Goal: Task Accomplishment & Management: Manage account settings

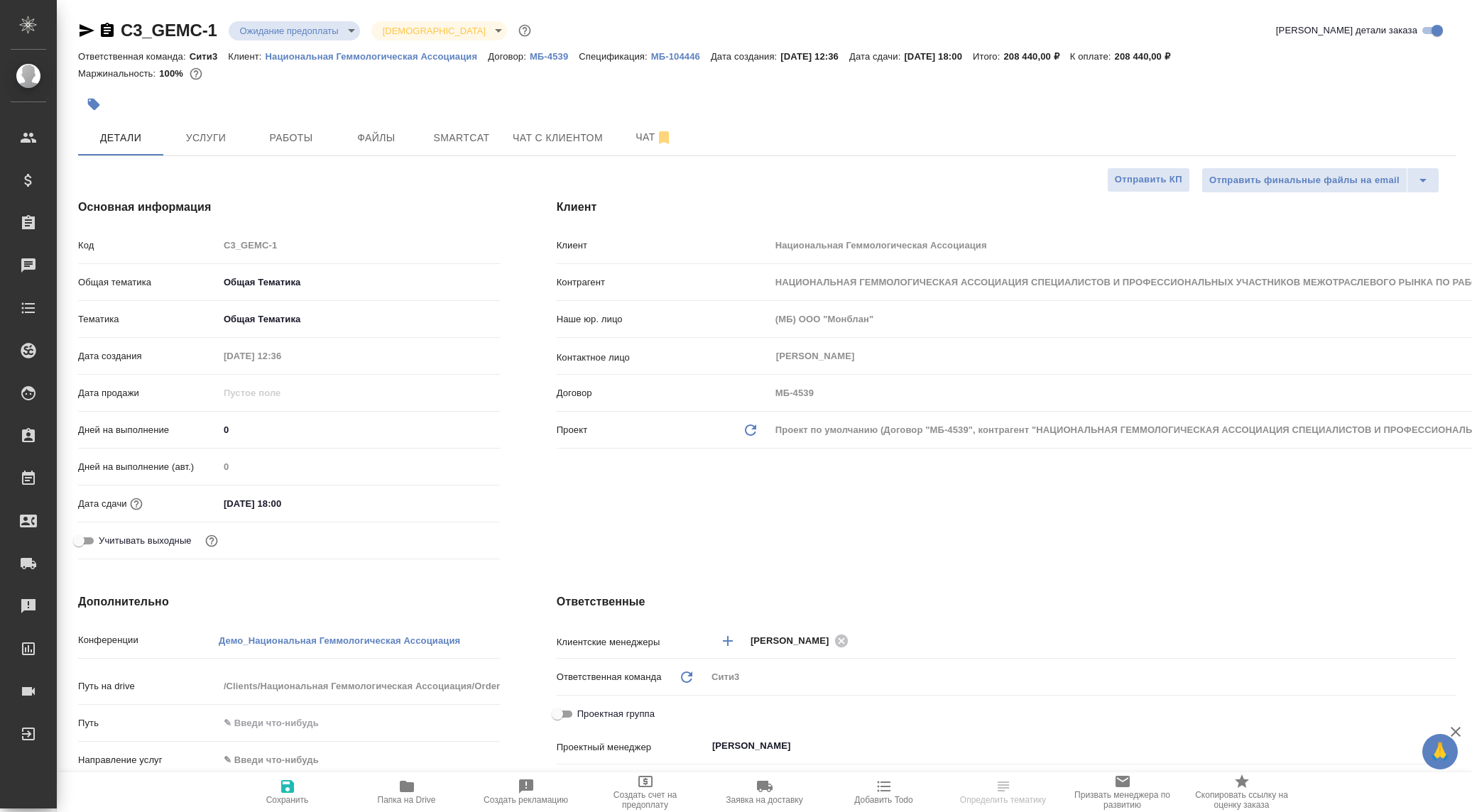
select select "RU"
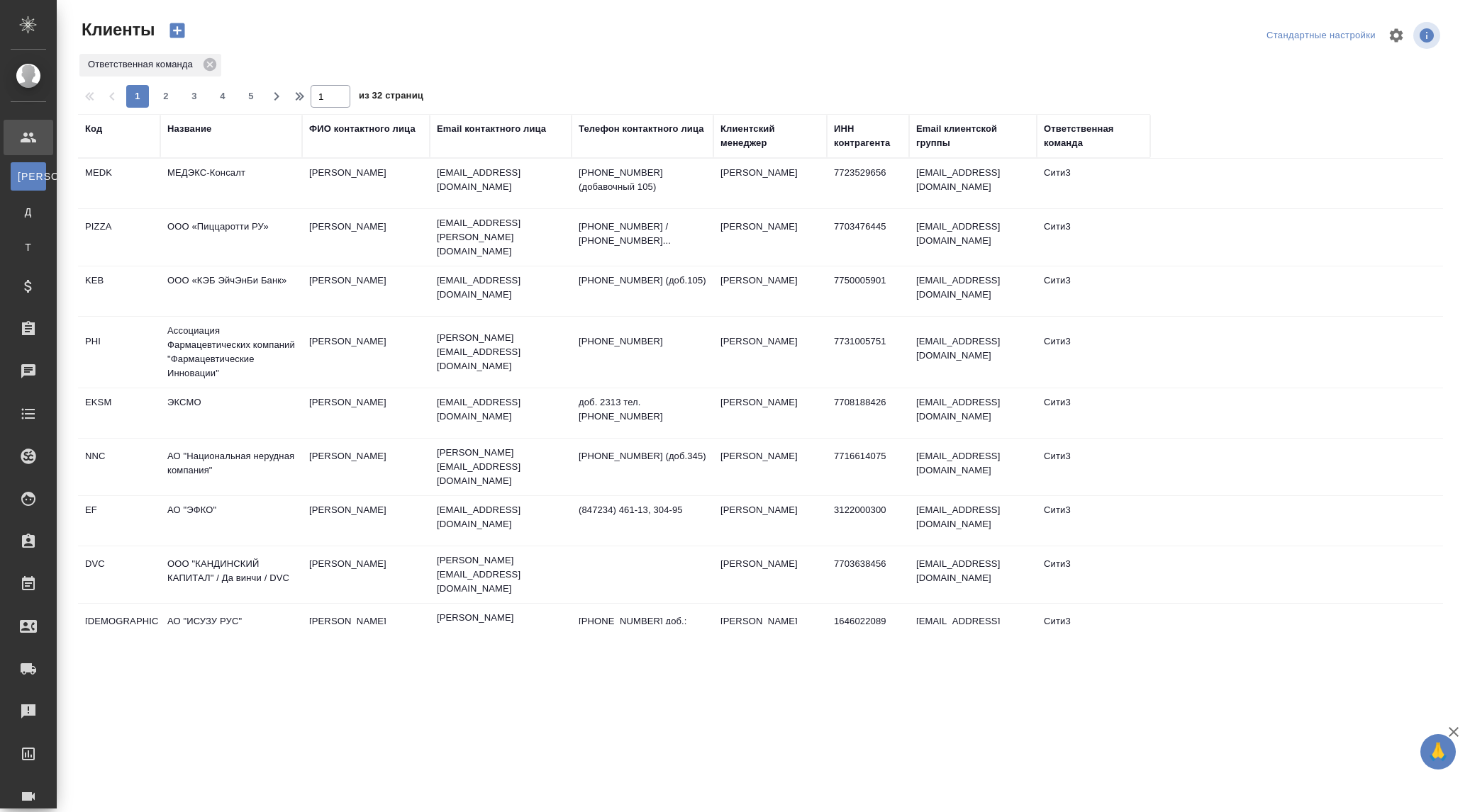
select select "RU"
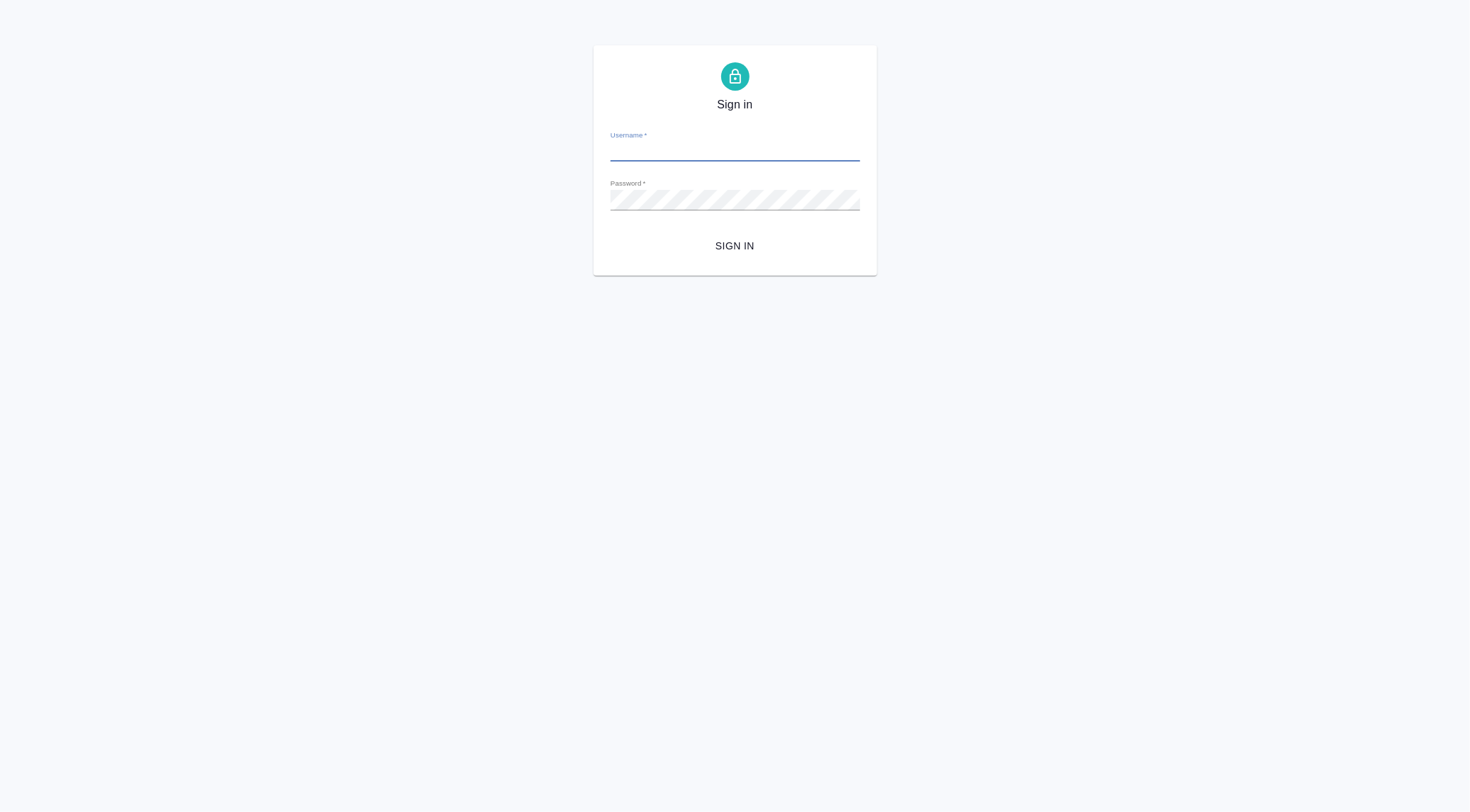
type input "[PERSON_NAME][EMAIL_ADDRESS][DOMAIN_NAME]"
click at [676, 250] on span "Sign in" at bounding box center [735, 247] width 227 height 18
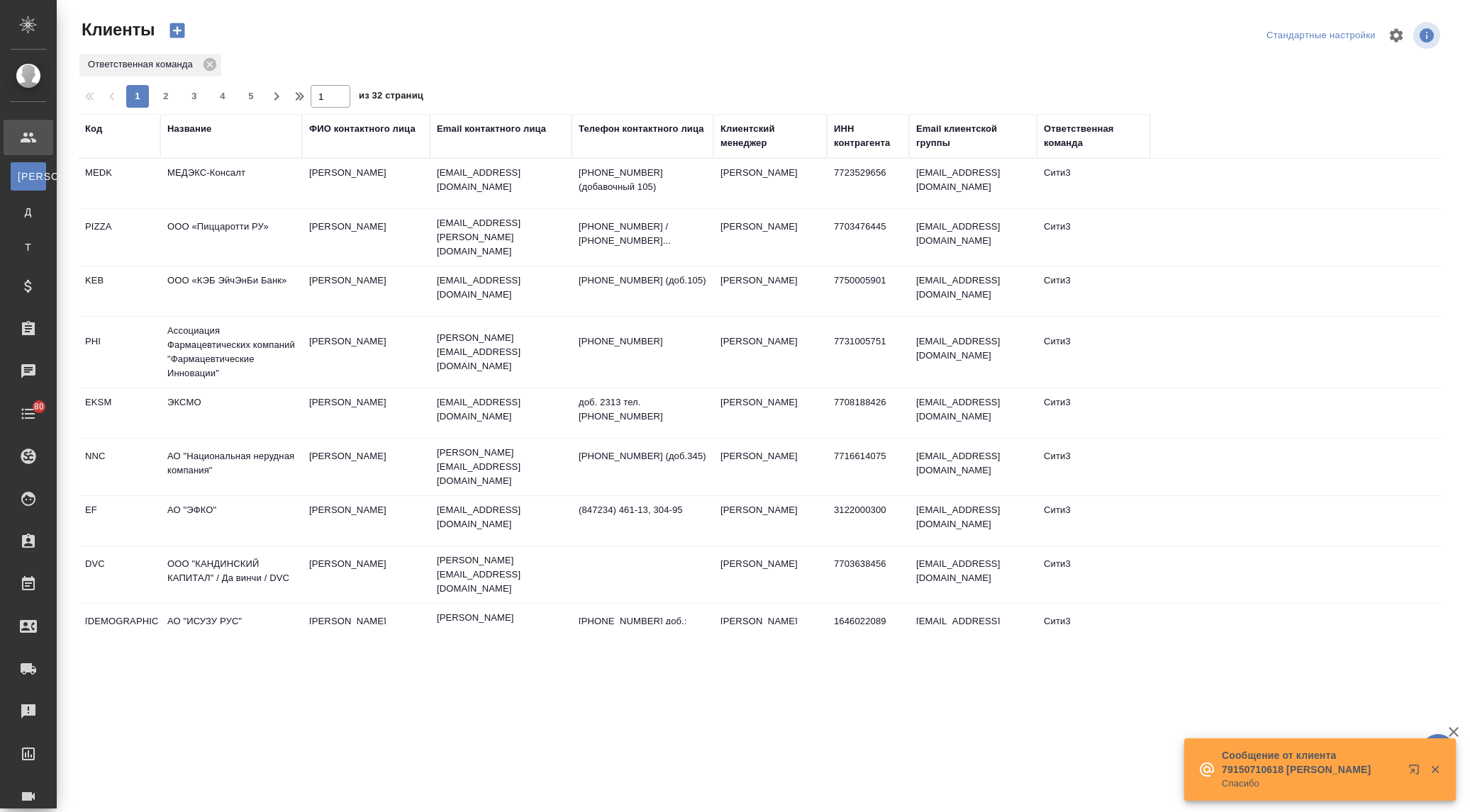
select select "RU"
click at [186, 124] on div "Название" at bounding box center [189, 129] width 44 height 14
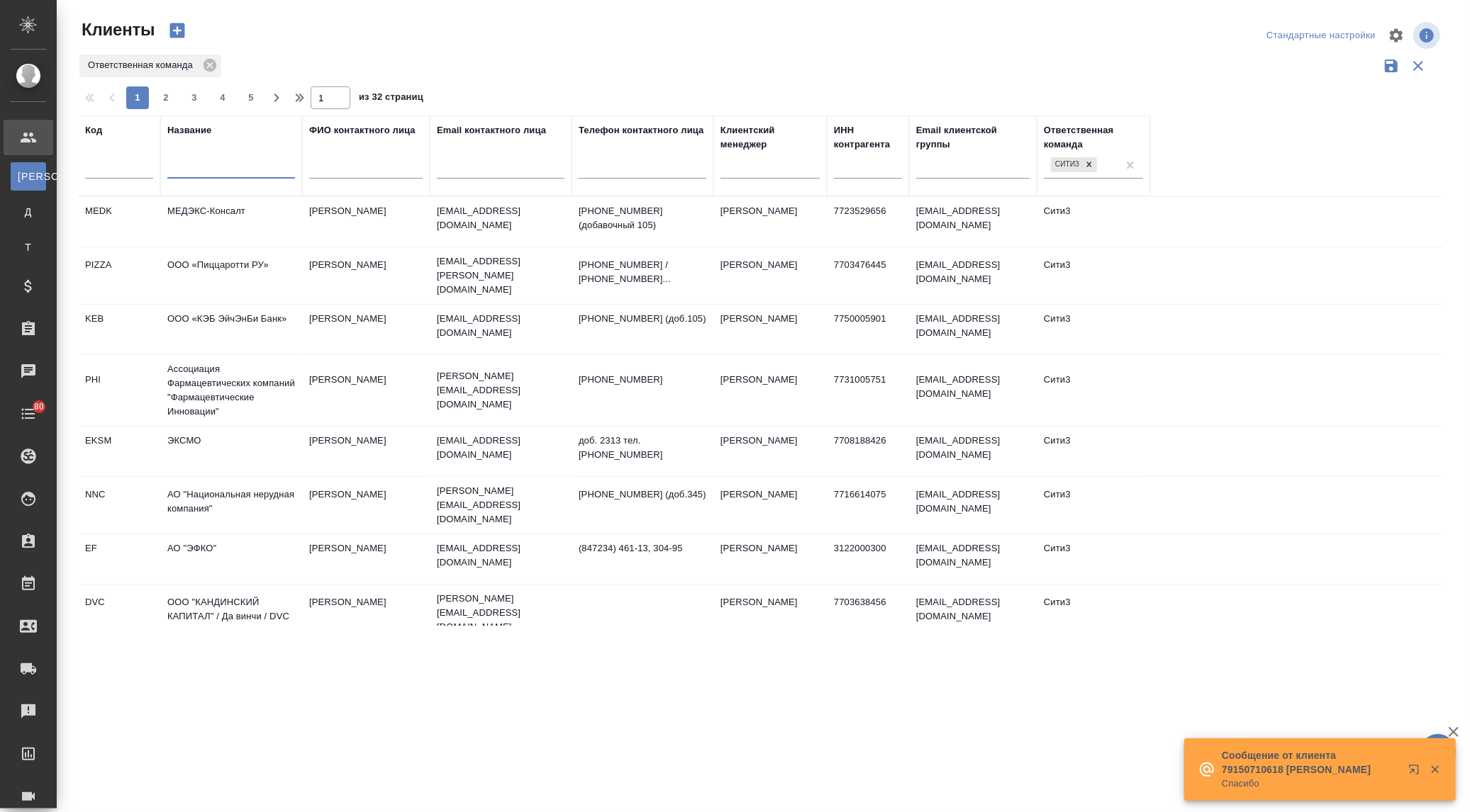
click at [196, 168] on input "text" at bounding box center [231, 169] width 128 height 18
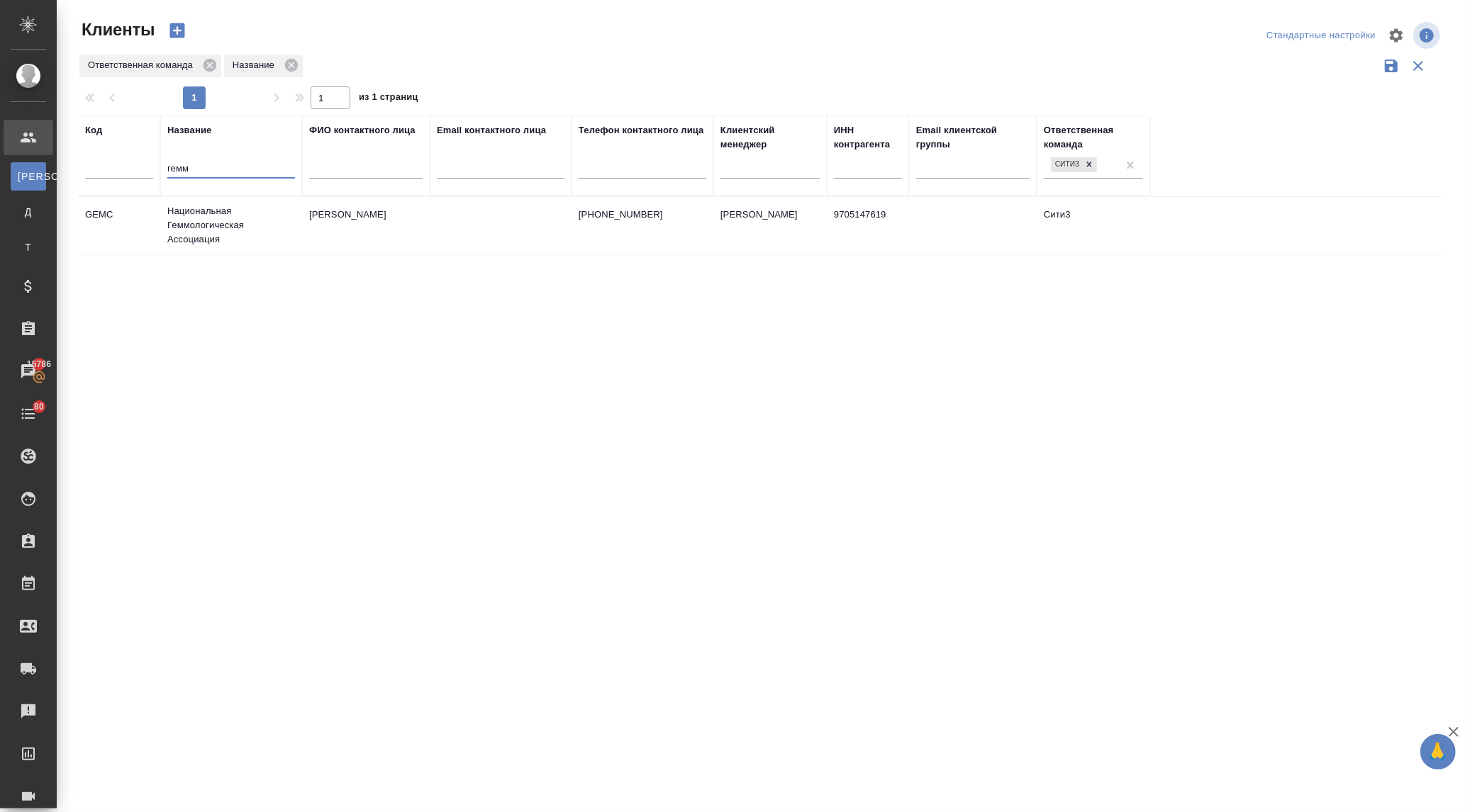
type input "гемм"
click at [197, 213] on td "Национальная Геммологическая Ассоциация" at bounding box center [232, 225] width 142 height 57
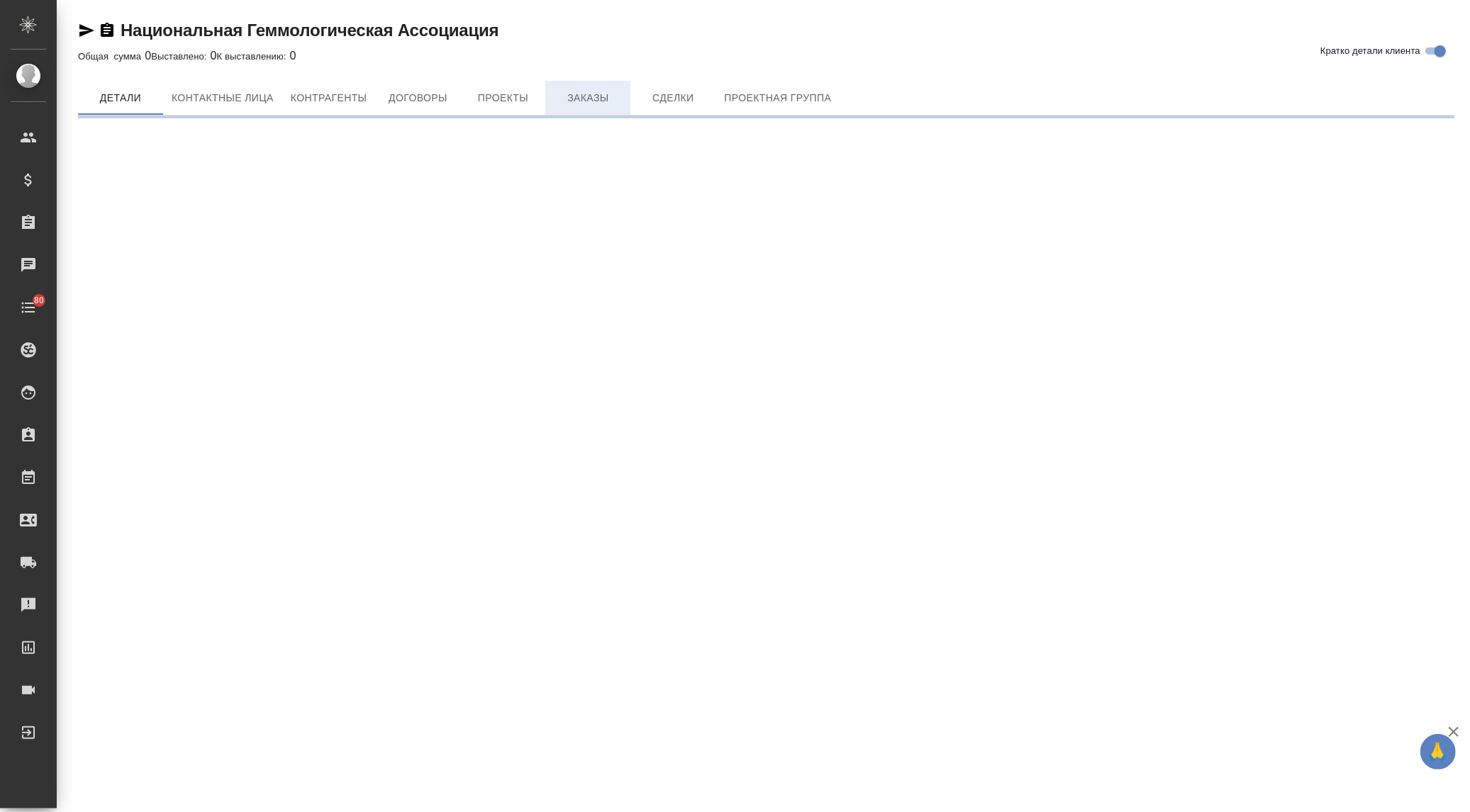
click at [589, 101] on span "Заказы" at bounding box center [588, 99] width 68 height 18
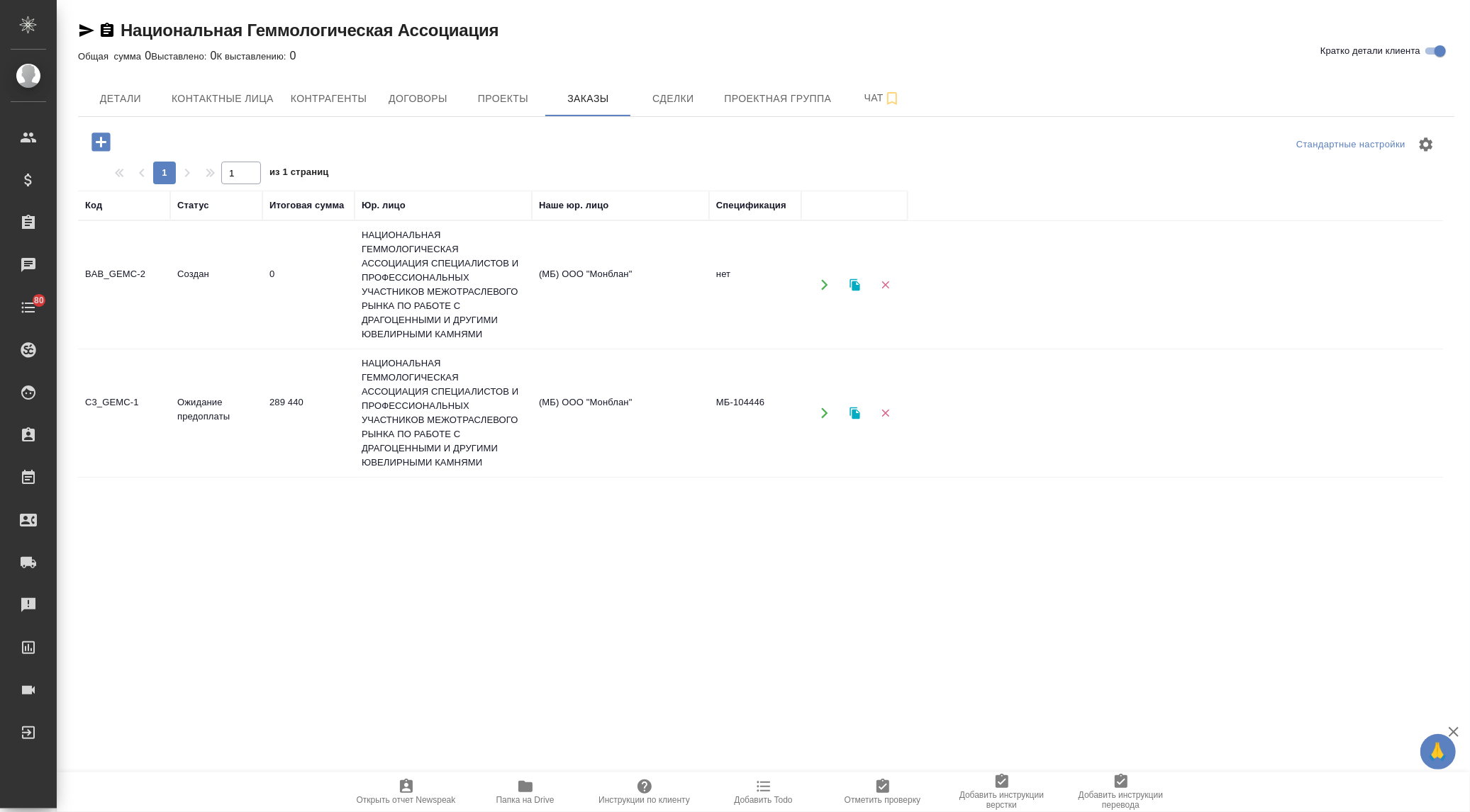
click at [334, 402] on td "289 440" at bounding box center [309, 414] width 92 height 50
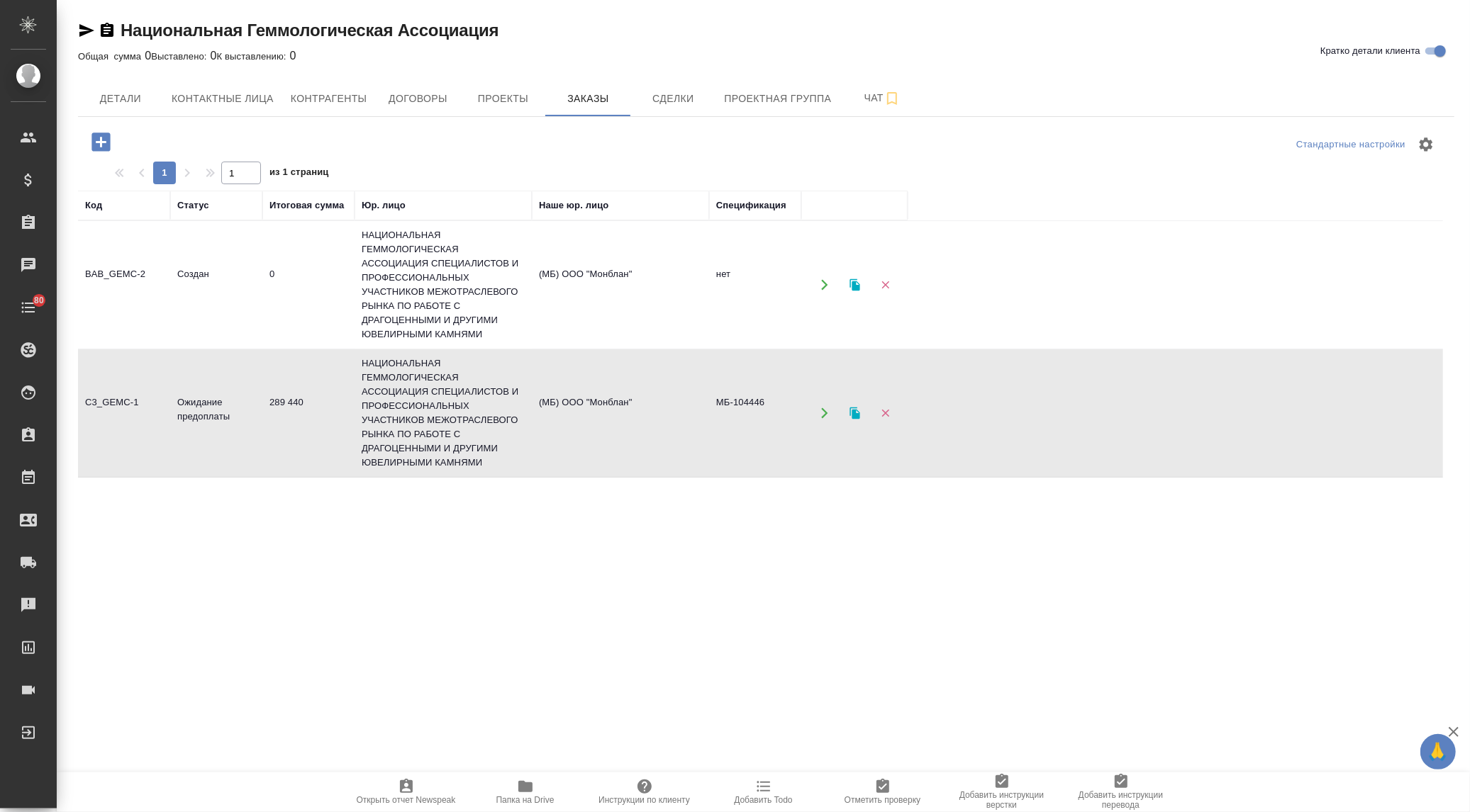
click at [333, 404] on td "289 440" at bounding box center [309, 414] width 92 height 50
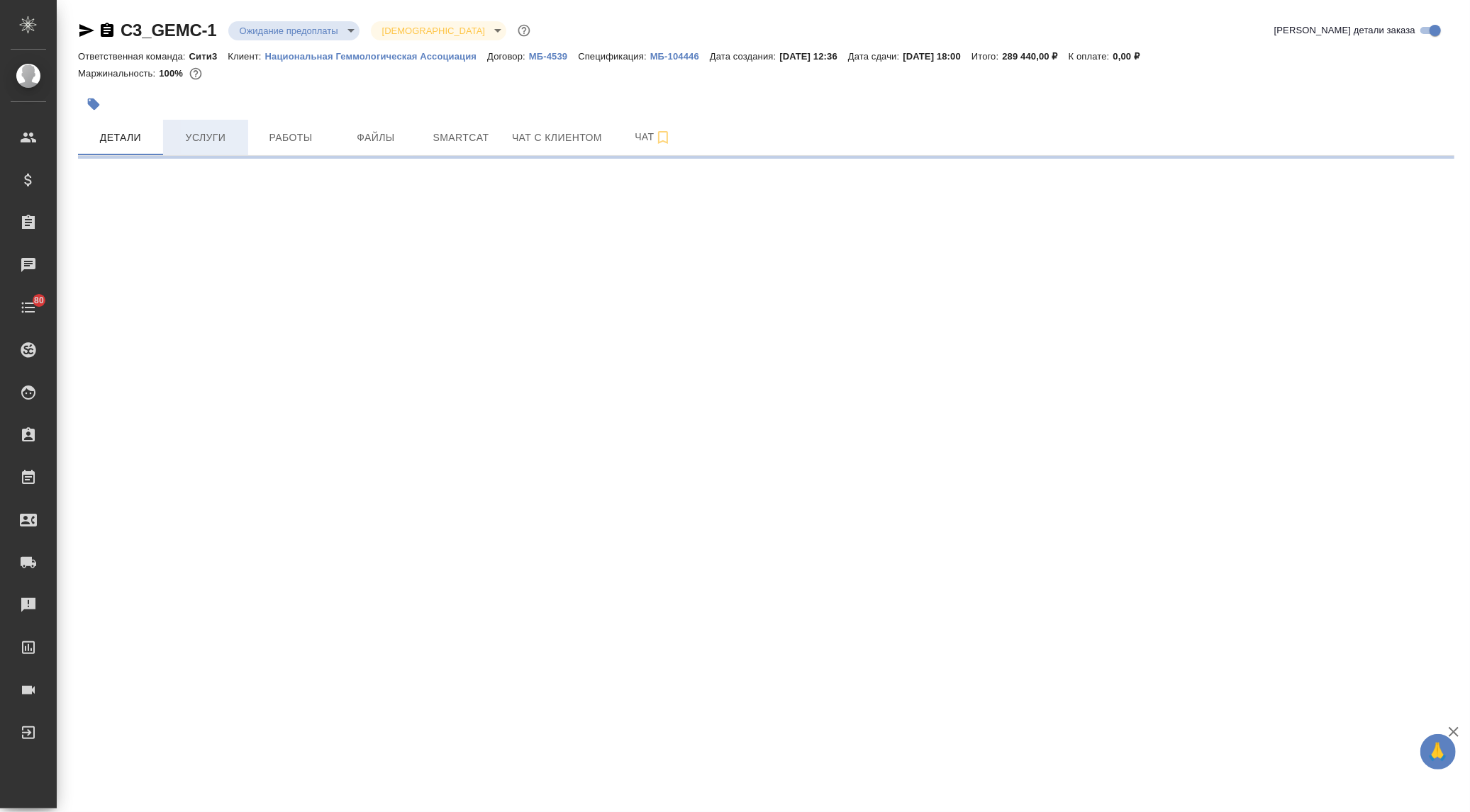
select select "RU"
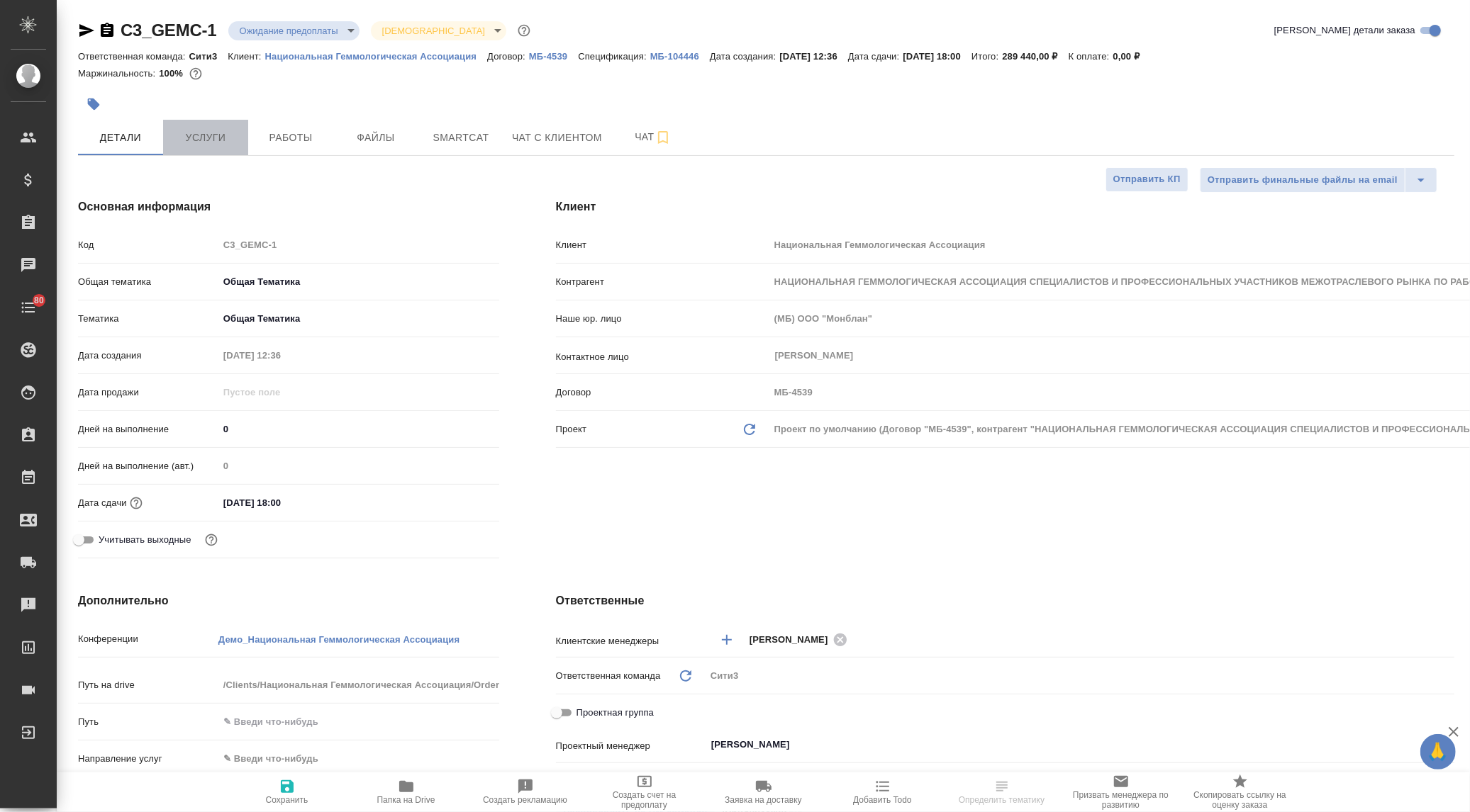
type textarea "x"
click at [197, 143] on span "Услуги" at bounding box center [205, 138] width 68 height 18
type textarea "x"
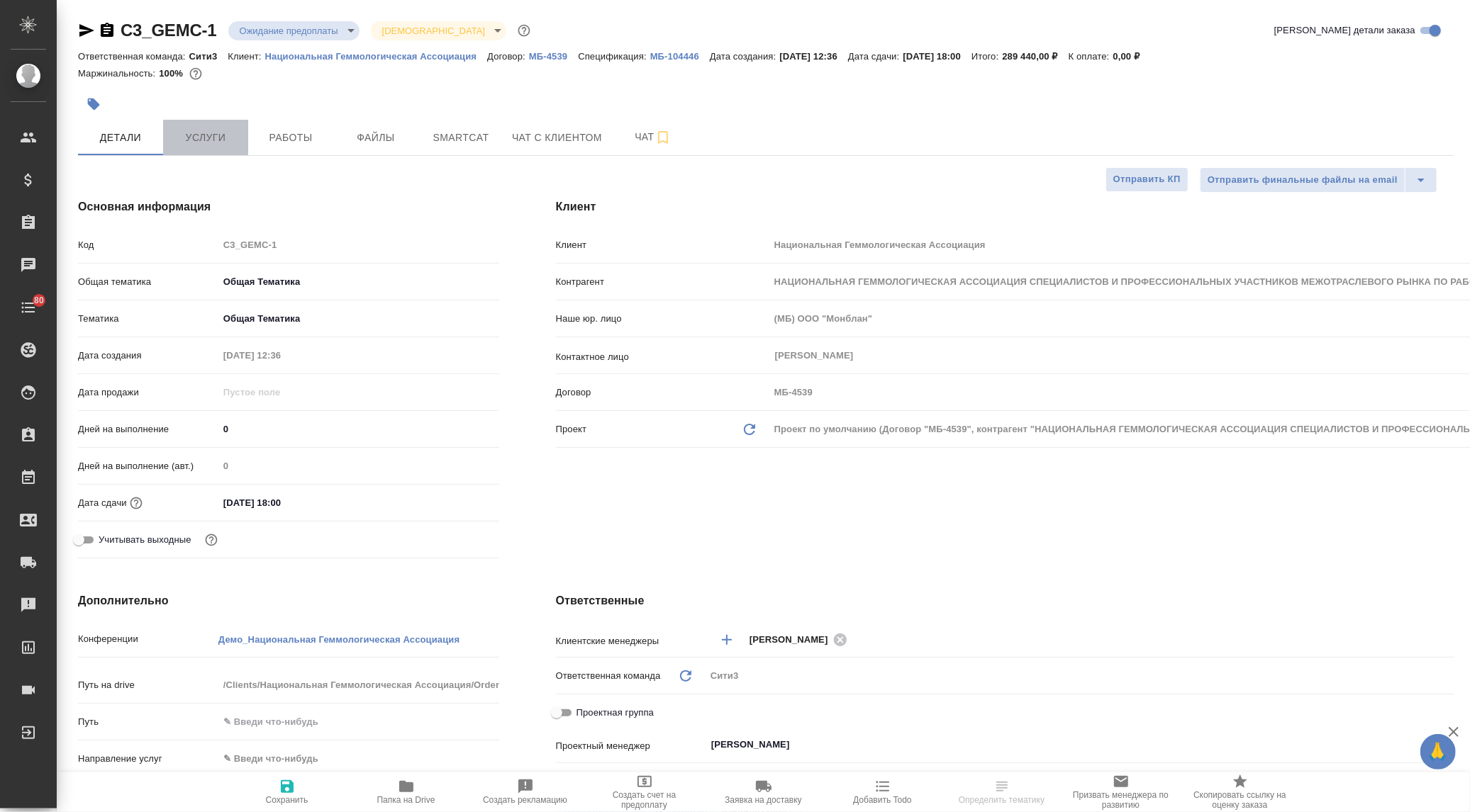
type textarea "x"
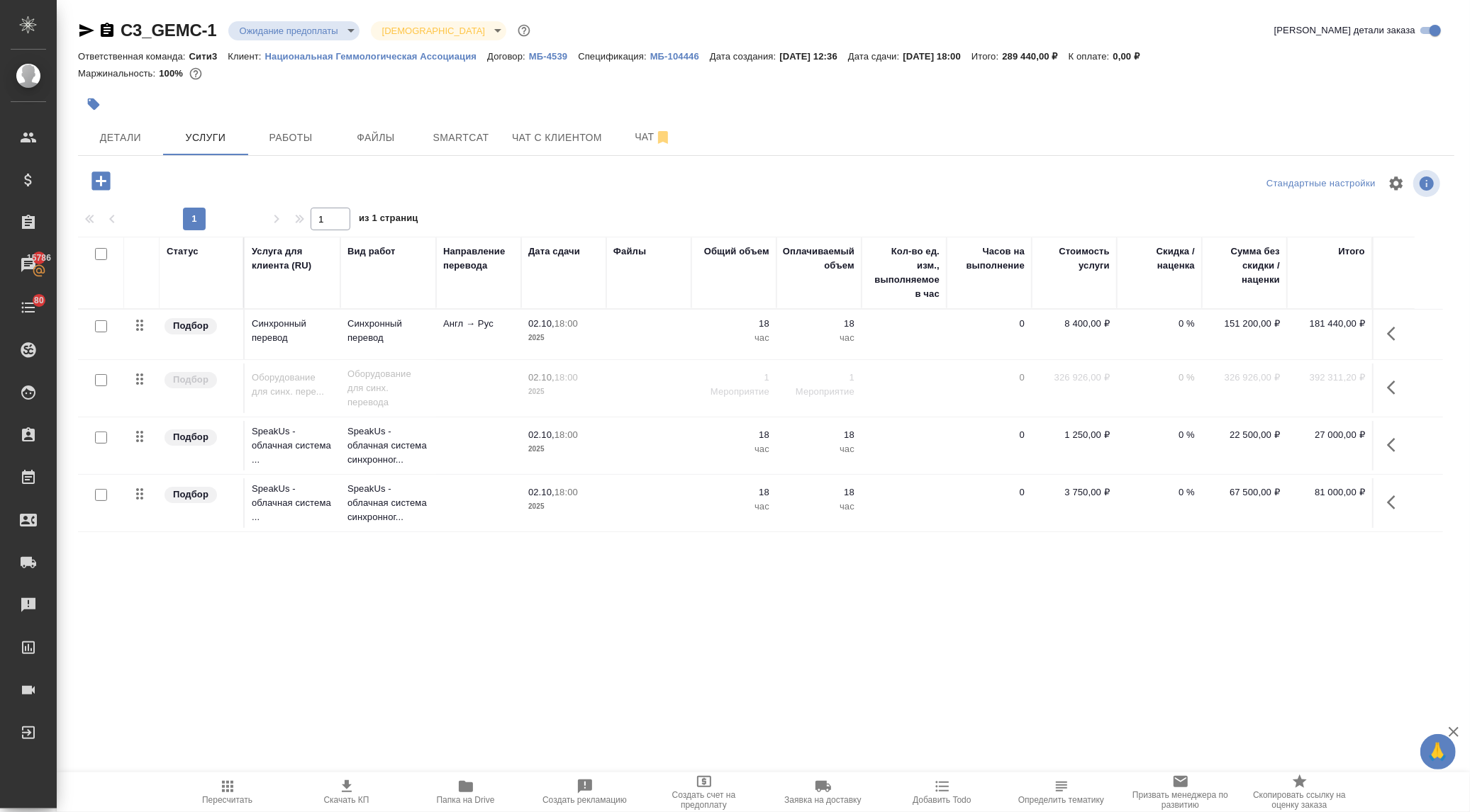
click at [1390, 493] on button "button" at bounding box center [1395, 502] width 34 height 34
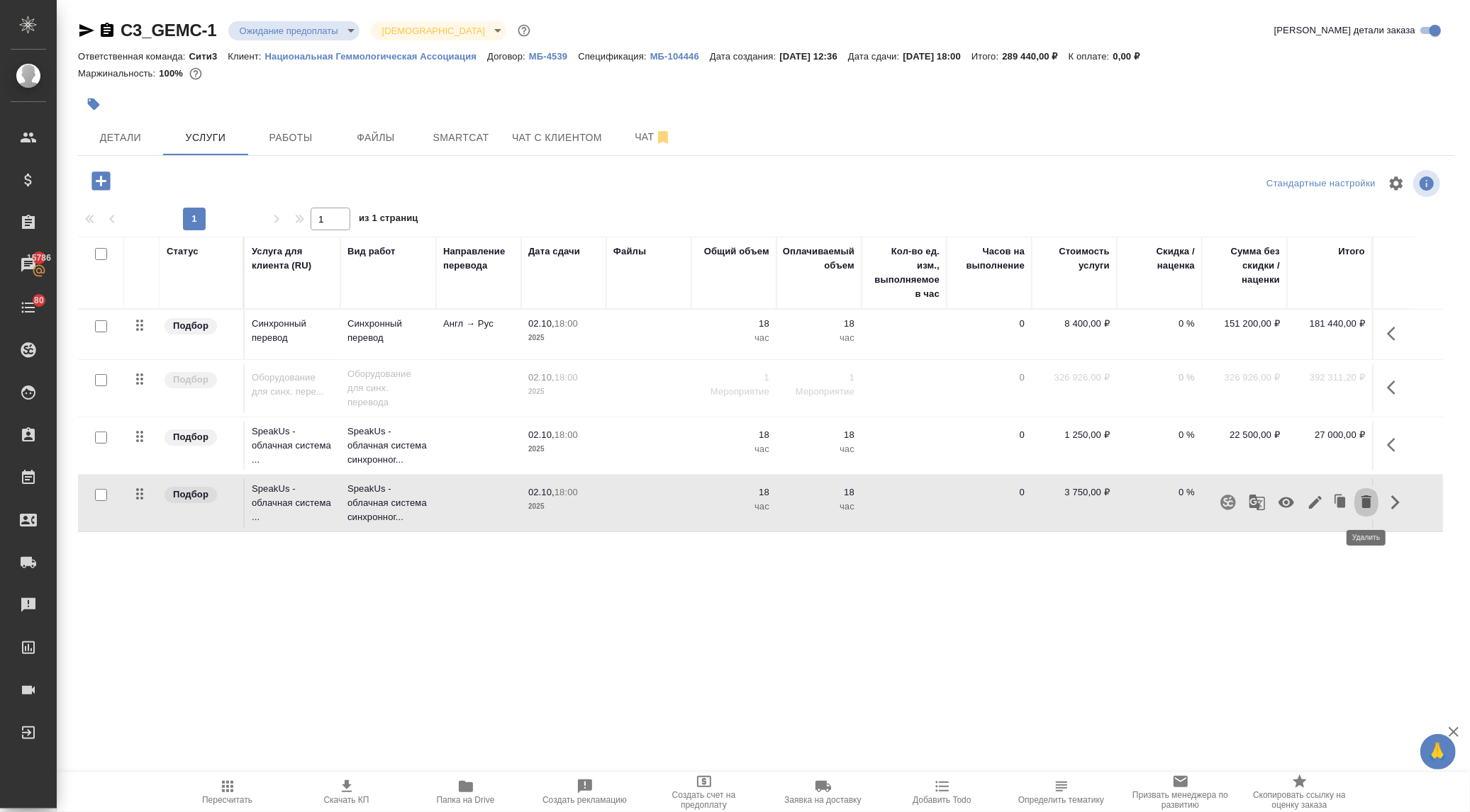
click at [1362, 498] on icon "button" at bounding box center [1366, 501] width 17 height 17
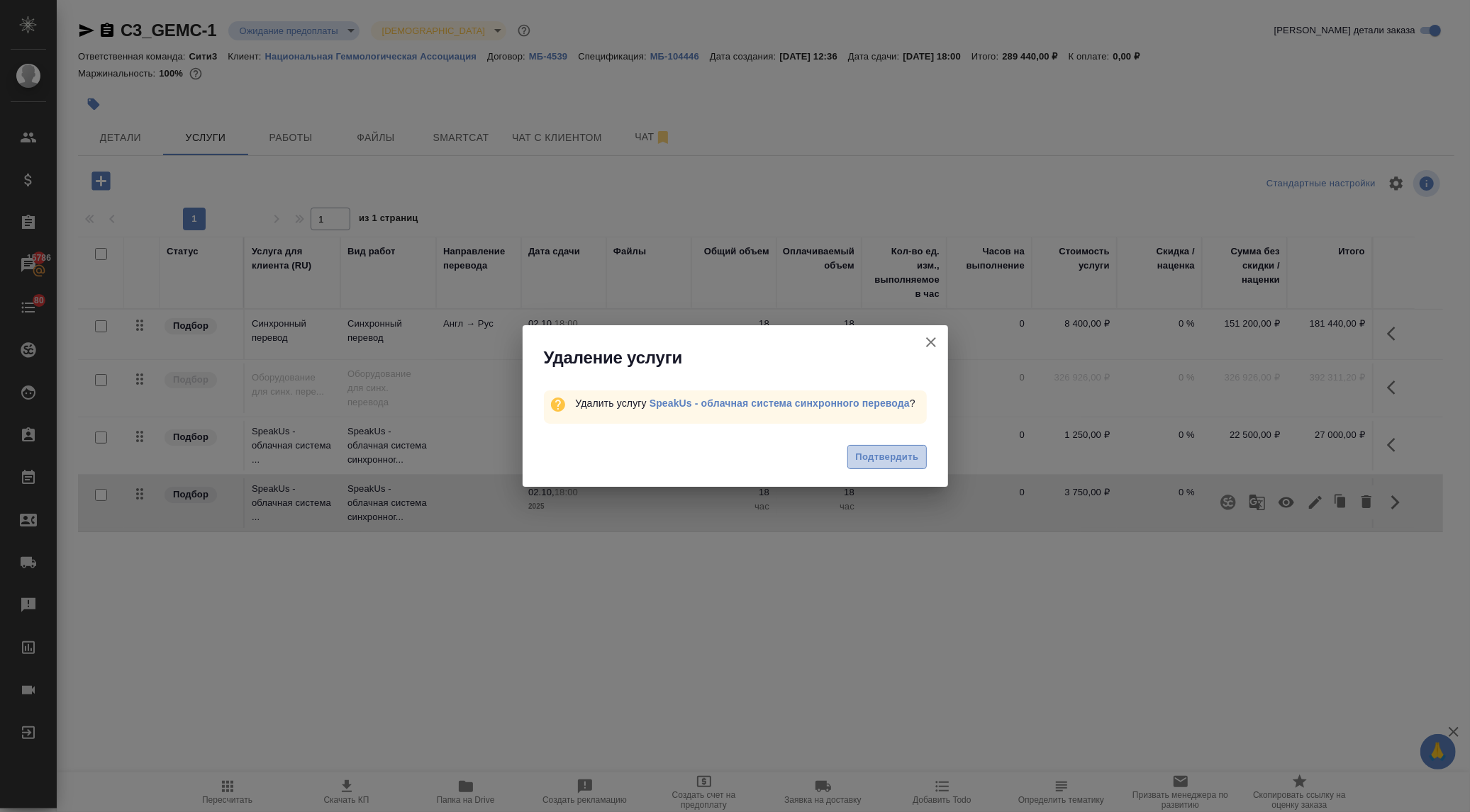
click at [887, 456] on span "Подтвердить" at bounding box center [886, 457] width 63 height 16
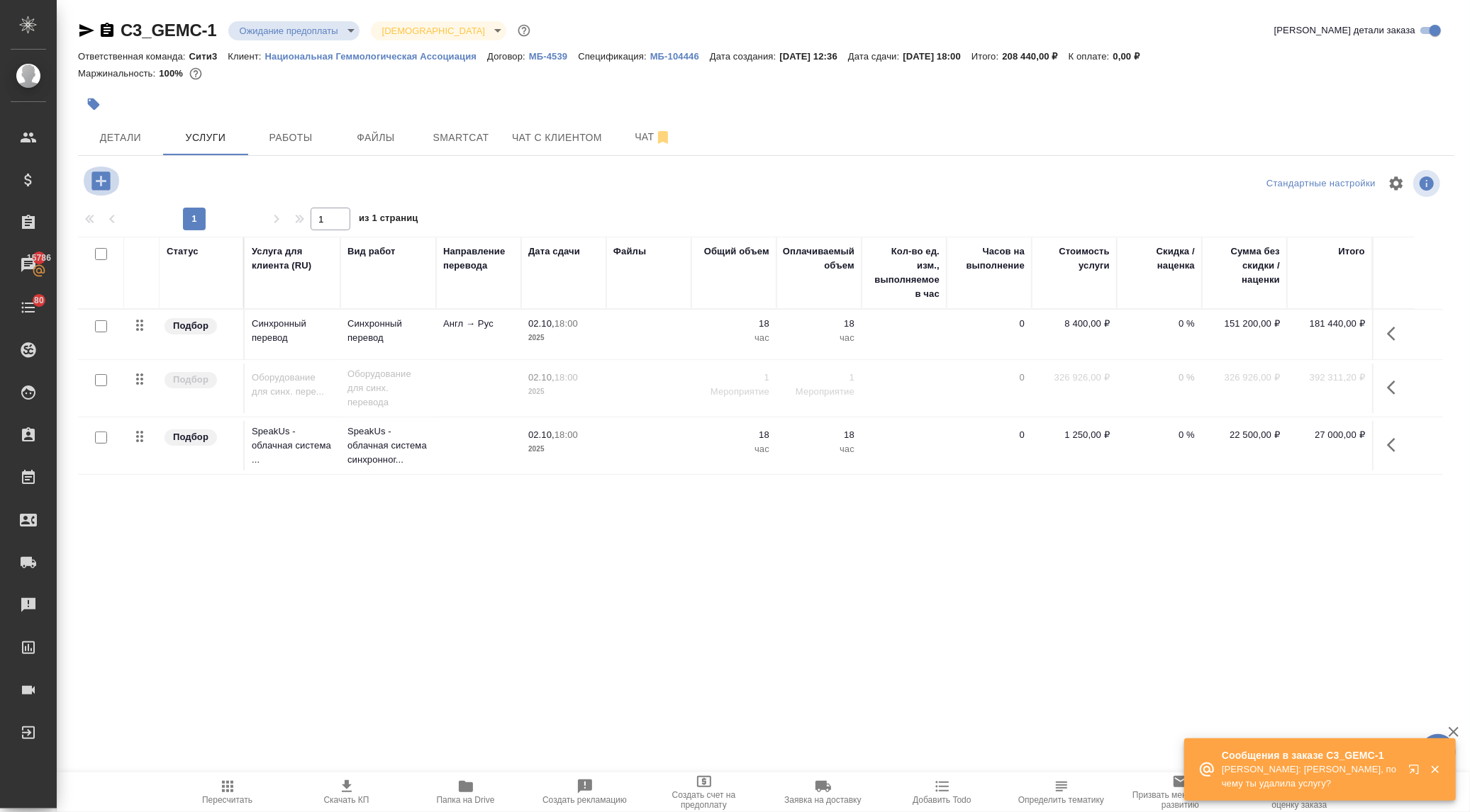
click at [97, 181] on icon "button" at bounding box center [101, 181] width 25 height 25
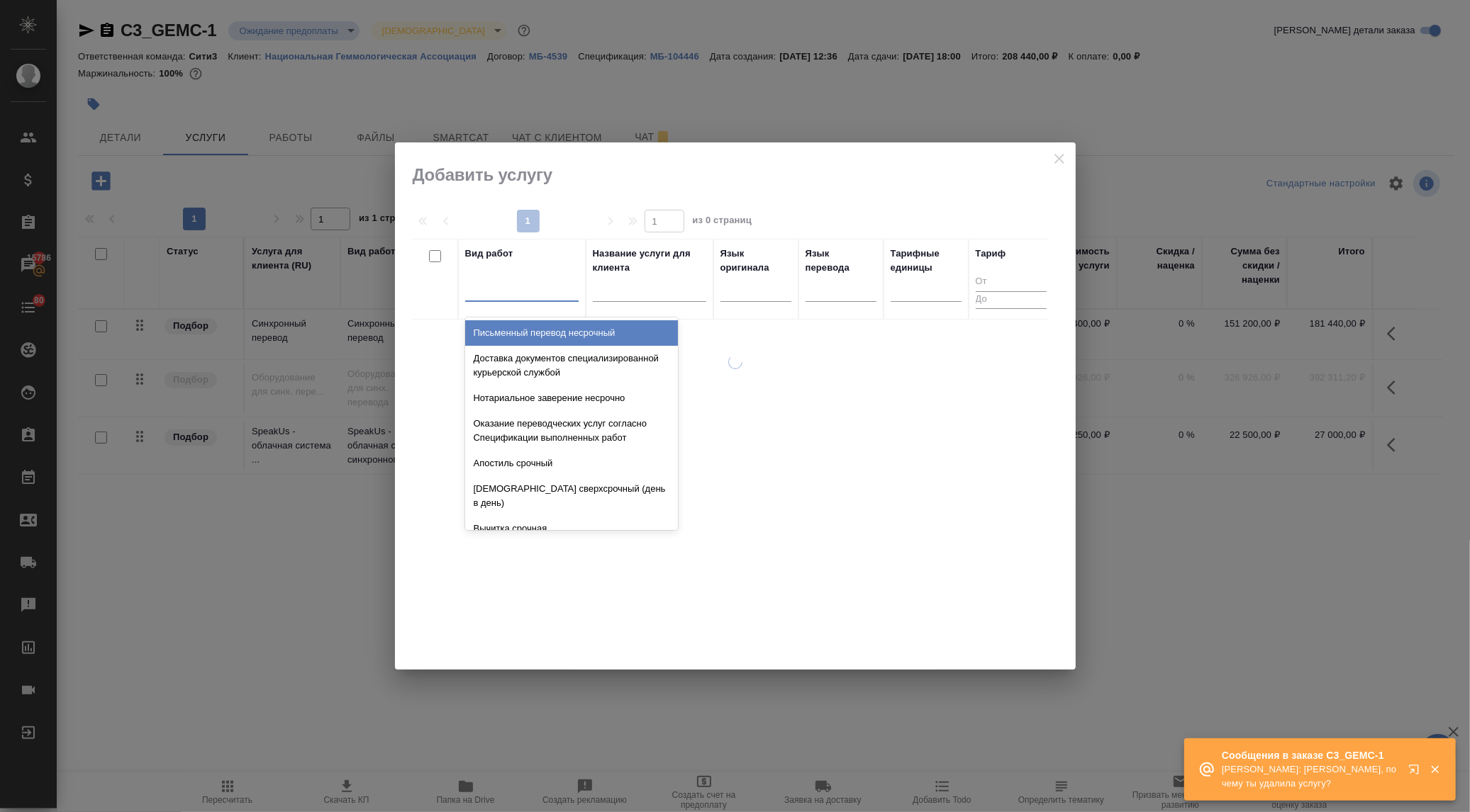
click at [497, 288] on div at bounding box center [522, 287] width 114 height 20
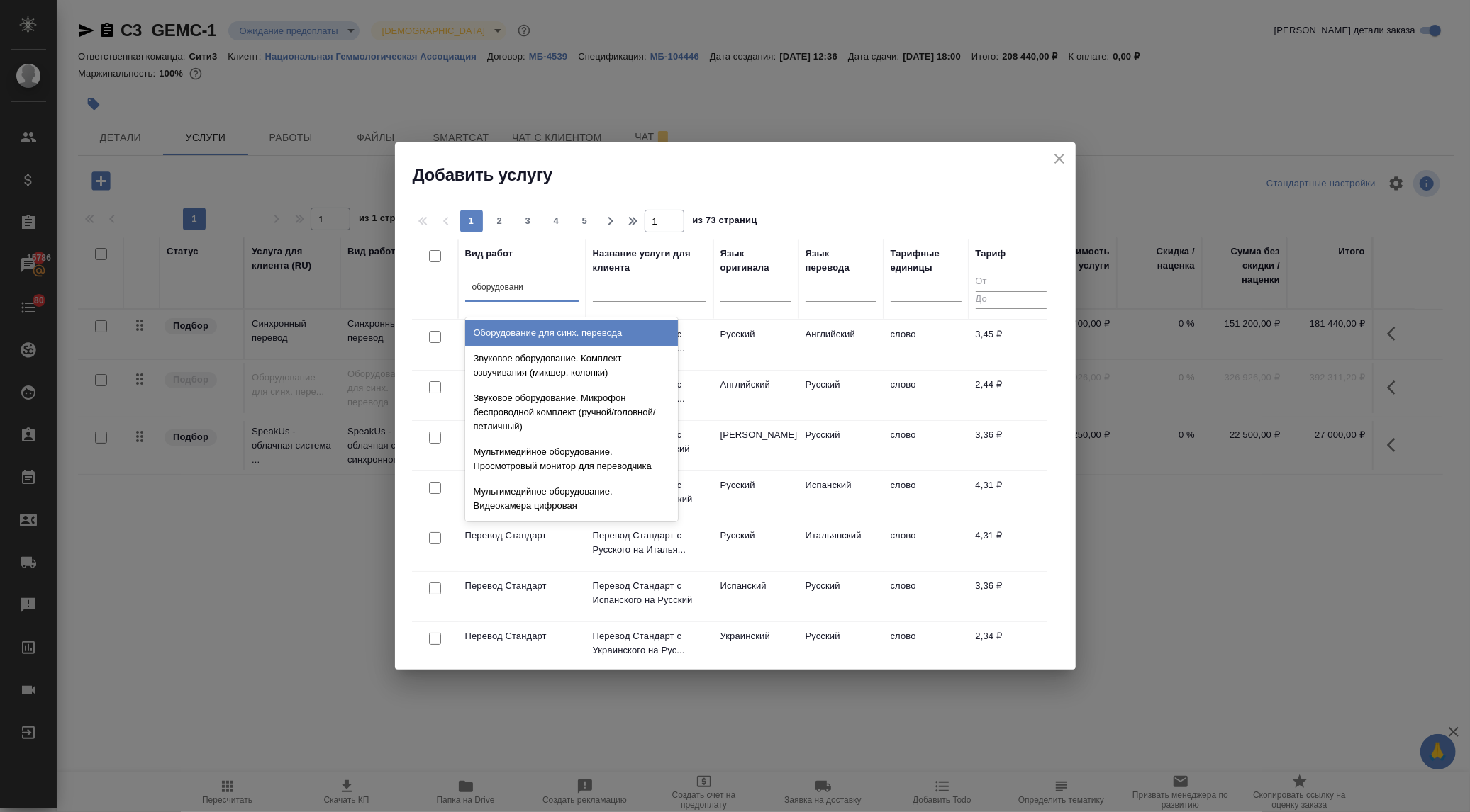
type input "оборудование"
click at [537, 336] on div "Оборудование для синх. перевода" at bounding box center [572, 333] width 213 height 26
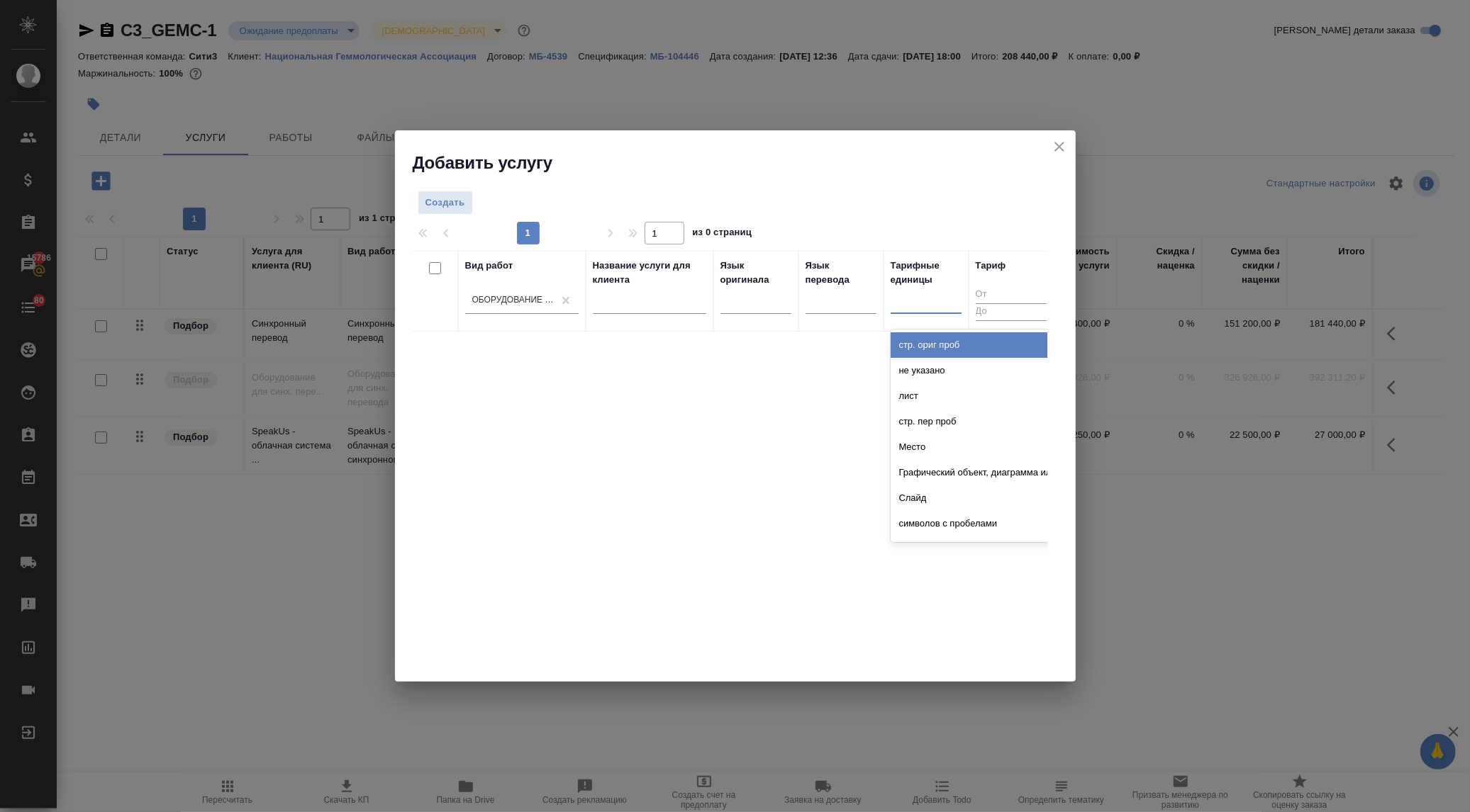
click at [929, 304] on div at bounding box center [926, 300] width 71 height 20
type input "меропри"
click at [925, 346] on div "Мероприятие" at bounding box center [997, 345] width 213 height 26
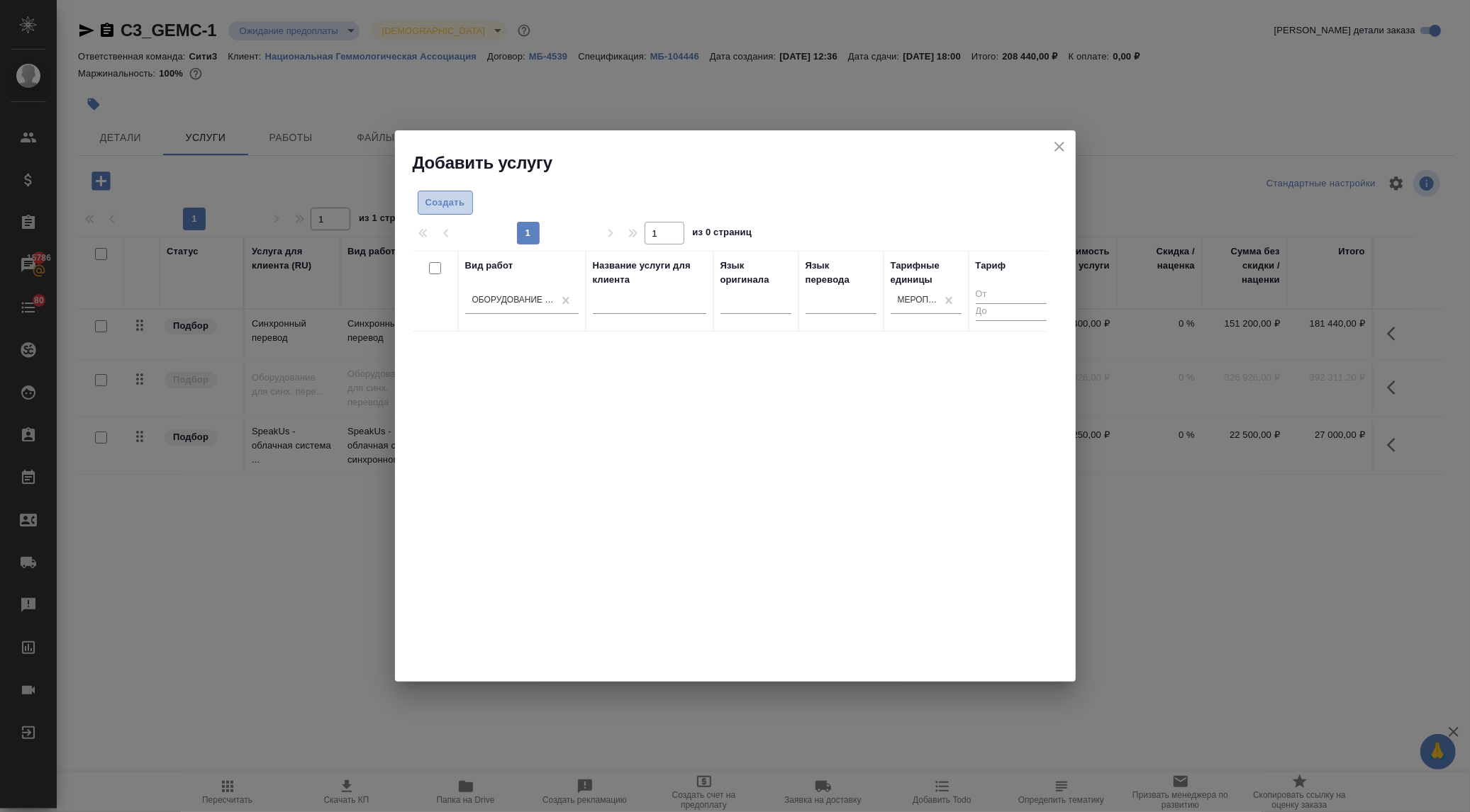
click at [435, 193] on button "Создать" at bounding box center [445, 203] width 55 height 25
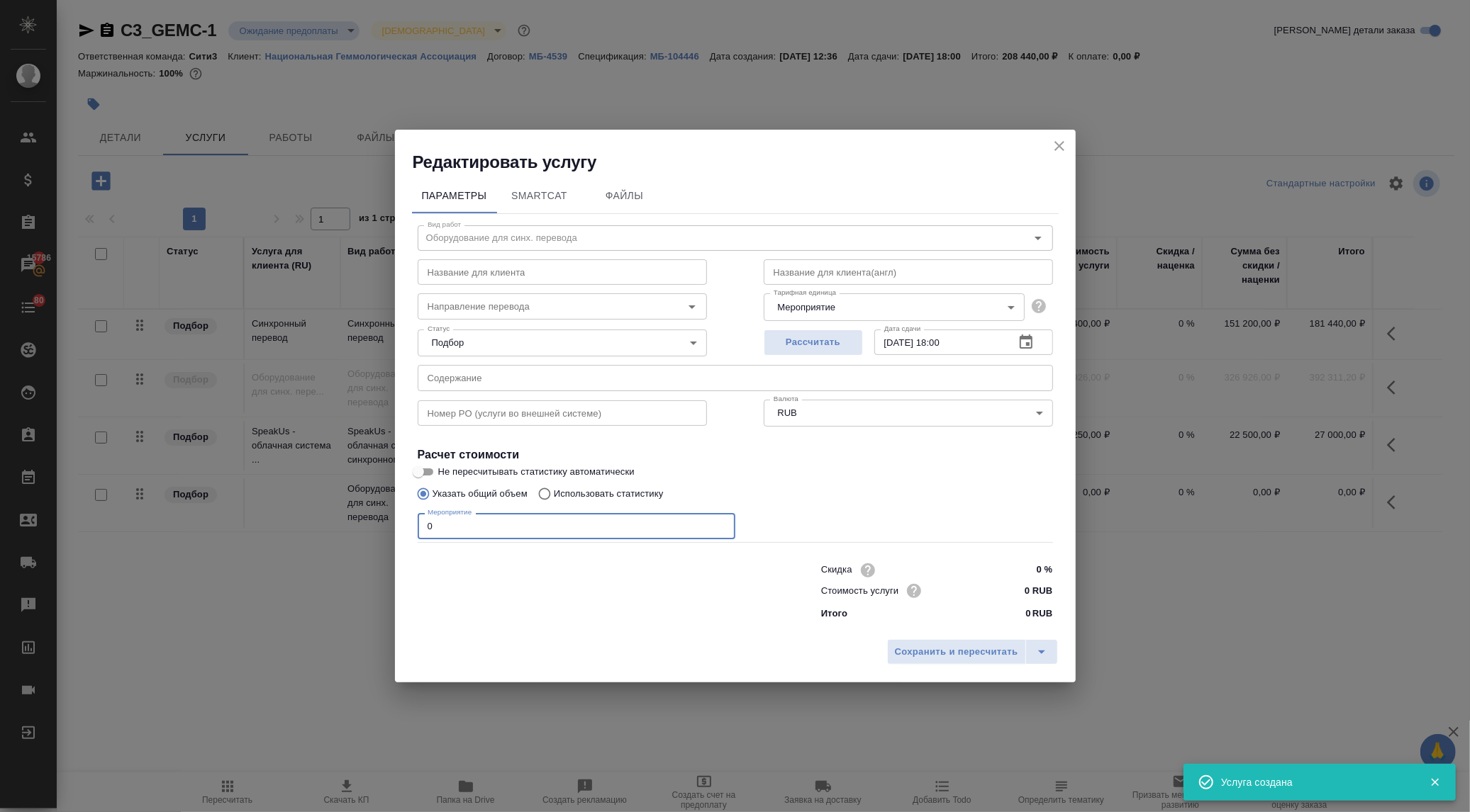
drag, startPoint x: 427, startPoint y: 522, endPoint x: 384, endPoint y: 513, distance: 43.9
click at [384, 513] on div "Редактировать услугу Параметры SmartCat Файлы Вид работ Оборудование для синх. …" at bounding box center [735, 406] width 1470 height 812
type input "1"
click at [1020, 583] on input "0 RUB" at bounding box center [1025, 590] width 51 height 20
paste input "22793"
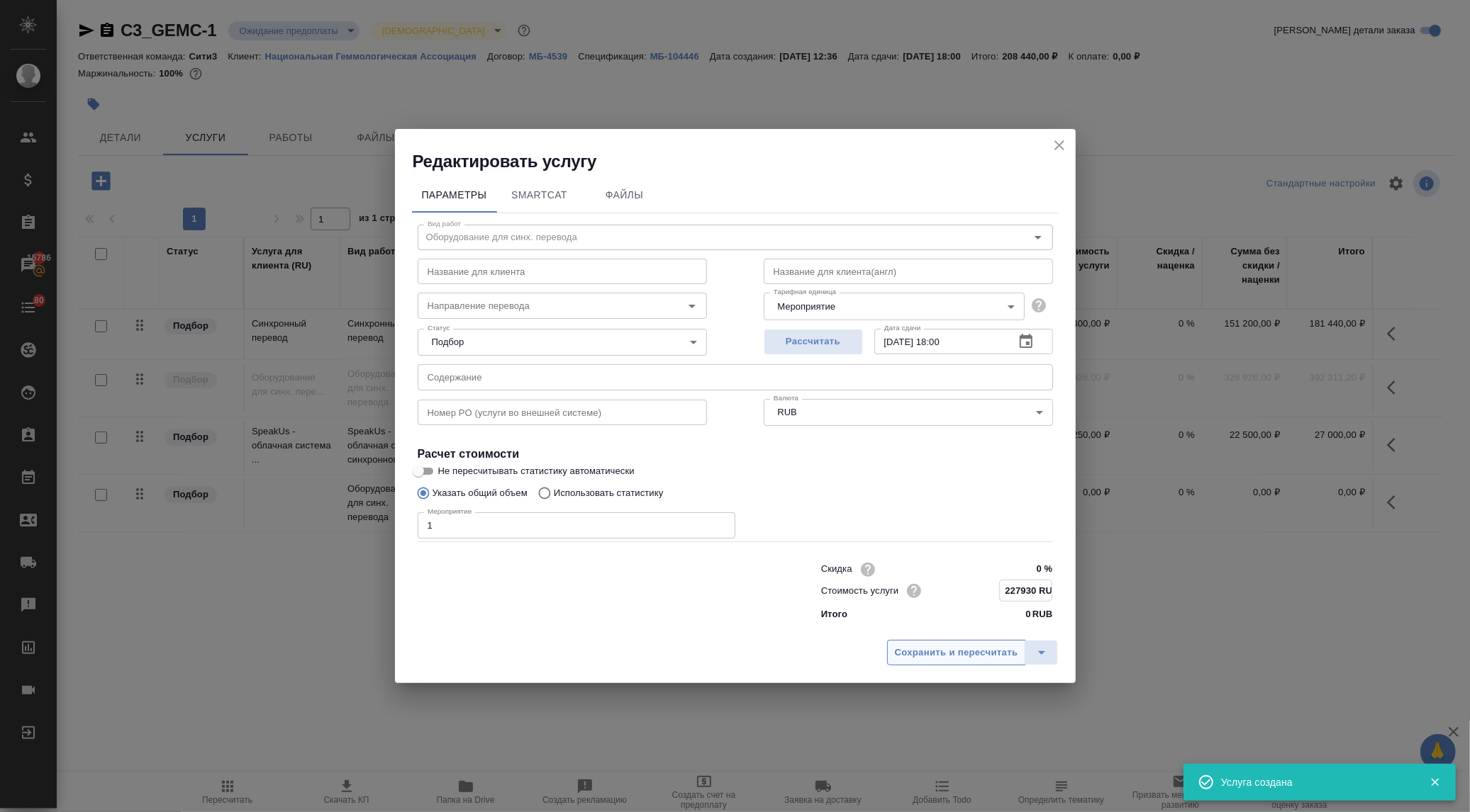
type input "227930 RUB"
click at [975, 653] on span "Сохранить и пересчитать" at bounding box center [956, 652] width 123 height 16
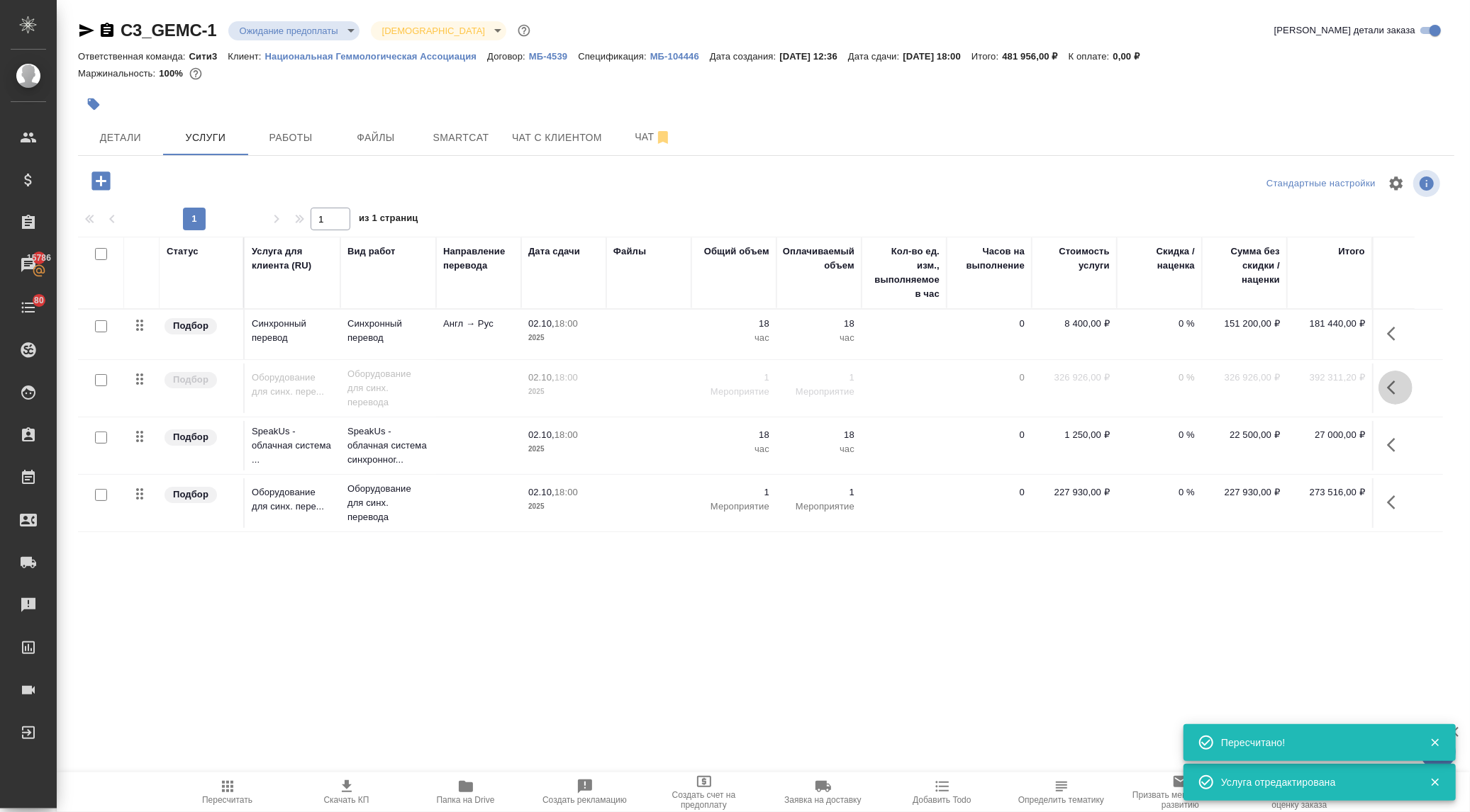
click at [1395, 390] on icon "button" at bounding box center [1395, 387] width 17 height 17
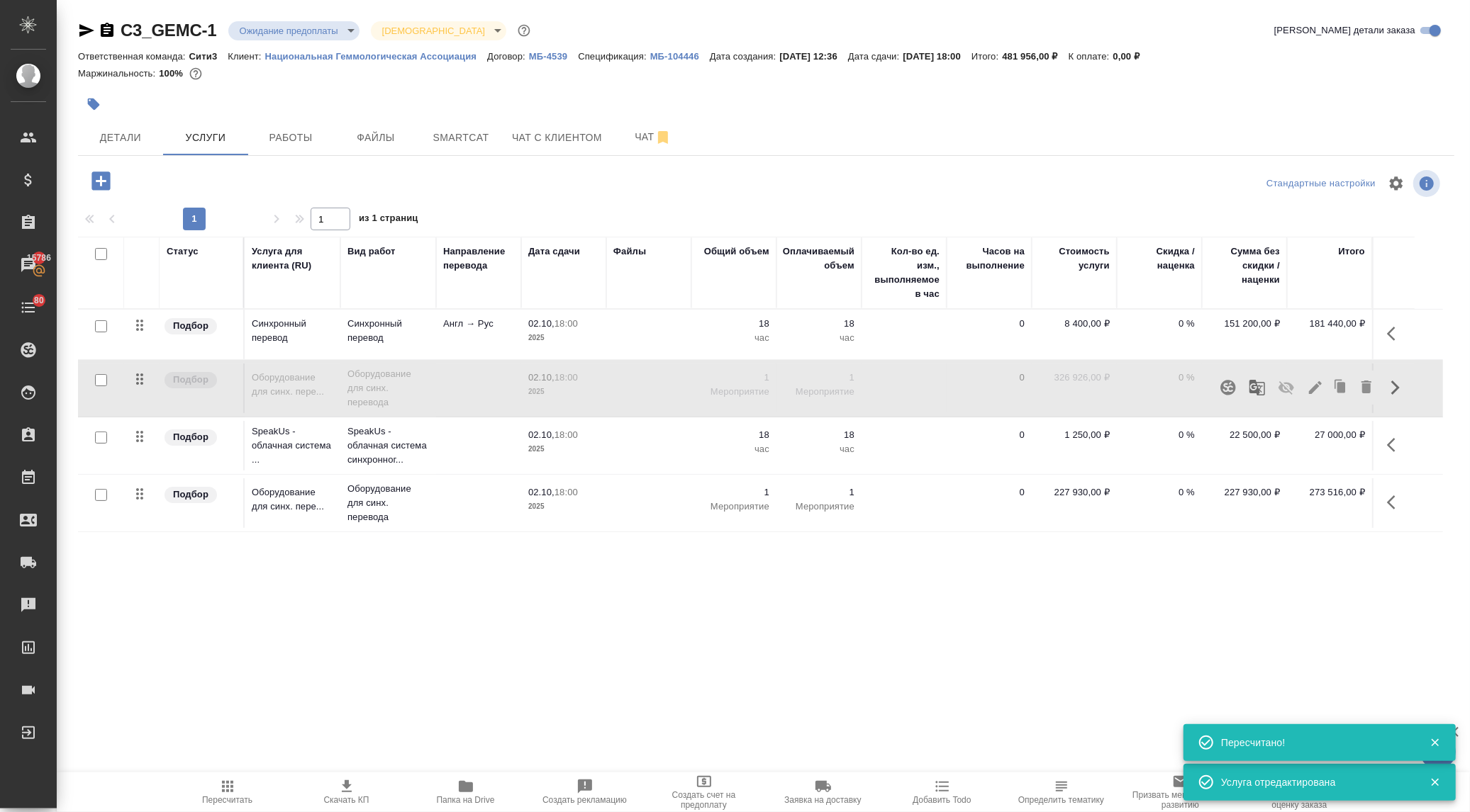
click at [1284, 387] on icon "button" at bounding box center [1286, 388] width 16 height 13
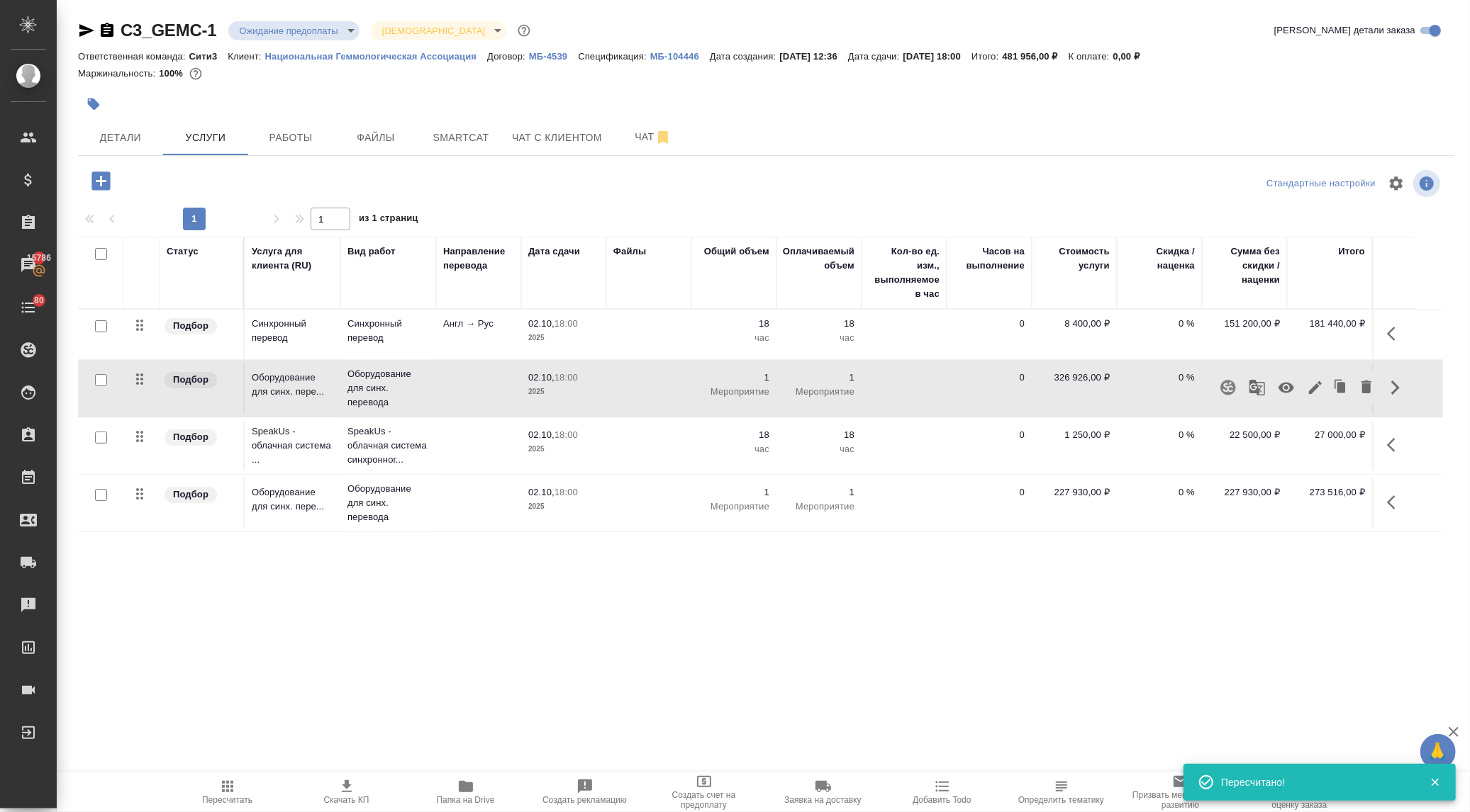
click at [1284, 384] on icon "button" at bounding box center [1286, 388] width 16 height 11
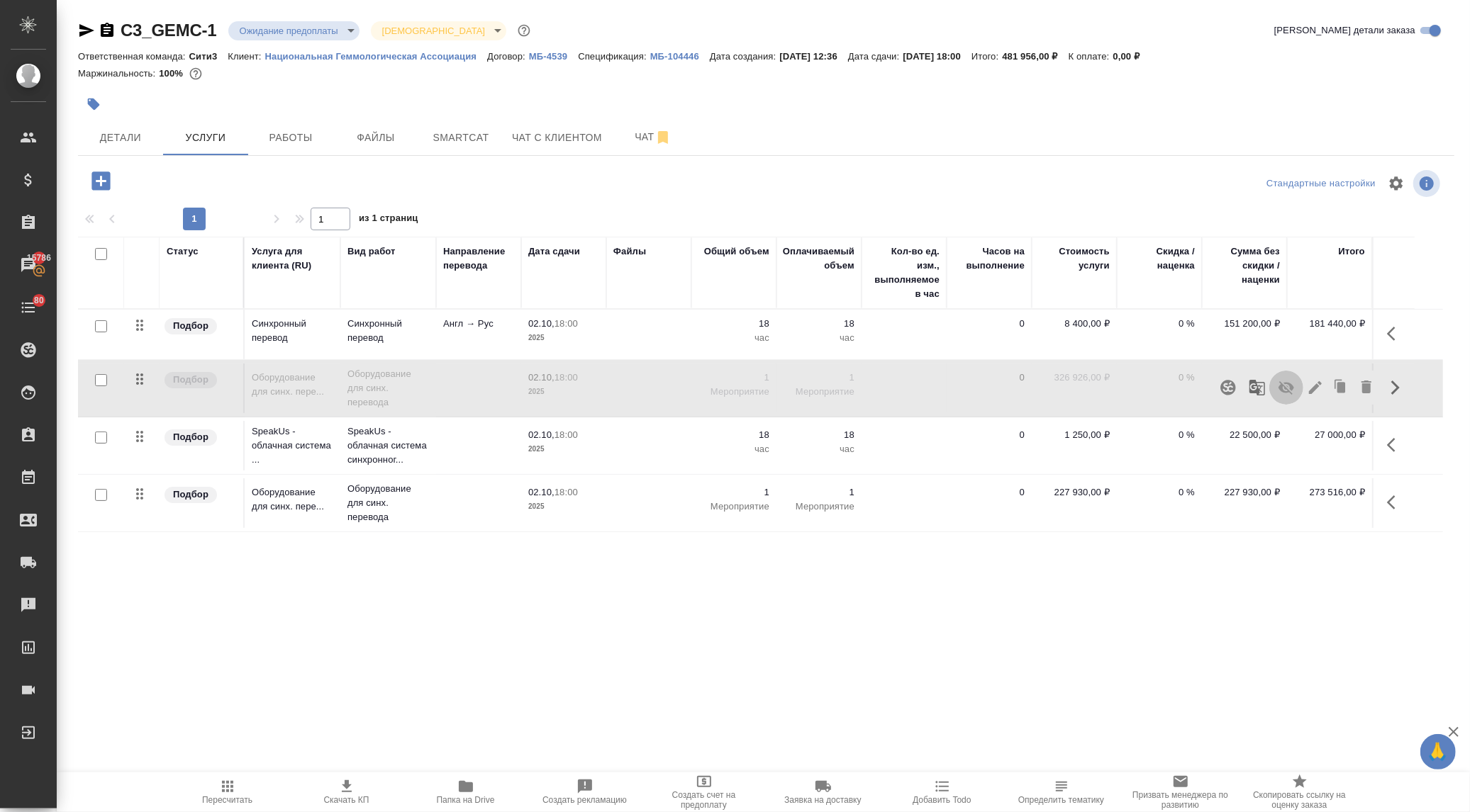
click at [1280, 382] on icon "button" at bounding box center [1285, 387] width 17 height 17
click at [216, 794] on span "Пересчитать" at bounding box center [227, 792] width 102 height 27
click at [1393, 385] on icon "button" at bounding box center [1395, 387] width 17 height 17
click at [1372, 387] on icon "button" at bounding box center [1366, 387] width 17 height 17
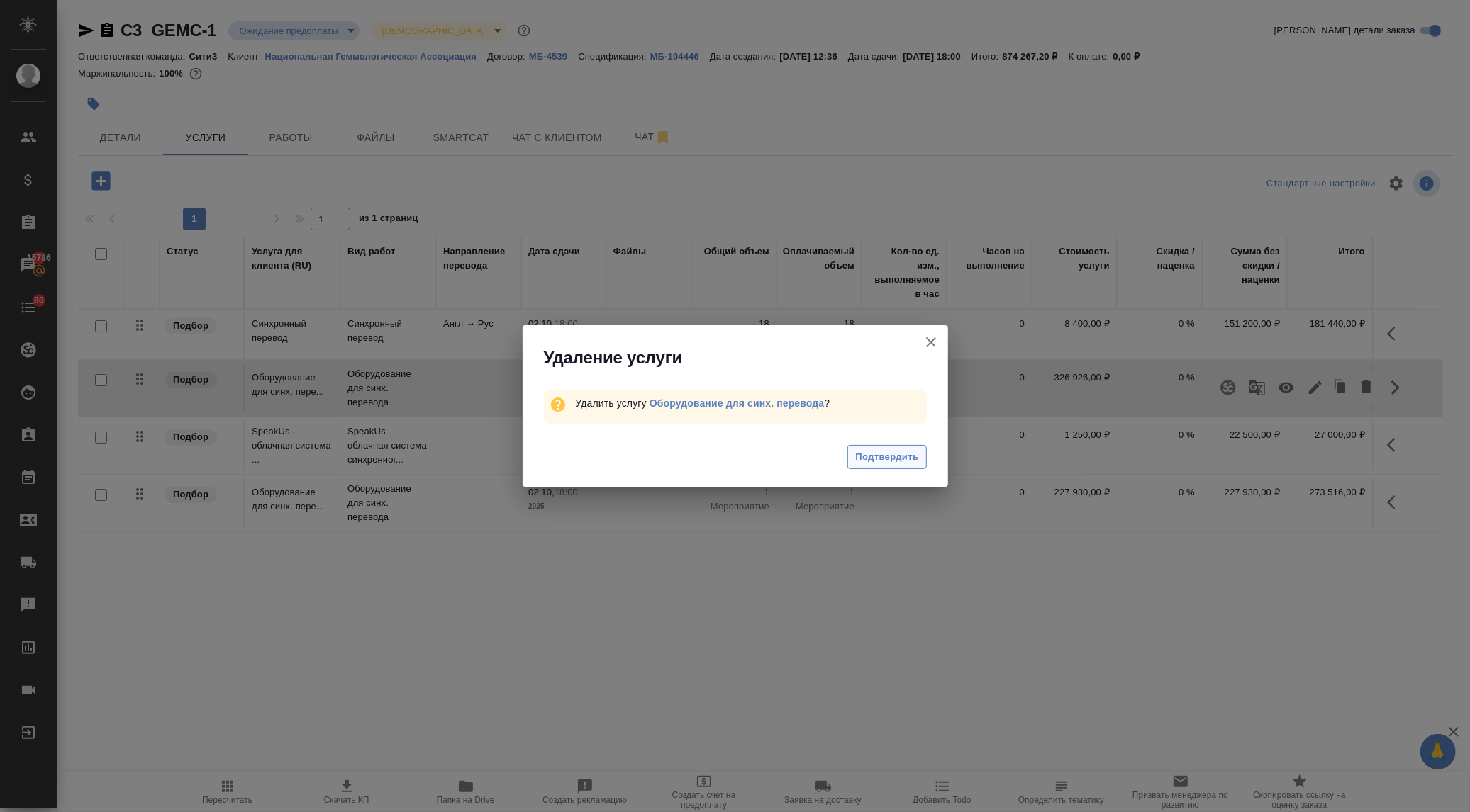
click at [900, 448] on button "Подтвердить" at bounding box center [886, 458] width 79 height 25
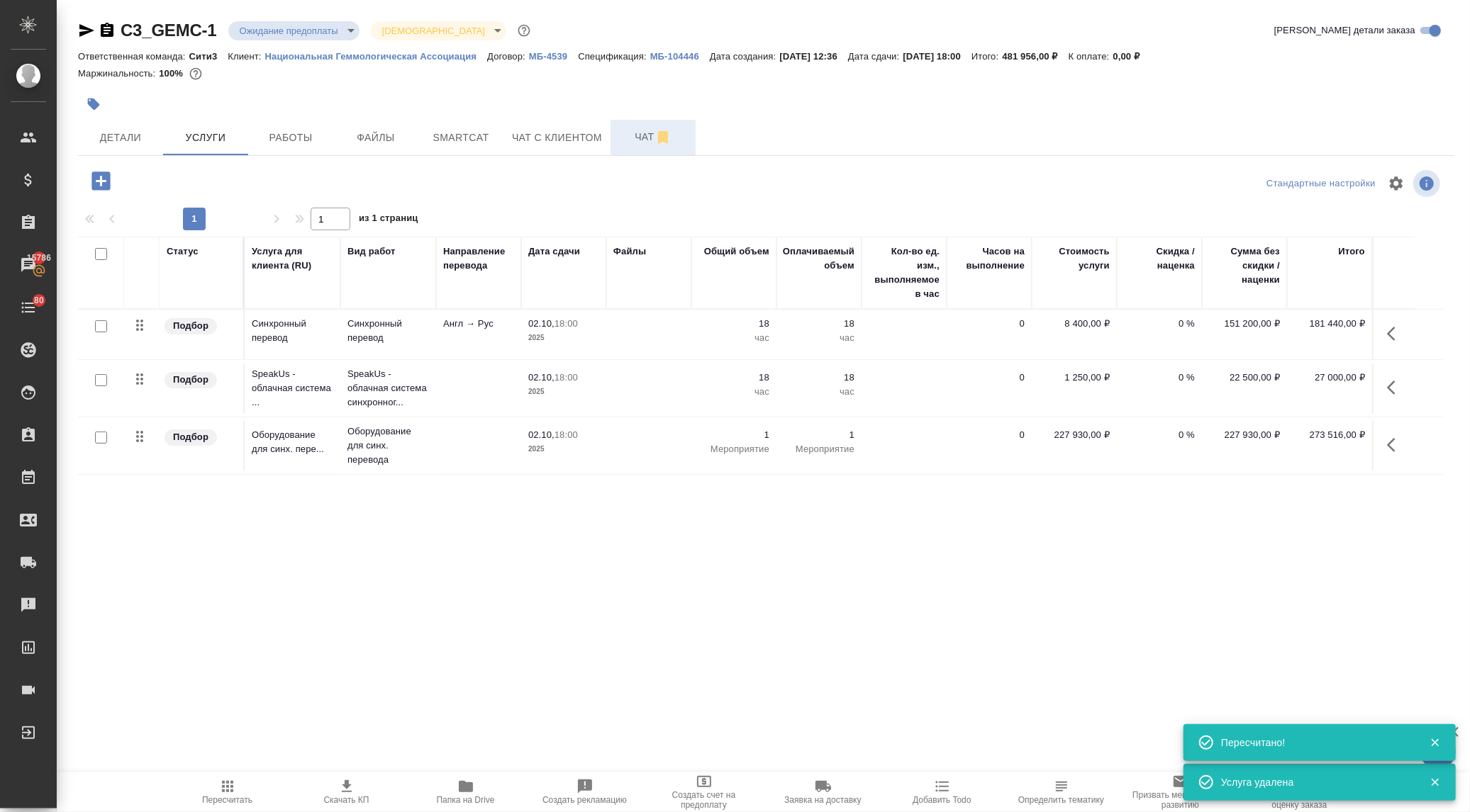
click at [631, 129] on span "Чат" at bounding box center [652, 138] width 68 height 18
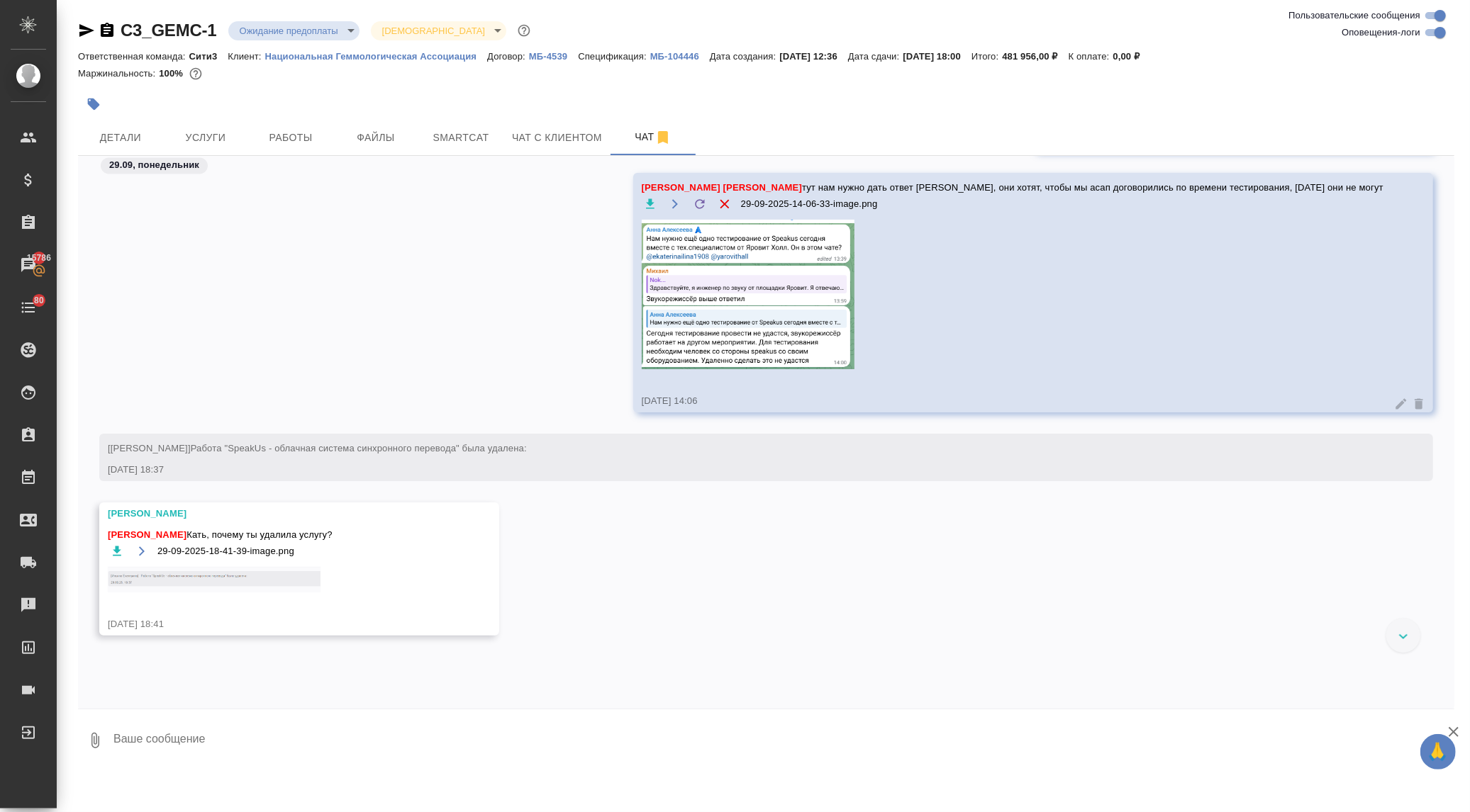
scroll to position [7068, 0]
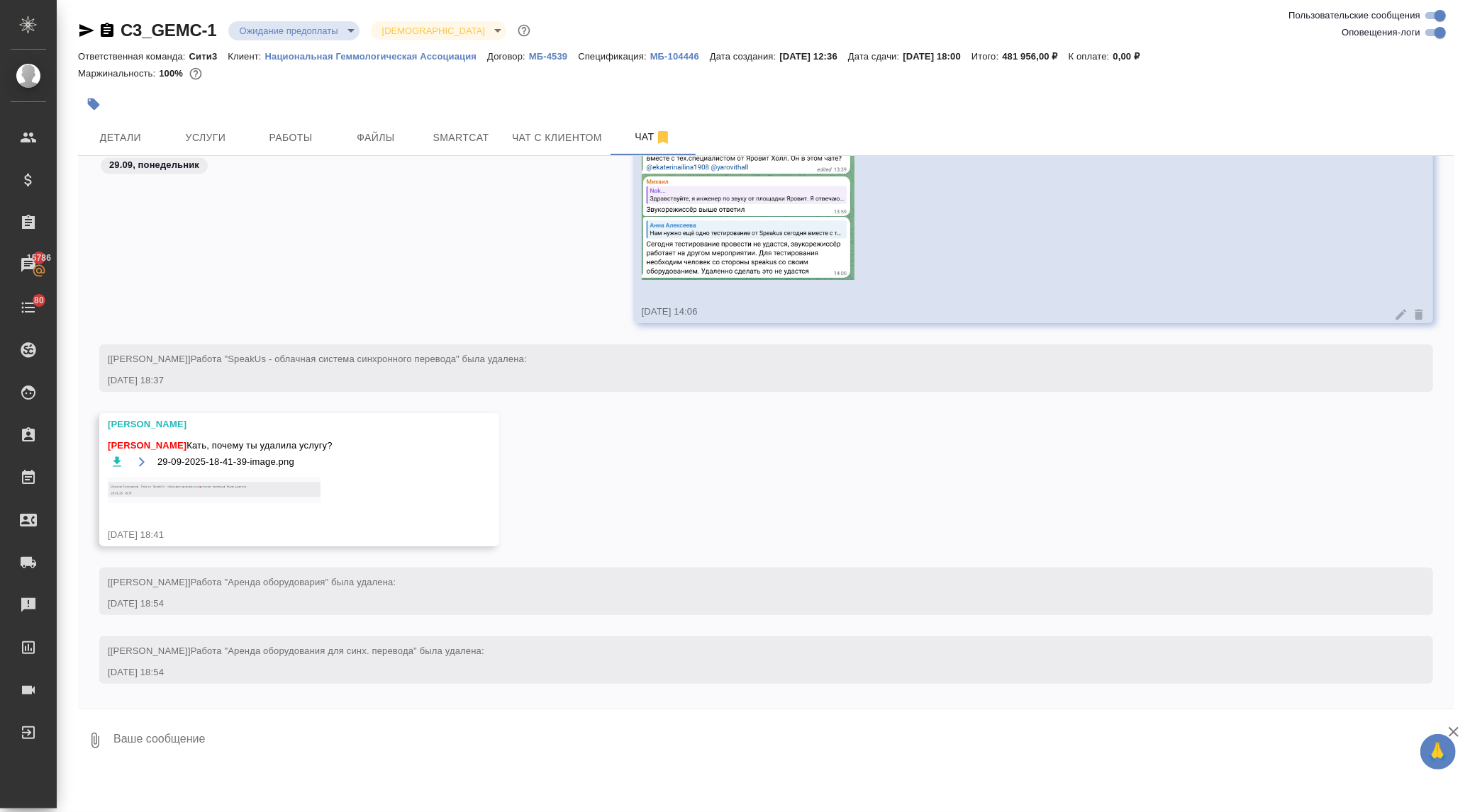
click at [231, 491] on img at bounding box center [214, 490] width 213 height 26
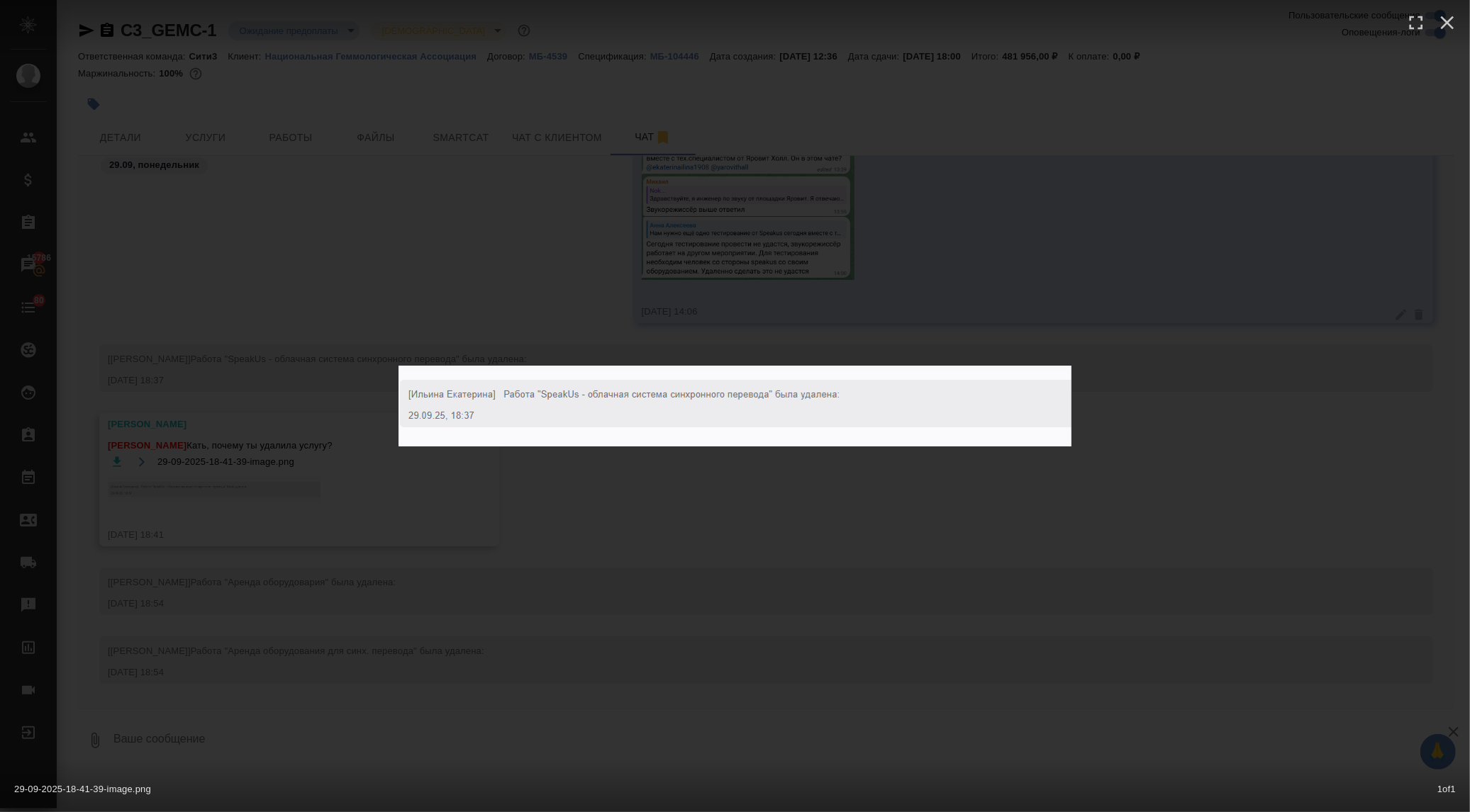
click at [569, 505] on div "29-09-2025-18-41-39-image.png 1 of 1" at bounding box center [735, 406] width 1470 height 812
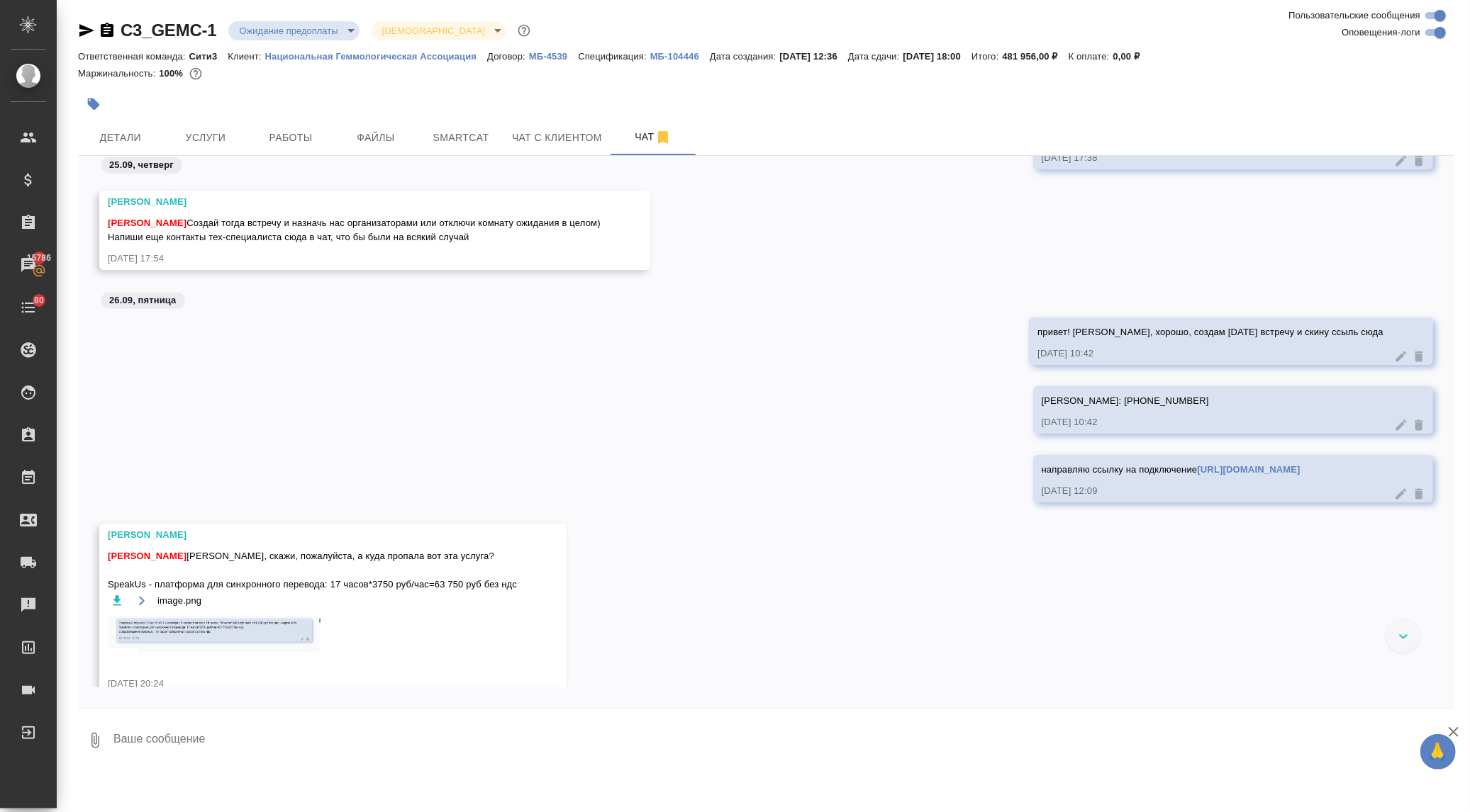
scroll to position [5993, 0]
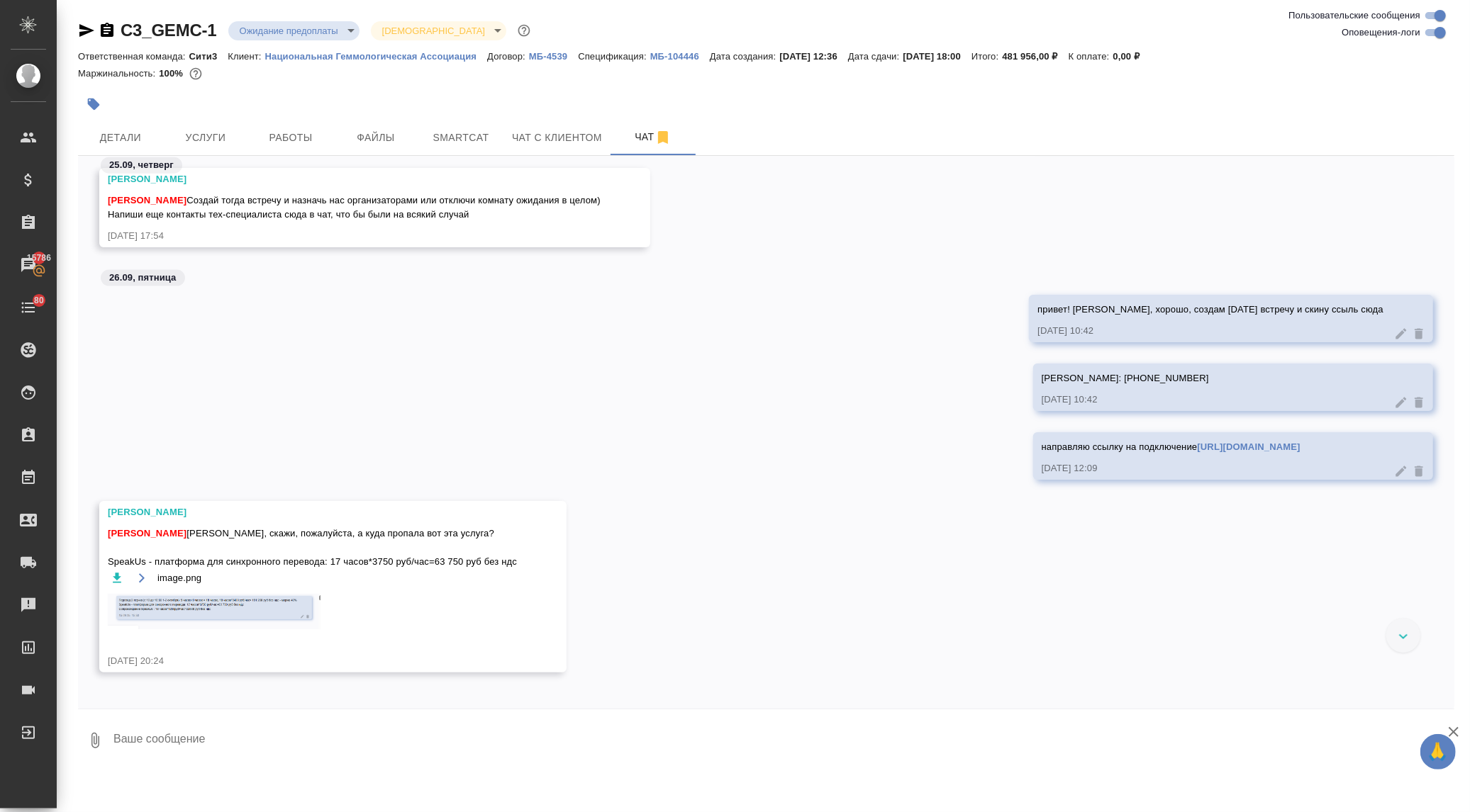
click at [265, 601] on img at bounding box center [214, 611] width 213 height 35
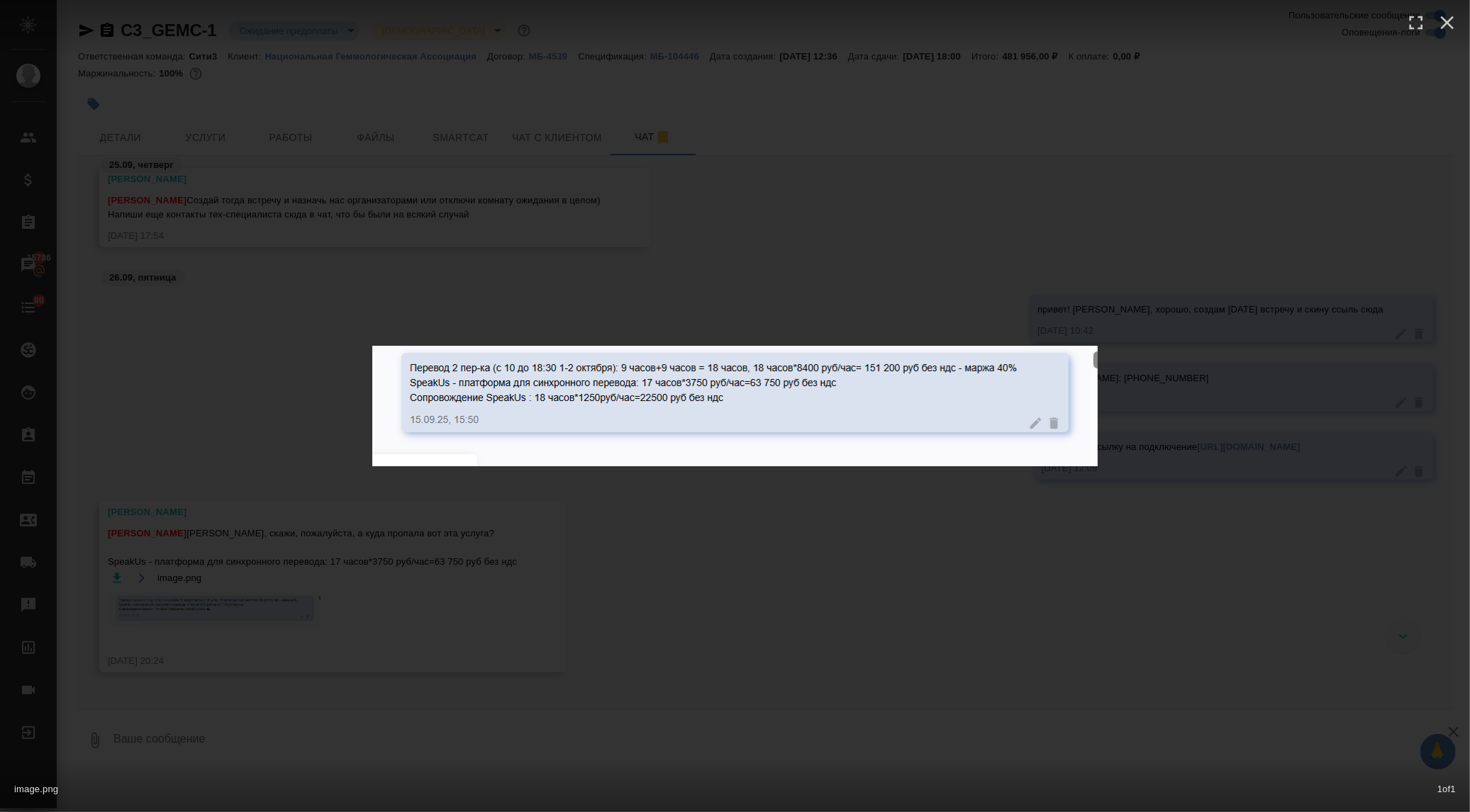
click at [675, 512] on div "image.png 1 of 1" at bounding box center [735, 406] width 1470 height 812
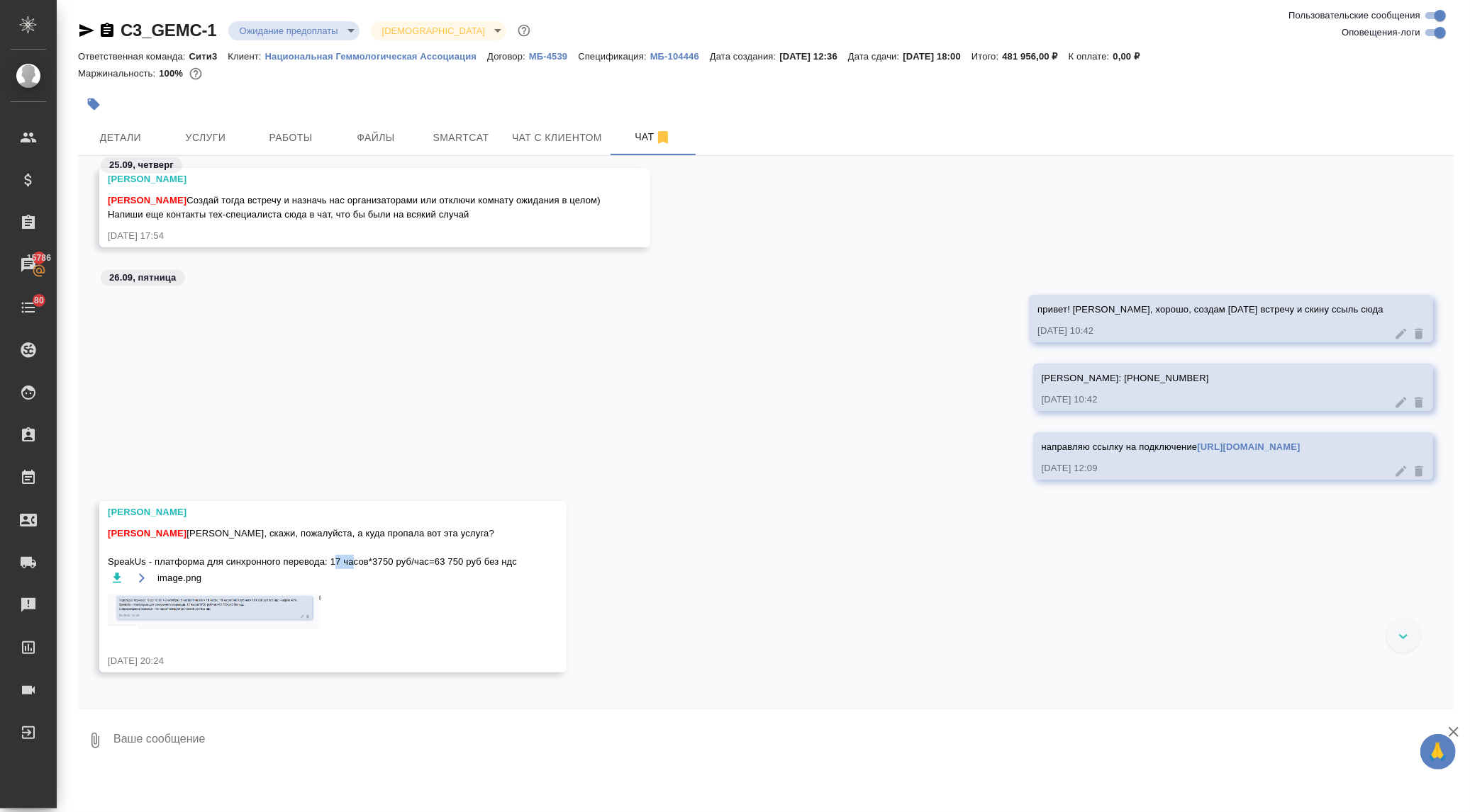
drag, startPoint x: 371, startPoint y: 558, endPoint x: 391, endPoint y: 556, distance: 20.1
click at [391, 556] on span "Ильина Екатерина Катя, скажи, пожалуйста, а куда пропала вот эта услуга? SpeakU…" at bounding box center [312, 548] width 409 height 43
copy span "3750"
click at [189, 122] on button "Услуги" at bounding box center [206, 138] width 85 height 35
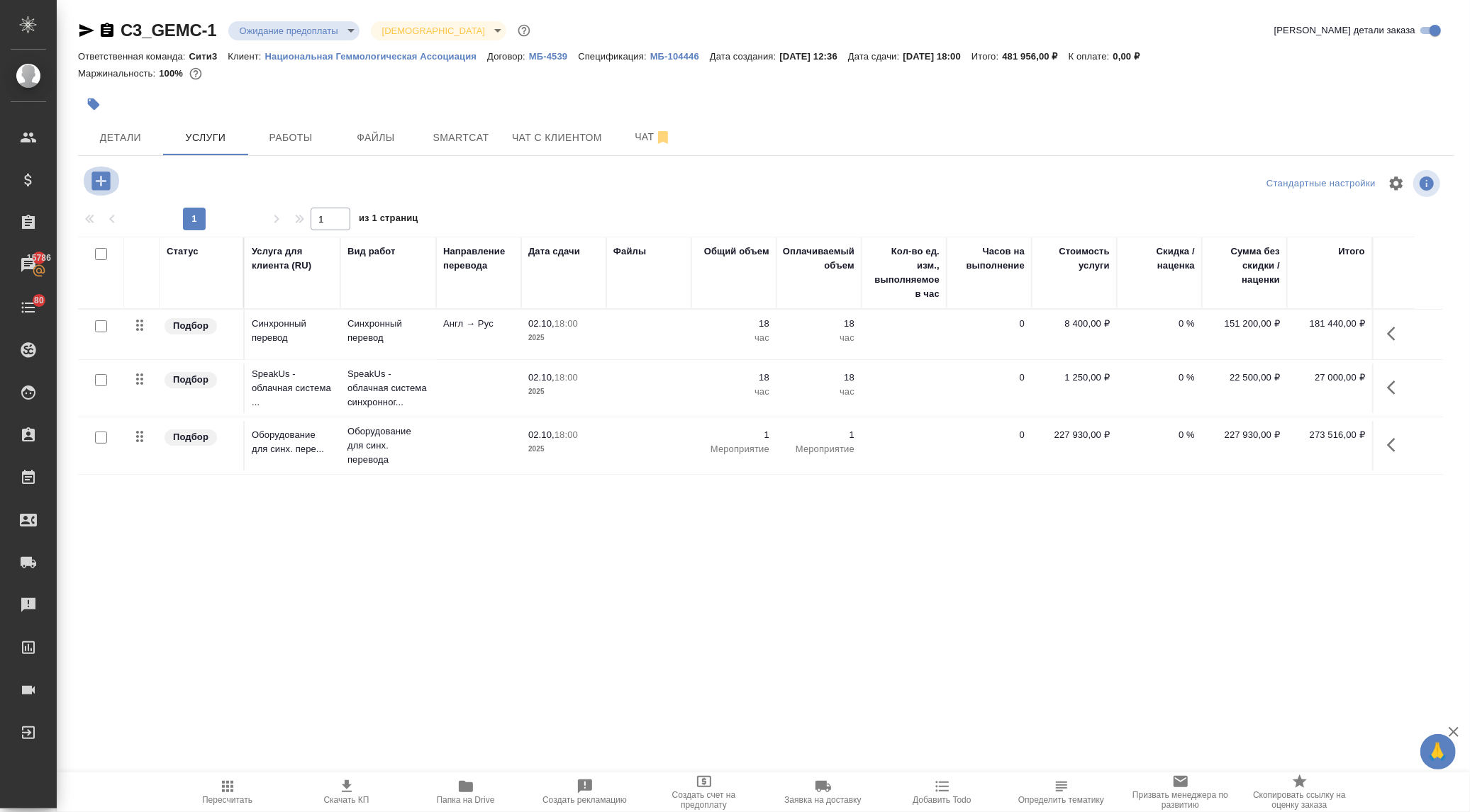
click at [97, 181] on icon "button" at bounding box center [101, 181] width 25 height 25
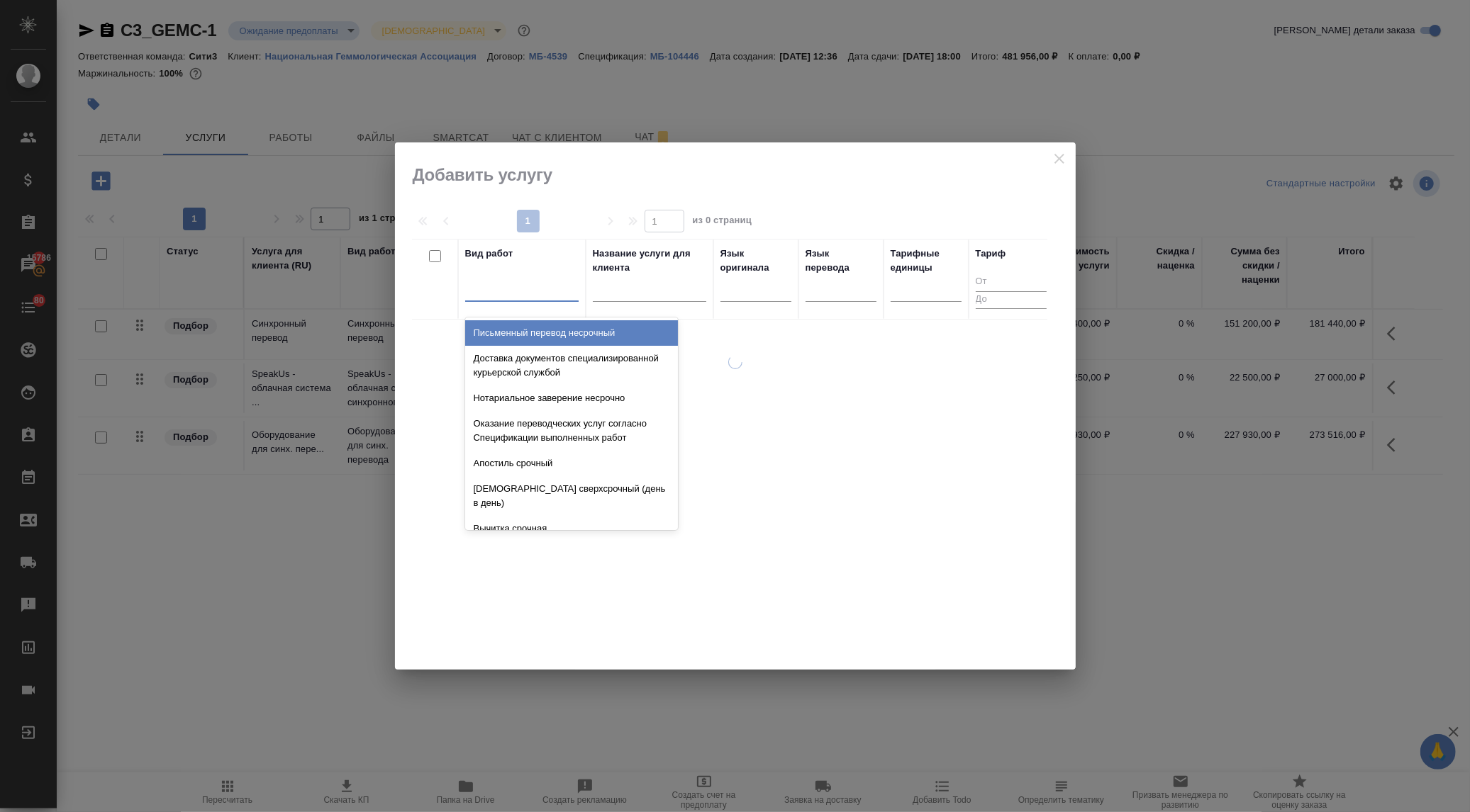
click at [497, 282] on div at bounding box center [522, 287] width 114 height 20
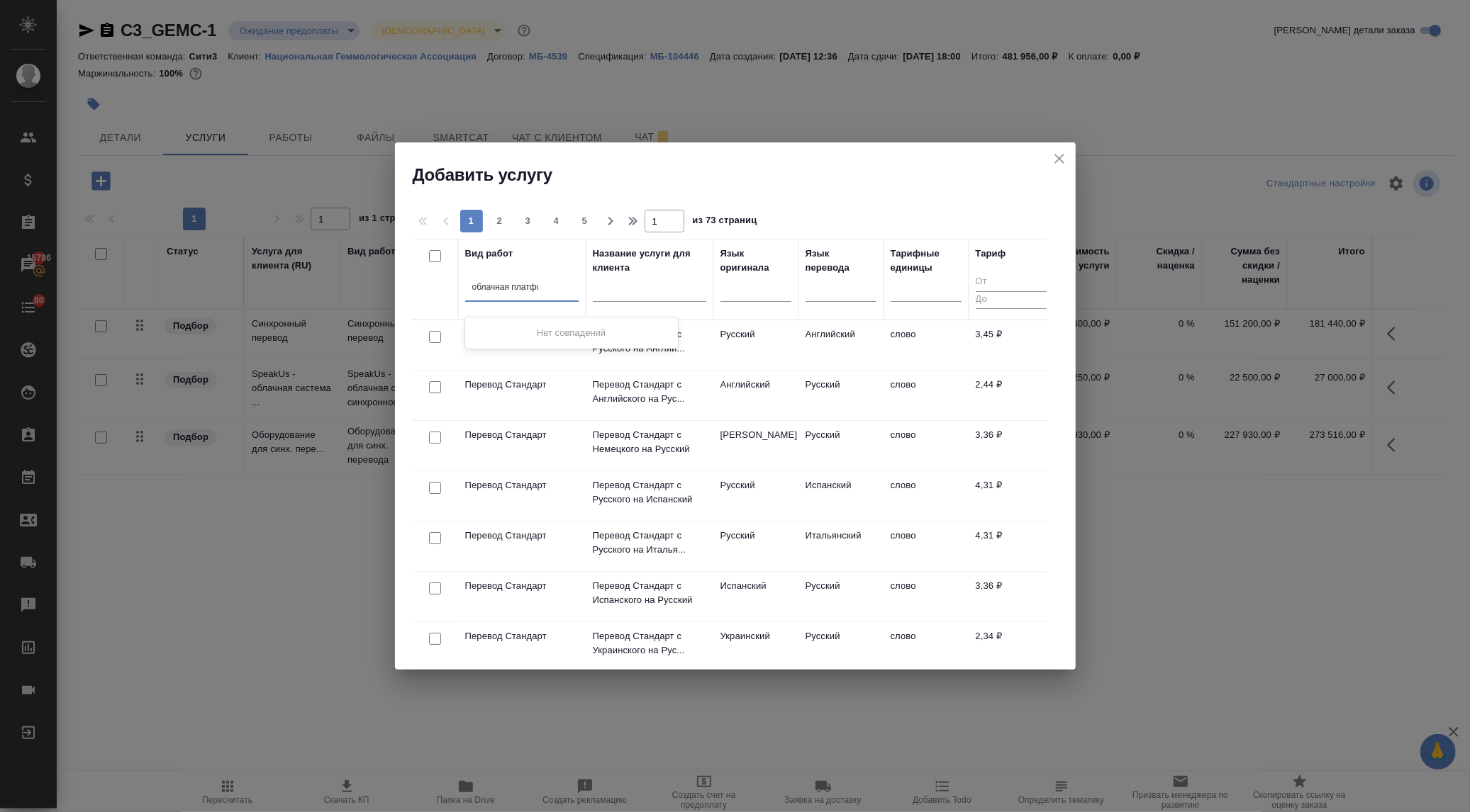
type input "облачная платфор"
click at [505, 283] on input "облачная платфор" at bounding box center [510, 287] width 75 height 10
click at [556, 287] on div at bounding box center [522, 287] width 114 height 20
click at [516, 288] on div at bounding box center [522, 287] width 114 height 20
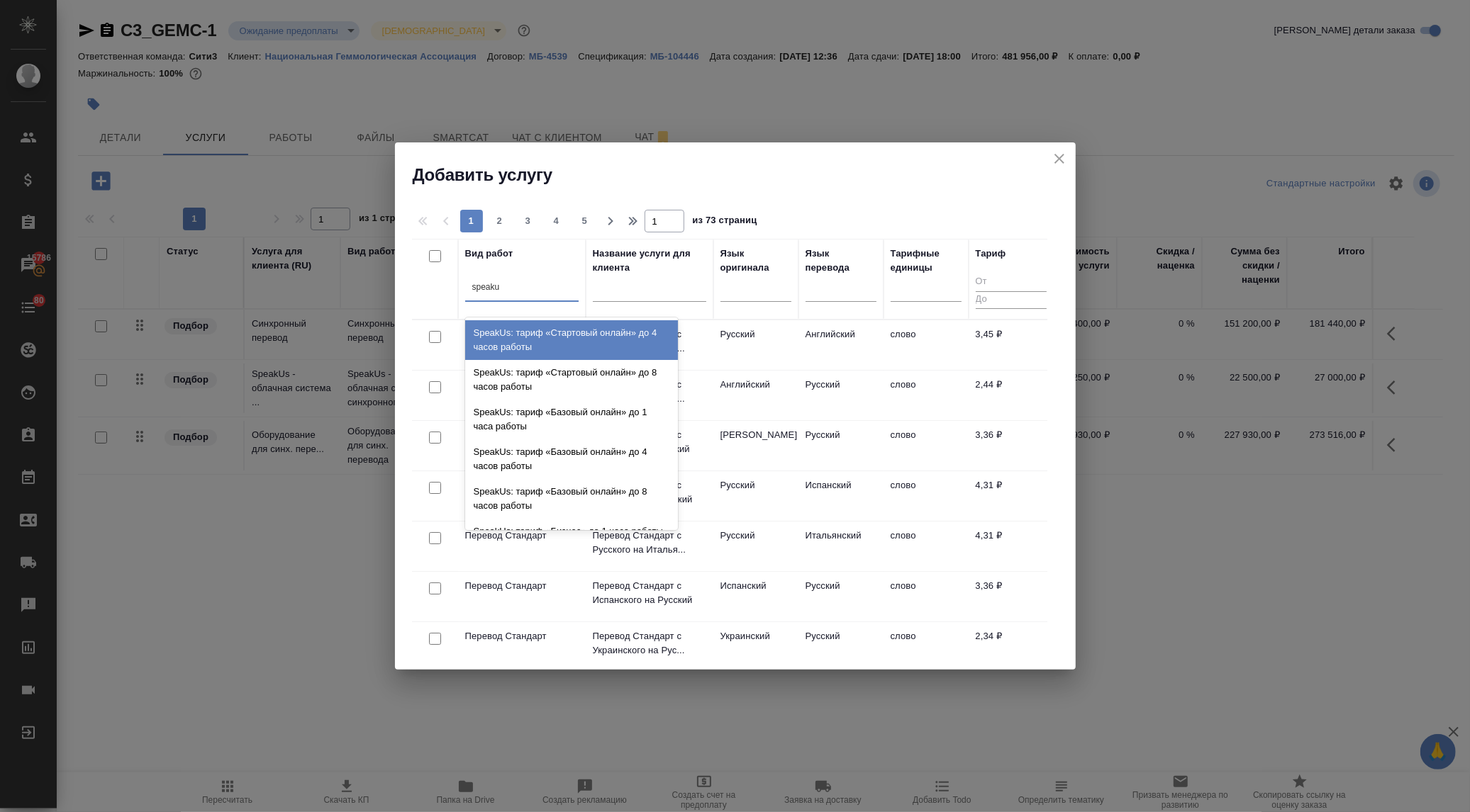
type input "speakus"
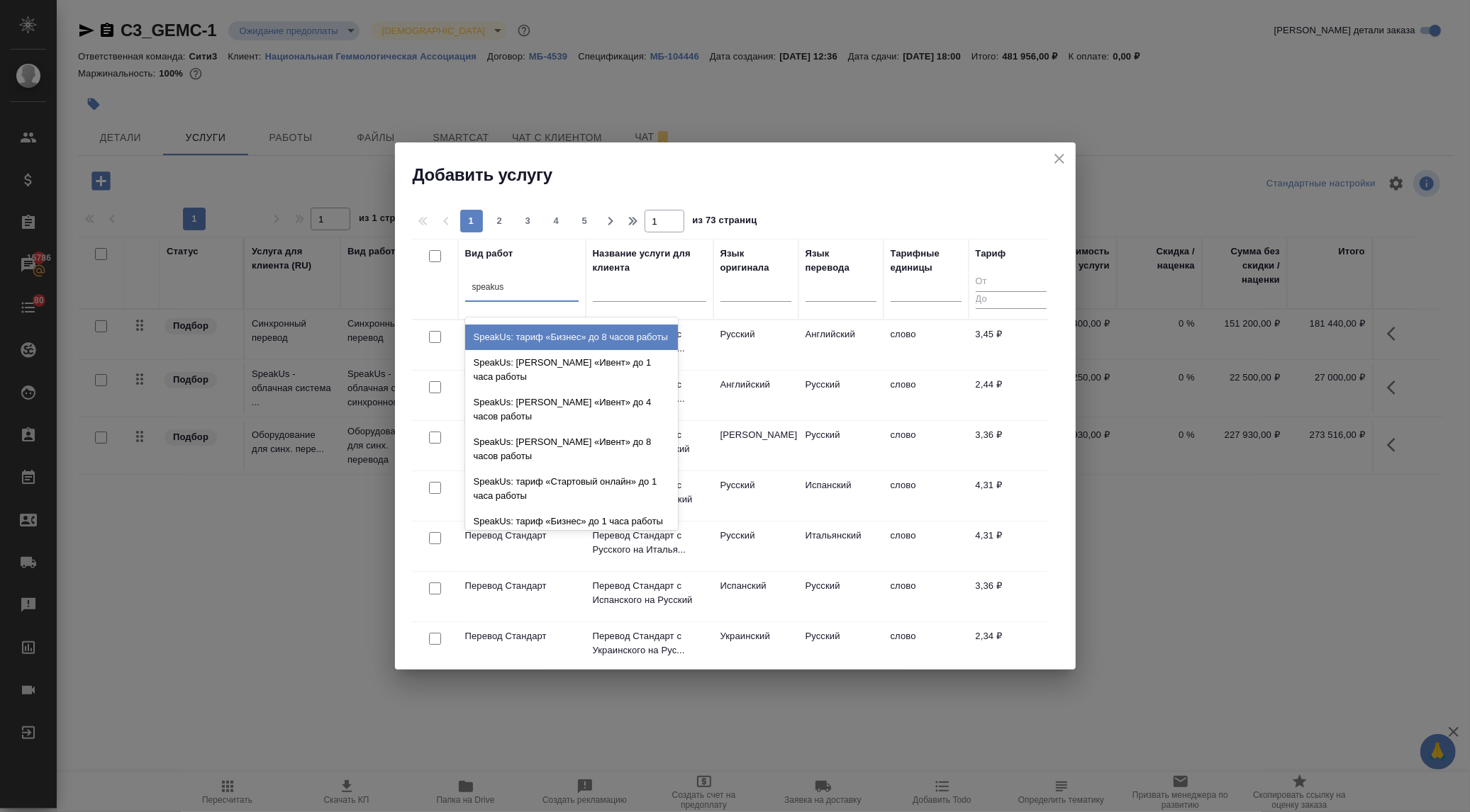
scroll to position [348, 0]
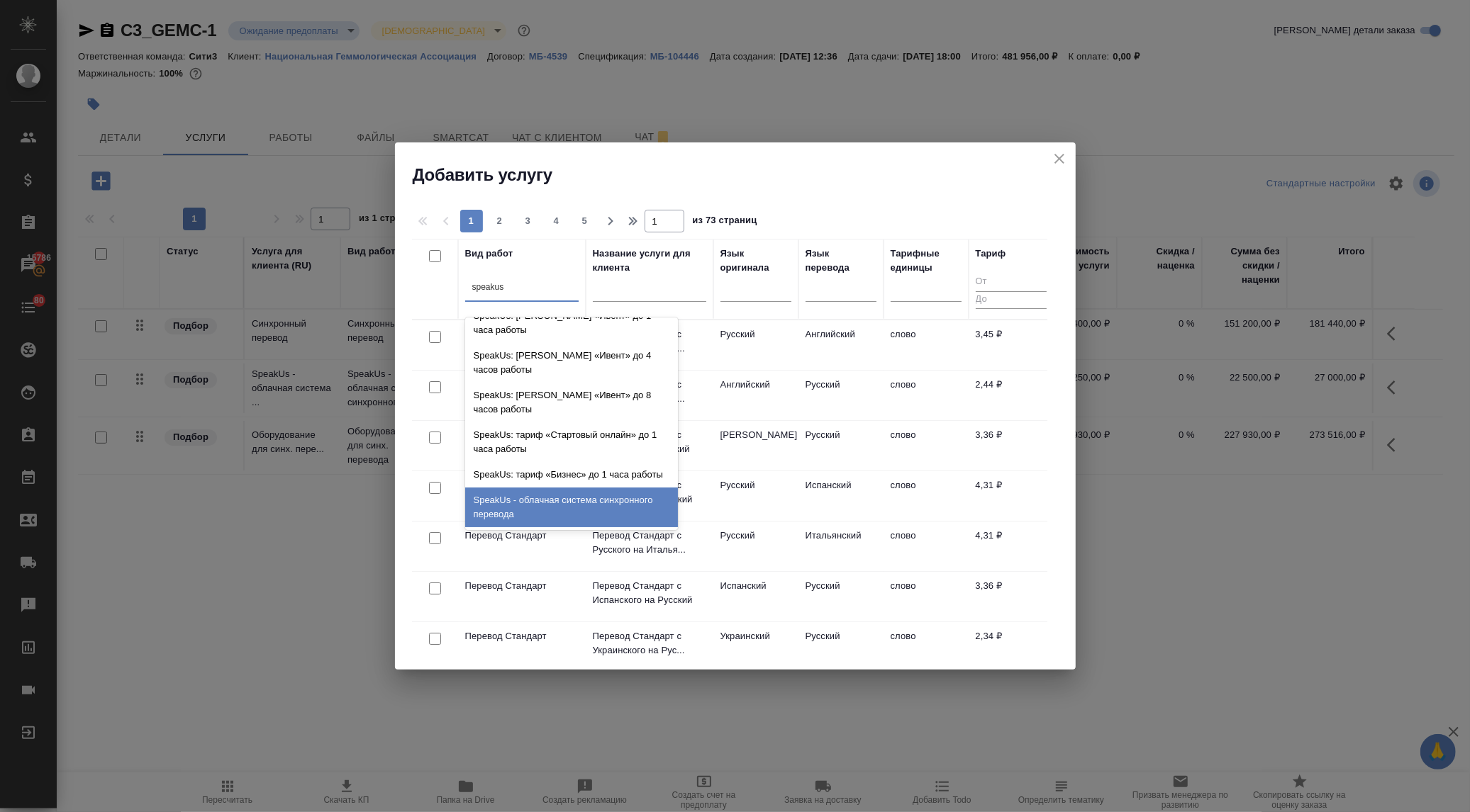
drag, startPoint x: 544, startPoint y: 492, endPoint x: 523, endPoint y: 478, distance: 25.2
click at [544, 493] on div "SpeakUs - облачная система синхронного перевода" at bounding box center [572, 508] width 213 height 40
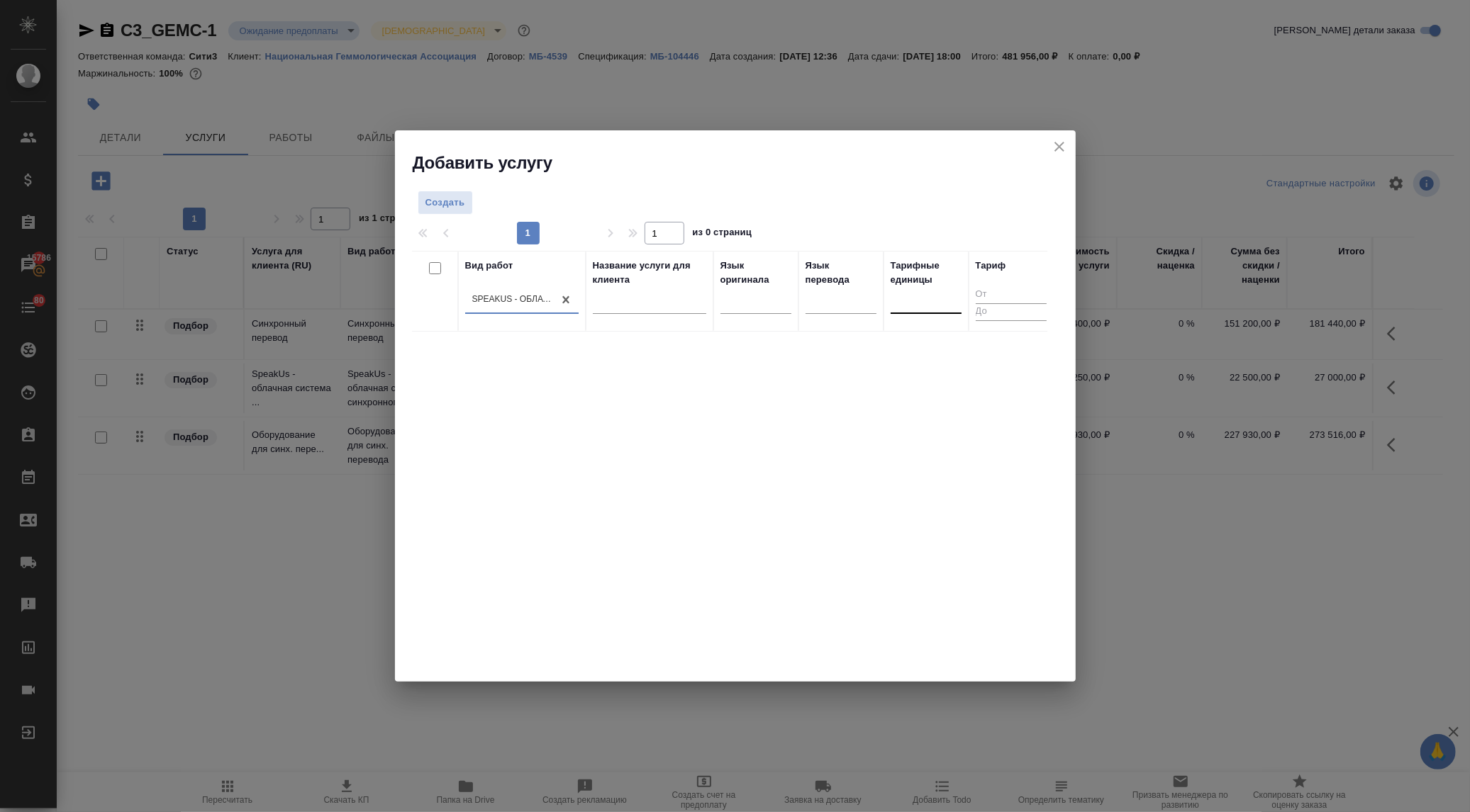
click at [908, 291] on div at bounding box center [926, 300] width 71 height 20
type input "x"
type input "час"
click at [914, 346] on div "час" at bounding box center [997, 345] width 213 height 26
click at [438, 192] on button "Создать" at bounding box center [445, 203] width 55 height 25
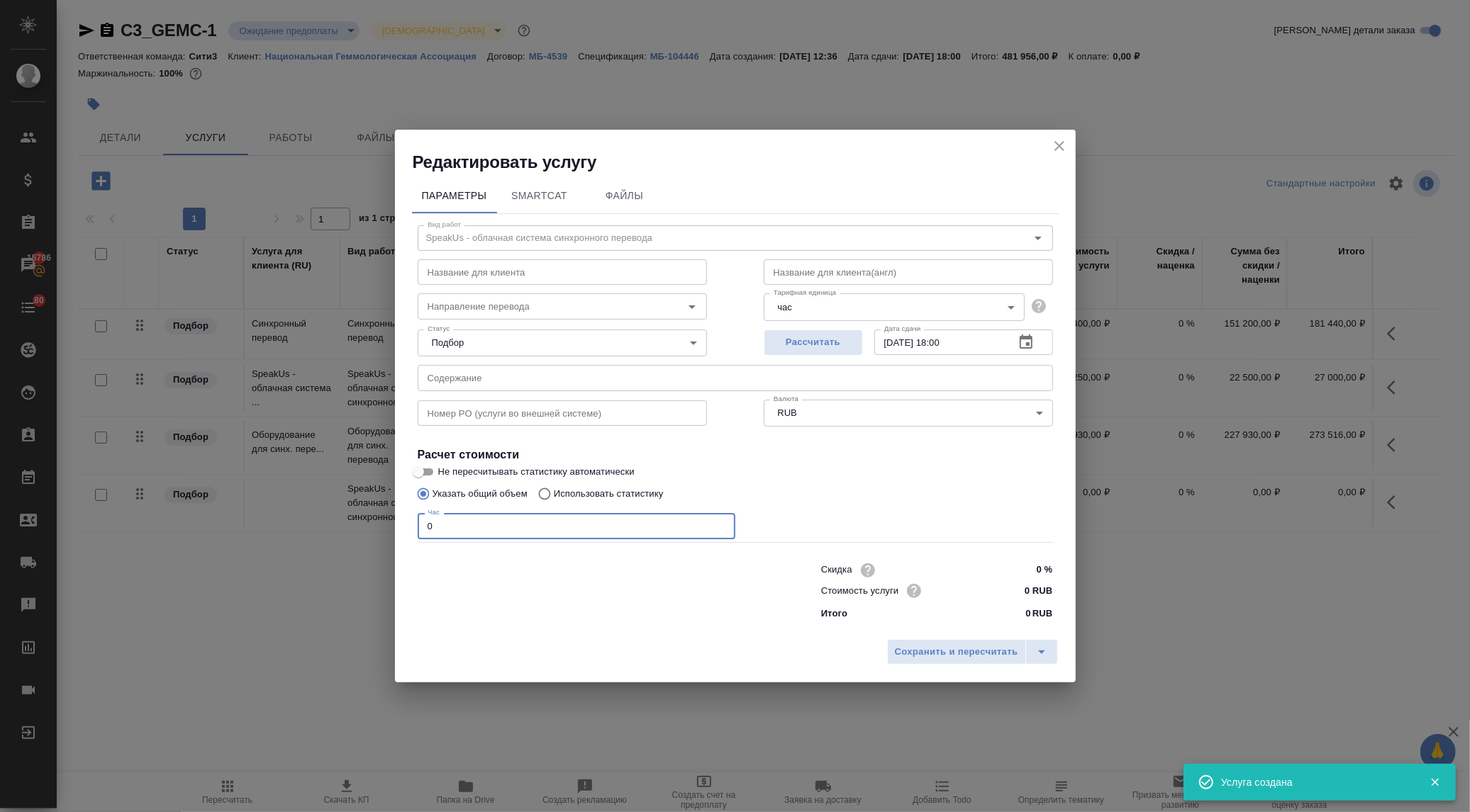
drag, startPoint x: 434, startPoint y: 530, endPoint x: 391, endPoint y: 523, distance: 43.6
click at [391, 523] on div "Редактировать услугу Параметры SmartCat Файлы Вид работ SpeakUs - облачная сист…" at bounding box center [735, 406] width 1470 height 812
type input "17"
drag, startPoint x: 1031, startPoint y: 586, endPoint x: 1015, endPoint y: 584, distance: 16.1
click at [1015, 584] on input "0 RUB" at bounding box center [1025, 590] width 51 height 20
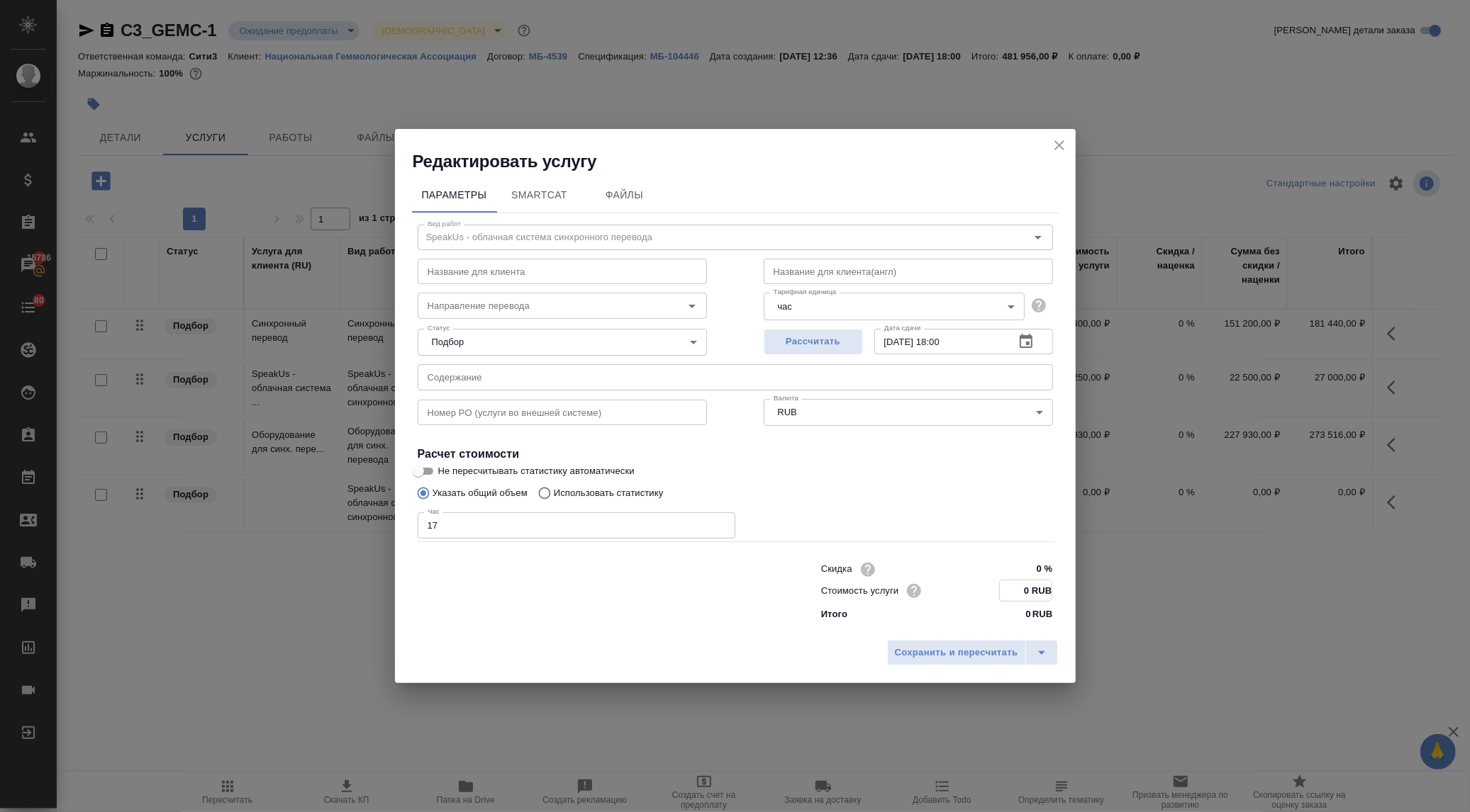
paste input "375"
type input "3750 RUB"
click at [995, 654] on span "Сохранить и пересчитать" at bounding box center [956, 653] width 123 height 16
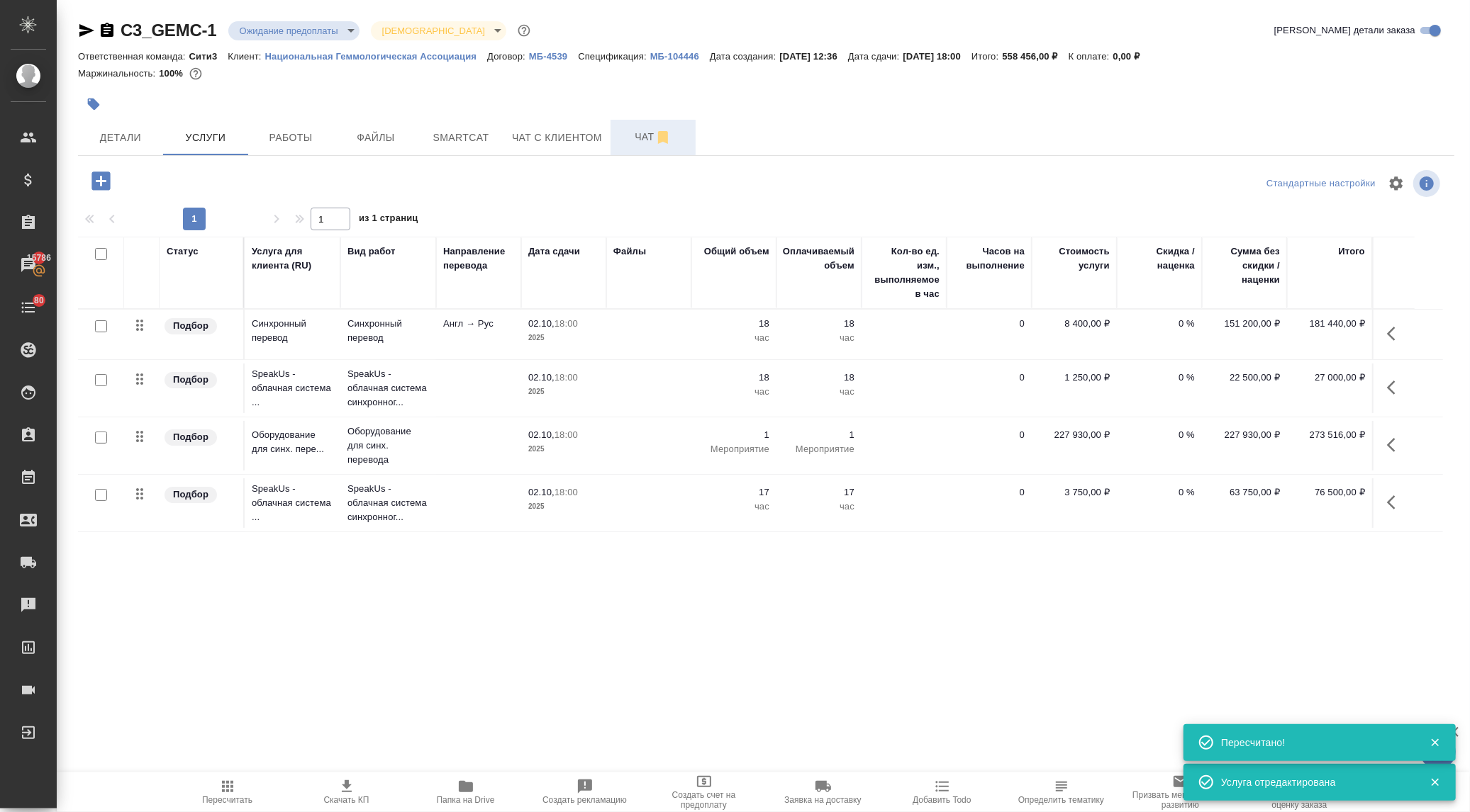
click at [634, 138] on span "Чат" at bounding box center [652, 138] width 68 height 18
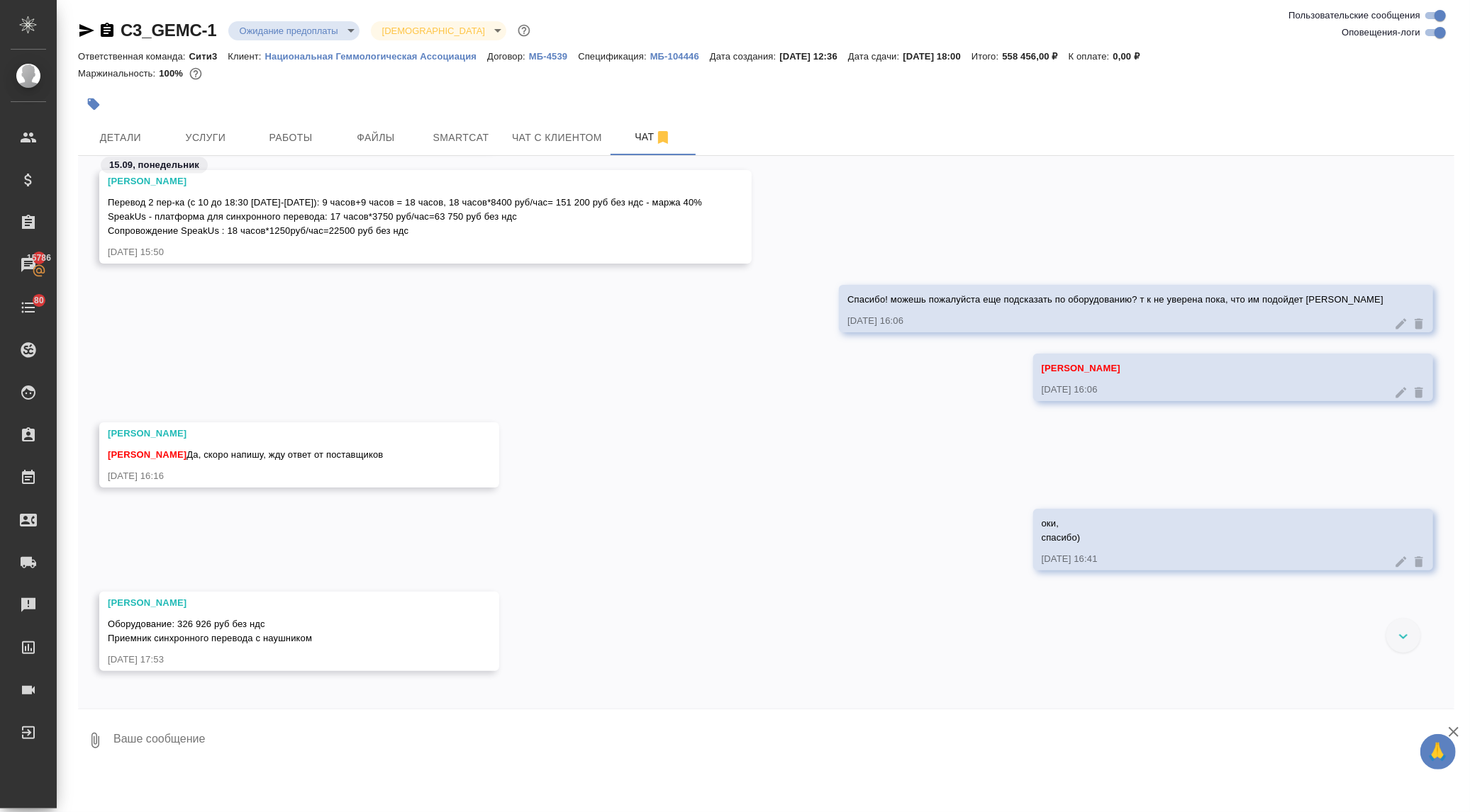
scroll to position [1732, 0]
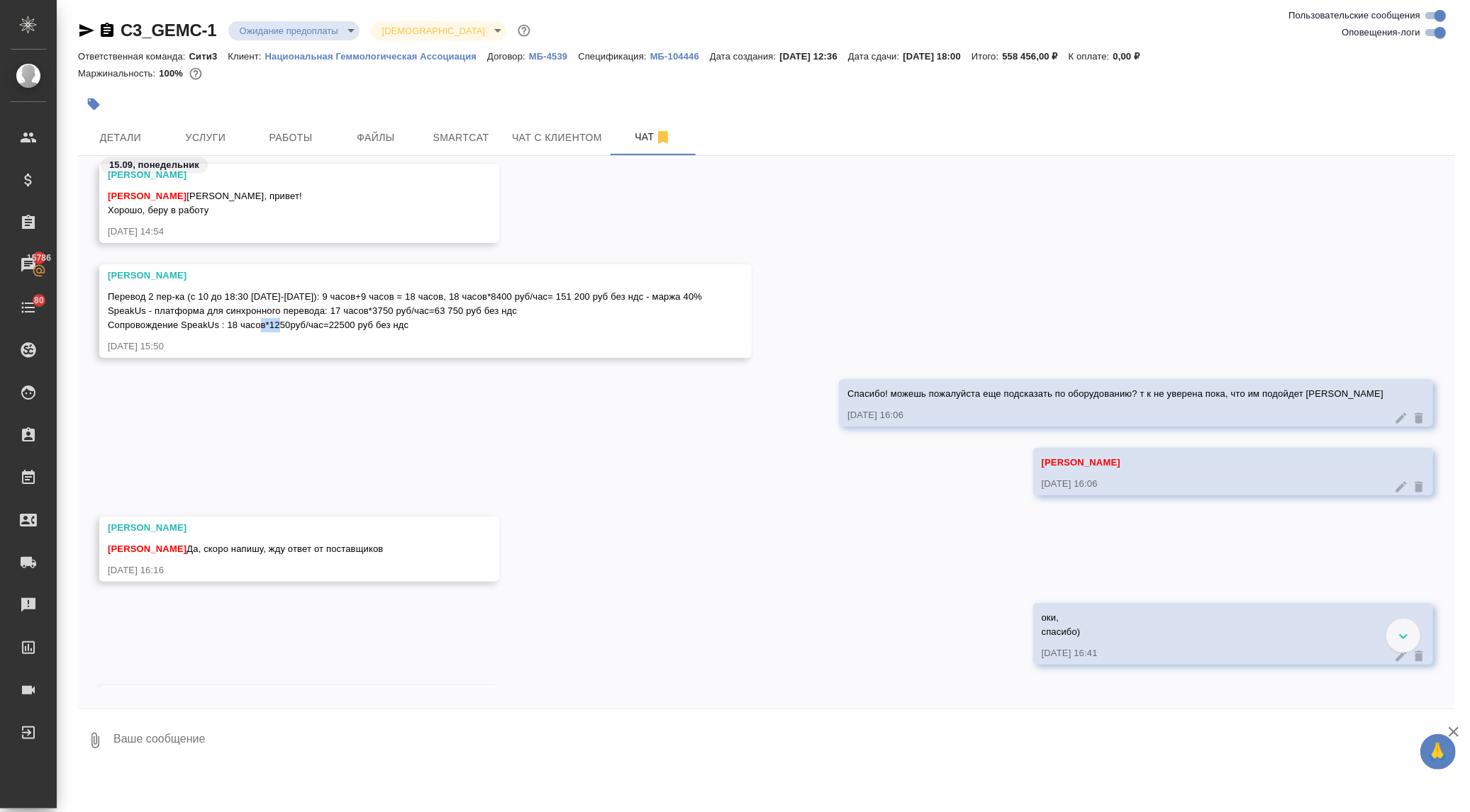
drag, startPoint x: 270, startPoint y: 326, endPoint x: 291, endPoint y: 329, distance: 21.2
click at [291, 329] on span "Перевод 2 пер-ка (с 10 до 18:30 1-2 октября): 9 часов+9 часов = 18 часов, 18 ча…" at bounding box center [404, 311] width 594 height 39
copy span "1250"
click at [190, 136] on span "Услуги" at bounding box center [205, 138] width 68 height 18
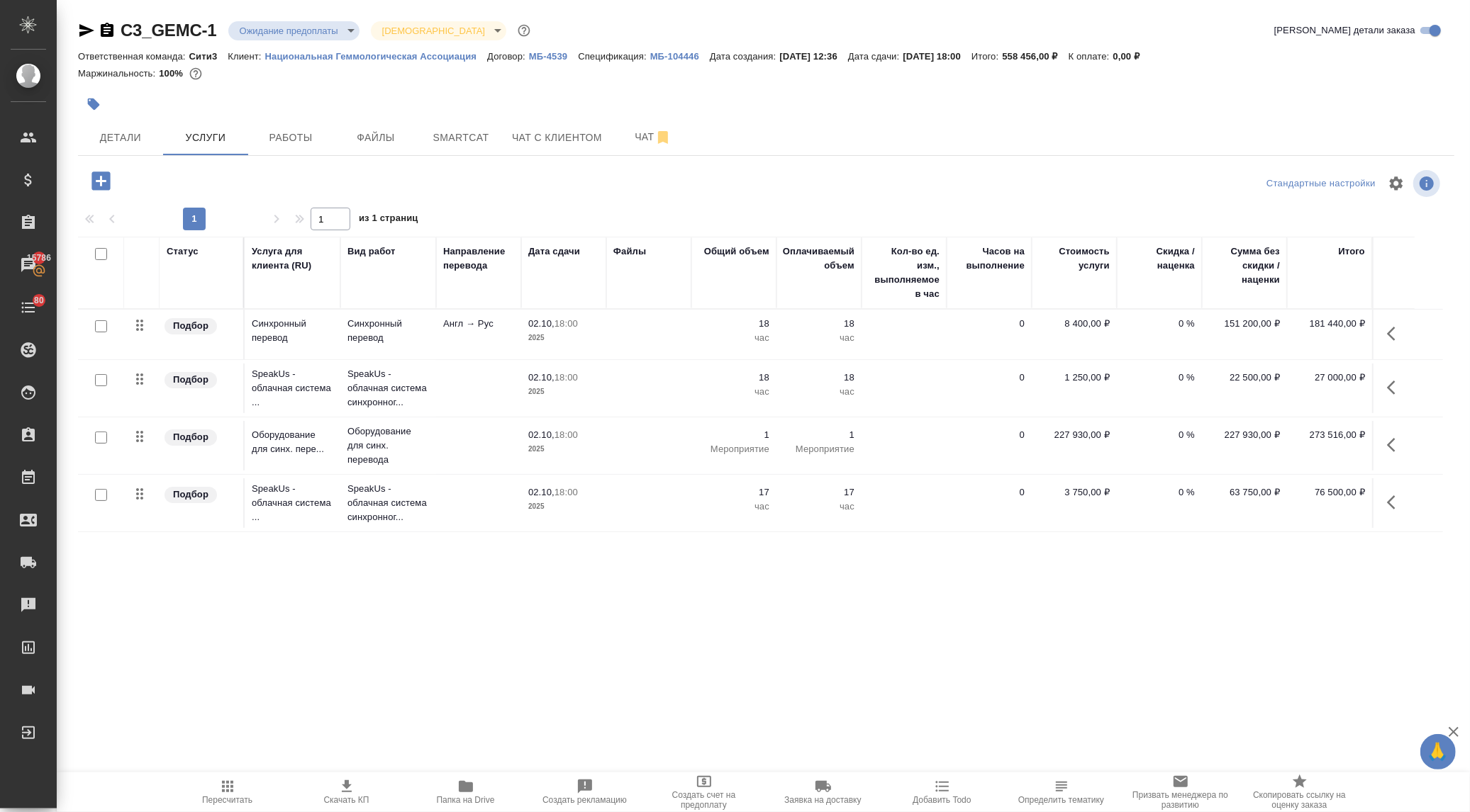
click at [111, 169] on div at bounding box center [102, 181] width 37 height 29
click at [98, 170] on icon "button" at bounding box center [101, 181] width 25 height 25
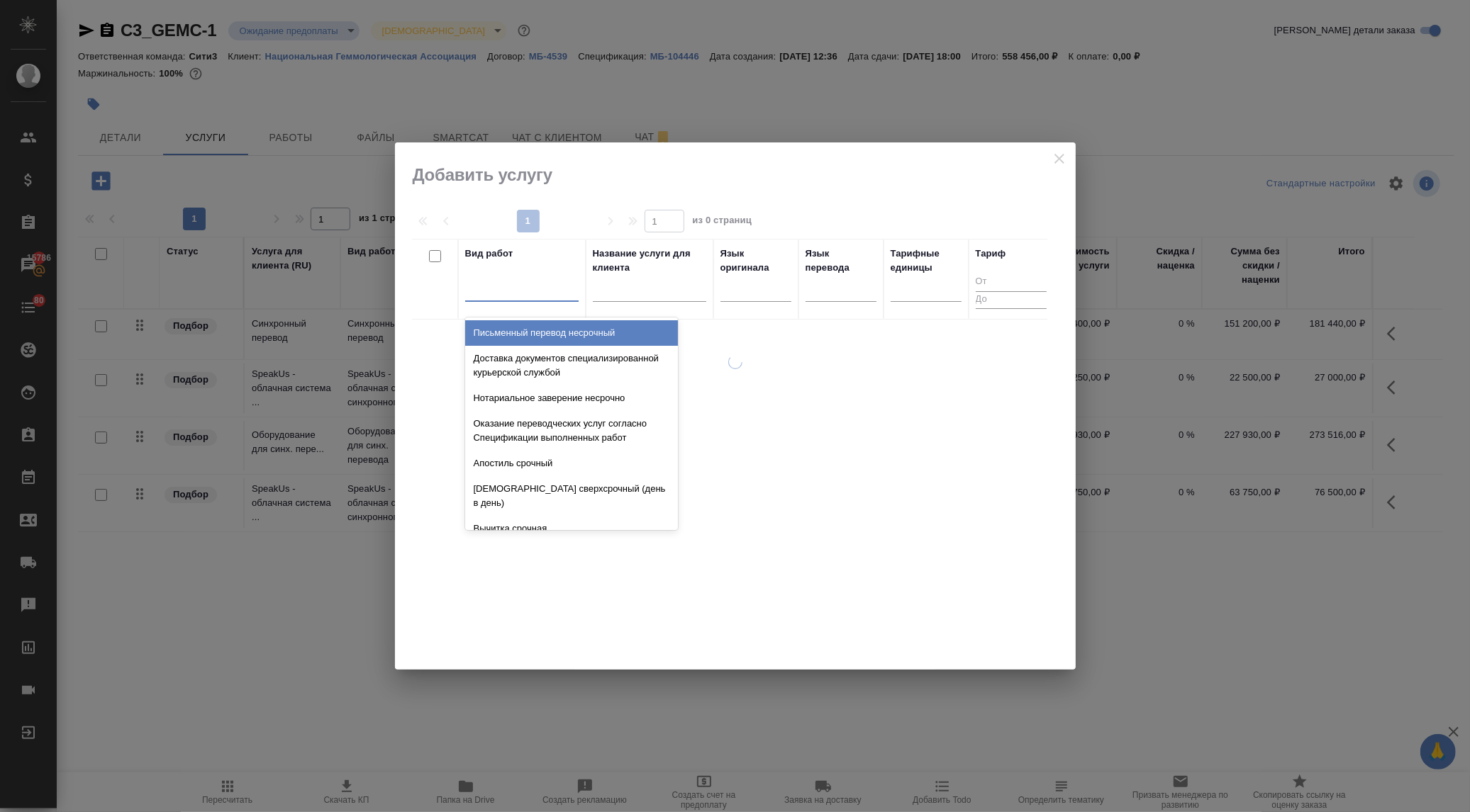
click at [506, 281] on div at bounding box center [522, 287] width 114 height 20
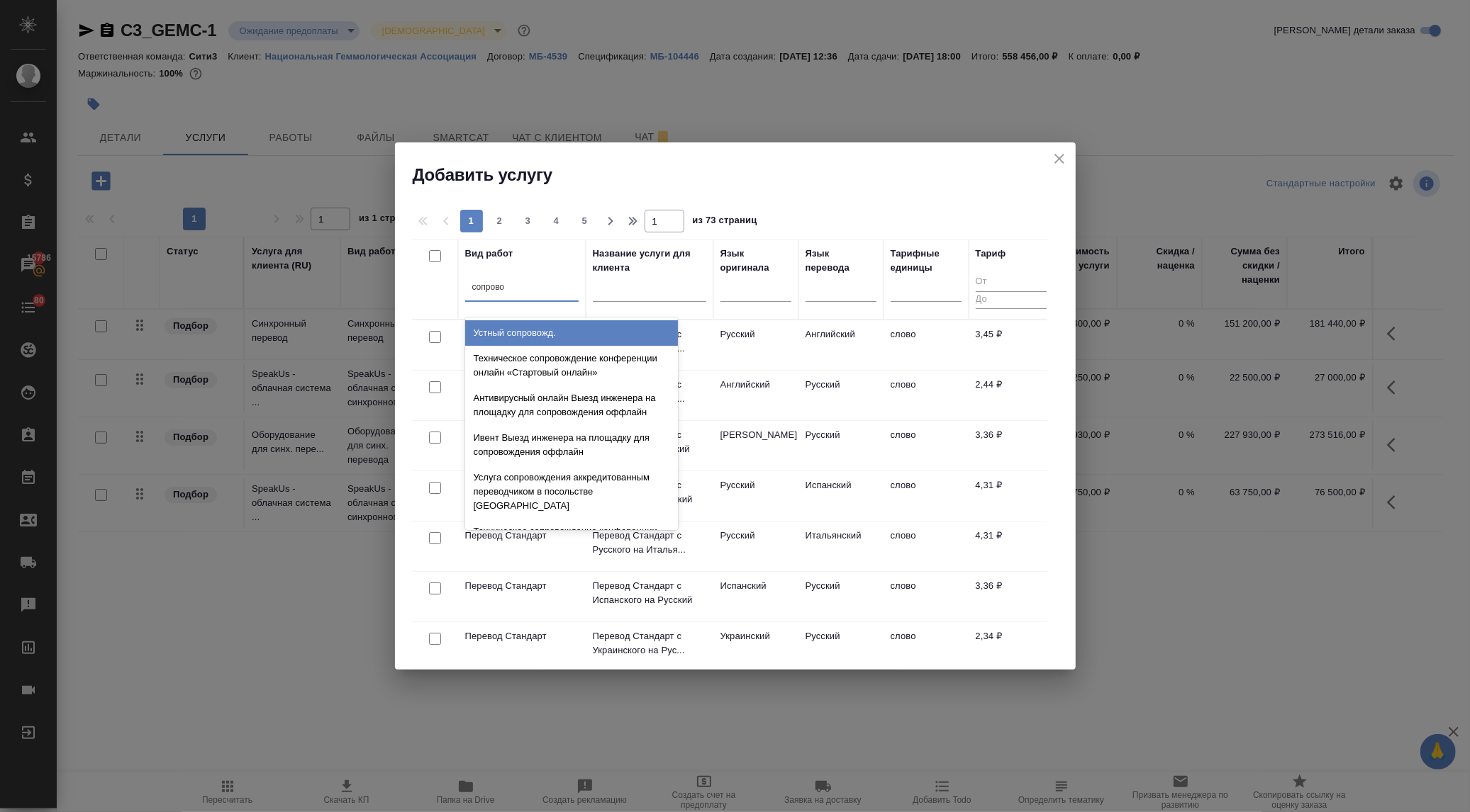
type input "сопровож"
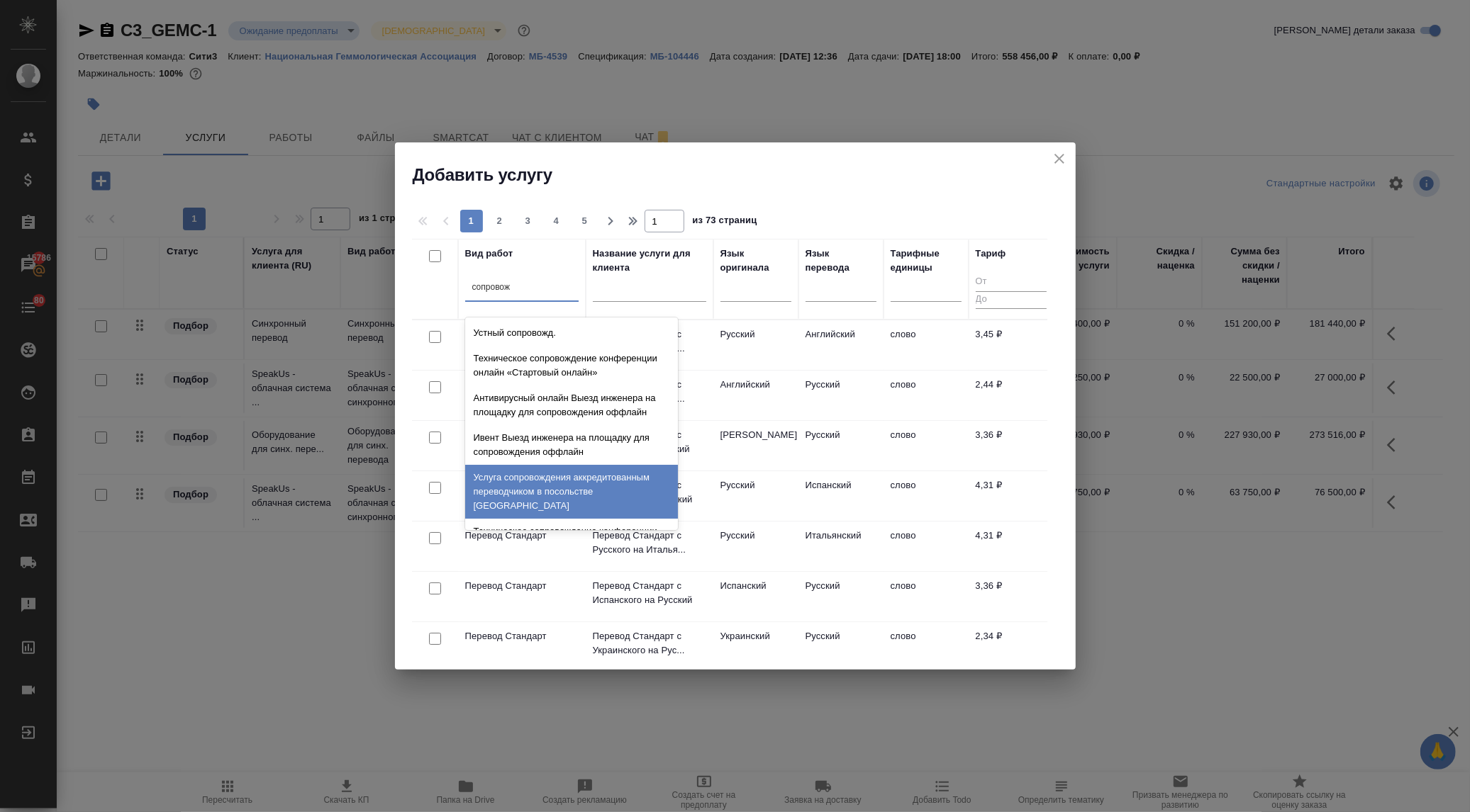
scroll to position [79, 0]
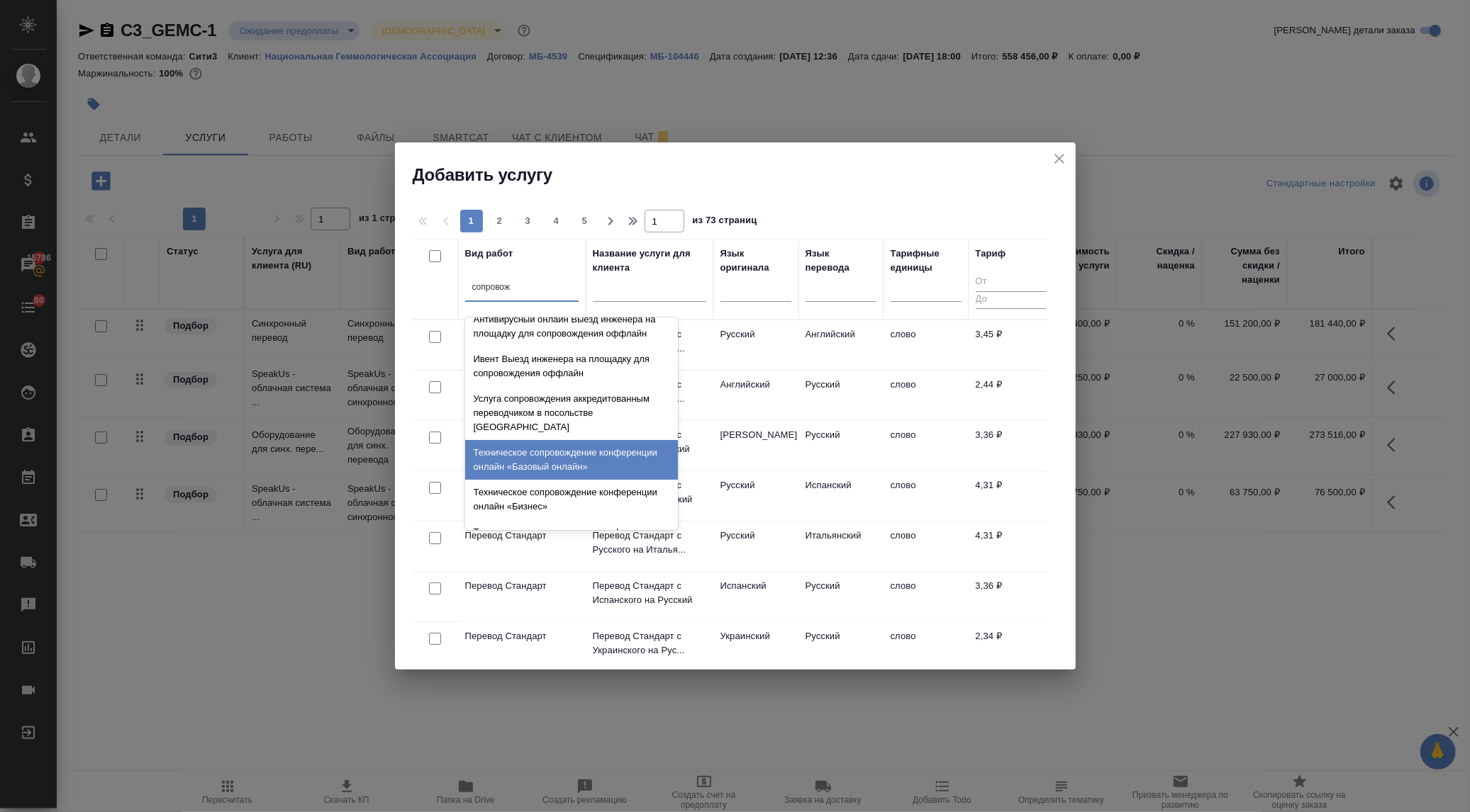
click at [551, 444] on div "Техническое сопровождение конференции онлайн «Базовый онлайн»" at bounding box center [572, 460] width 213 height 40
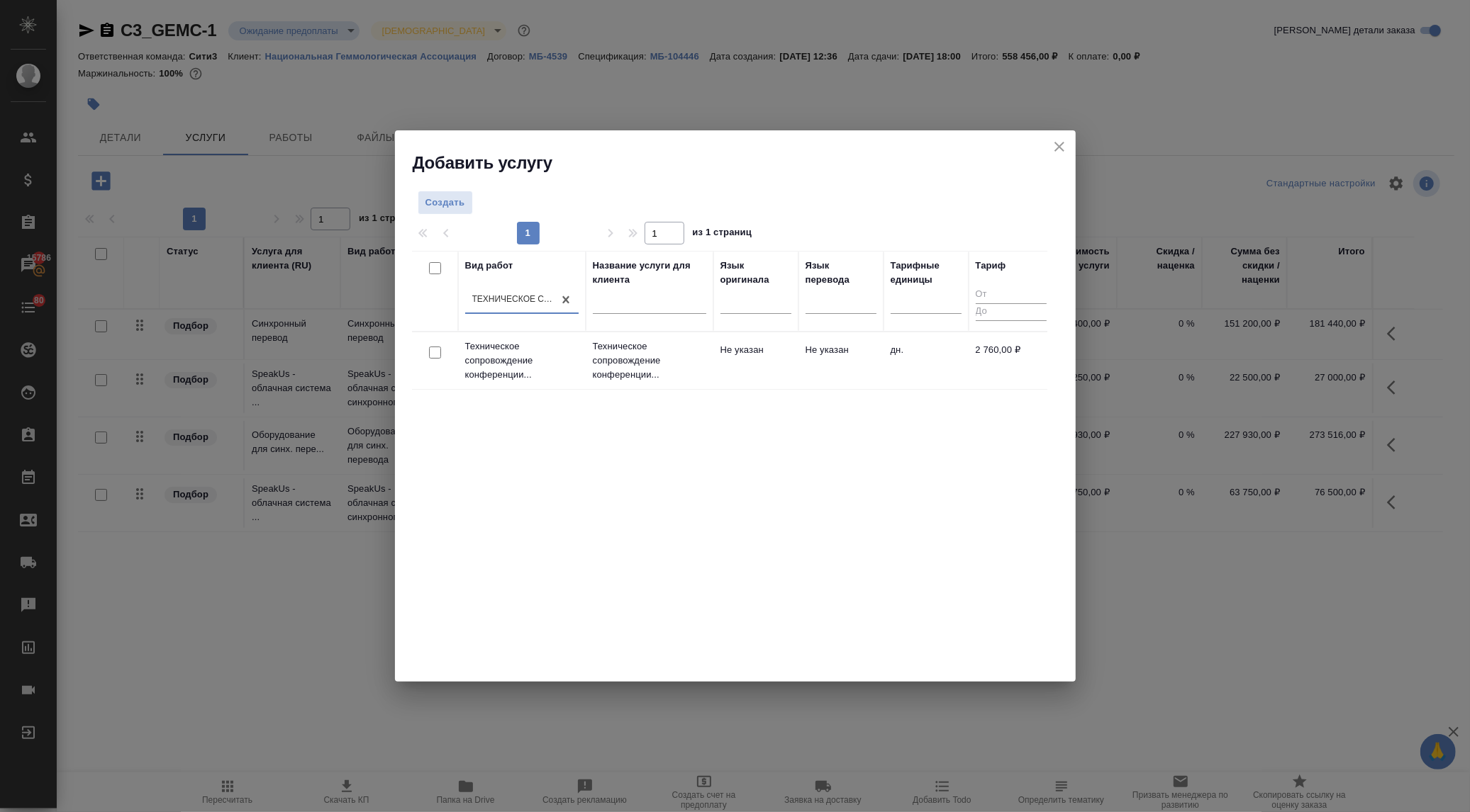
click at [428, 343] on div at bounding box center [435, 353] width 32 height 20
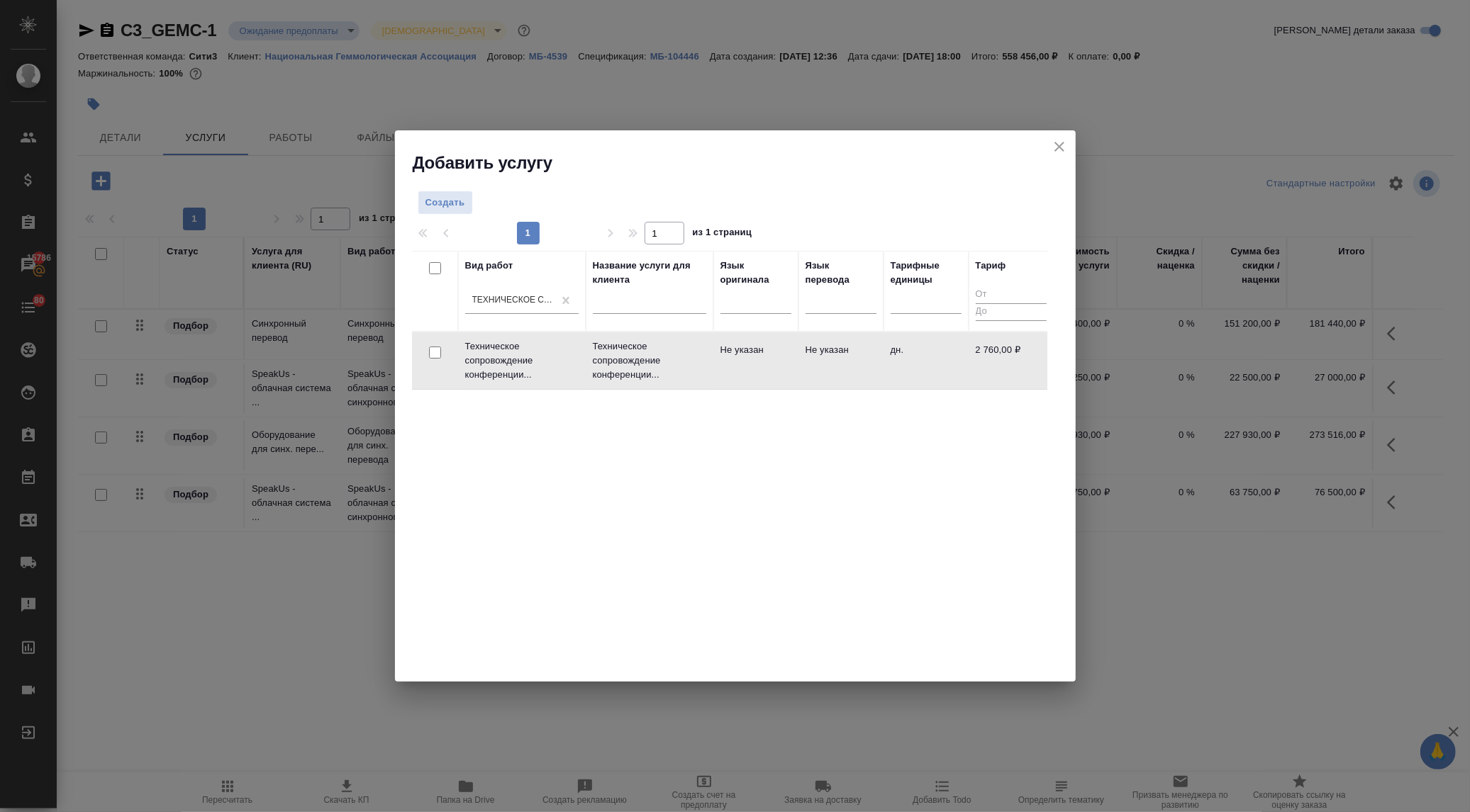
drag, startPoint x: 433, startPoint y: 349, endPoint x: 447, endPoint y: 343, distance: 15.2
click at [435, 349] on input "checkbox" at bounding box center [435, 353] width 12 height 12
checkbox input "true"
click at [1018, 207] on span "Создать услуги" at bounding box center [1002, 207] width 75 height 16
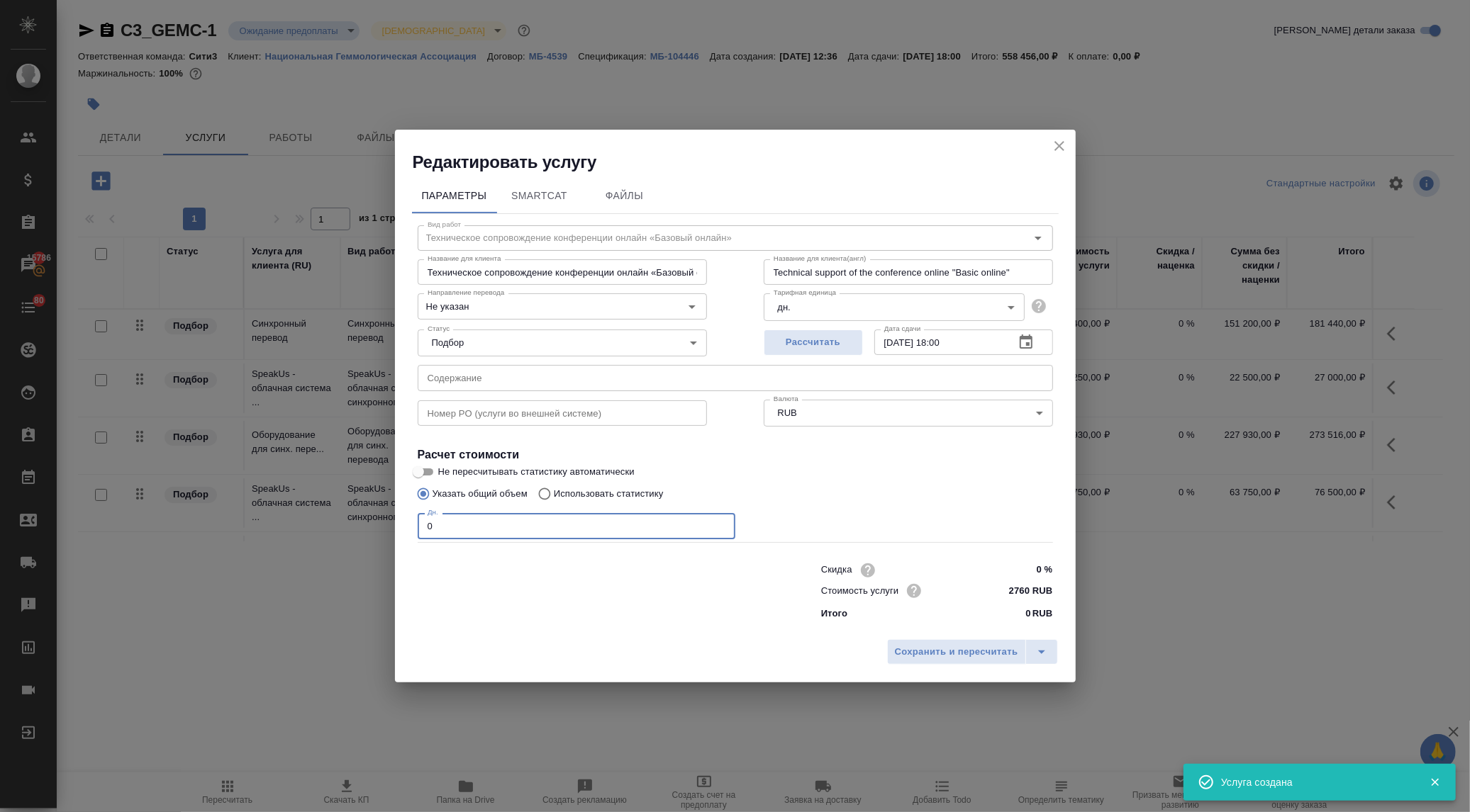
drag, startPoint x: 453, startPoint y: 526, endPoint x: 397, endPoint y: 526, distance: 56.0
click at [393, 525] on div "Редактировать услугу Параметры SmartCat Файлы Вид работ Техническое сопровожден…" at bounding box center [735, 406] width 1470 height 812
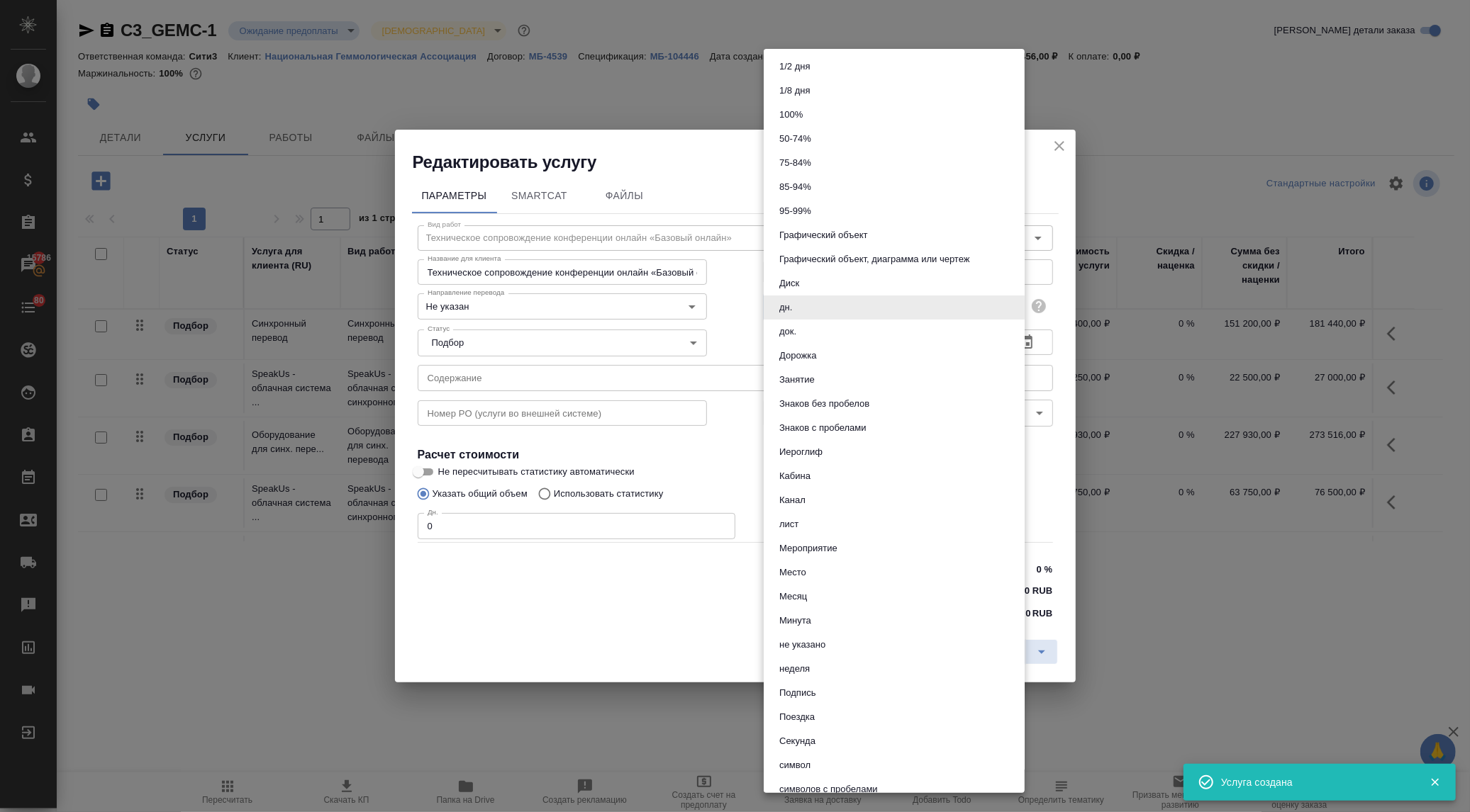
click at [805, 305] on body "🙏 .cls-1 fill:#fff; AWATERA Ilina Ekaterina Клиенты Спецификации Заказы 15786 Ч…" at bounding box center [735, 406] width 1470 height 812
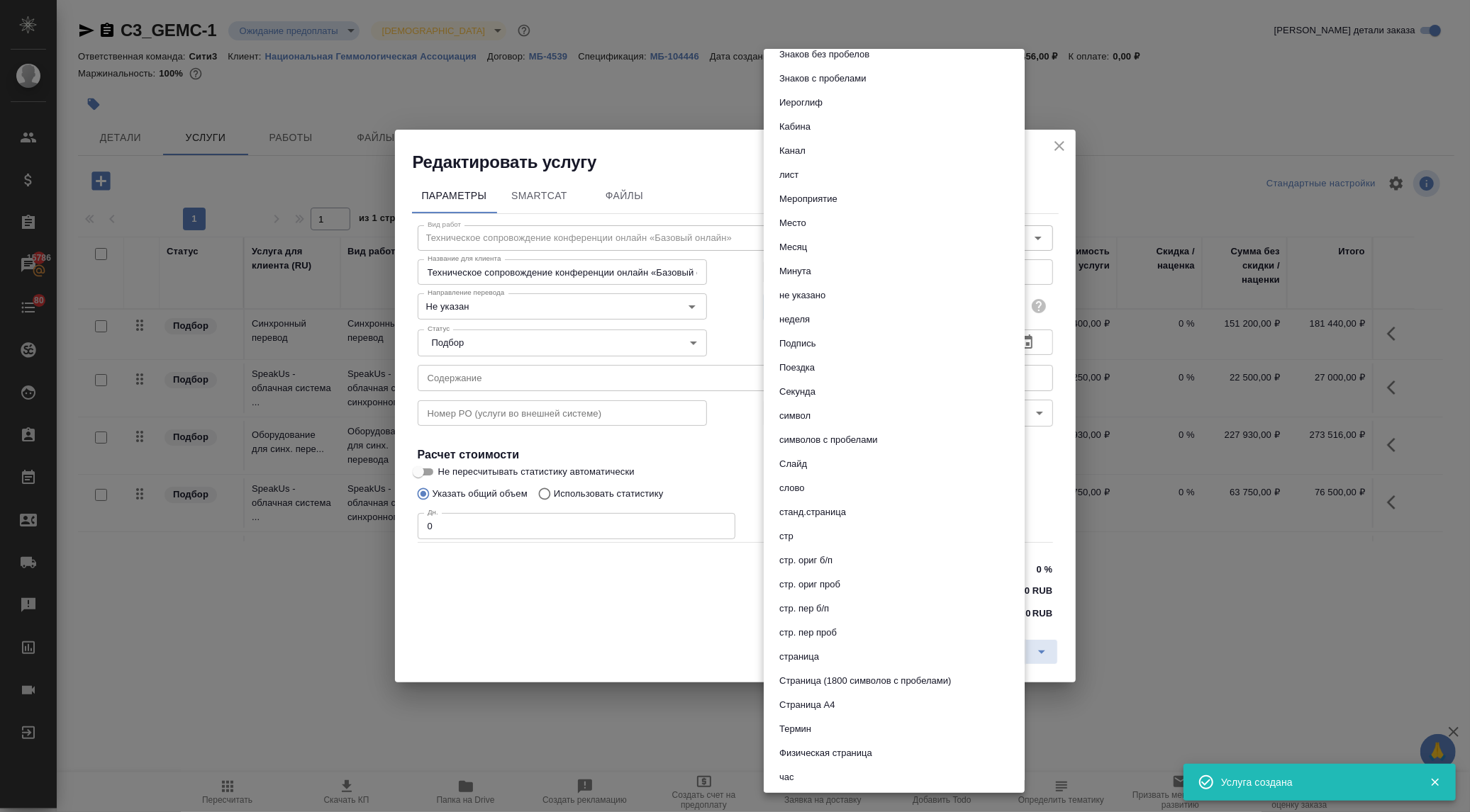
scroll to position [470, 0]
click at [780, 656] on button "час" at bounding box center [786, 658] width 23 height 16
type input "5a8b1489cc6b4906c91bfd93"
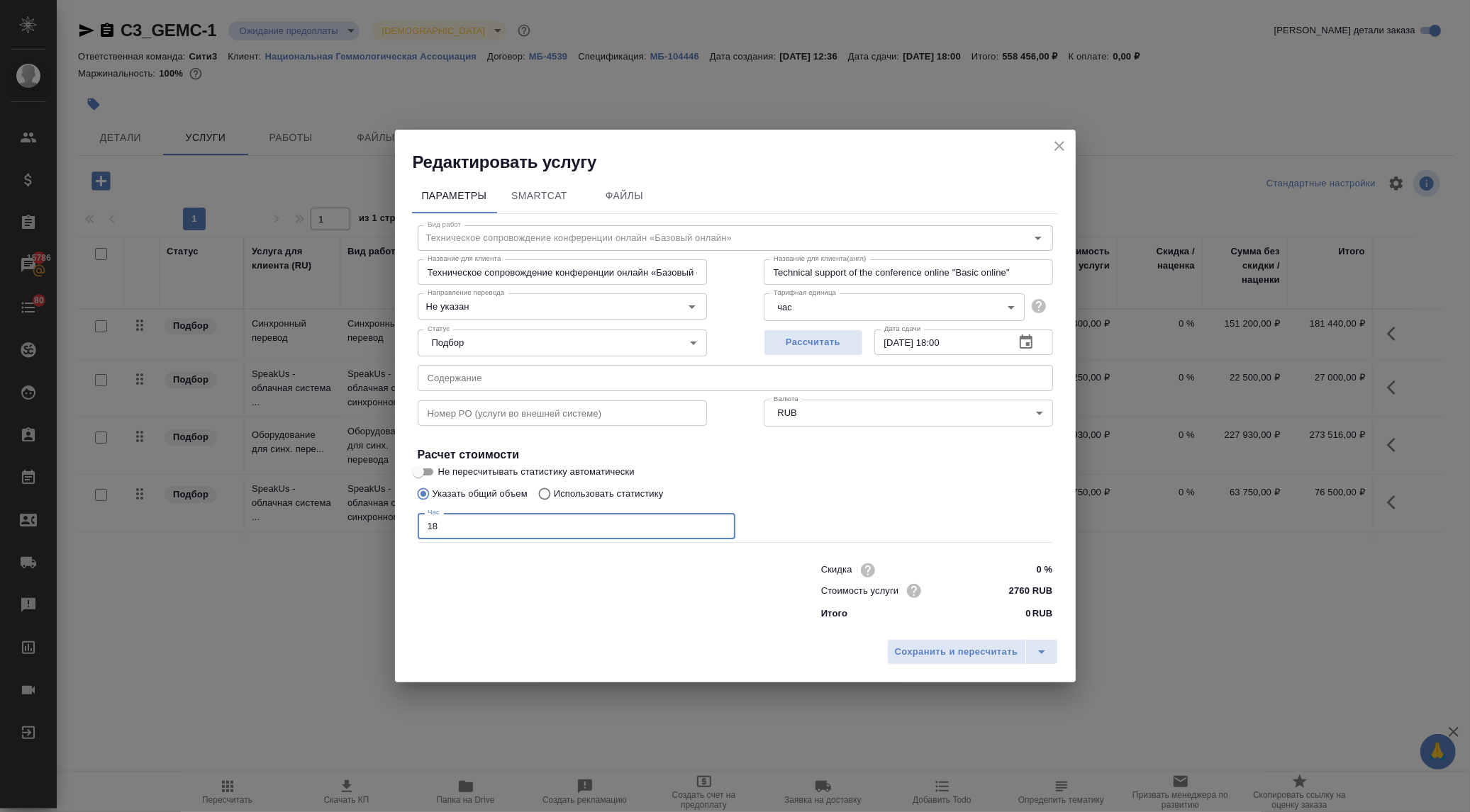
type input "18"
drag, startPoint x: 1031, startPoint y: 585, endPoint x: 970, endPoint y: 590, distance: 61.2
click at [977, 585] on div "Стоимость услуги 2760 RUB" at bounding box center [937, 590] width 232 height 22
drag, startPoint x: 1024, startPoint y: 588, endPoint x: 991, endPoint y: 581, distance: 33.7
click at [991, 581] on div "Стоимость услуги 2760 RUB" at bounding box center [937, 590] width 232 height 22
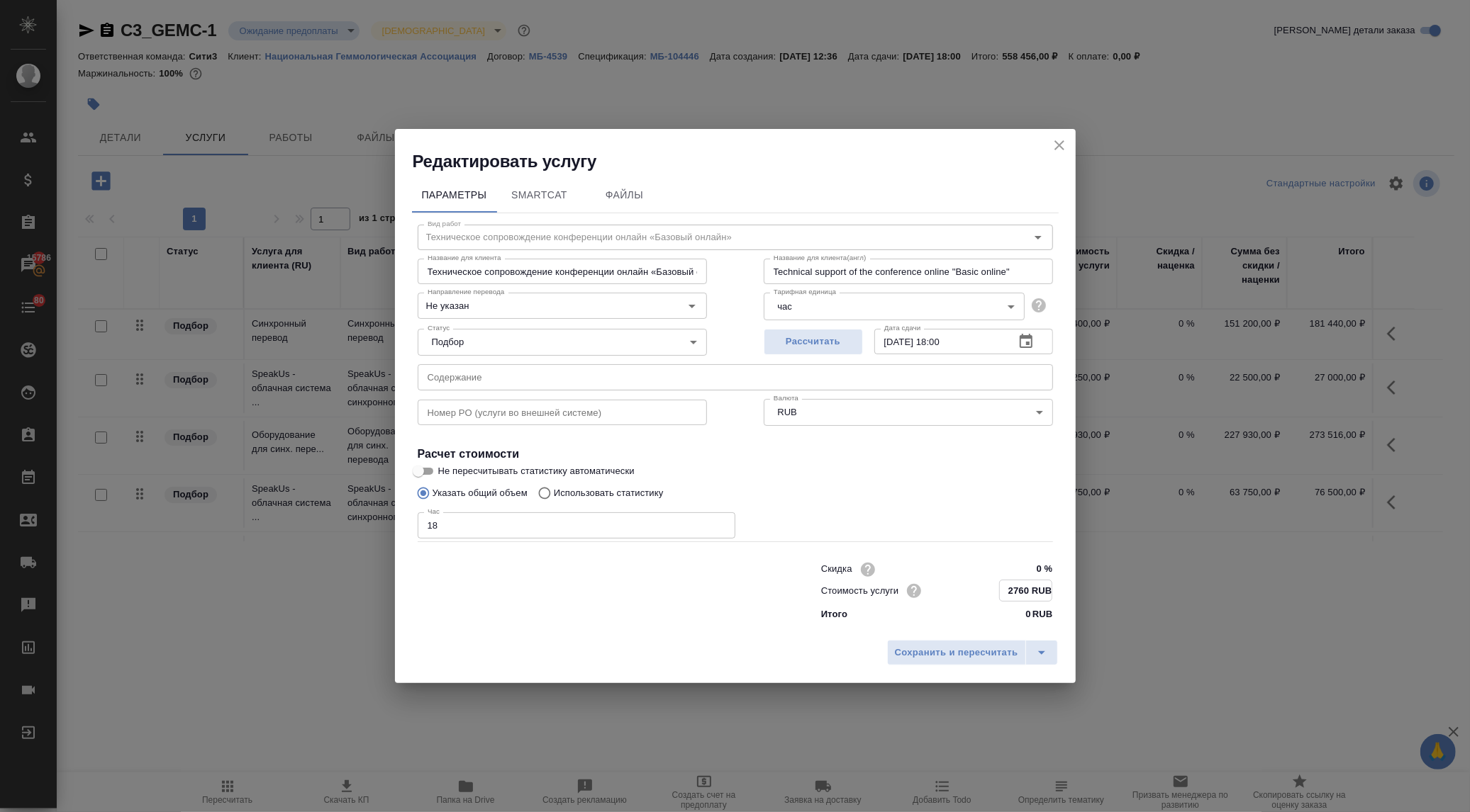
drag, startPoint x: 1026, startPoint y: 592, endPoint x: 967, endPoint y: 597, distance: 59.2
click at [973, 591] on div "Стоимость услуги 2760 RUB" at bounding box center [937, 590] width 232 height 22
paste input "125"
type input "1250 RUB"
click at [946, 657] on span "Сохранить и пересчитать" at bounding box center [956, 653] width 123 height 16
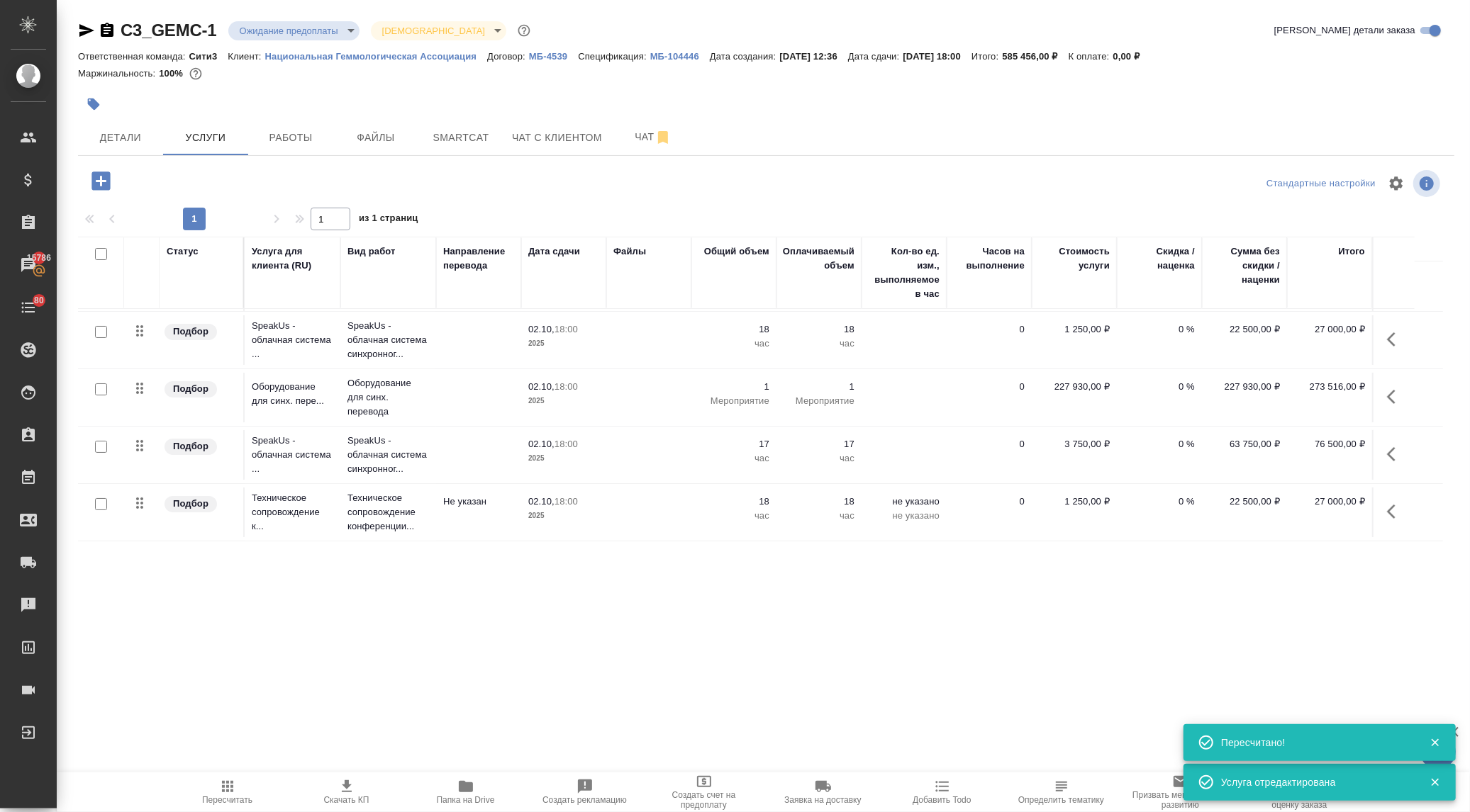
scroll to position [0, 0]
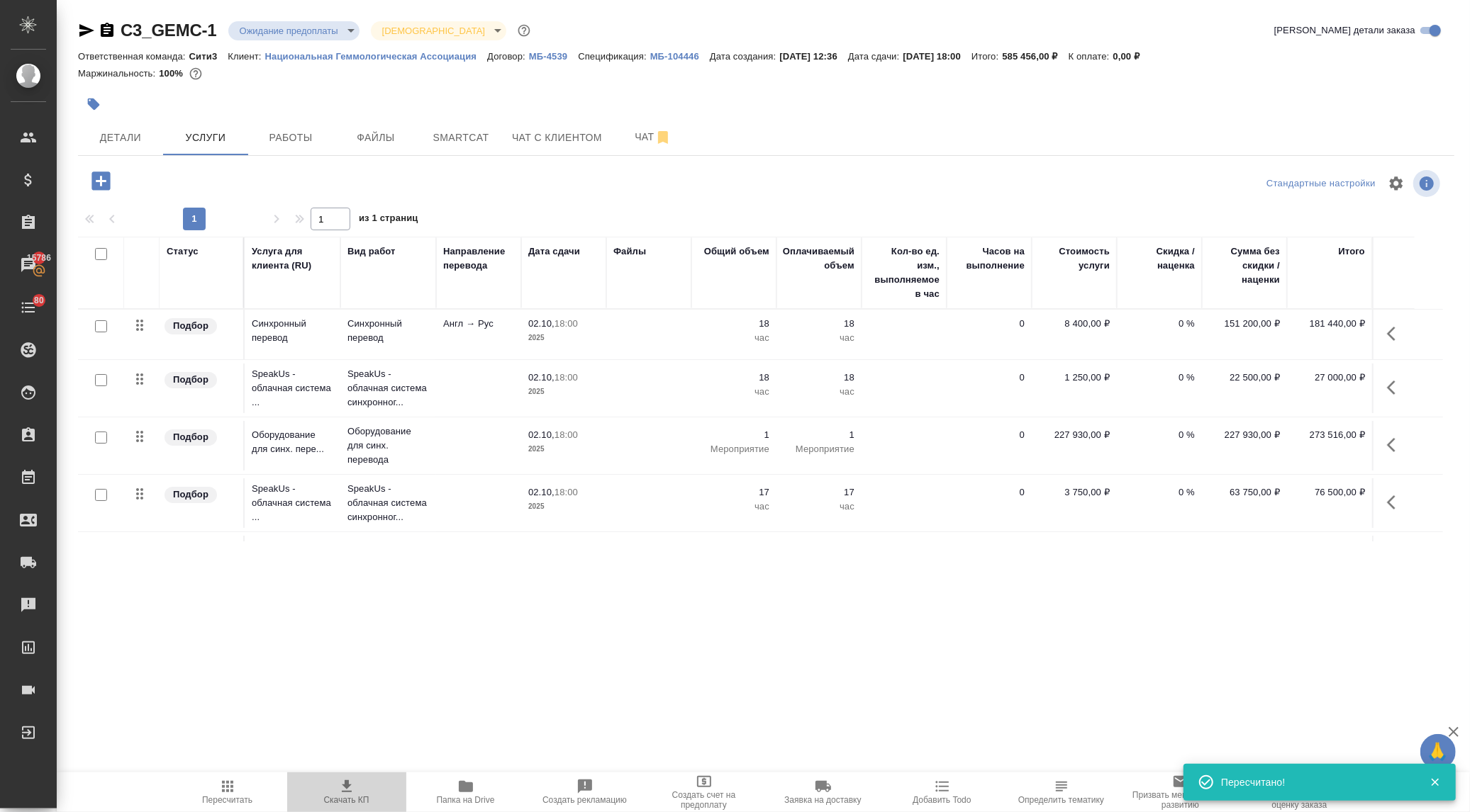
click at [344, 792] on icon "button" at bounding box center [346, 786] width 10 height 12
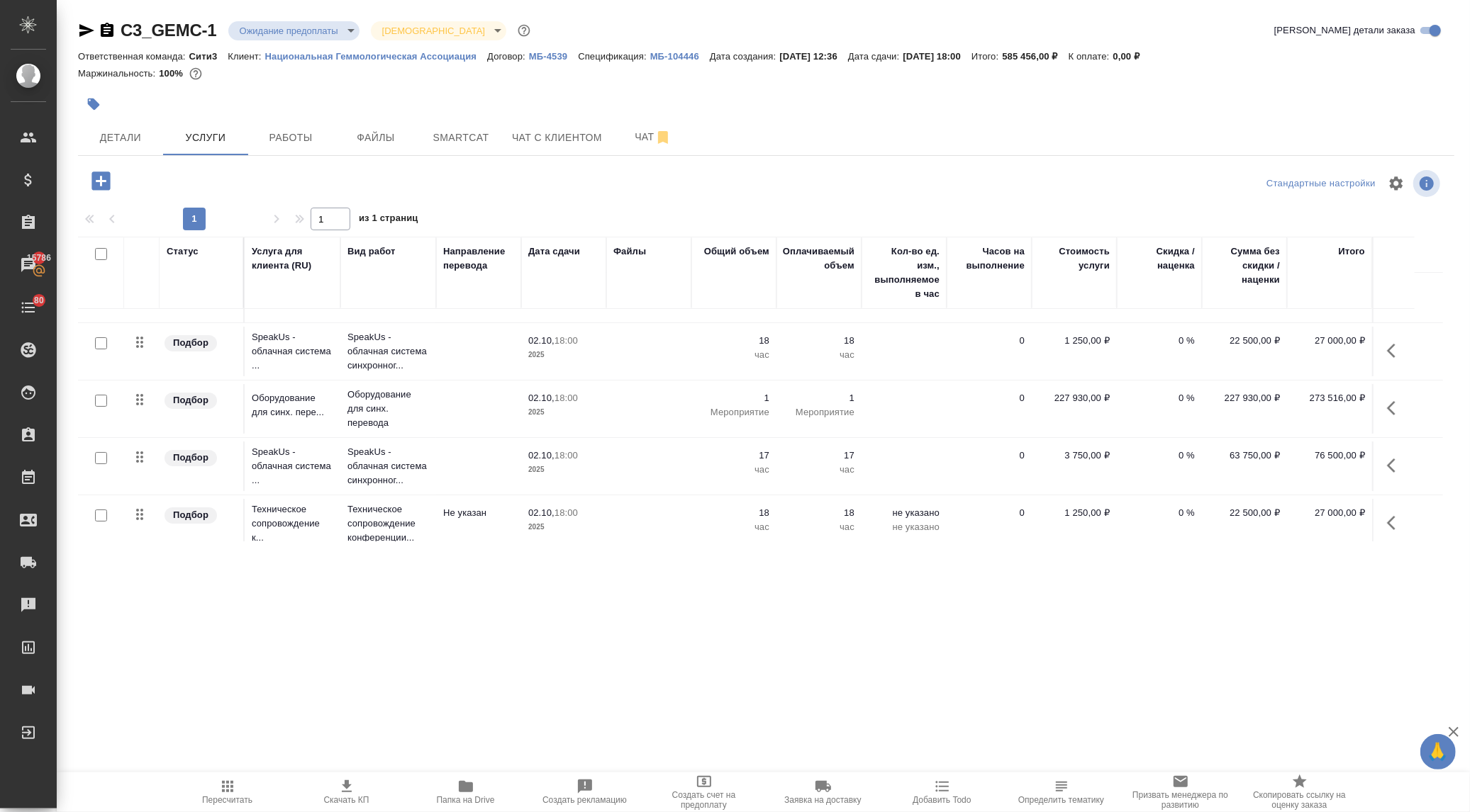
scroll to position [48, 0]
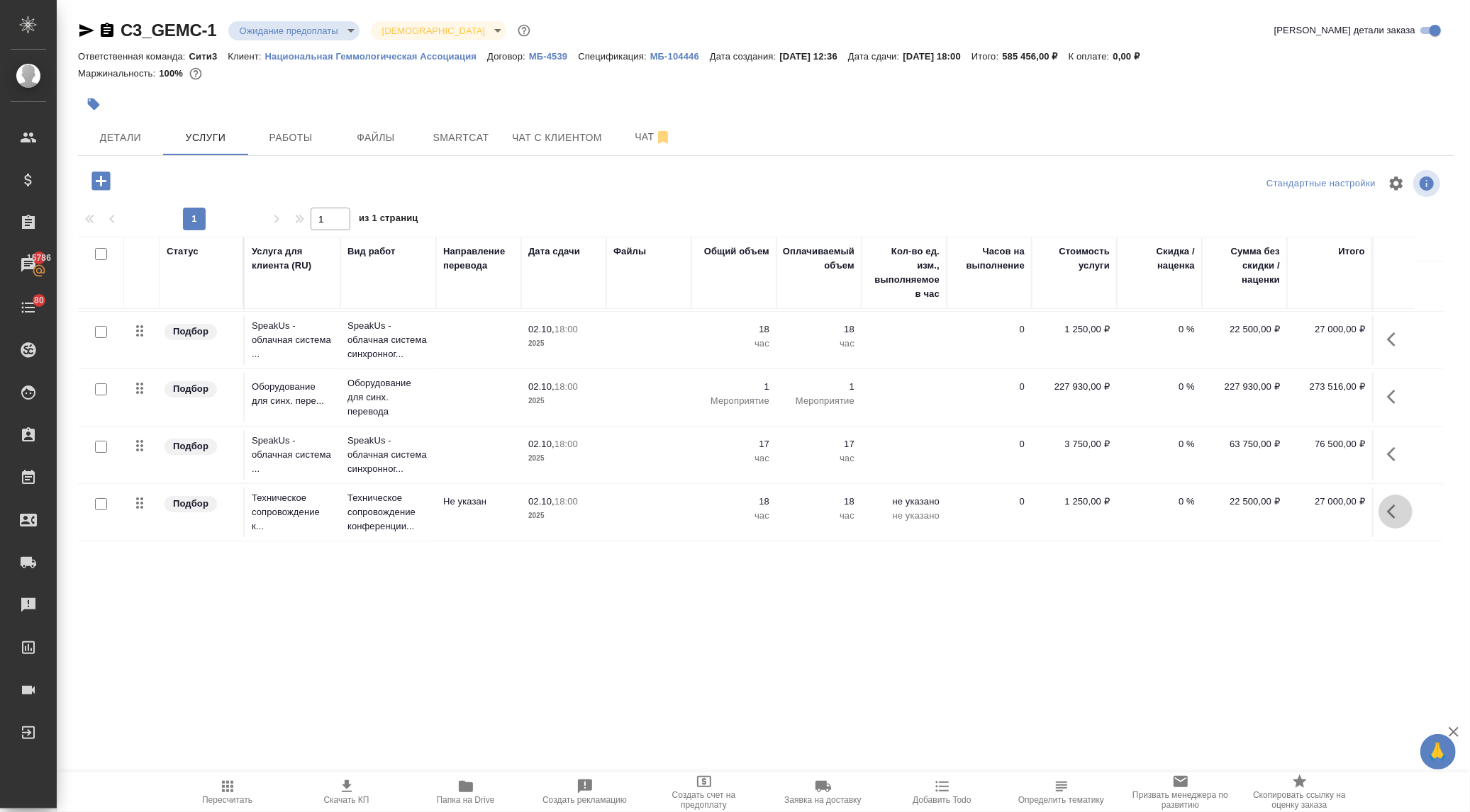
click at [1395, 508] on icon "button" at bounding box center [1395, 511] width 17 height 17
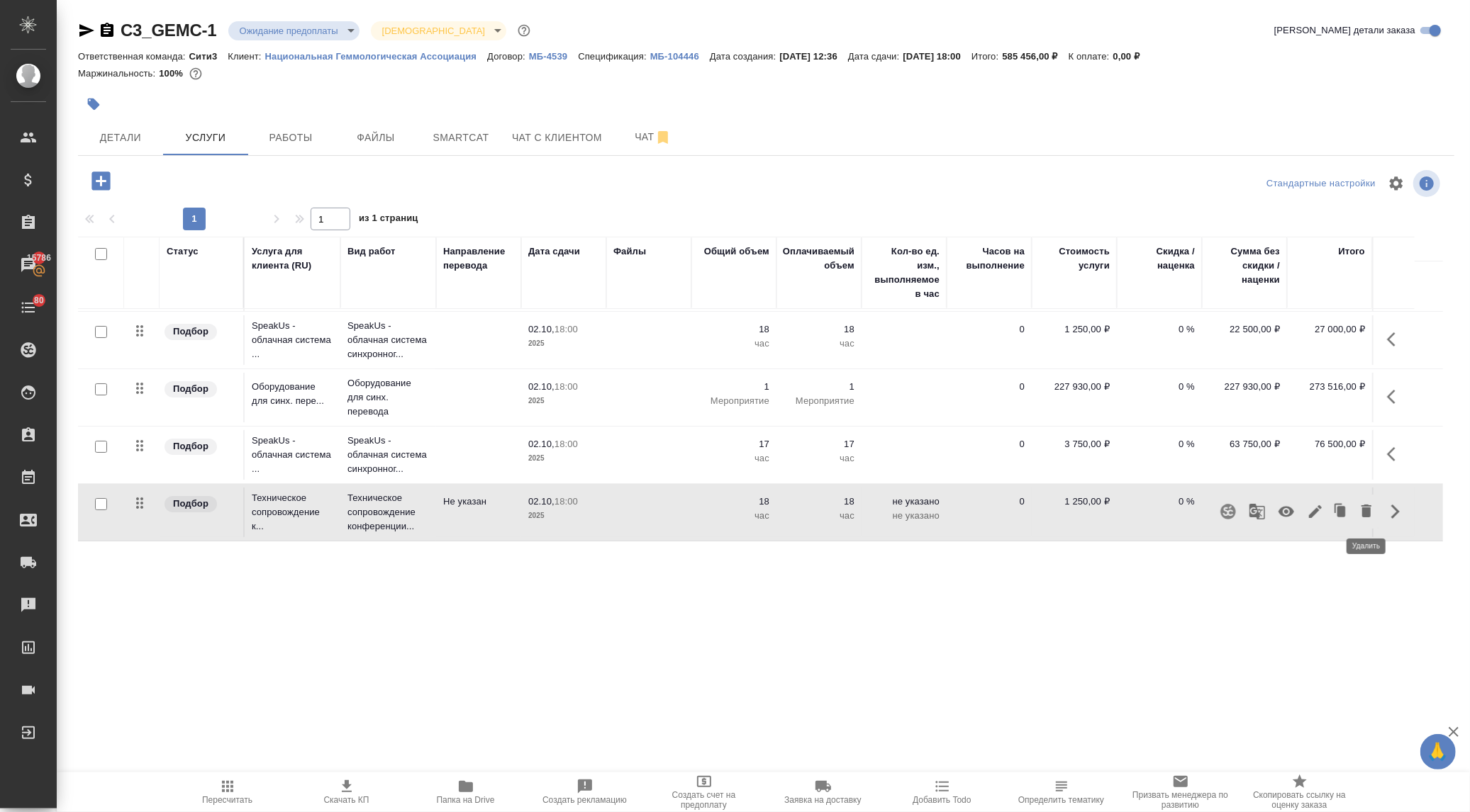
click at [1364, 513] on icon "button" at bounding box center [1366, 511] width 10 height 12
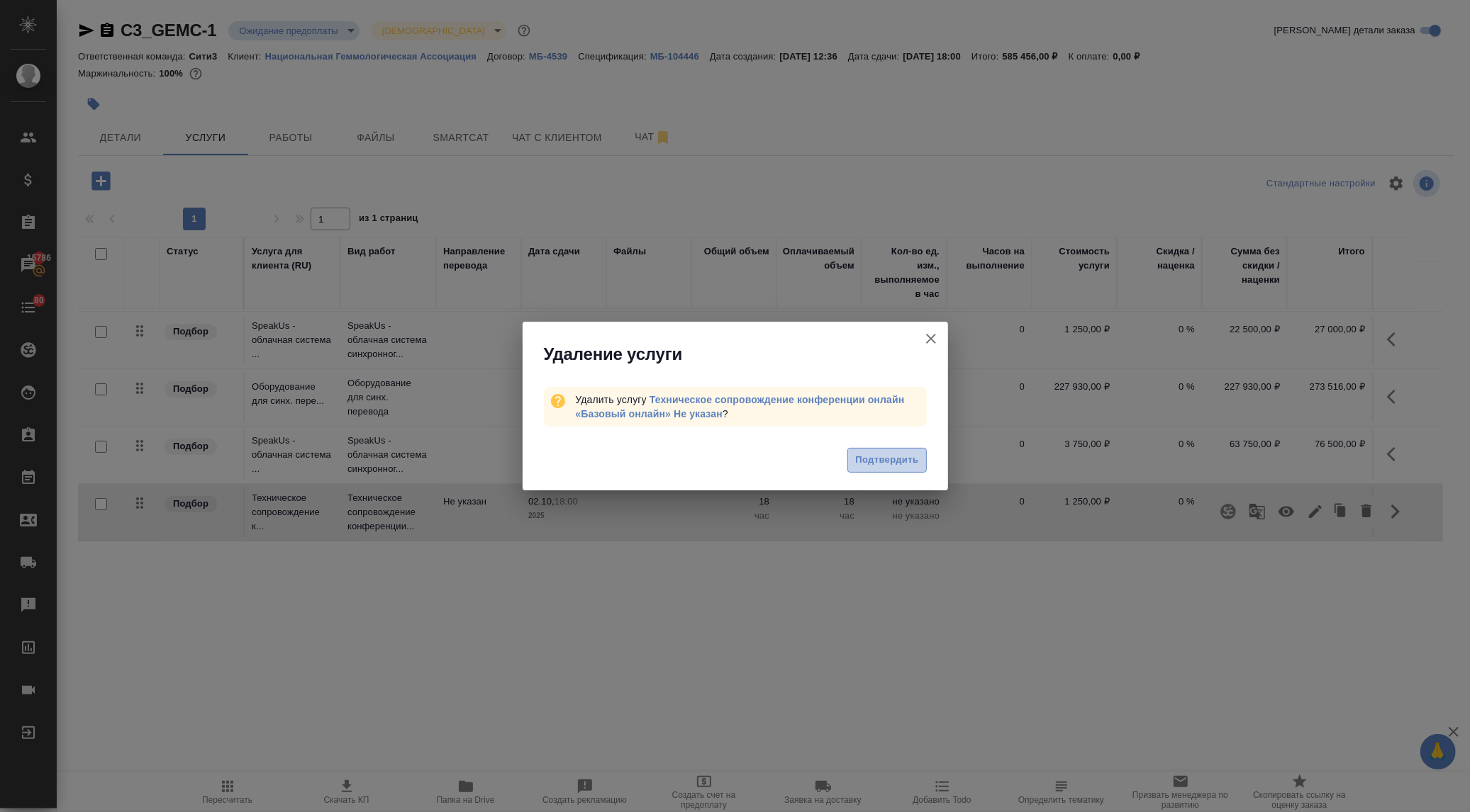
click at [879, 456] on span "Подтвердить" at bounding box center [886, 461] width 63 height 16
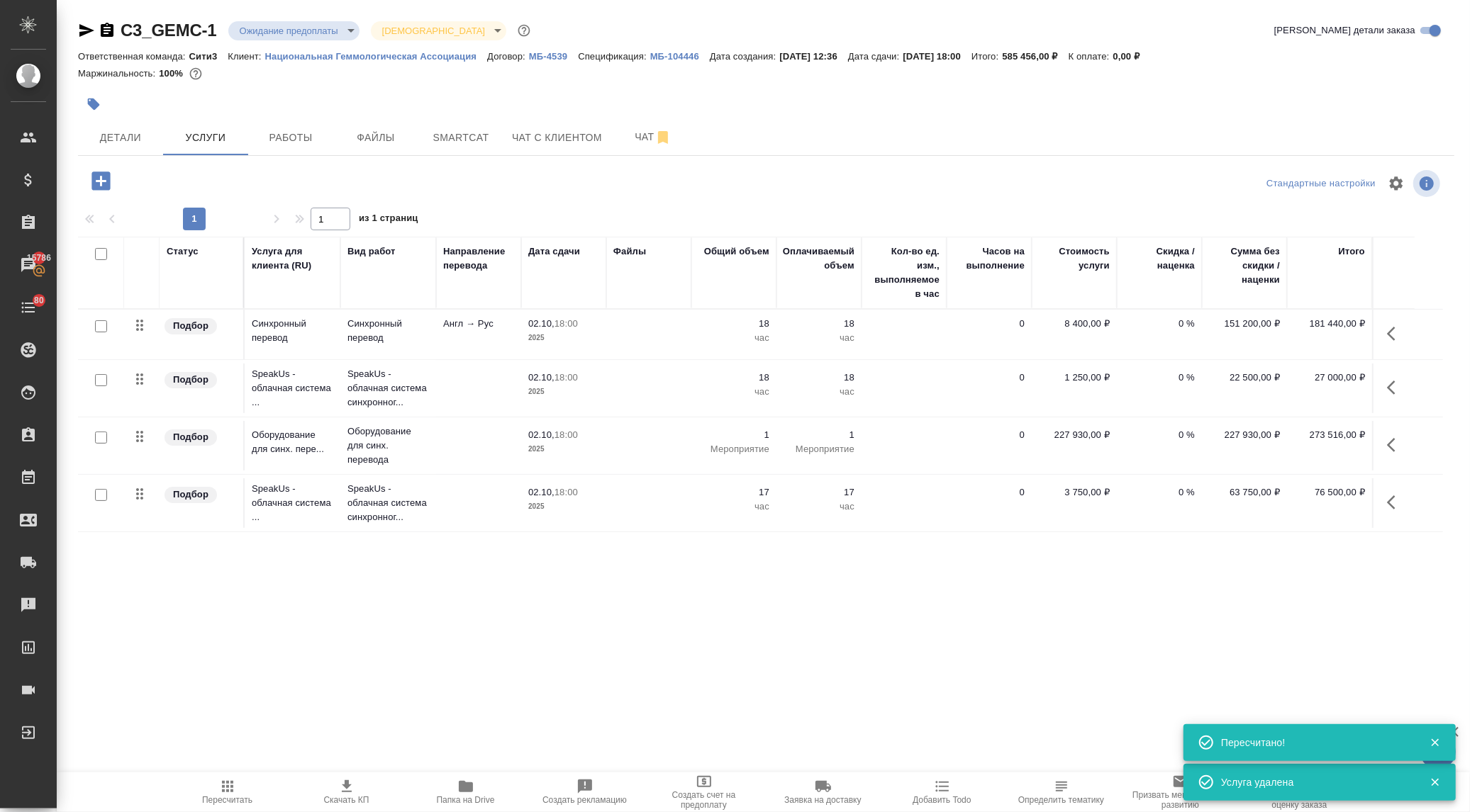
scroll to position [0, 0]
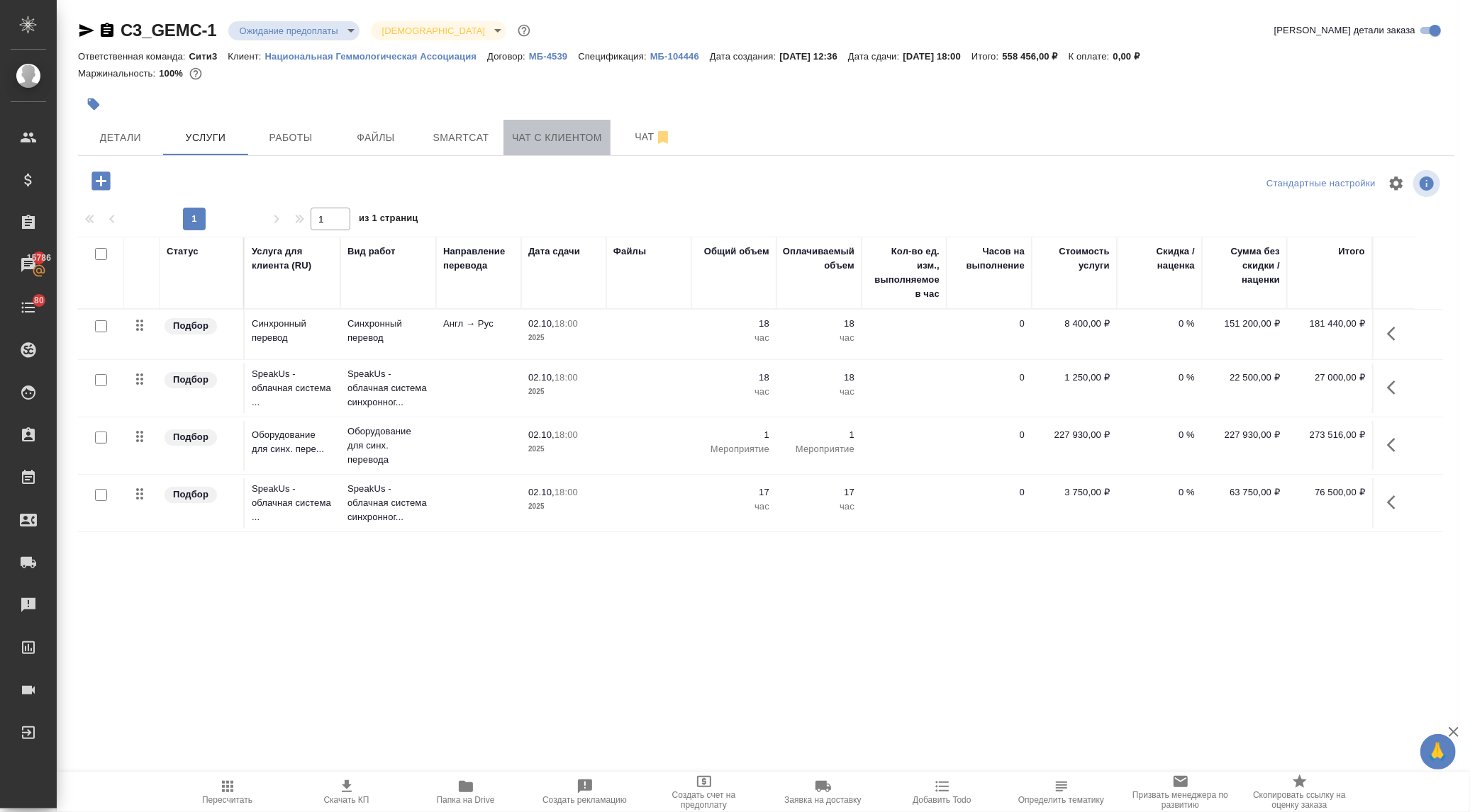
click at [576, 138] on span "Чат с клиентом" at bounding box center [557, 138] width 90 height 18
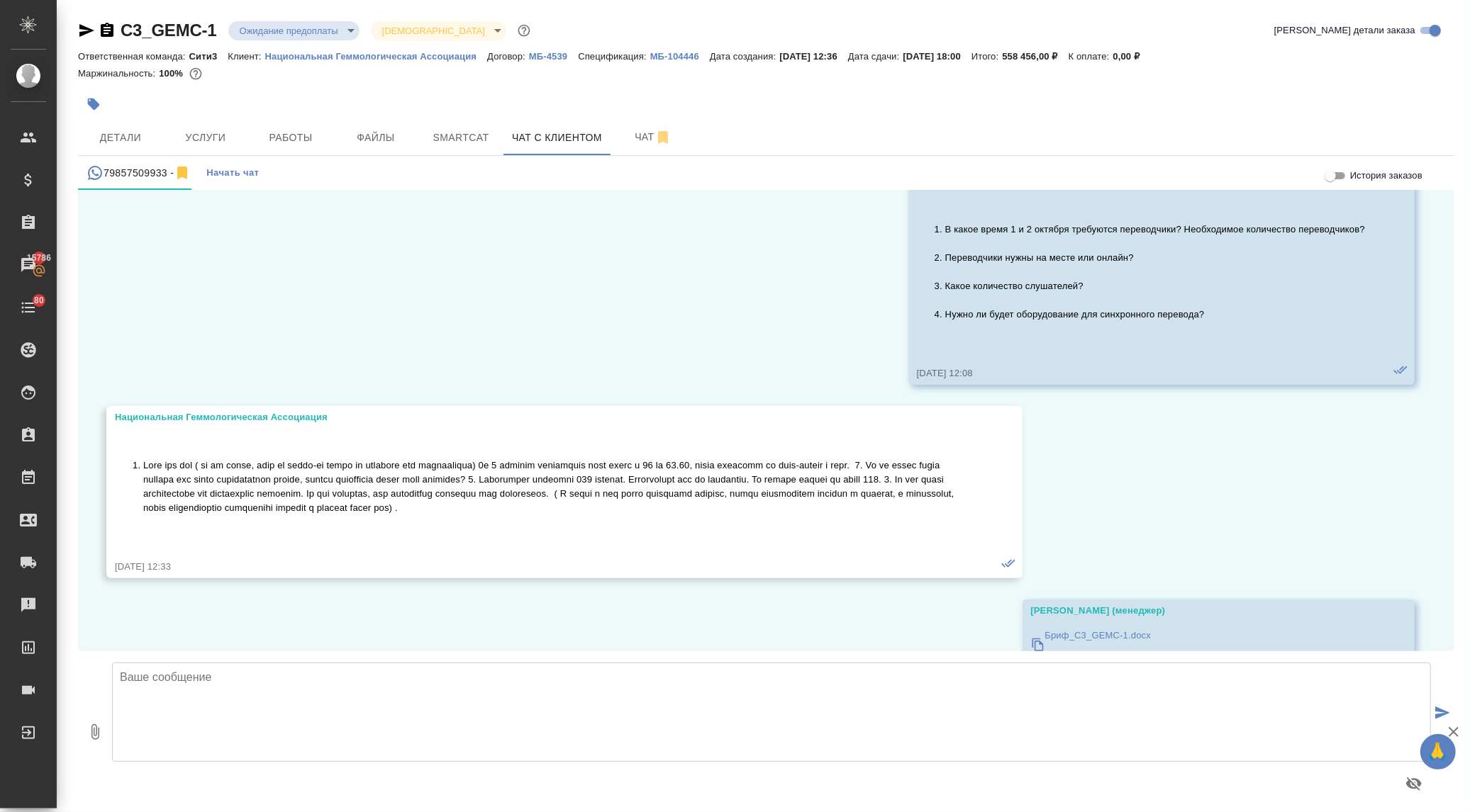
scroll to position [174, 0]
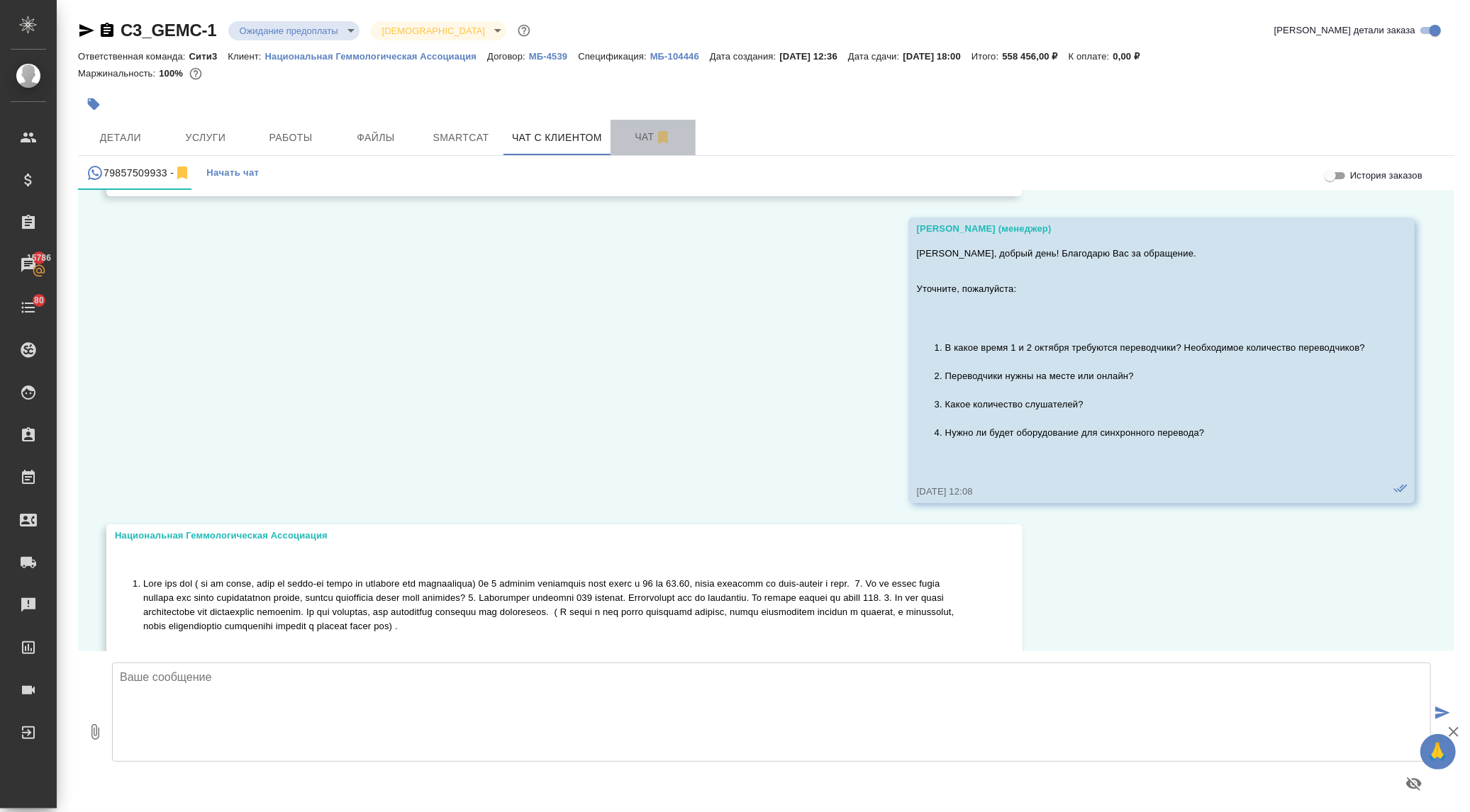
click at [636, 138] on span "Чат" at bounding box center [652, 138] width 68 height 18
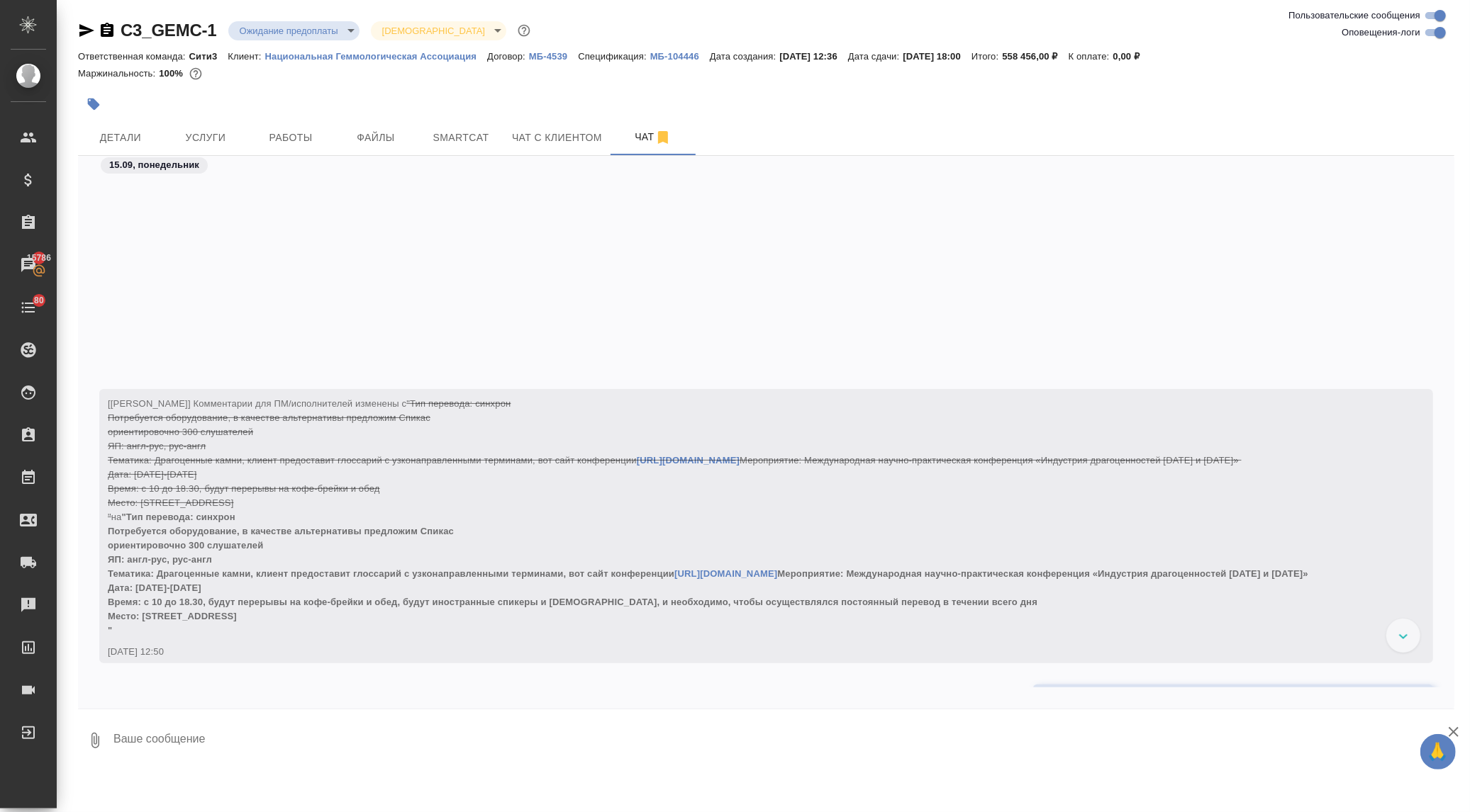
scroll to position [920, 0]
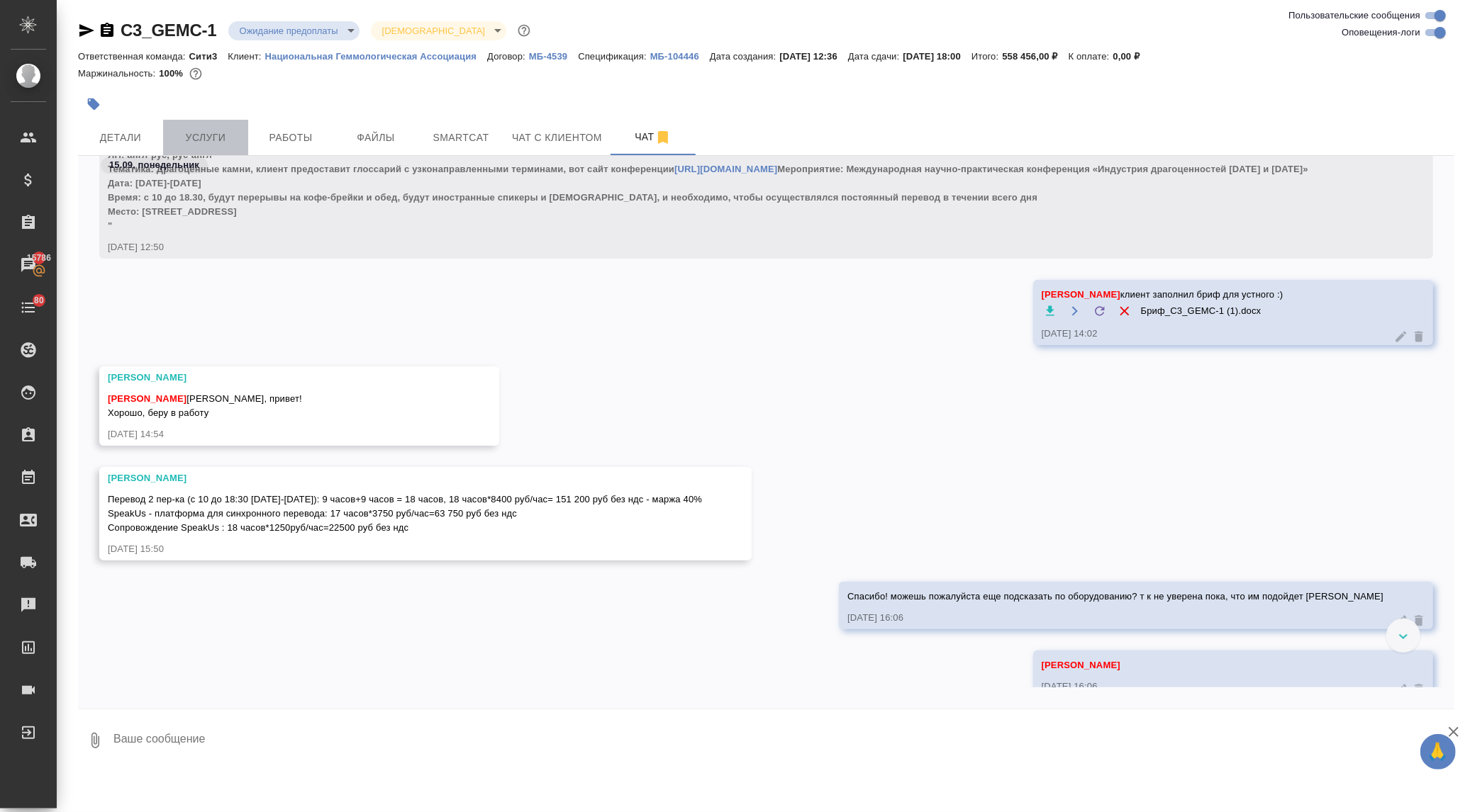
click at [227, 132] on span "Услуги" at bounding box center [205, 138] width 68 height 18
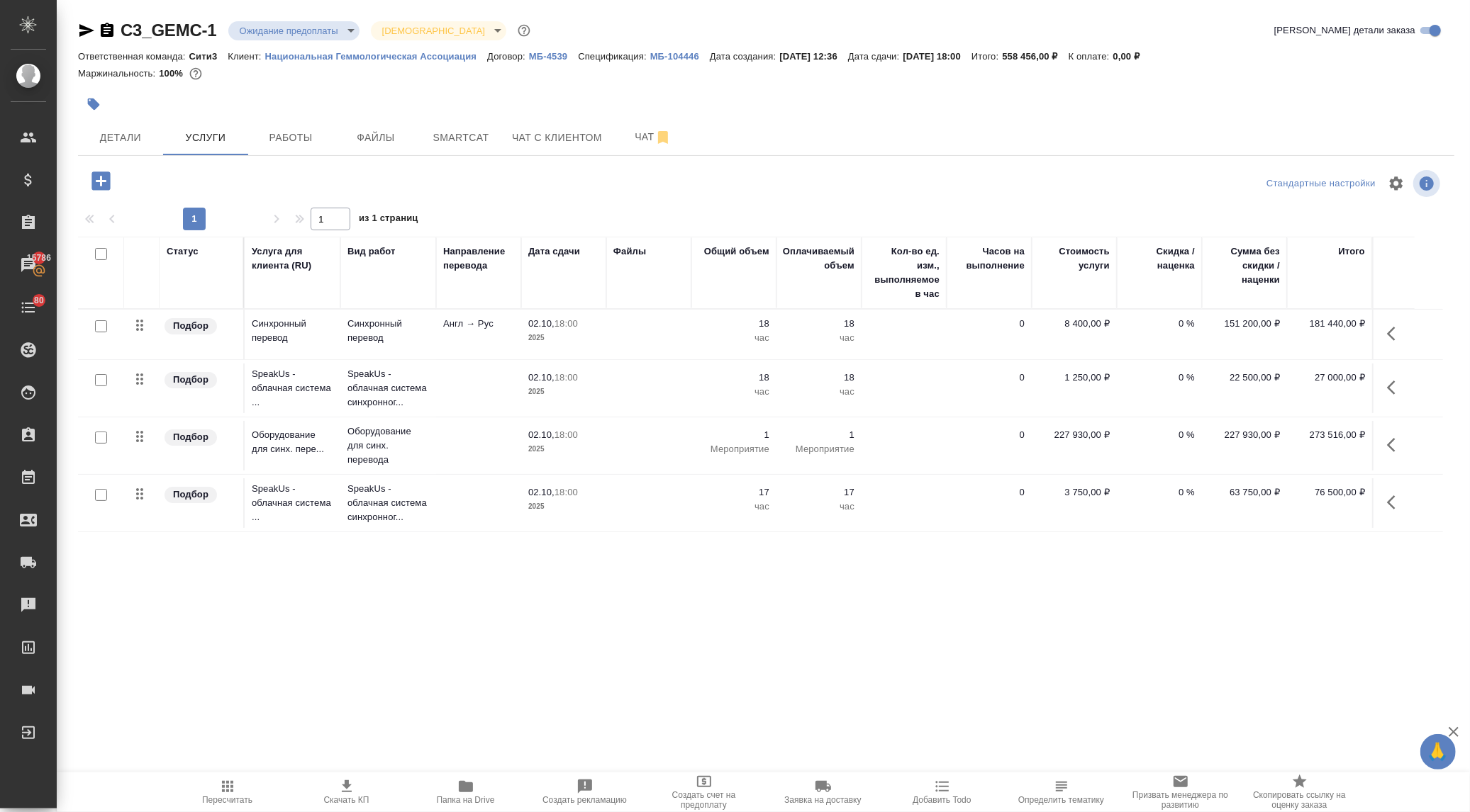
click at [345, 794] on icon "button" at bounding box center [346, 786] width 17 height 17
drag, startPoint x: 1039, startPoint y: 51, endPoint x: 1072, endPoint y: 52, distance: 33.0
click at [1068, 52] on p "558 456,00 ₽" at bounding box center [1035, 57] width 66 height 11
copy p "558 456"
click at [125, 130] on span "Детали" at bounding box center [120, 138] width 68 height 18
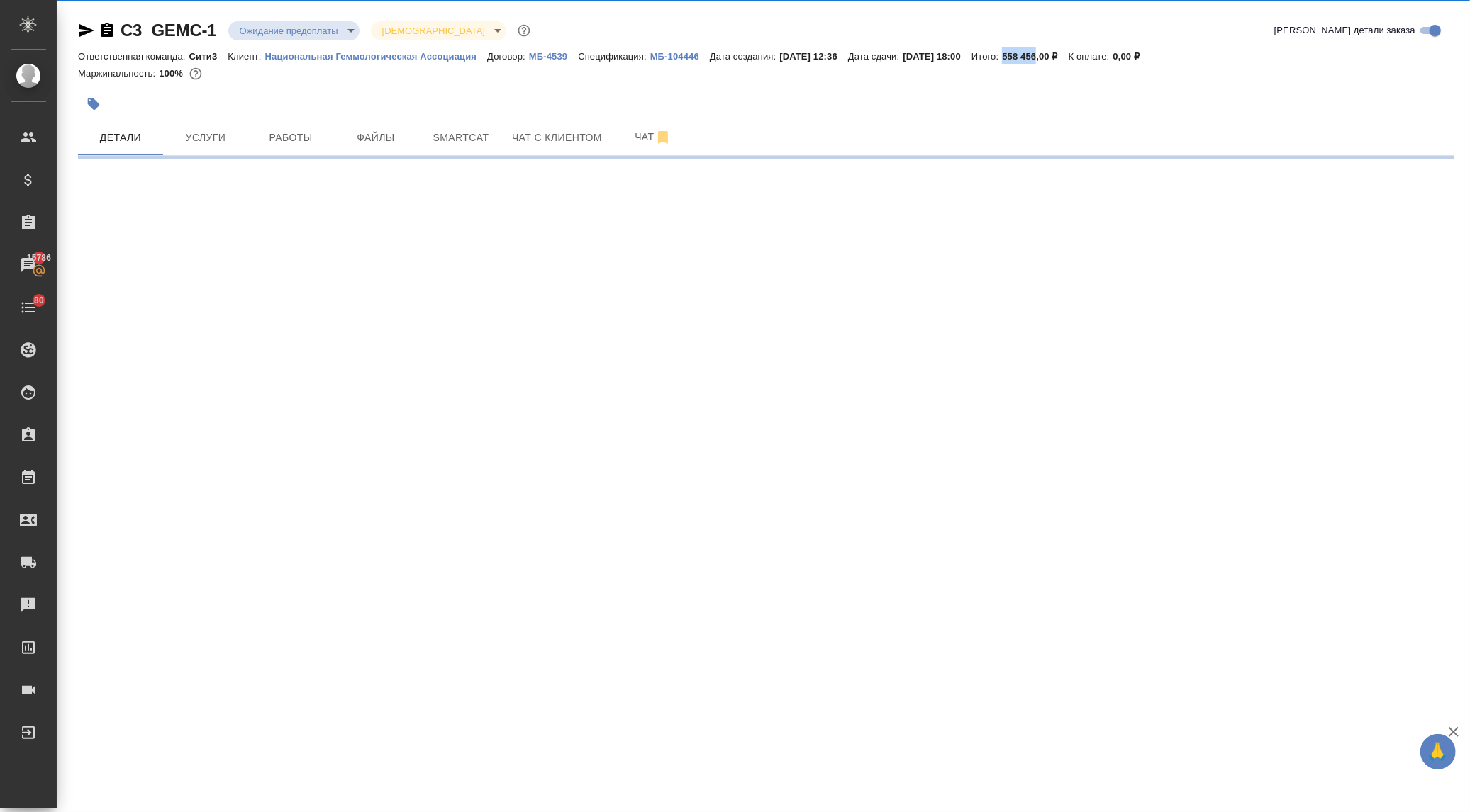
select select "RU"
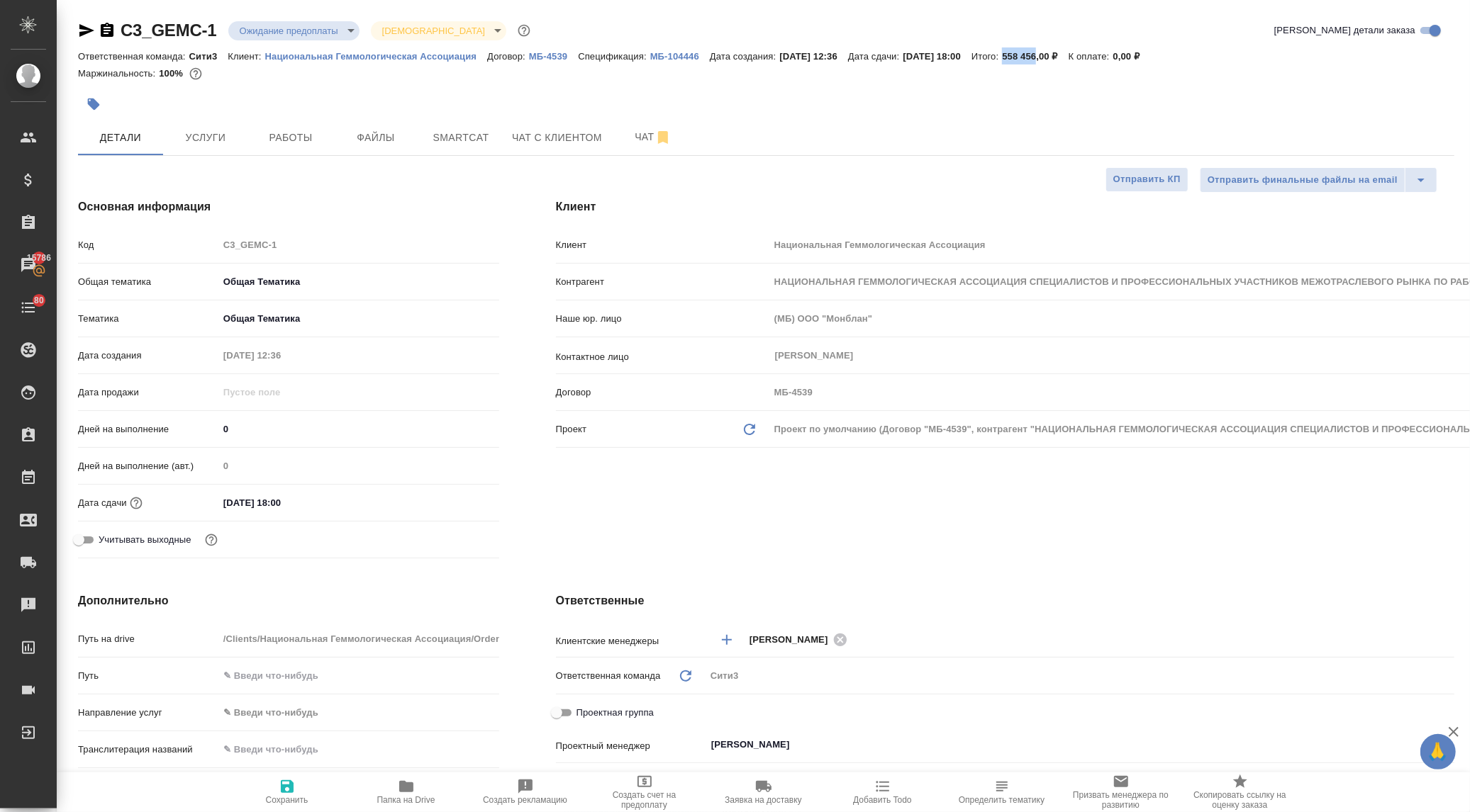
type textarea "x"
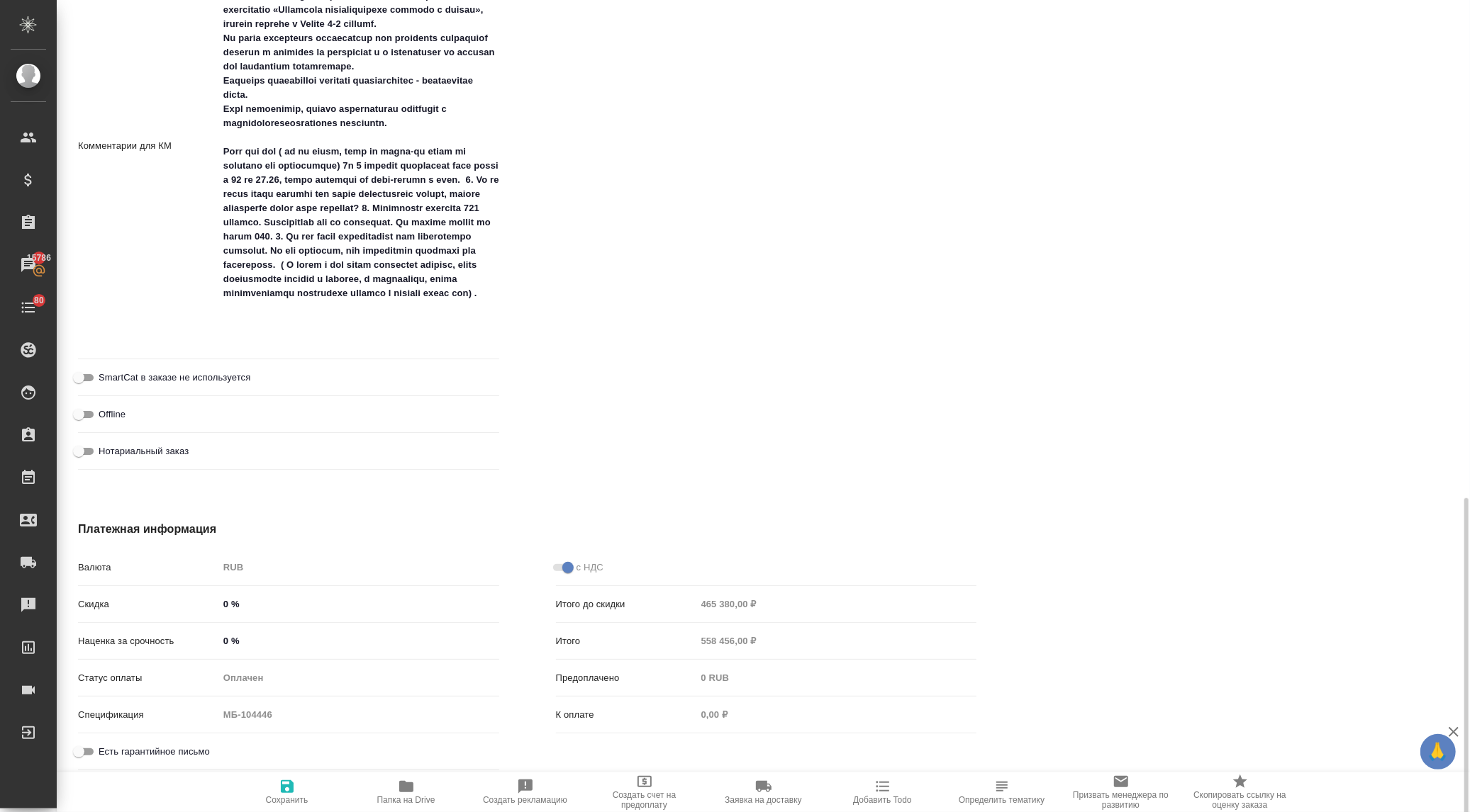
scroll to position [1219, 0]
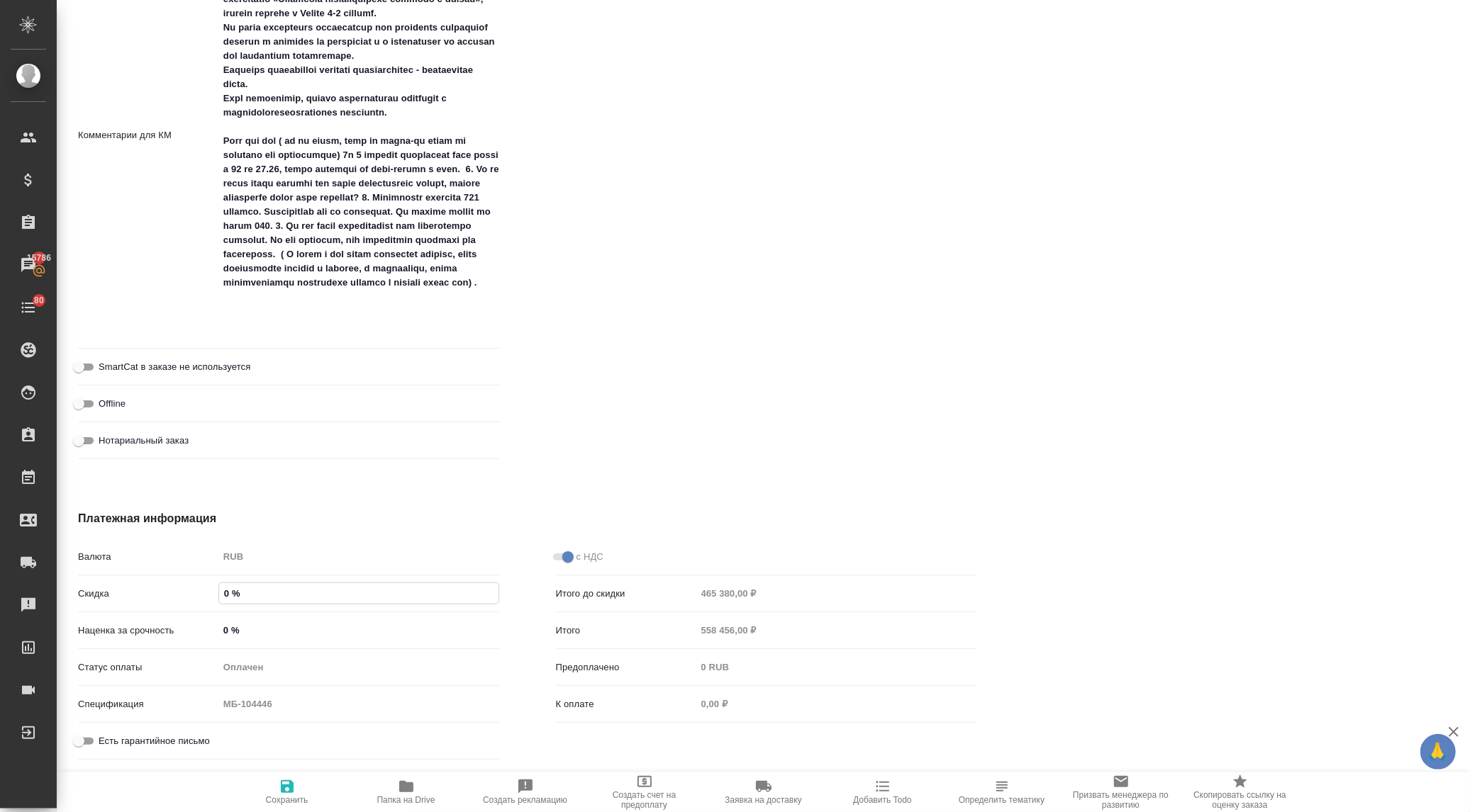
drag, startPoint x: 227, startPoint y: 589, endPoint x: 214, endPoint y: 587, distance: 13.2
click at [214, 587] on div "Скидка 0 %" at bounding box center [288, 594] width 421 height 25
type textarea "x"
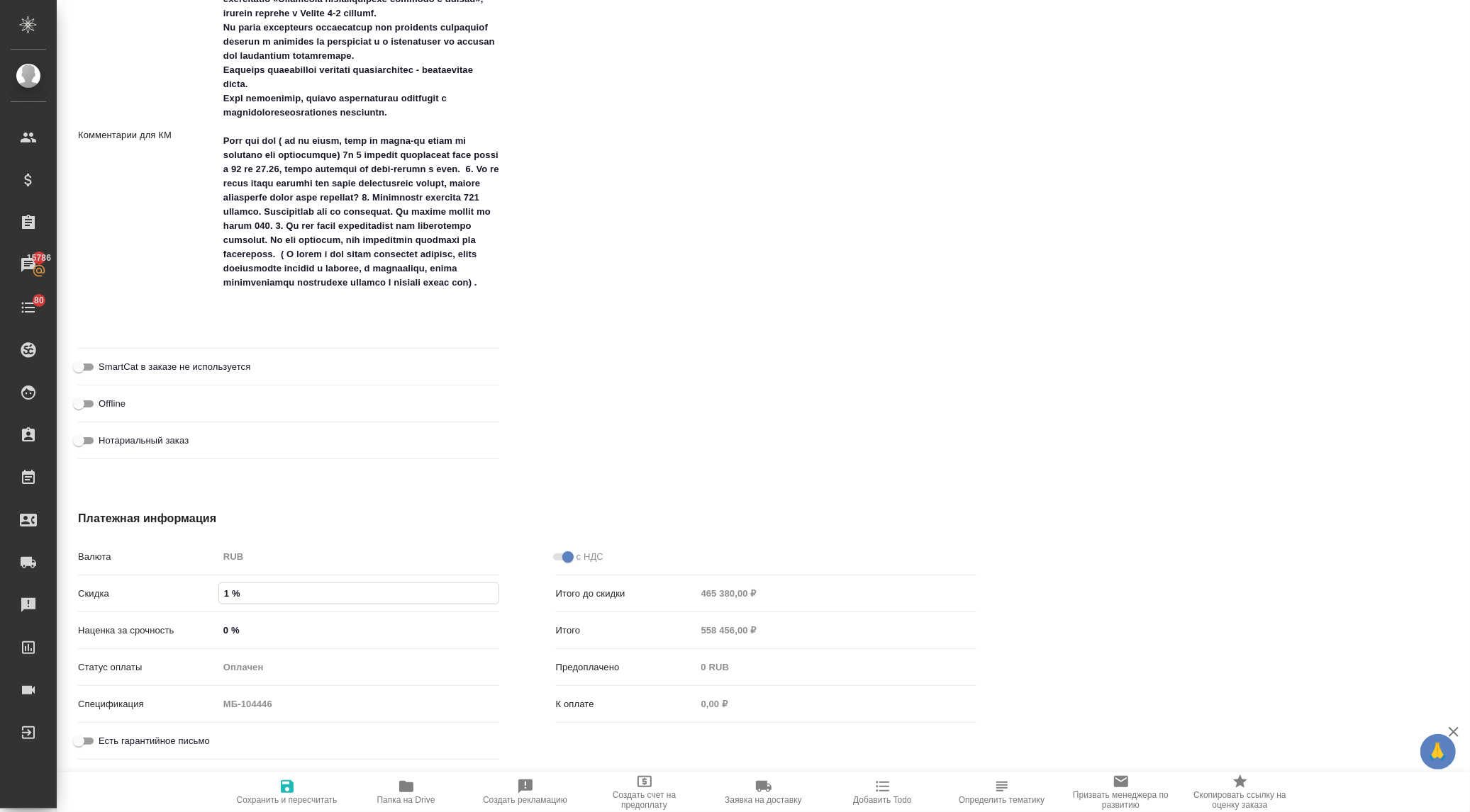
type input "10 %"
type textarea "x"
type input "10 %"
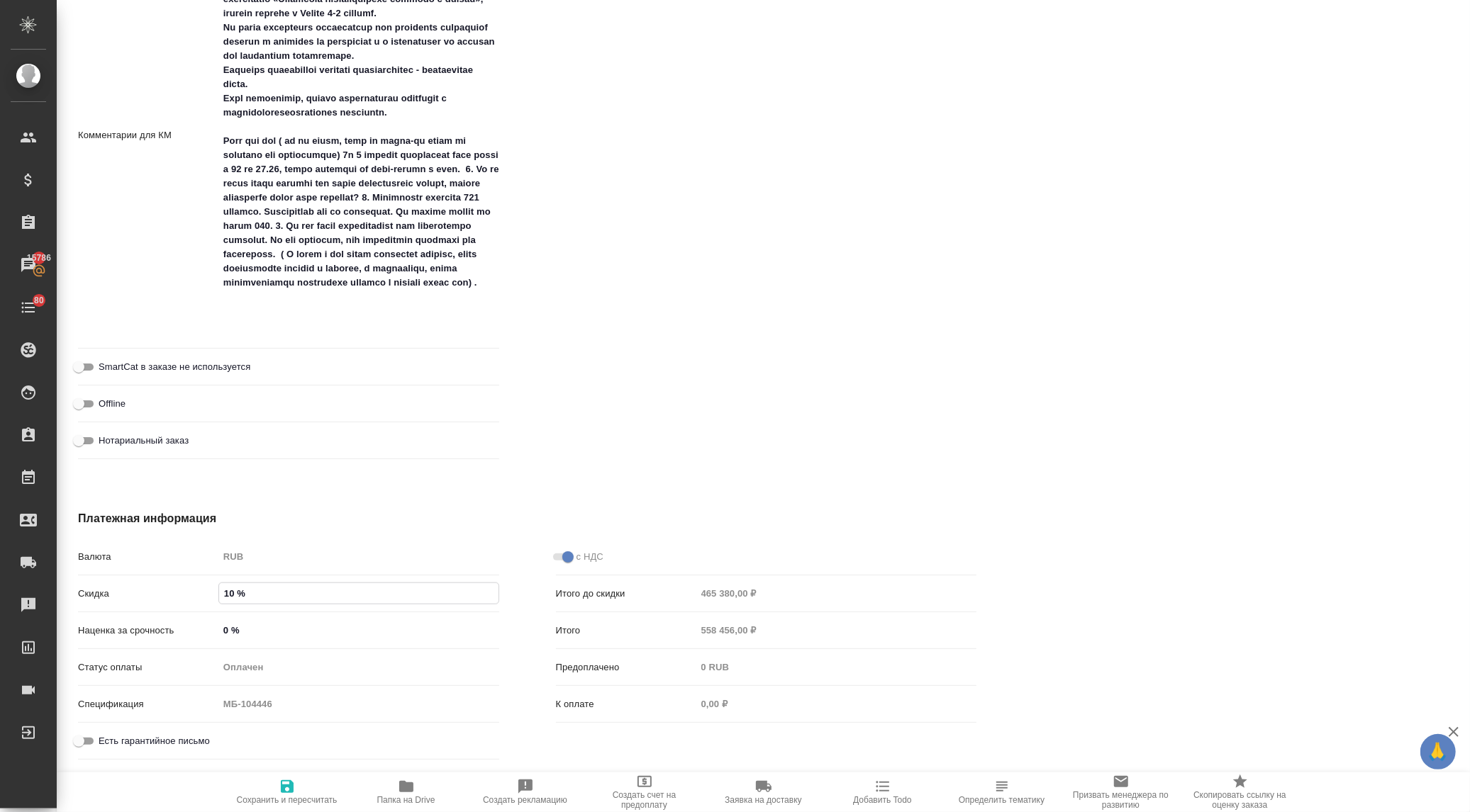
click at [283, 782] on icon "button" at bounding box center [287, 786] width 12 height 12
type textarea "x"
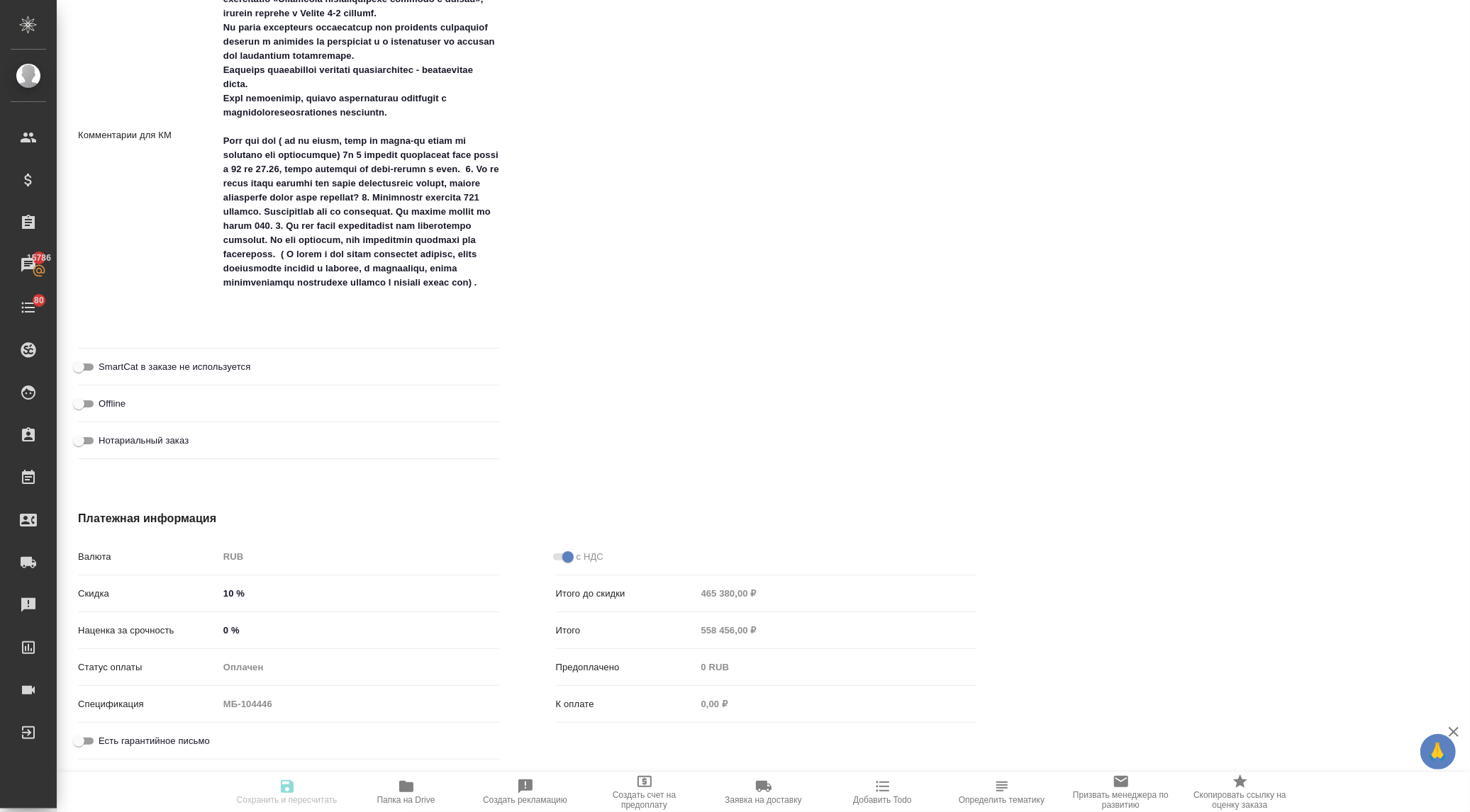
type textarea "x"
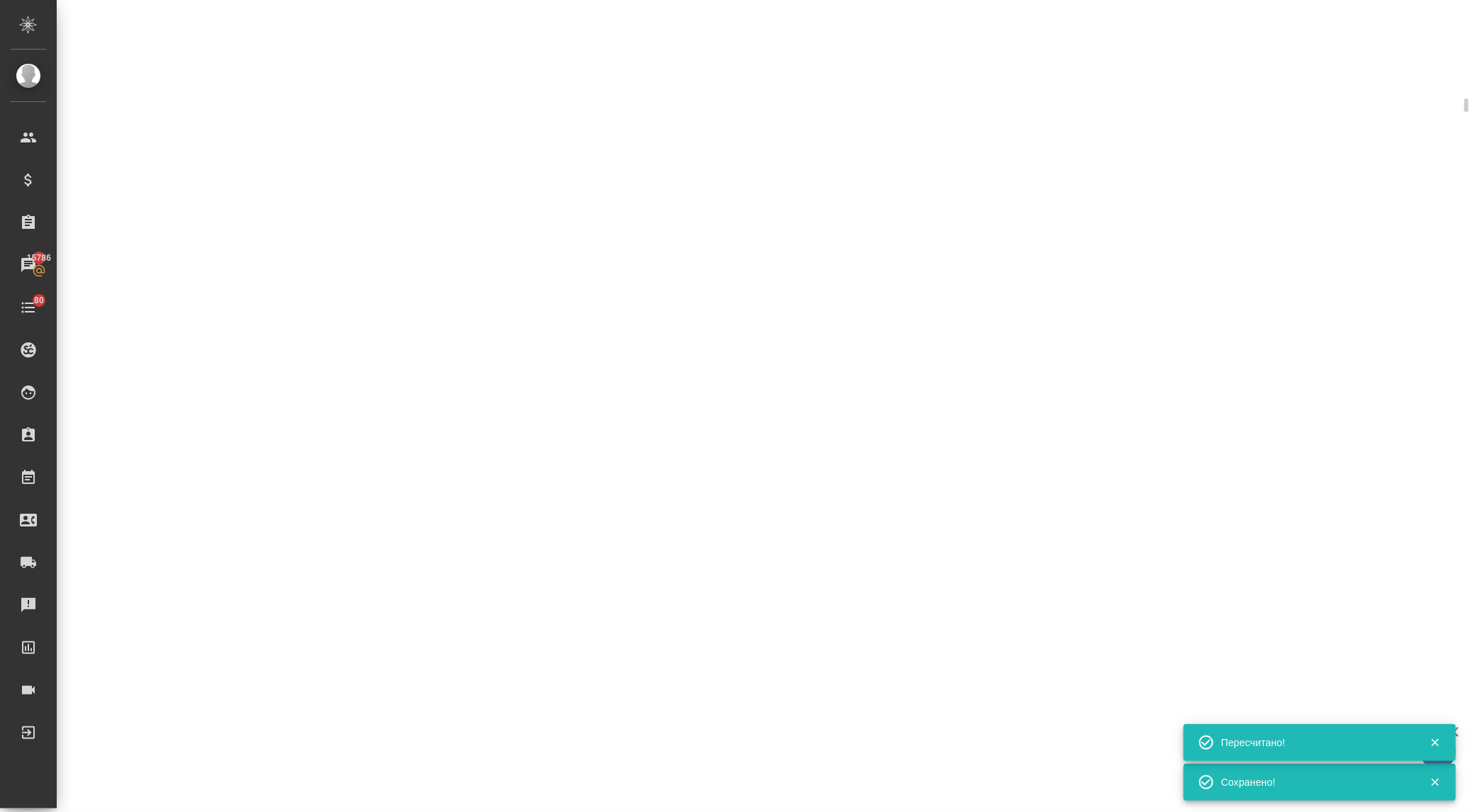
select select "RU"
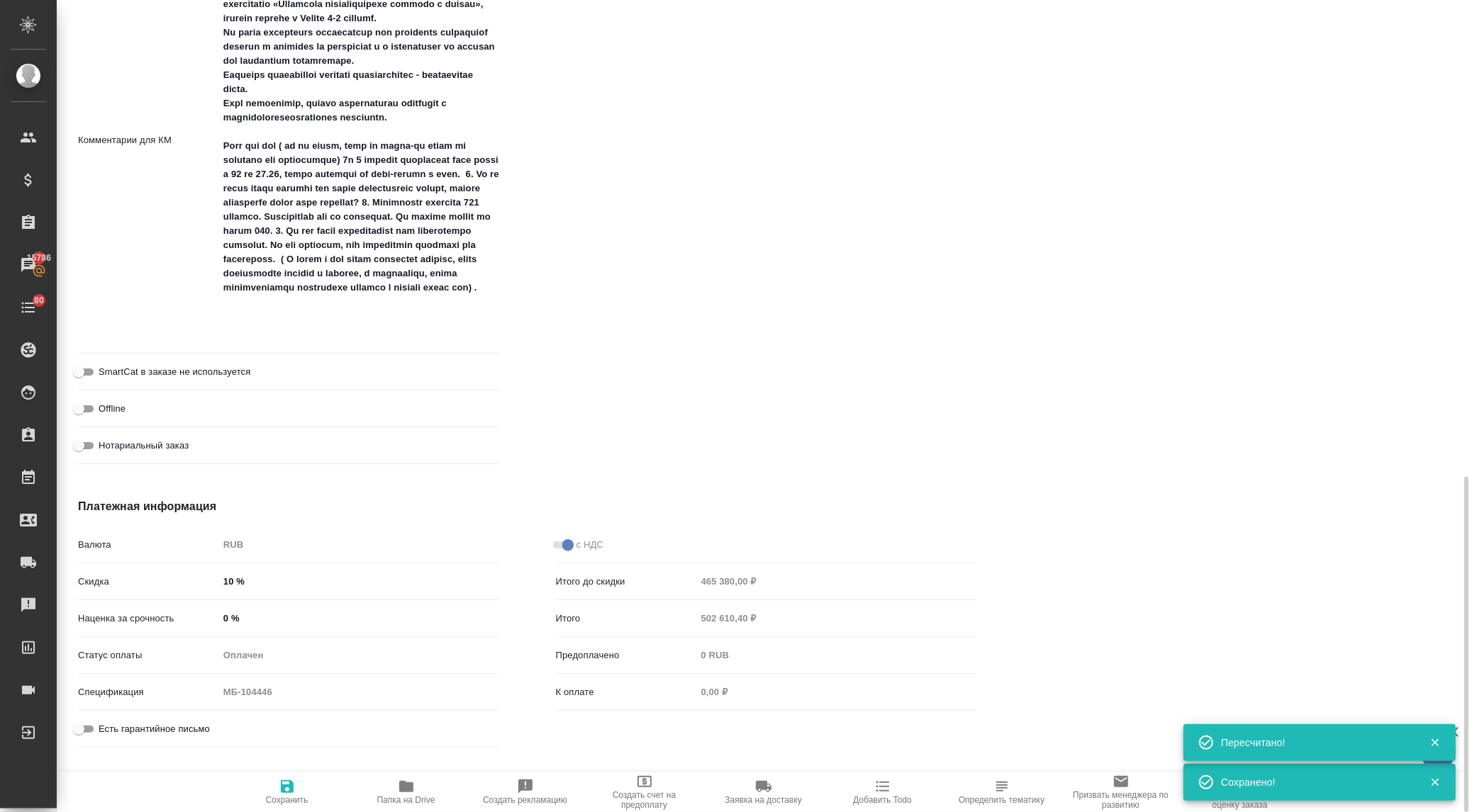
type textarea "x"
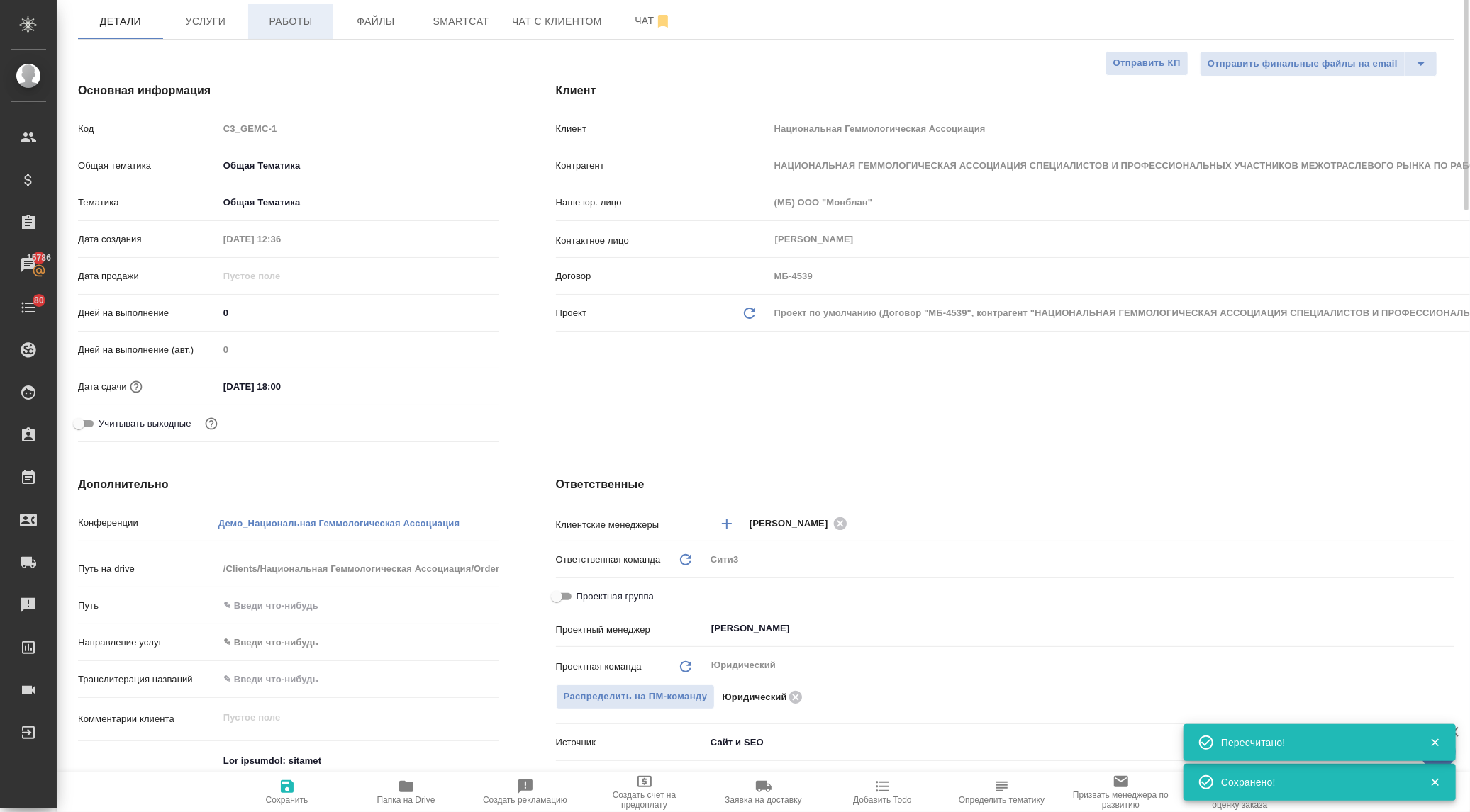
scroll to position [0, 0]
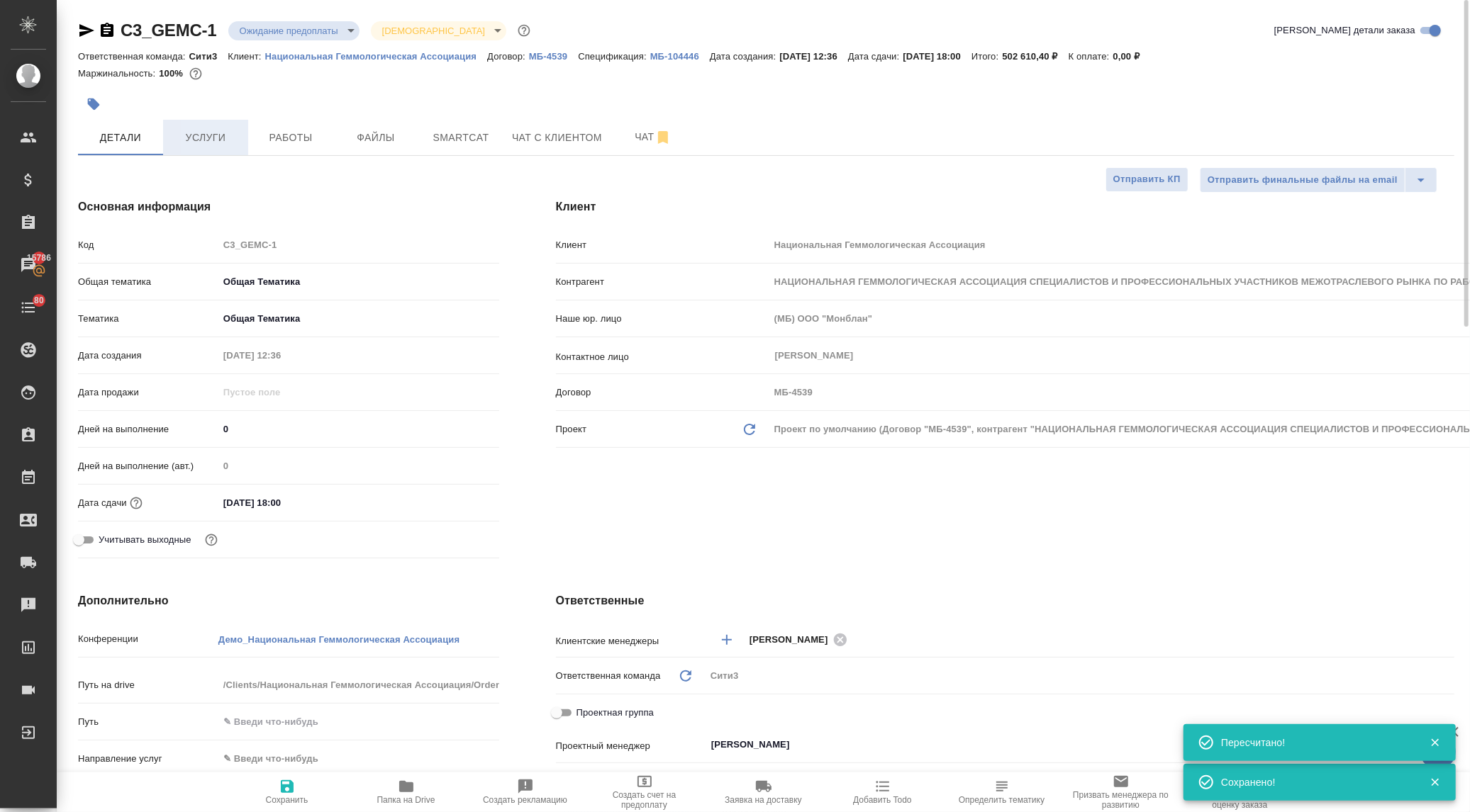
click at [213, 150] on button "Услуги" at bounding box center [206, 138] width 85 height 35
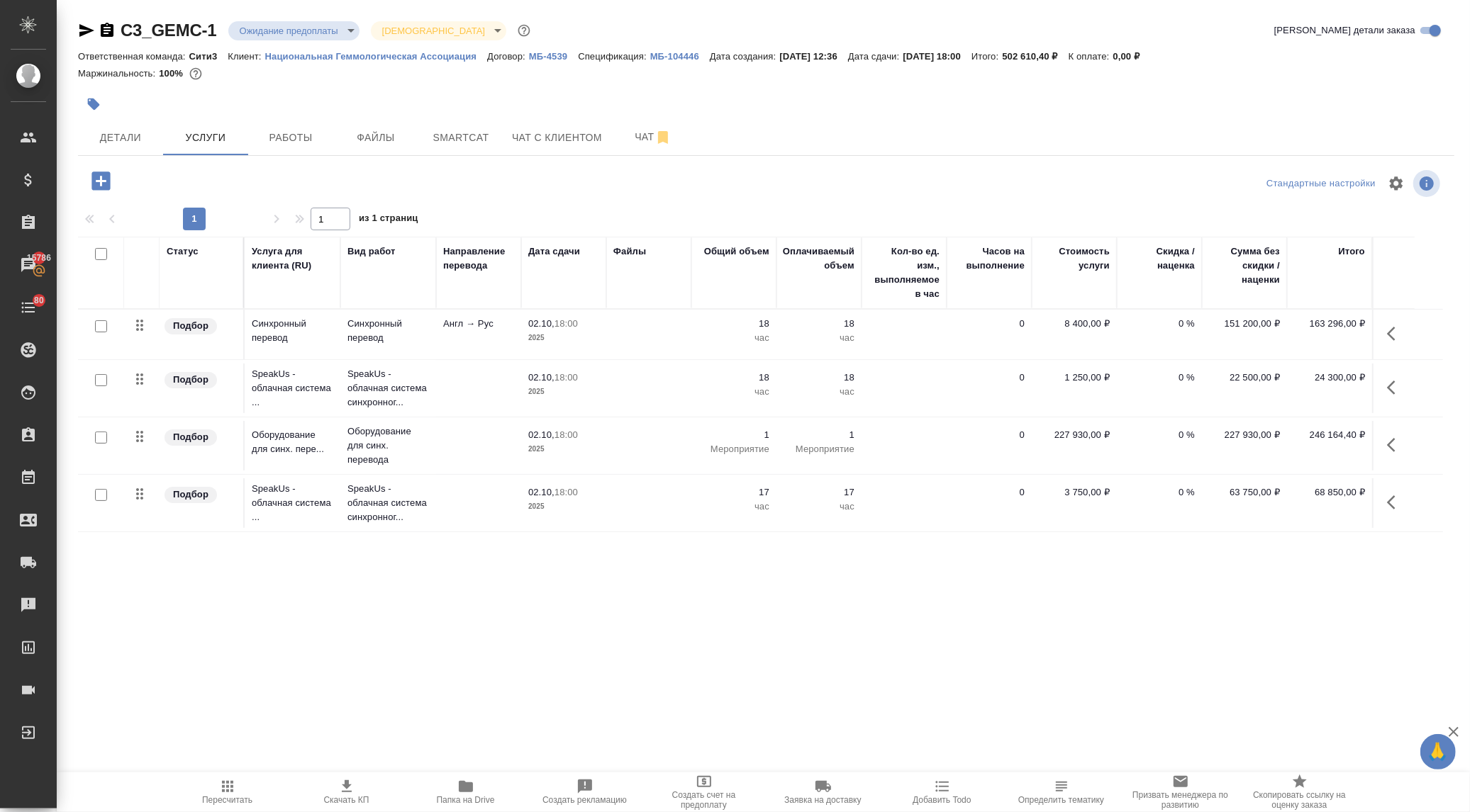
click at [223, 792] on icon "button" at bounding box center [227, 786] width 12 height 12
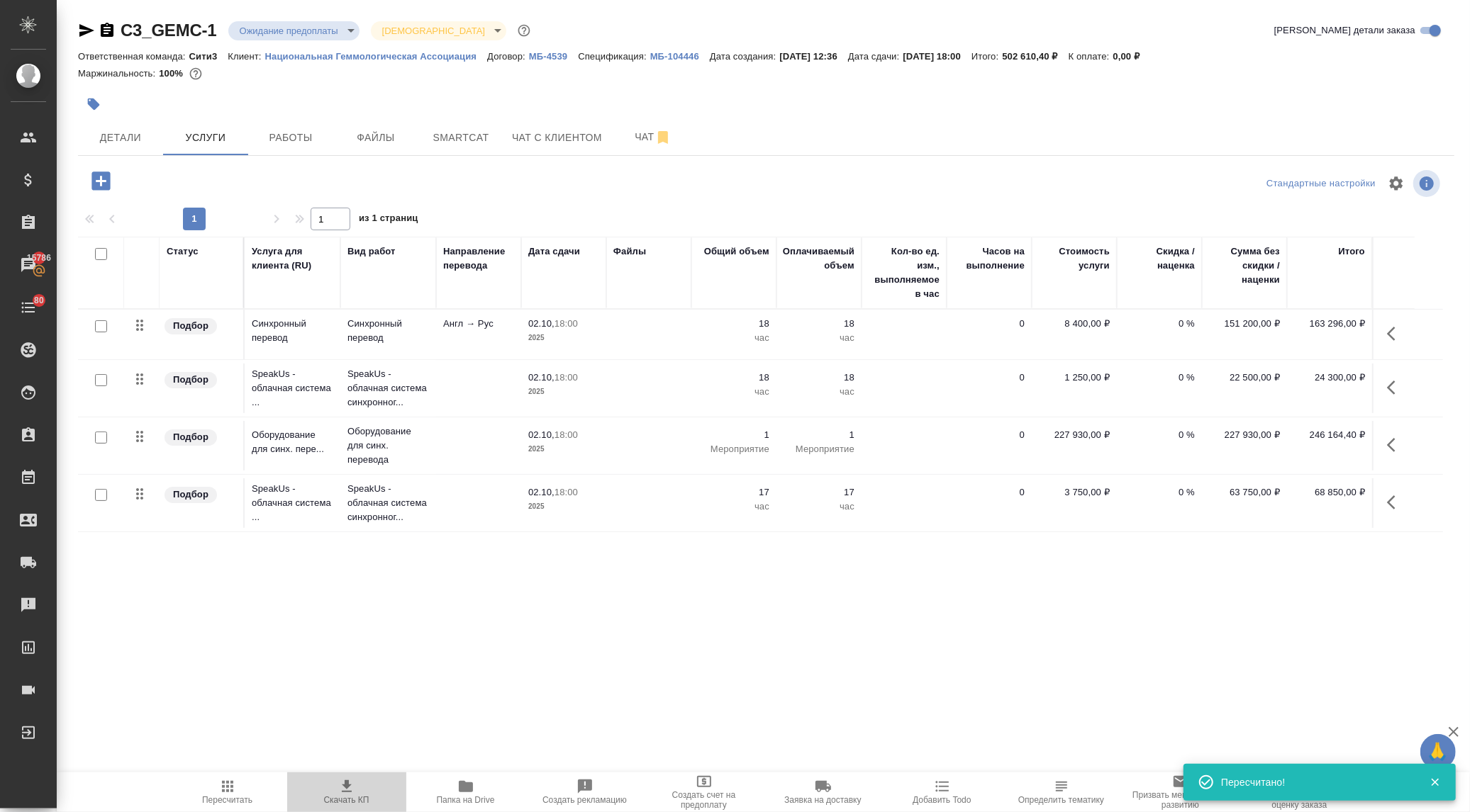
click at [354, 794] on icon "button" at bounding box center [346, 786] width 17 height 17
click at [121, 137] on span "Детали" at bounding box center [120, 138] width 68 height 18
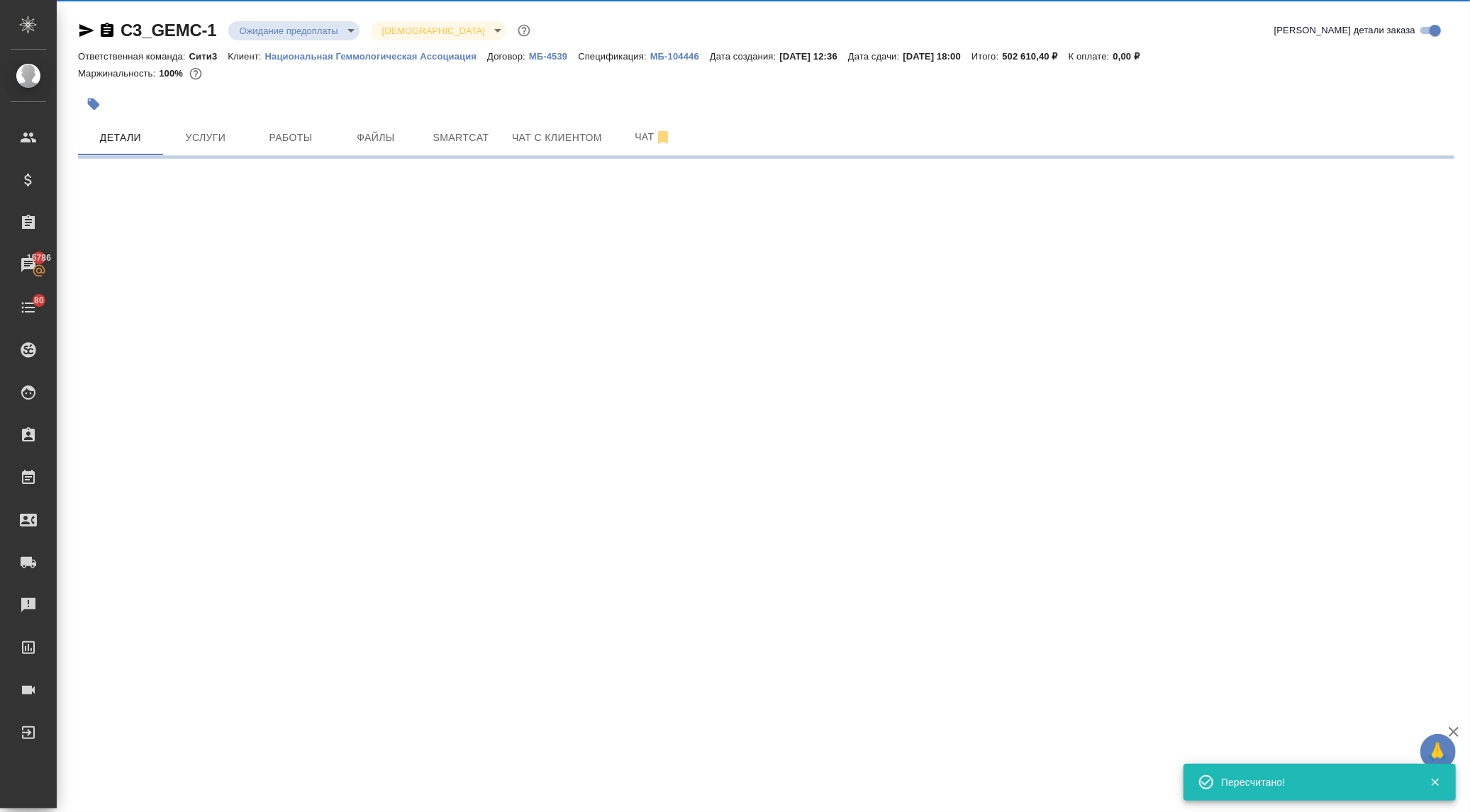
select select "RU"
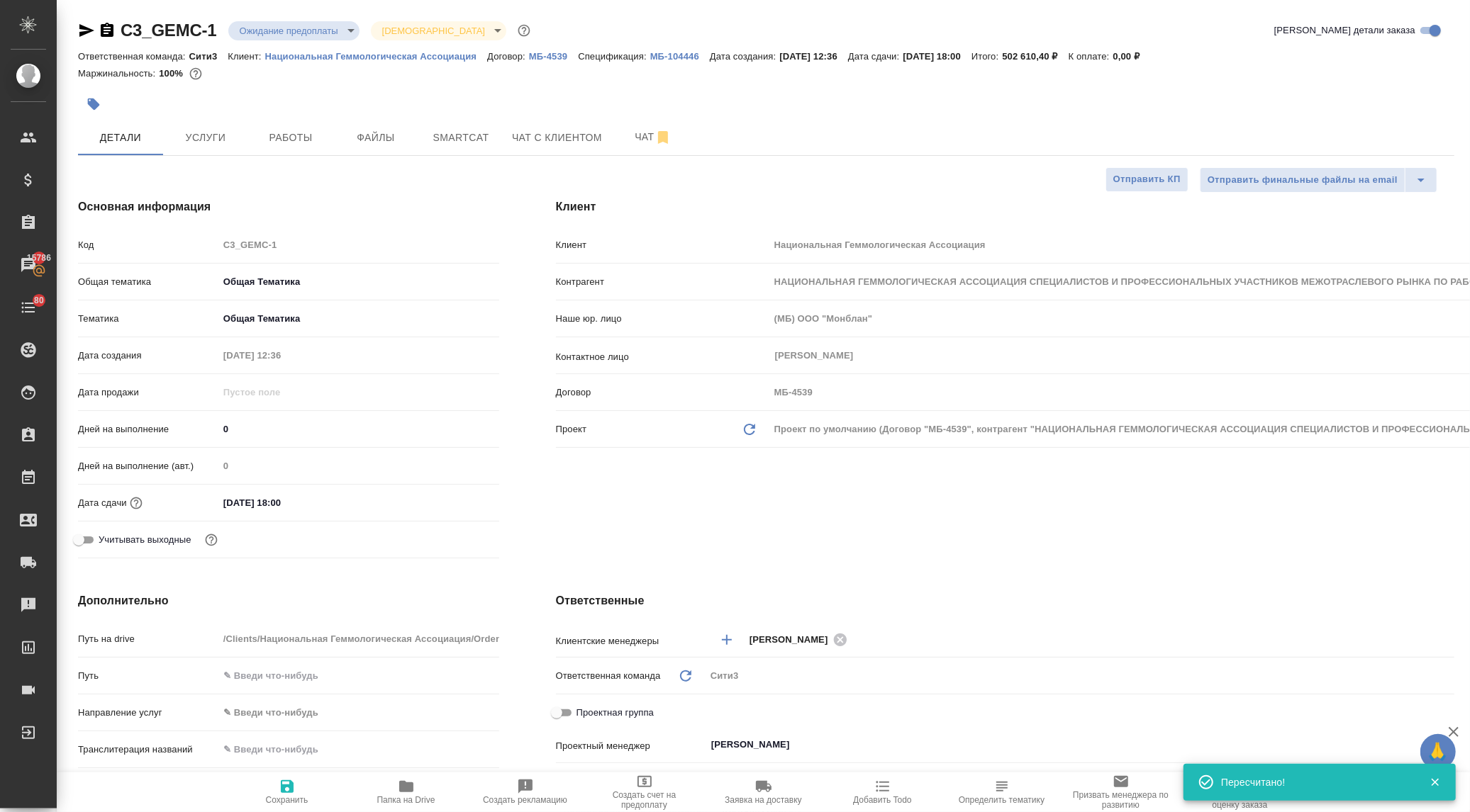
type textarea "x"
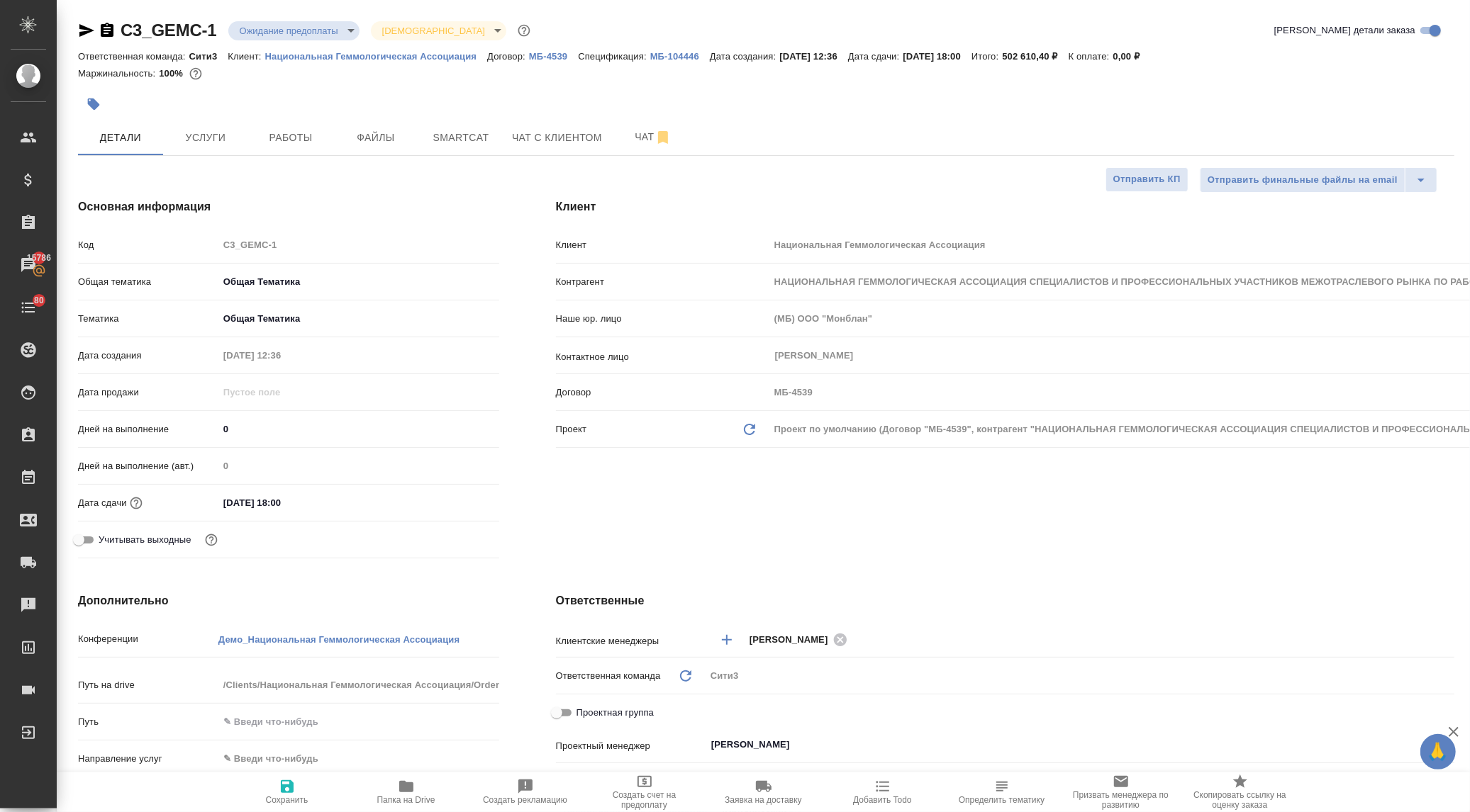
type textarea "x"
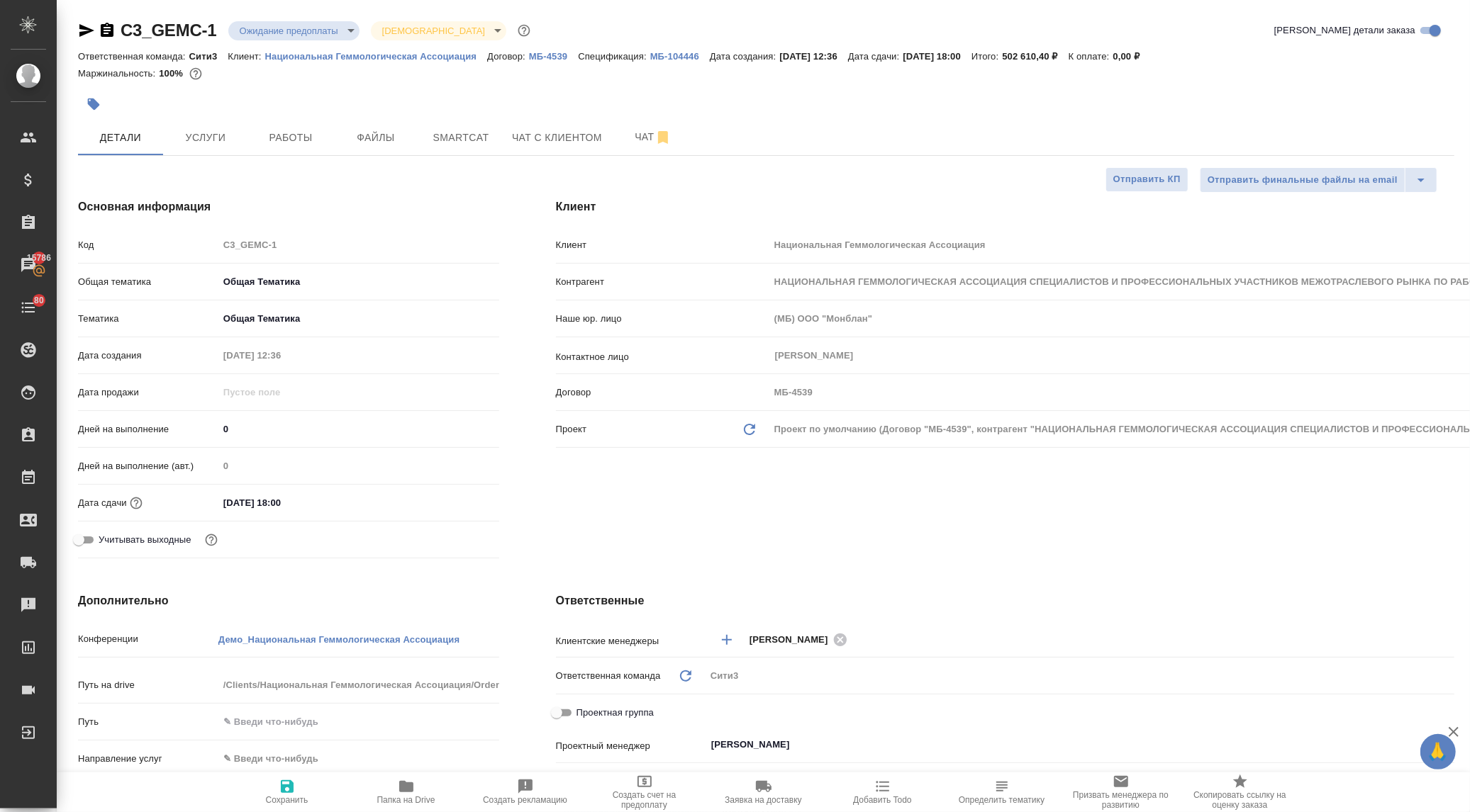
type textarea "x"
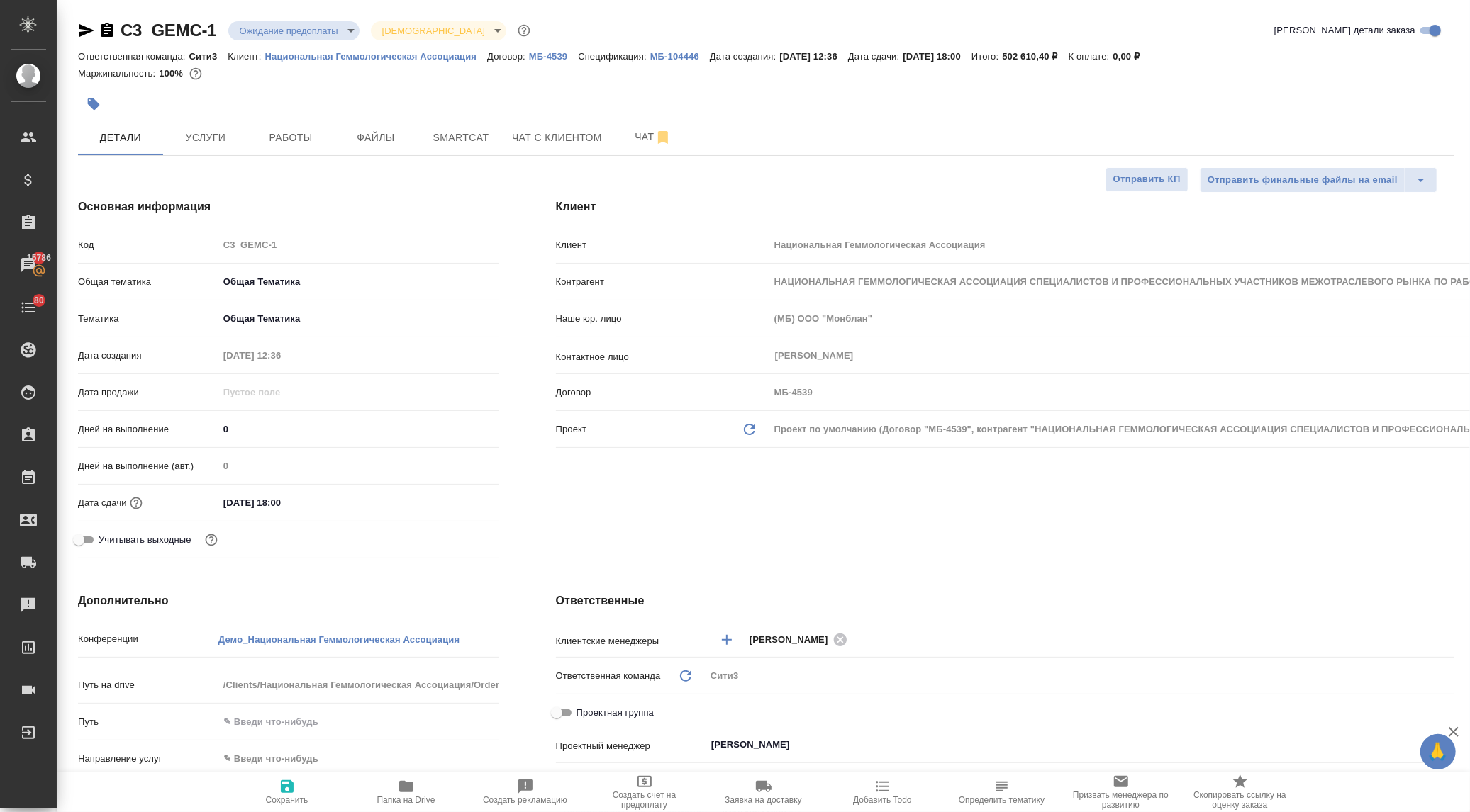
type textarea "x"
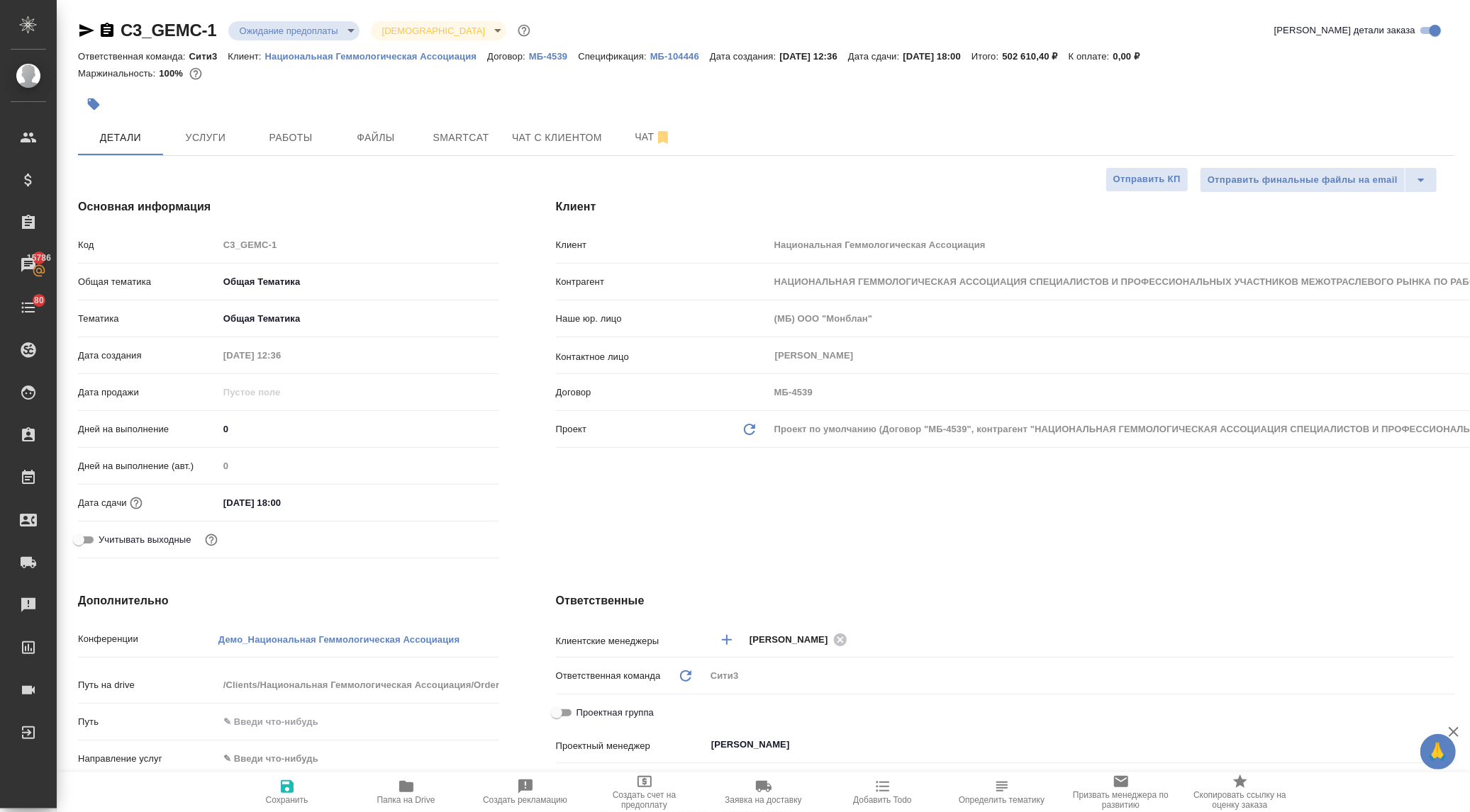
type textarea "x"
click at [195, 146] on button "Услуги" at bounding box center [206, 138] width 85 height 35
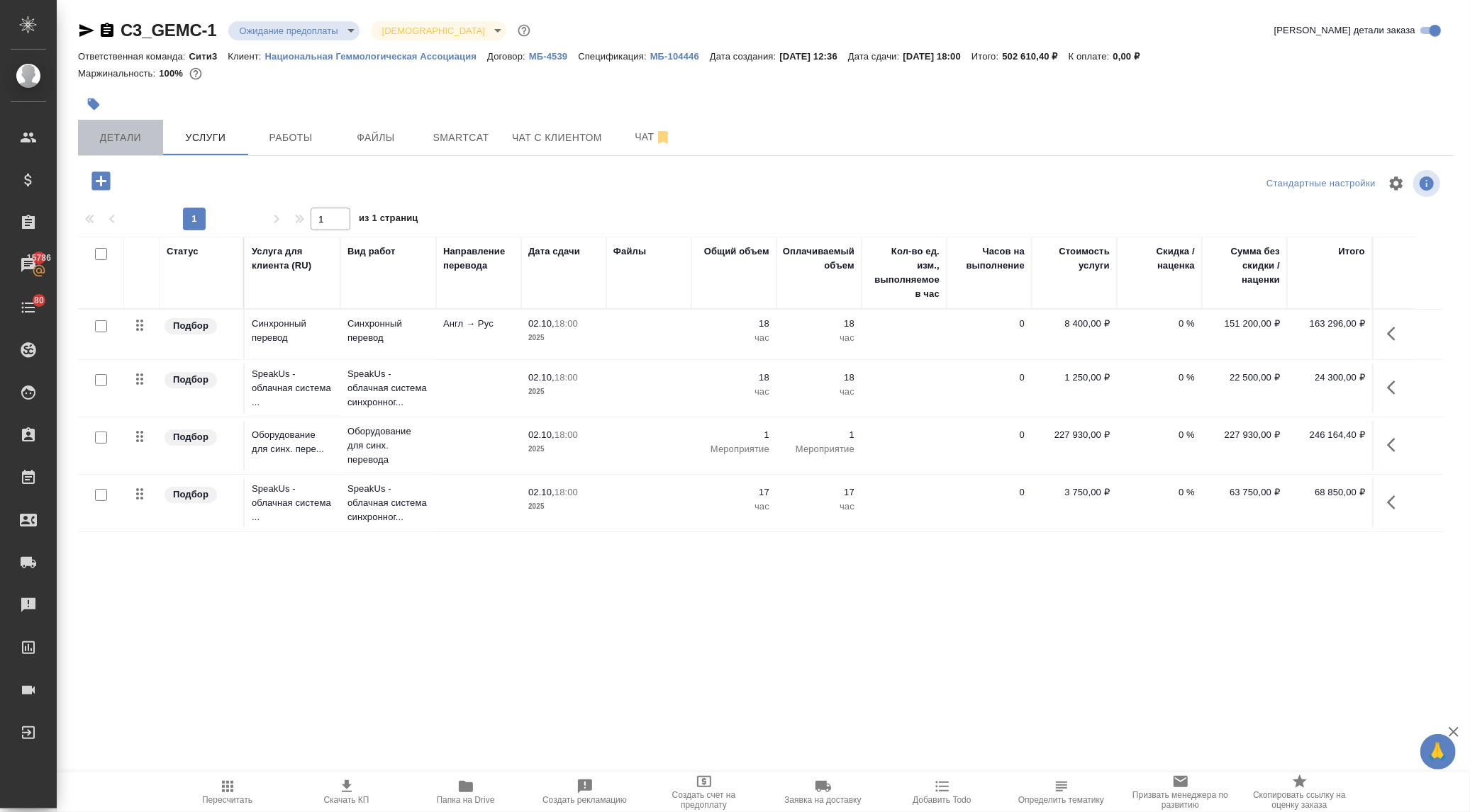
click at [123, 146] on button "Детали" at bounding box center [121, 138] width 85 height 35
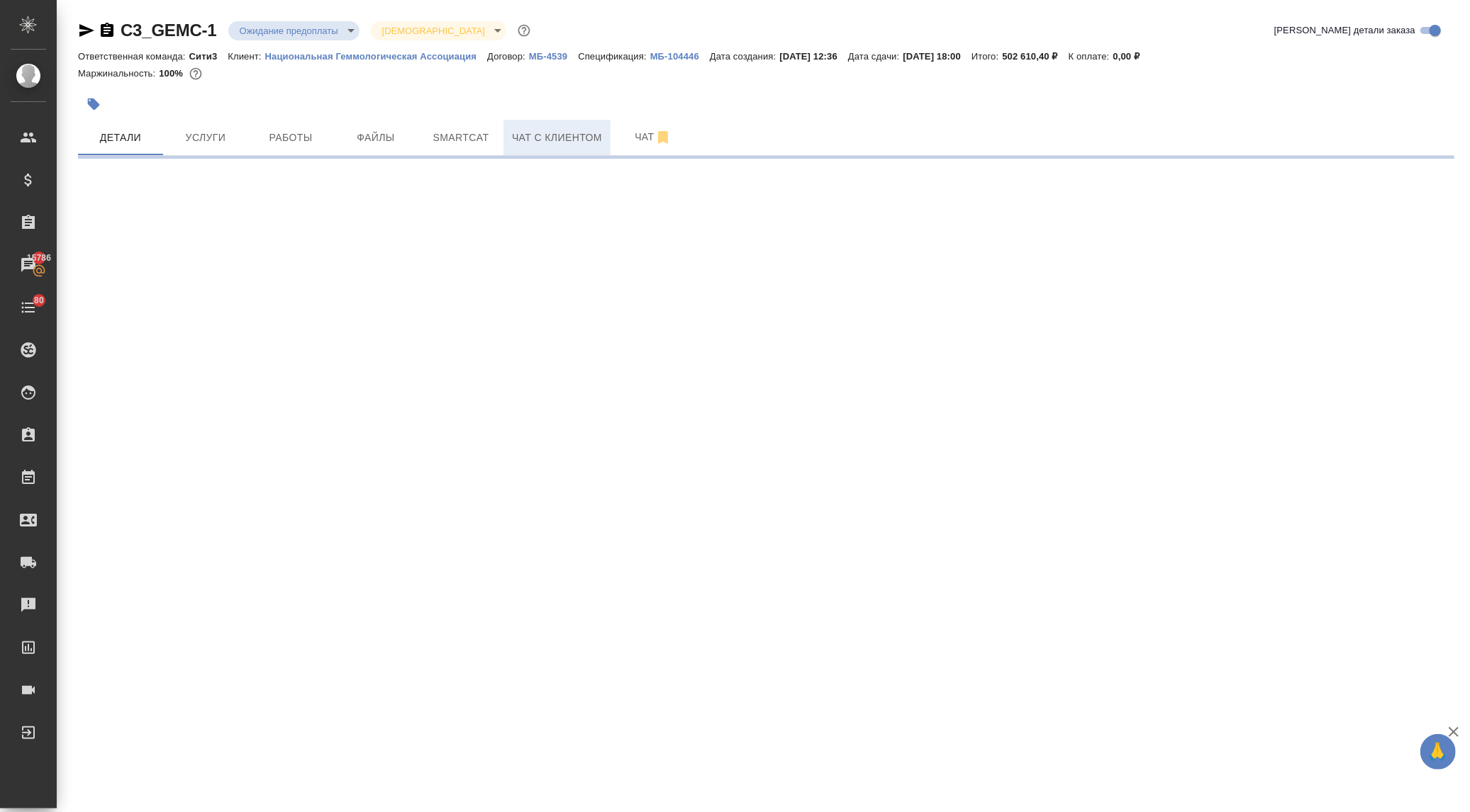
select select "RU"
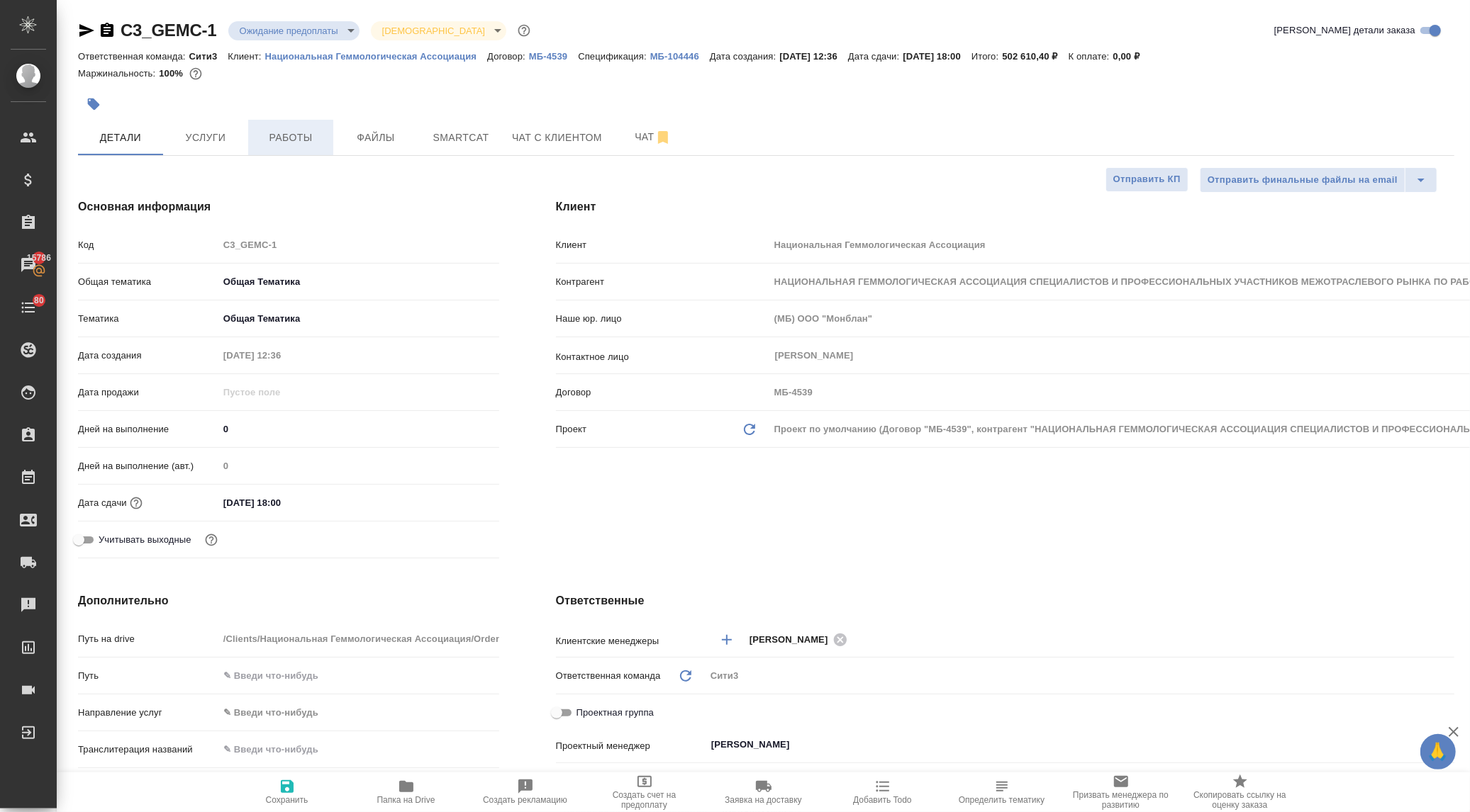
type textarea "x"
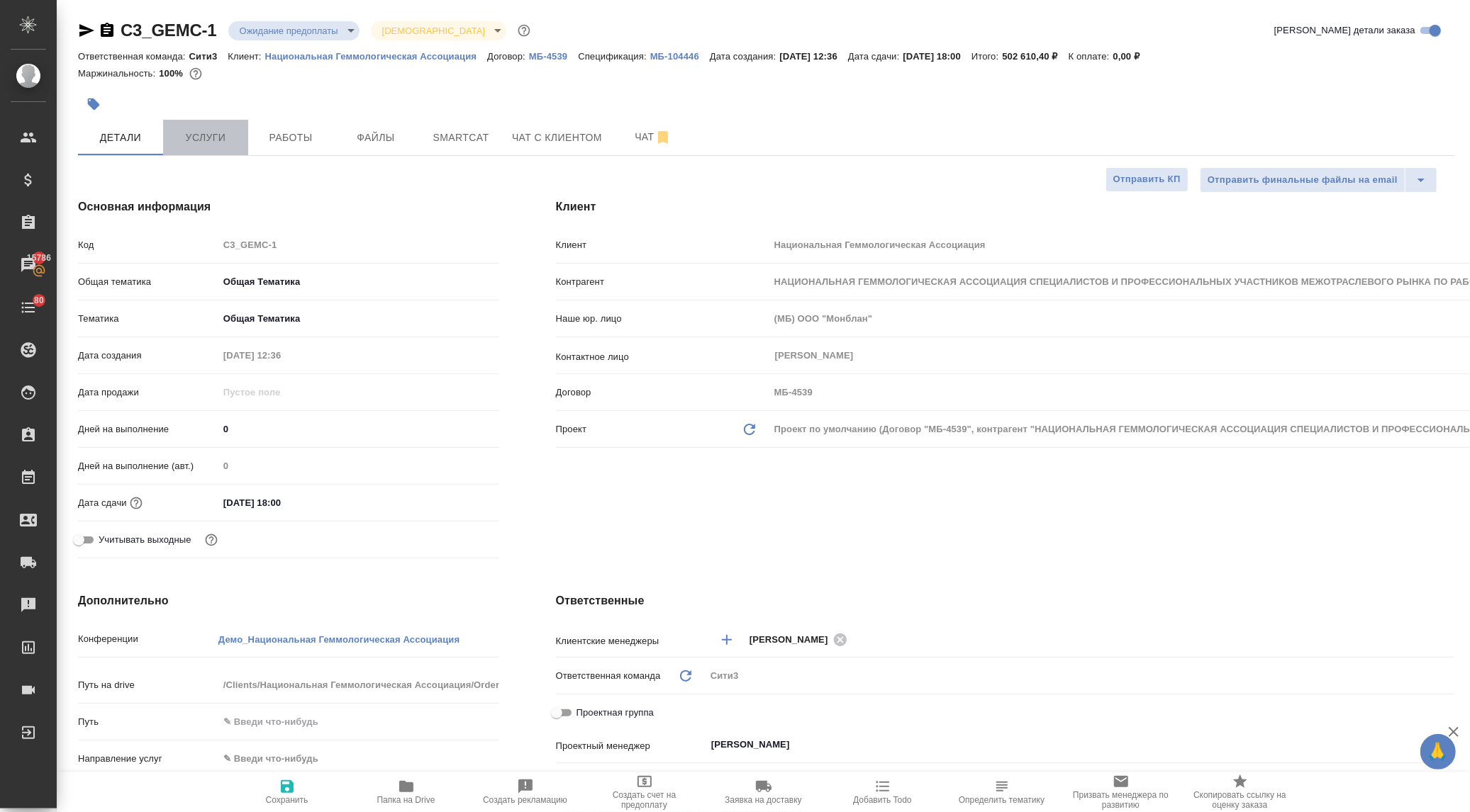
click at [224, 135] on span "Услуги" at bounding box center [205, 138] width 68 height 18
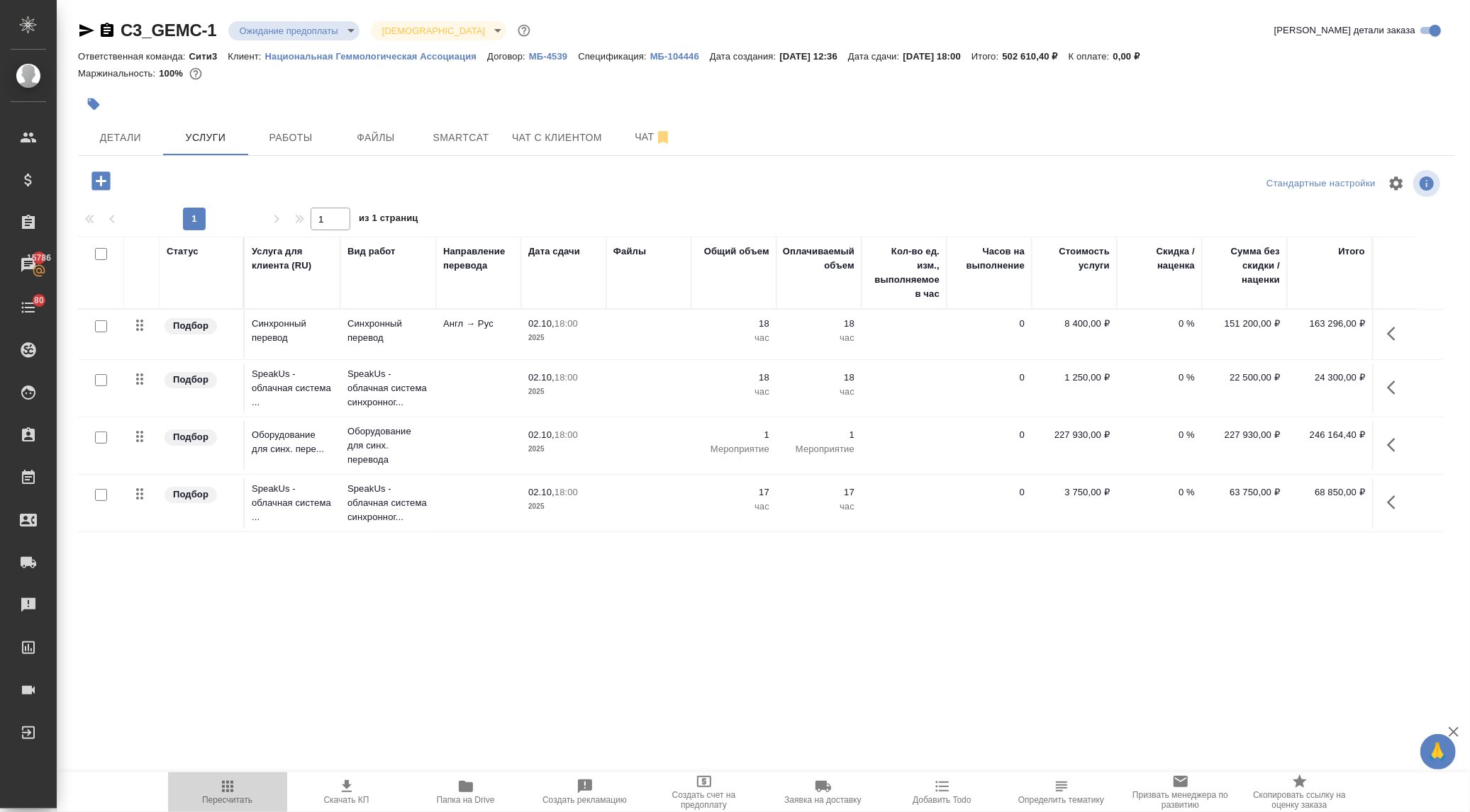
click at [229, 794] on icon "button" at bounding box center [227, 786] width 17 height 17
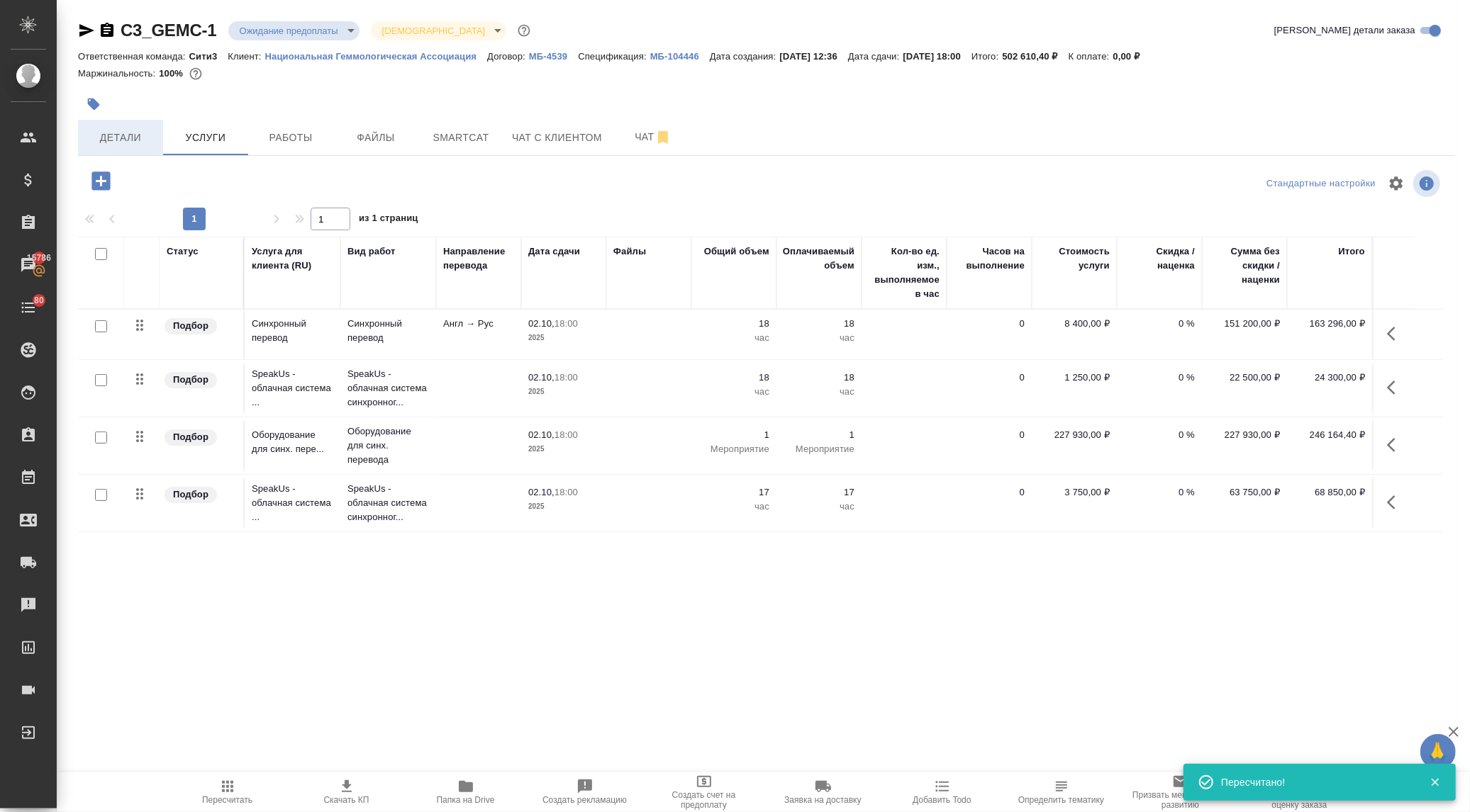
click at [118, 146] on button "Детали" at bounding box center [121, 138] width 85 height 35
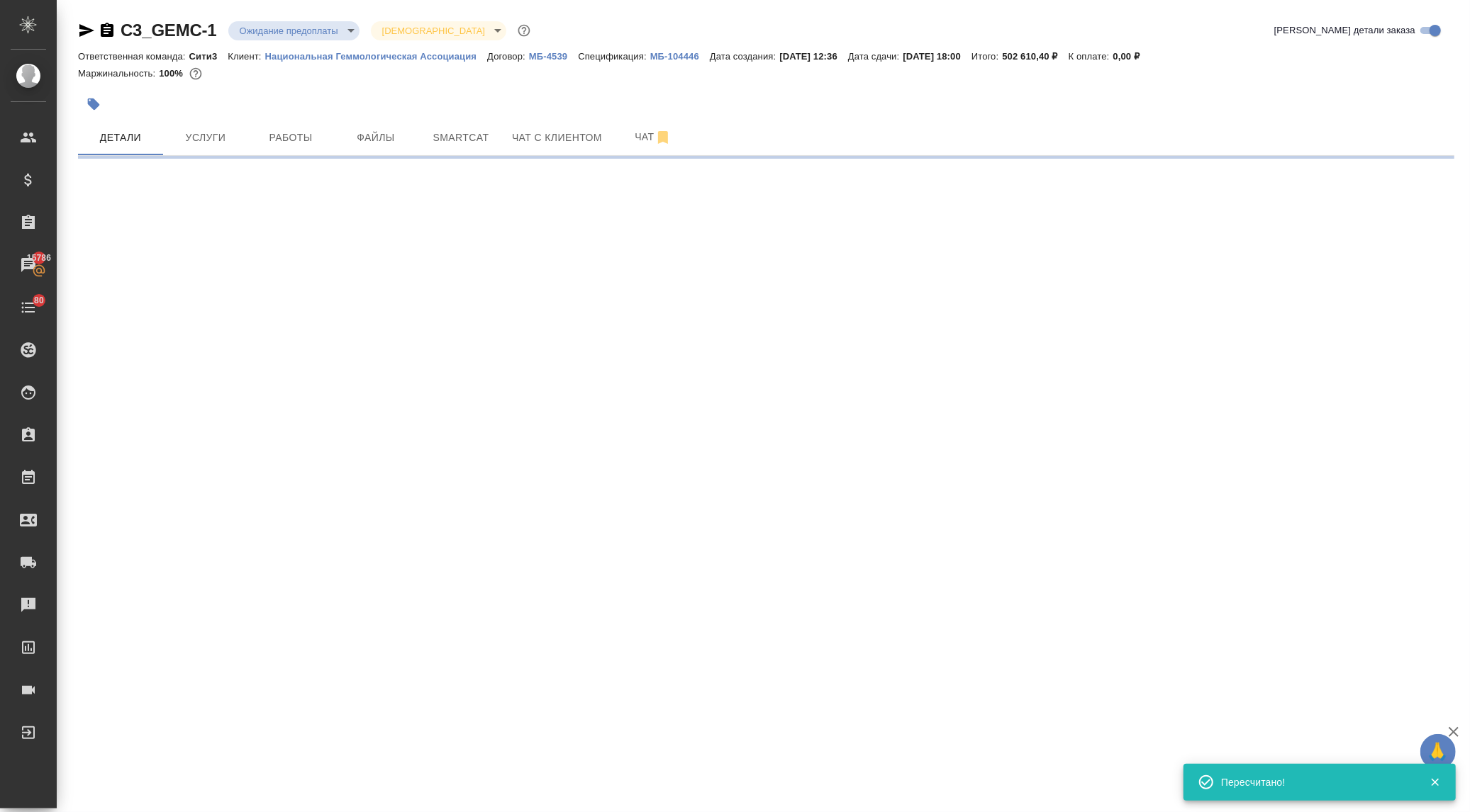
select select "RU"
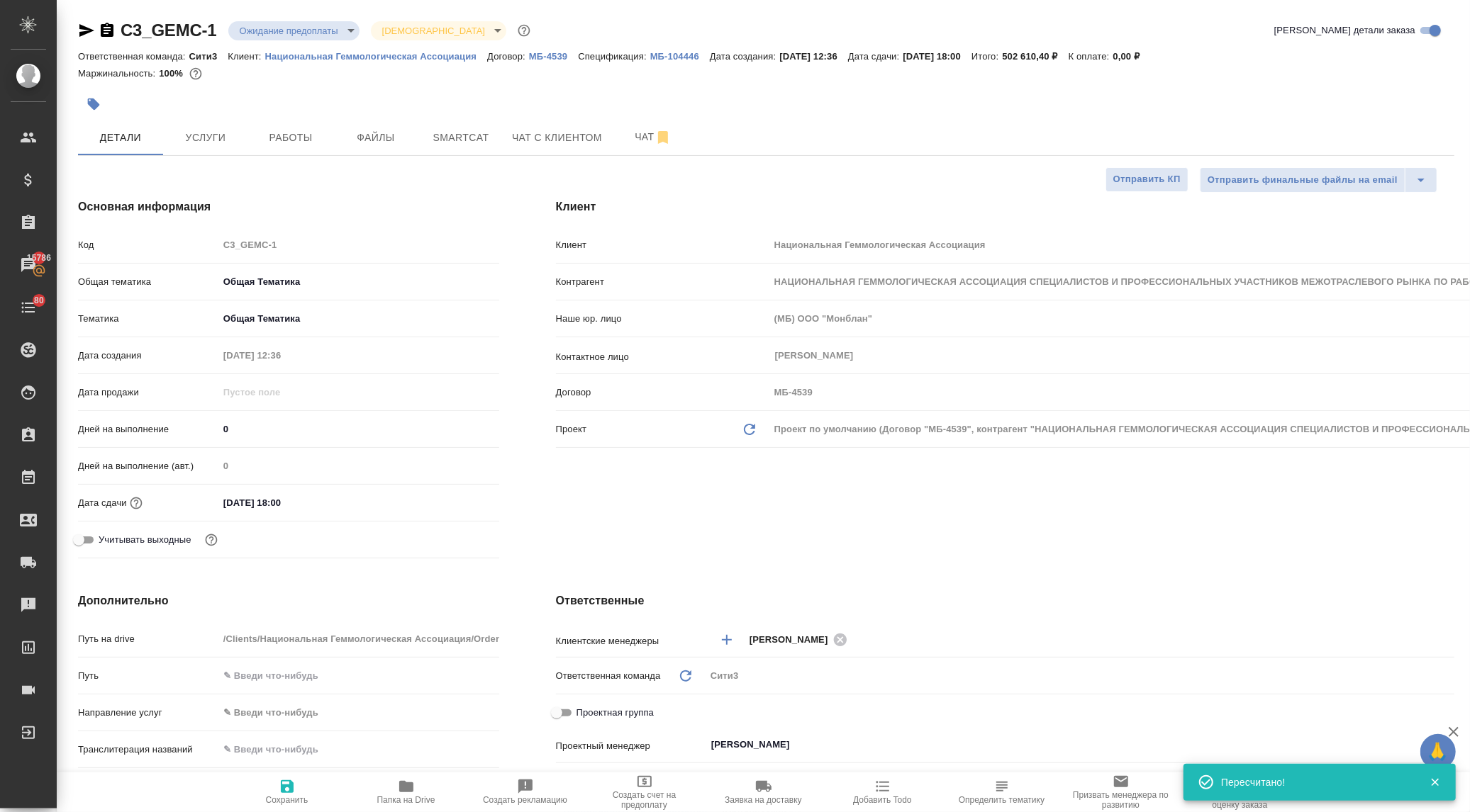
type textarea "x"
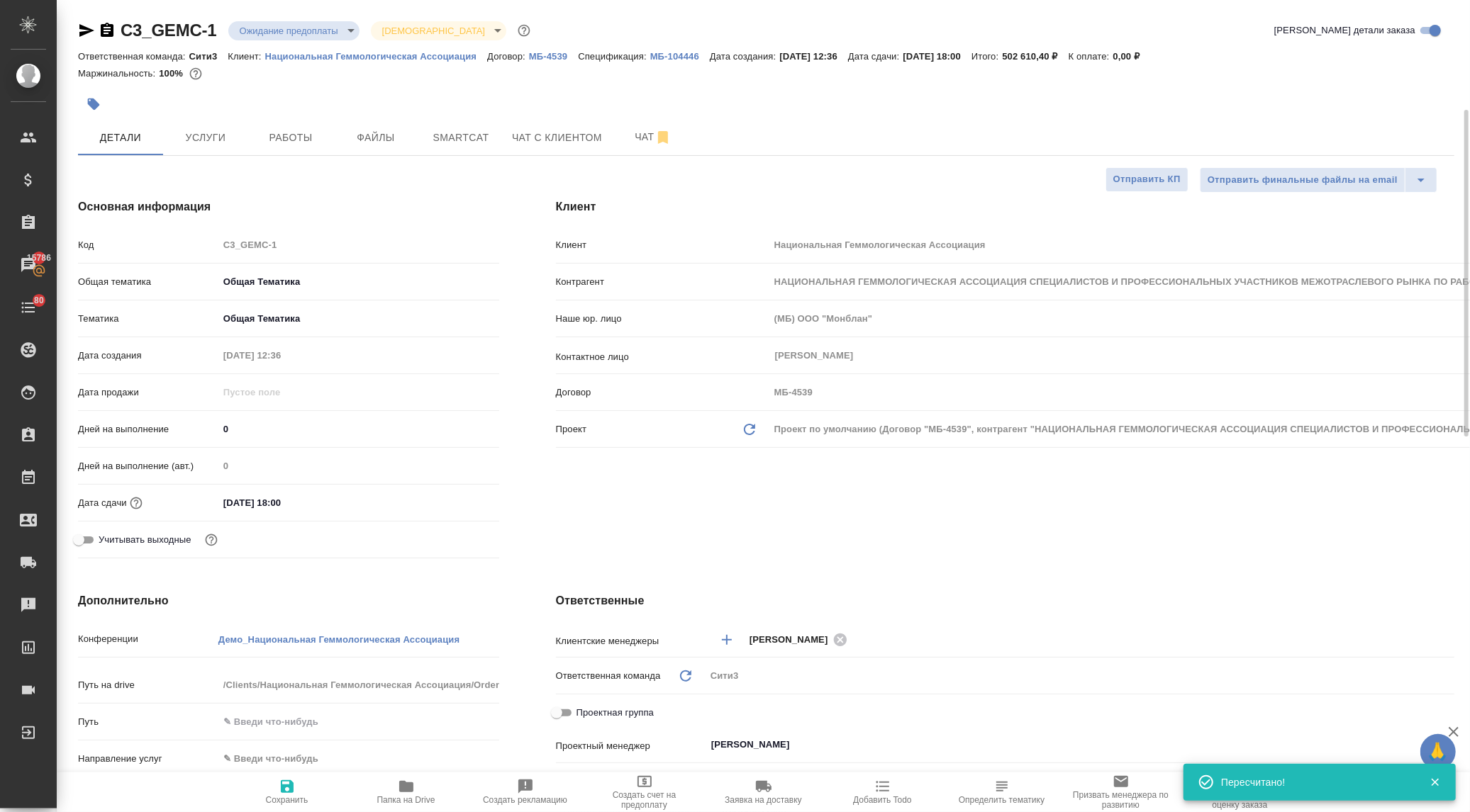
type textarea "x"
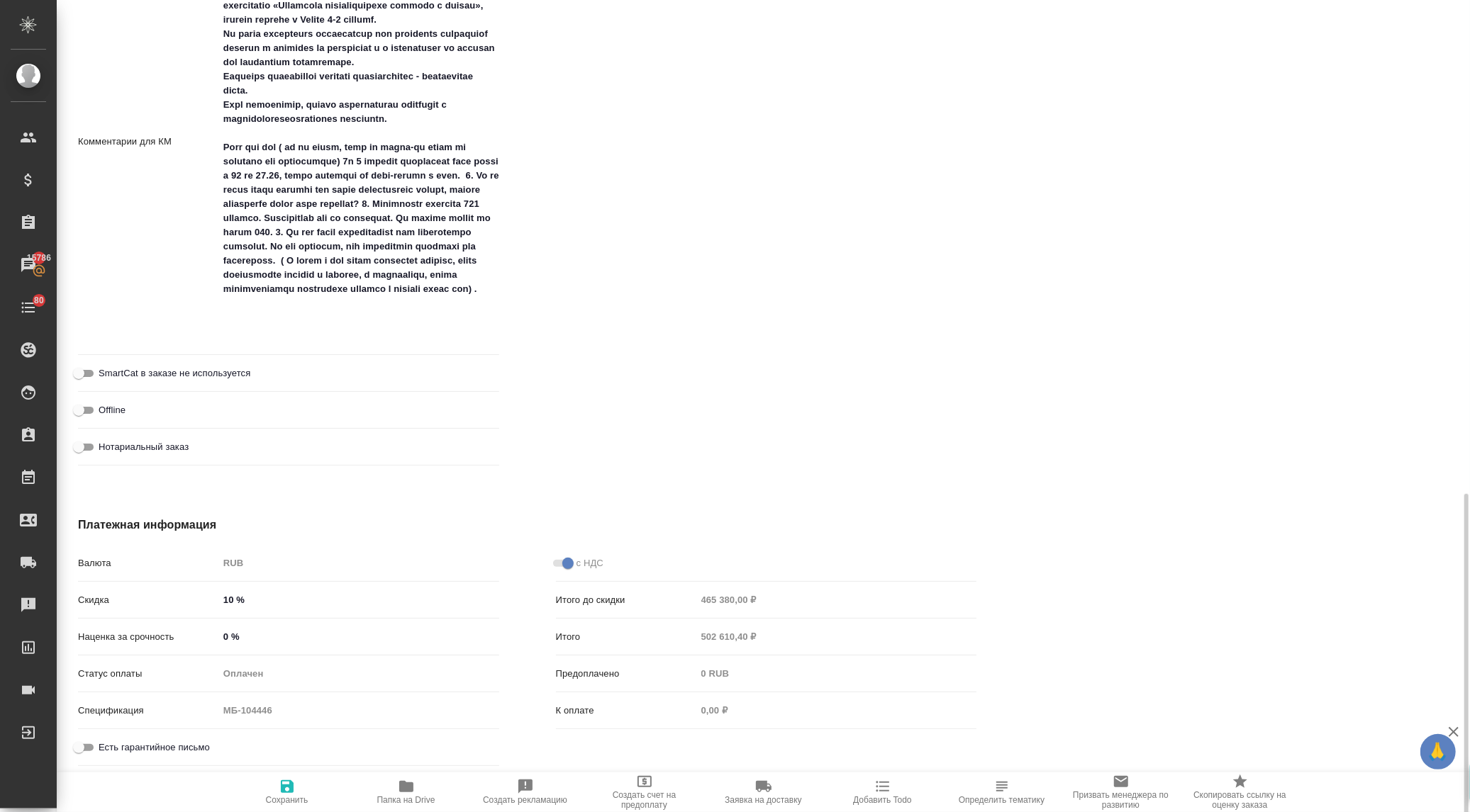
scroll to position [1219, 0]
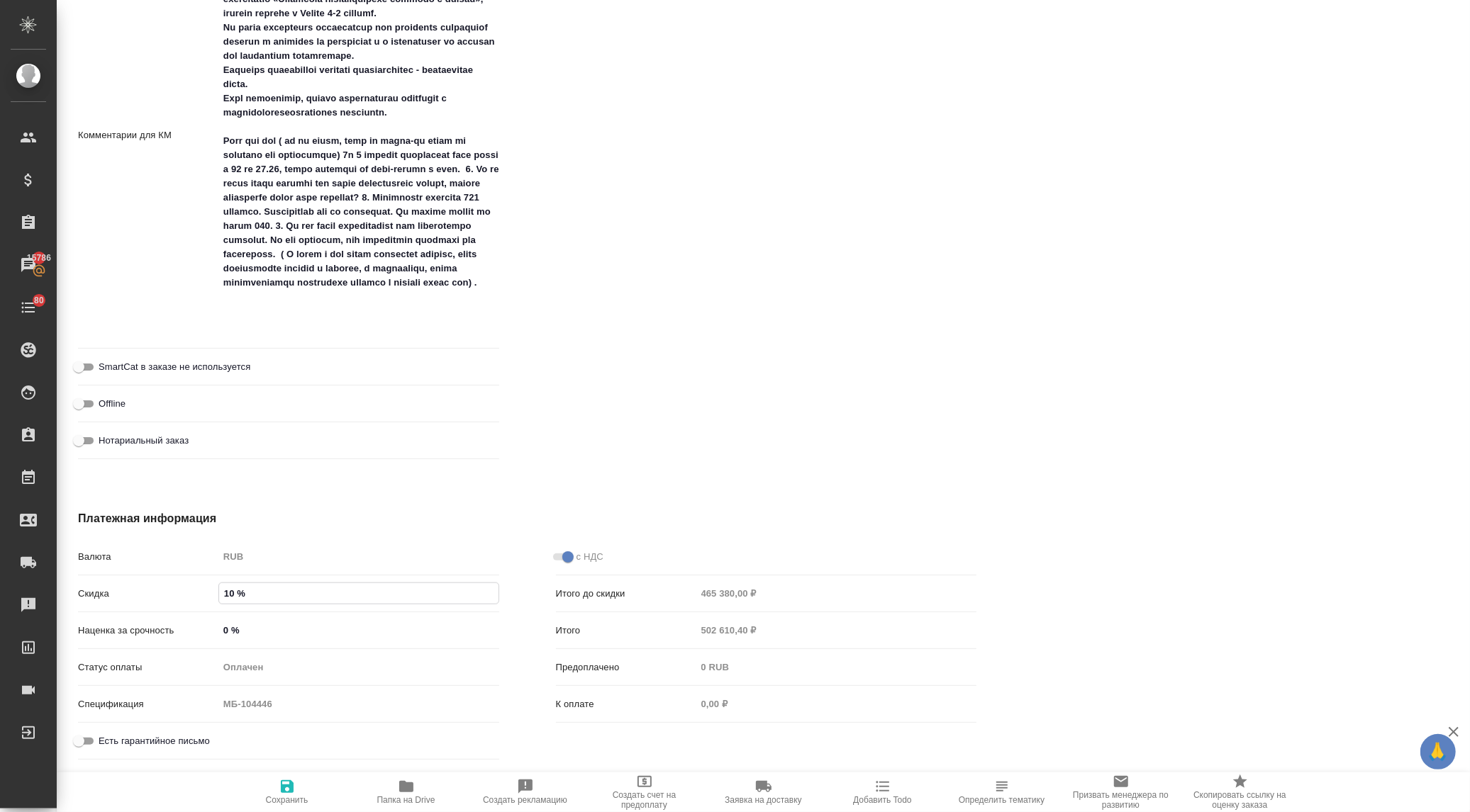
drag, startPoint x: 225, startPoint y: 589, endPoint x: 215, endPoint y: 601, distance: 15.6
click at [215, 601] on div "Скидка 10 %" at bounding box center [288, 594] width 421 height 25
type input "0 %"
type textarea "x"
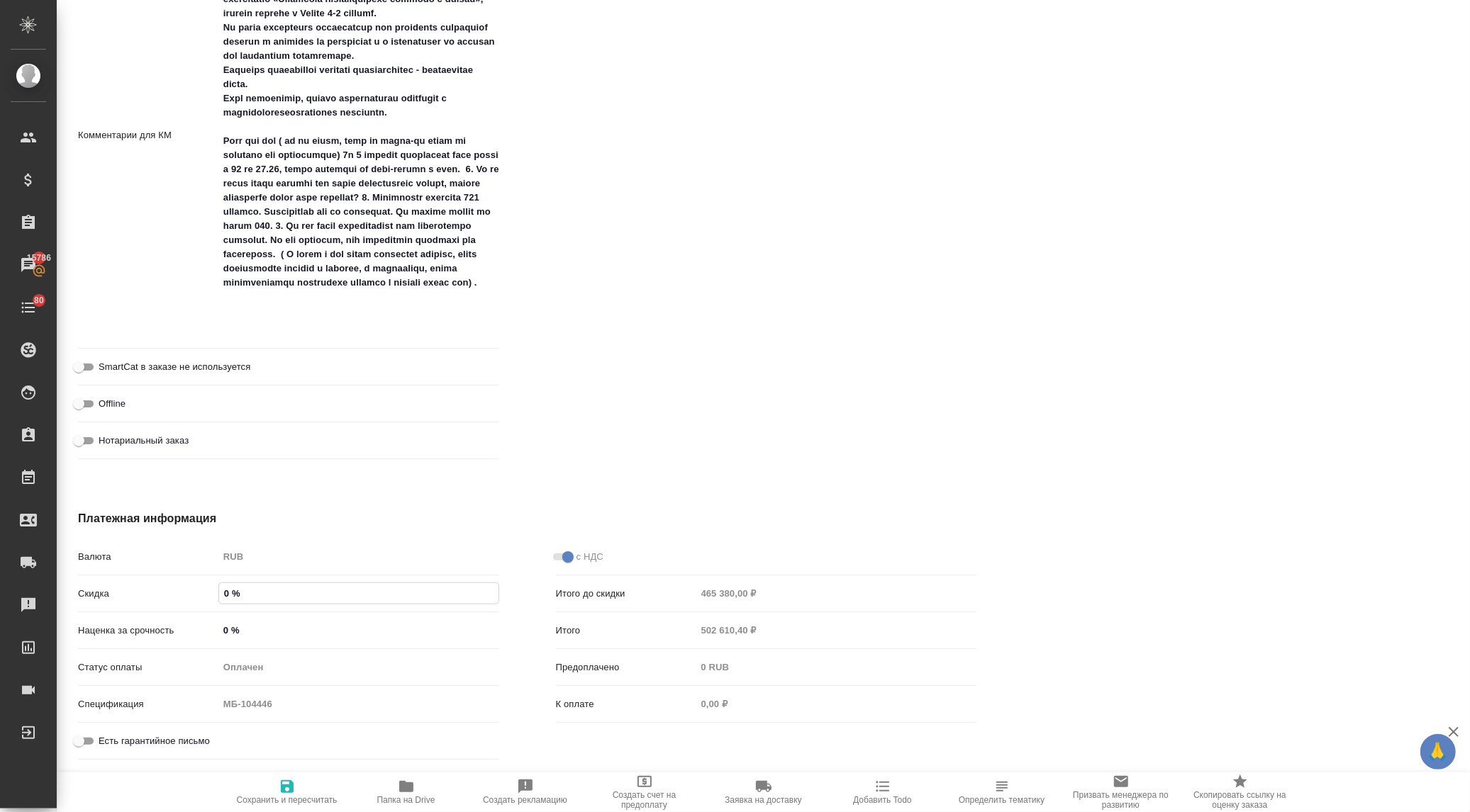
type textarea "x"
type input "0 %"
click at [301, 792] on span "Сохранить и пересчитать" at bounding box center [287, 792] width 102 height 27
type textarea "x"
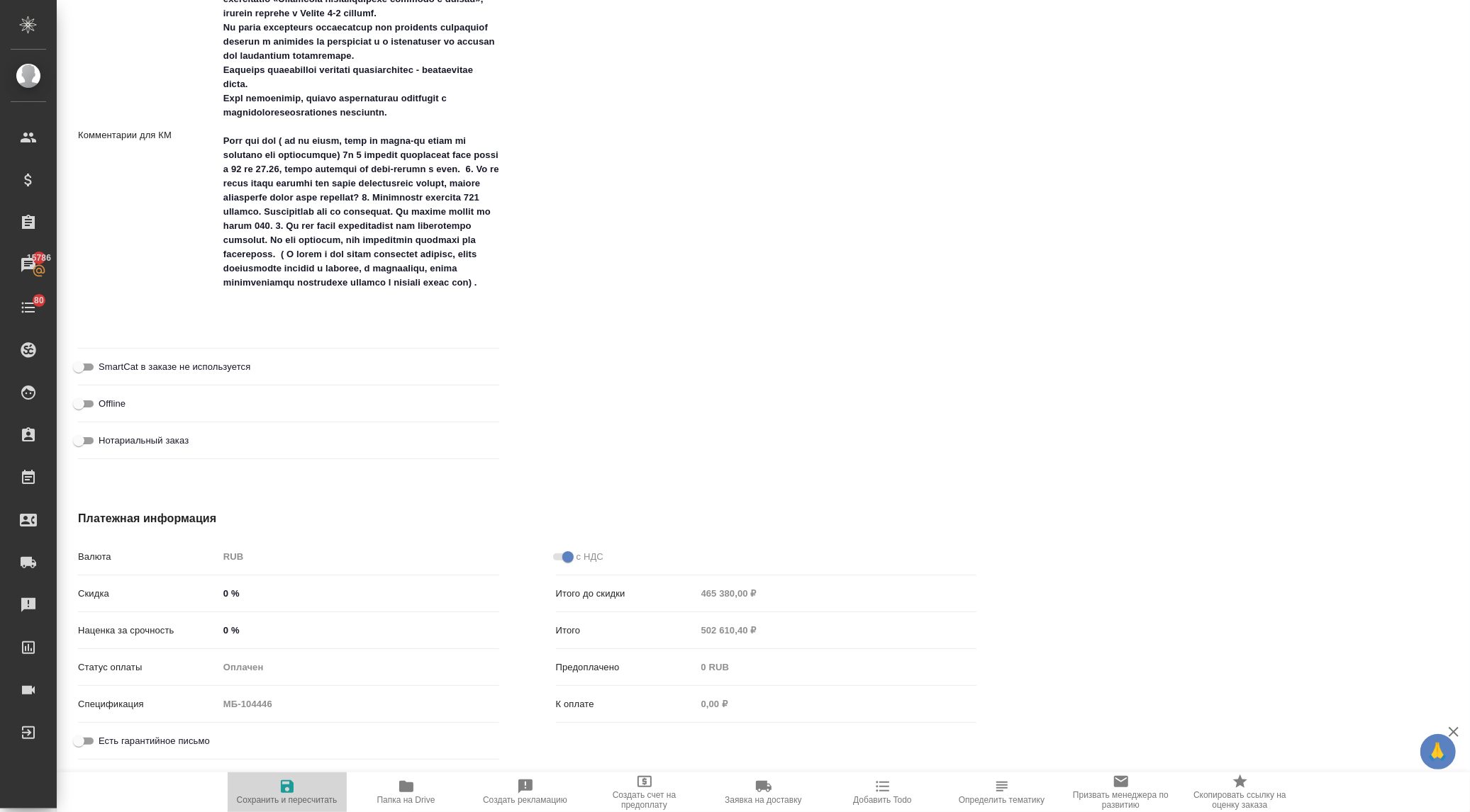
type textarea "x"
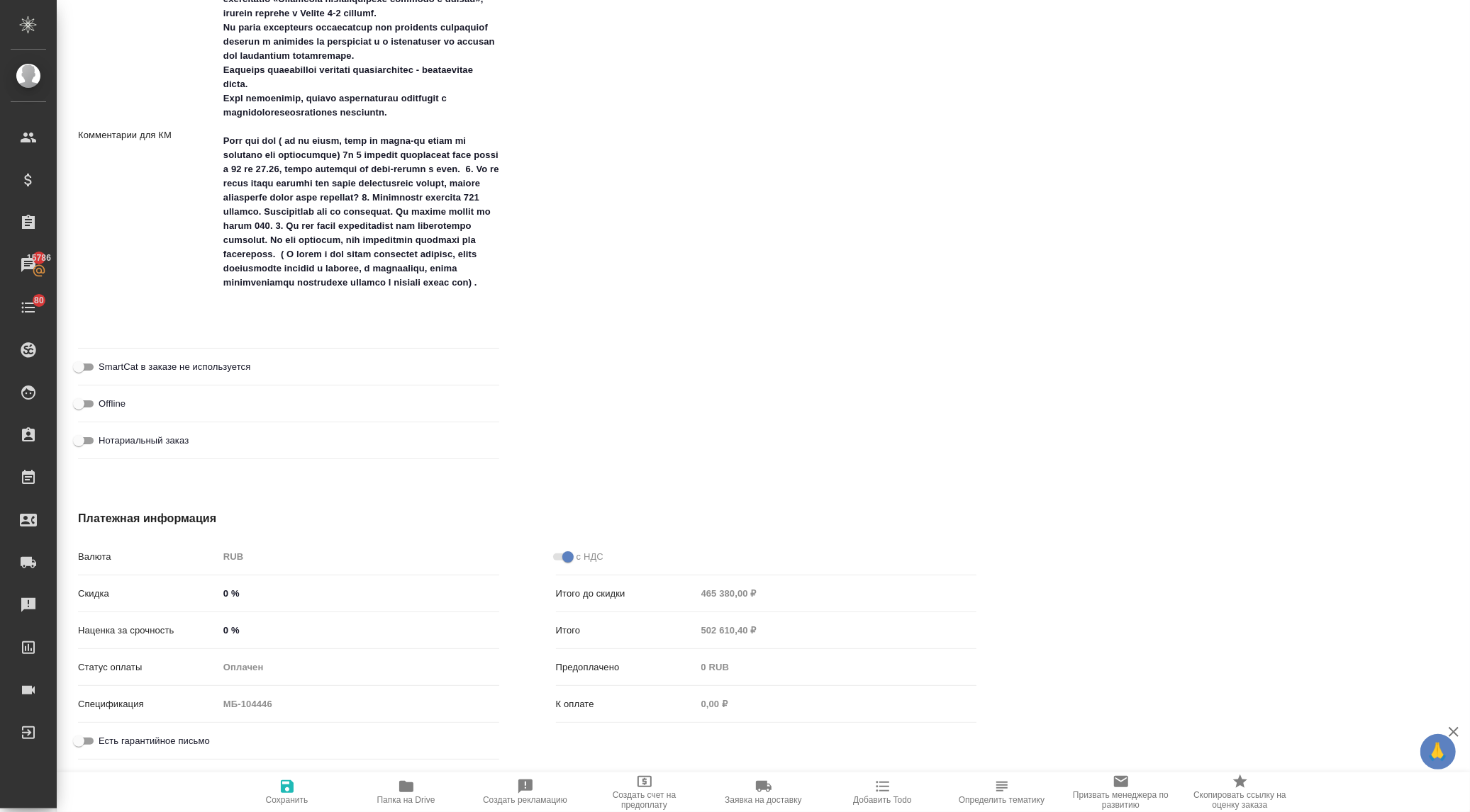
type textarea "x"
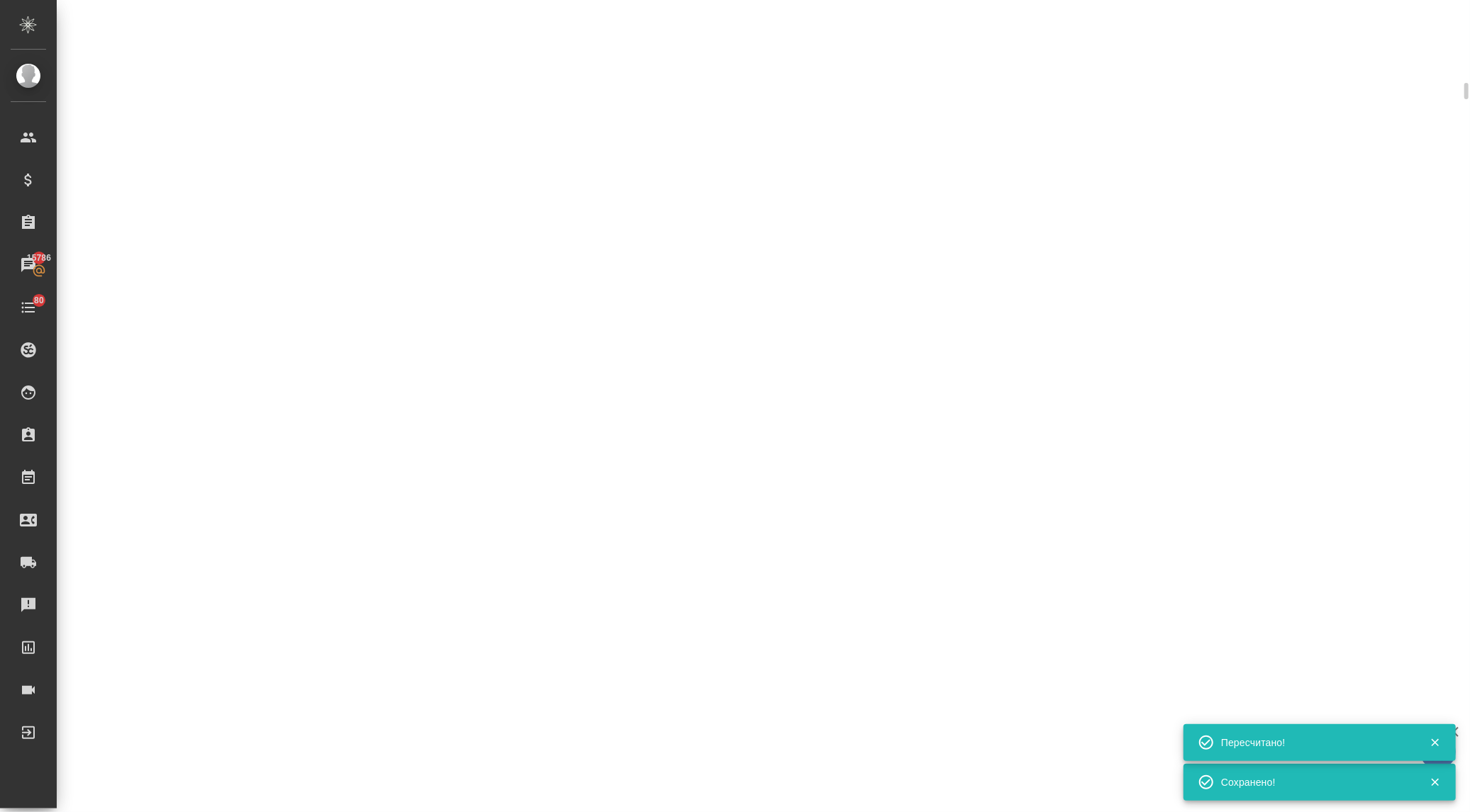
select select "RU"
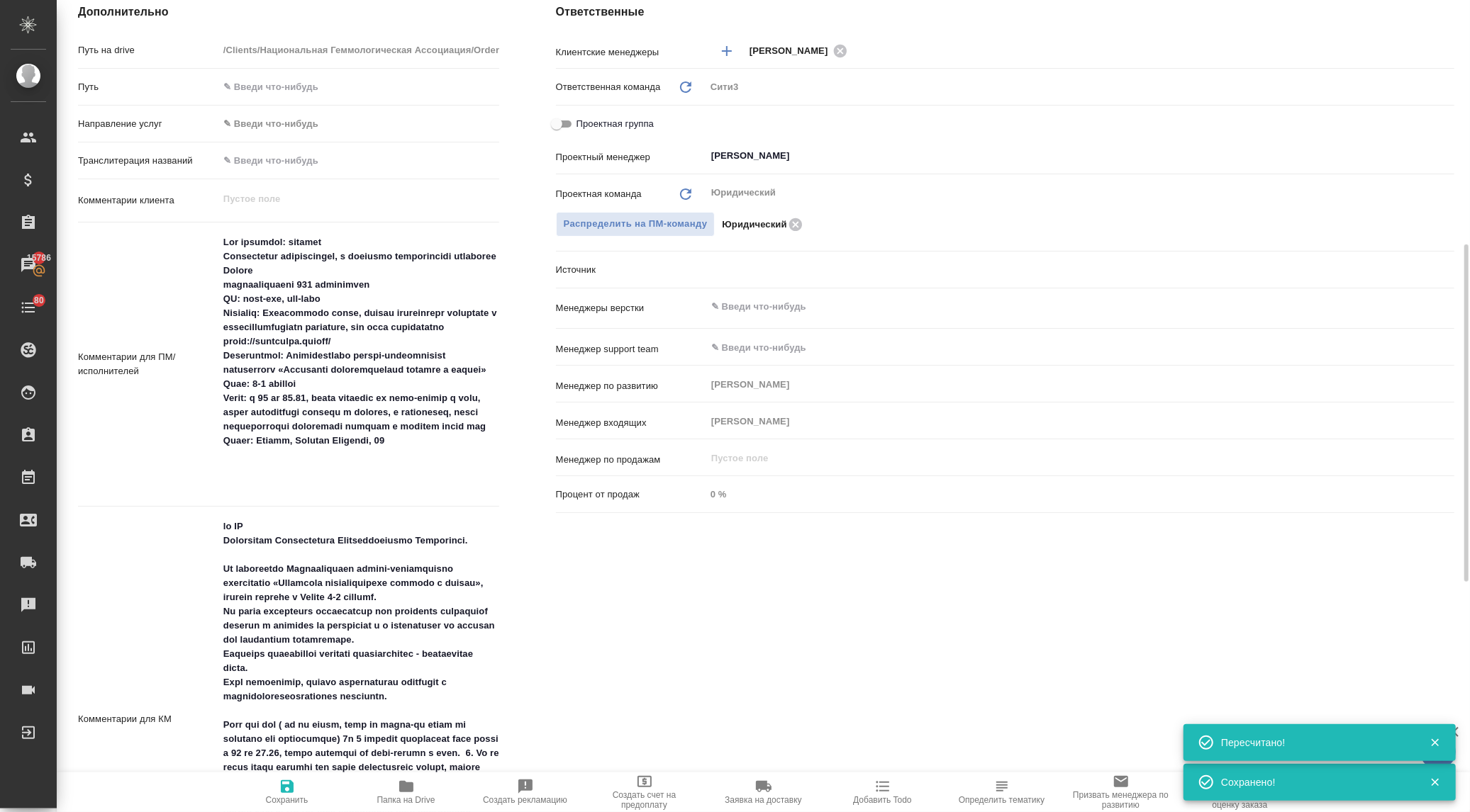
type textarea "x"
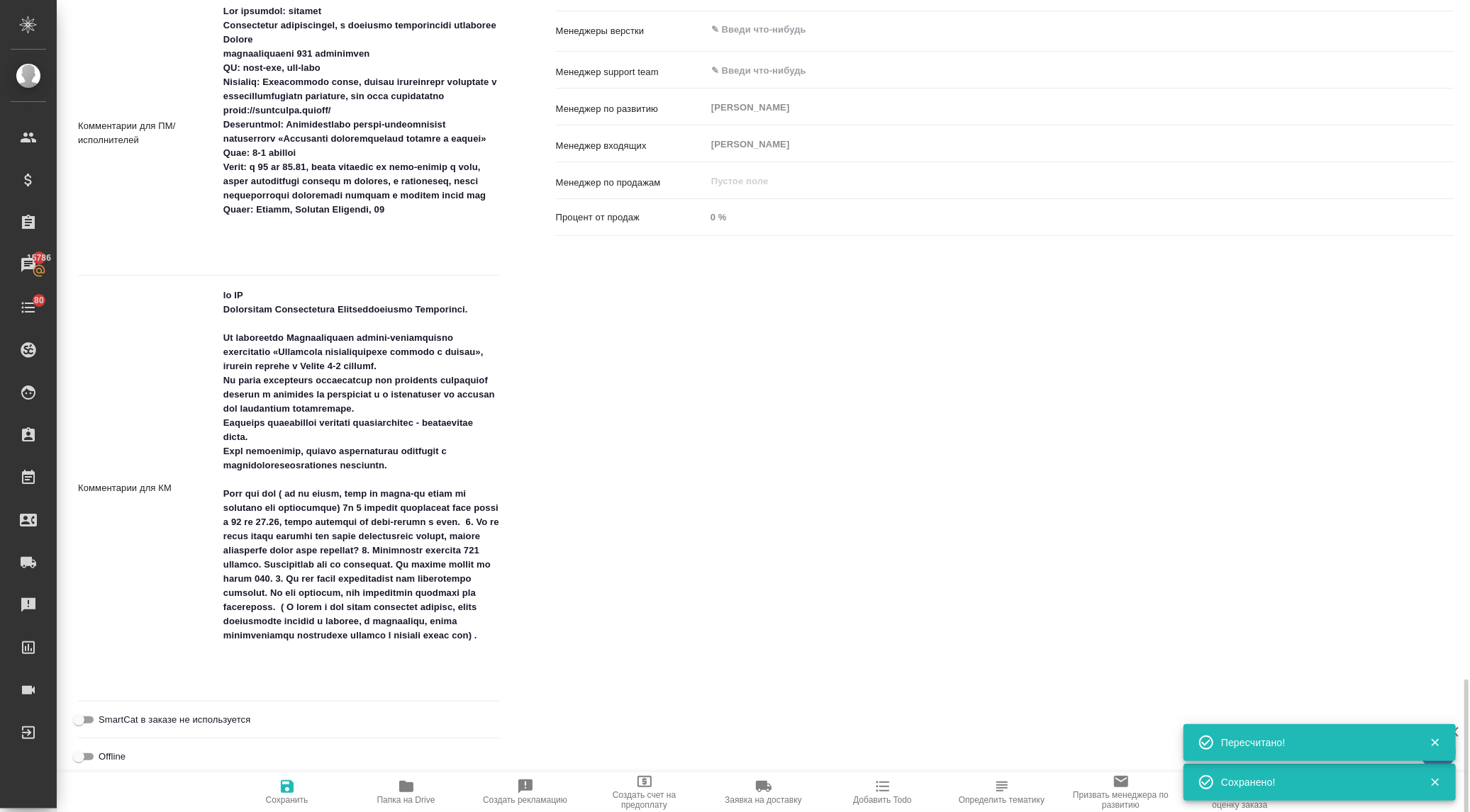
scroll to position [1181, 0]
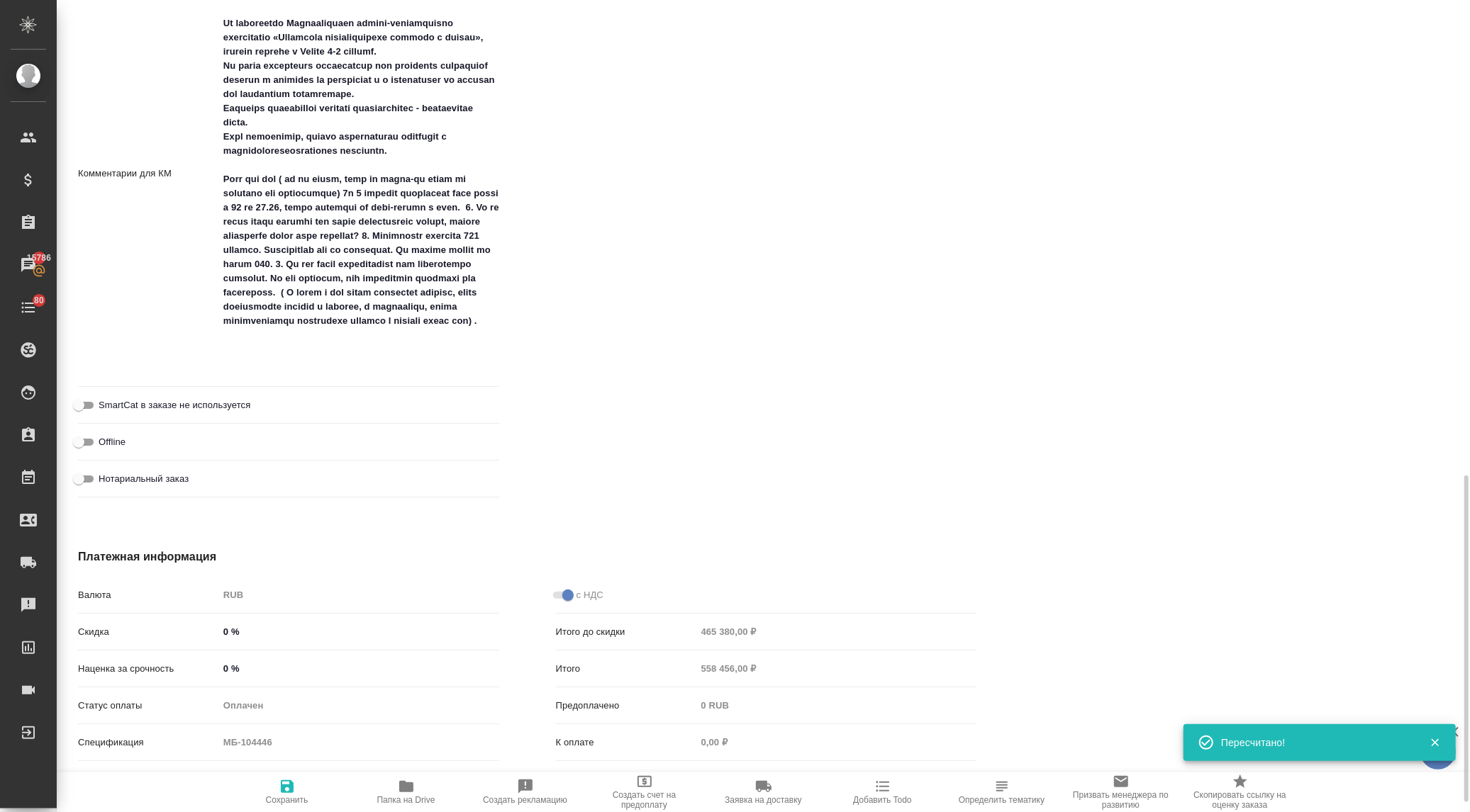
type textarea "x"
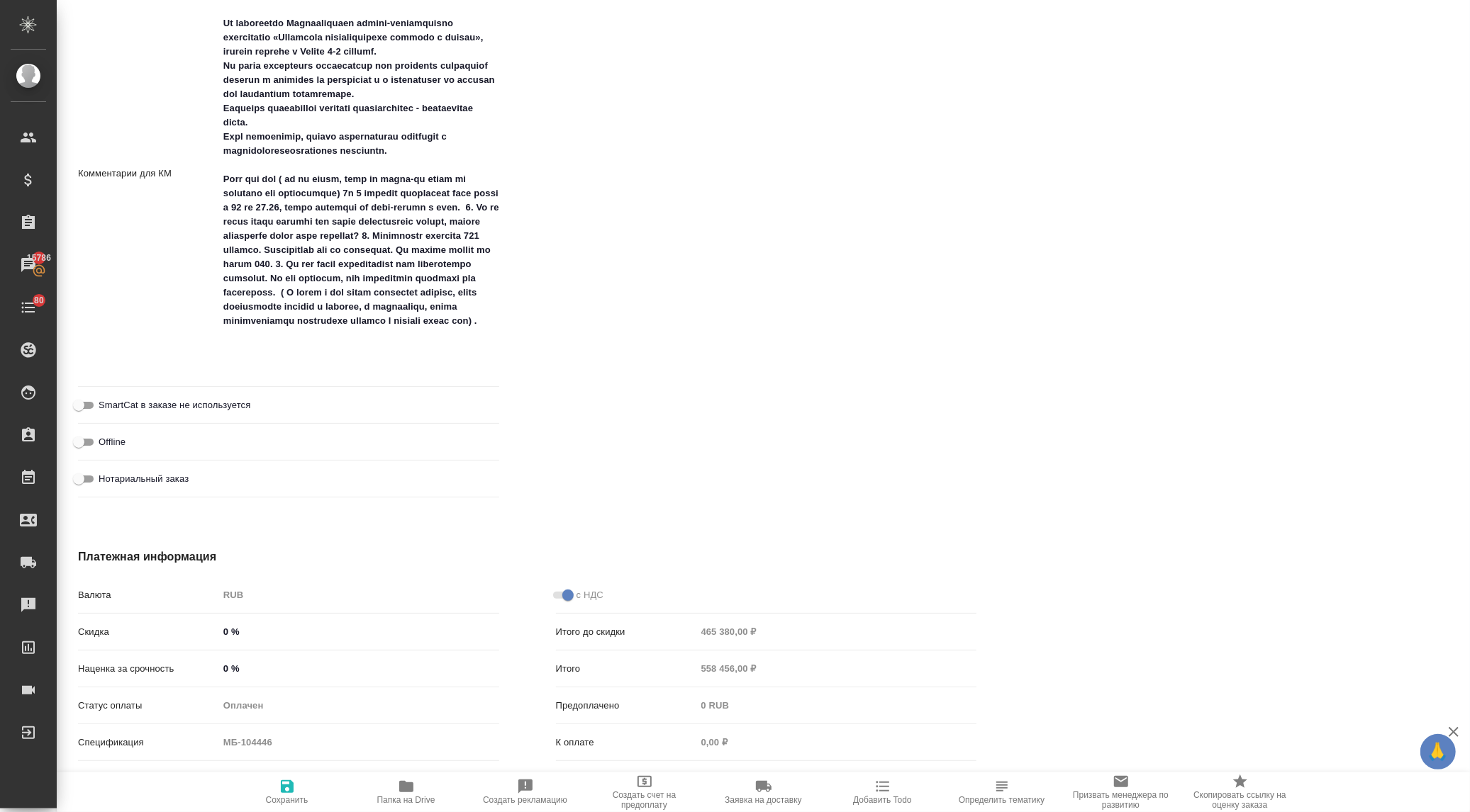
type textarea "x"
drag, startPoint x: 227, startPoint y: 626, endPoint x: 211, endPoint y: 628, distance: 16.1
click at [211, 628] on div "Скидка 0 %" at bounding box center [288, 632] width 421 height 25
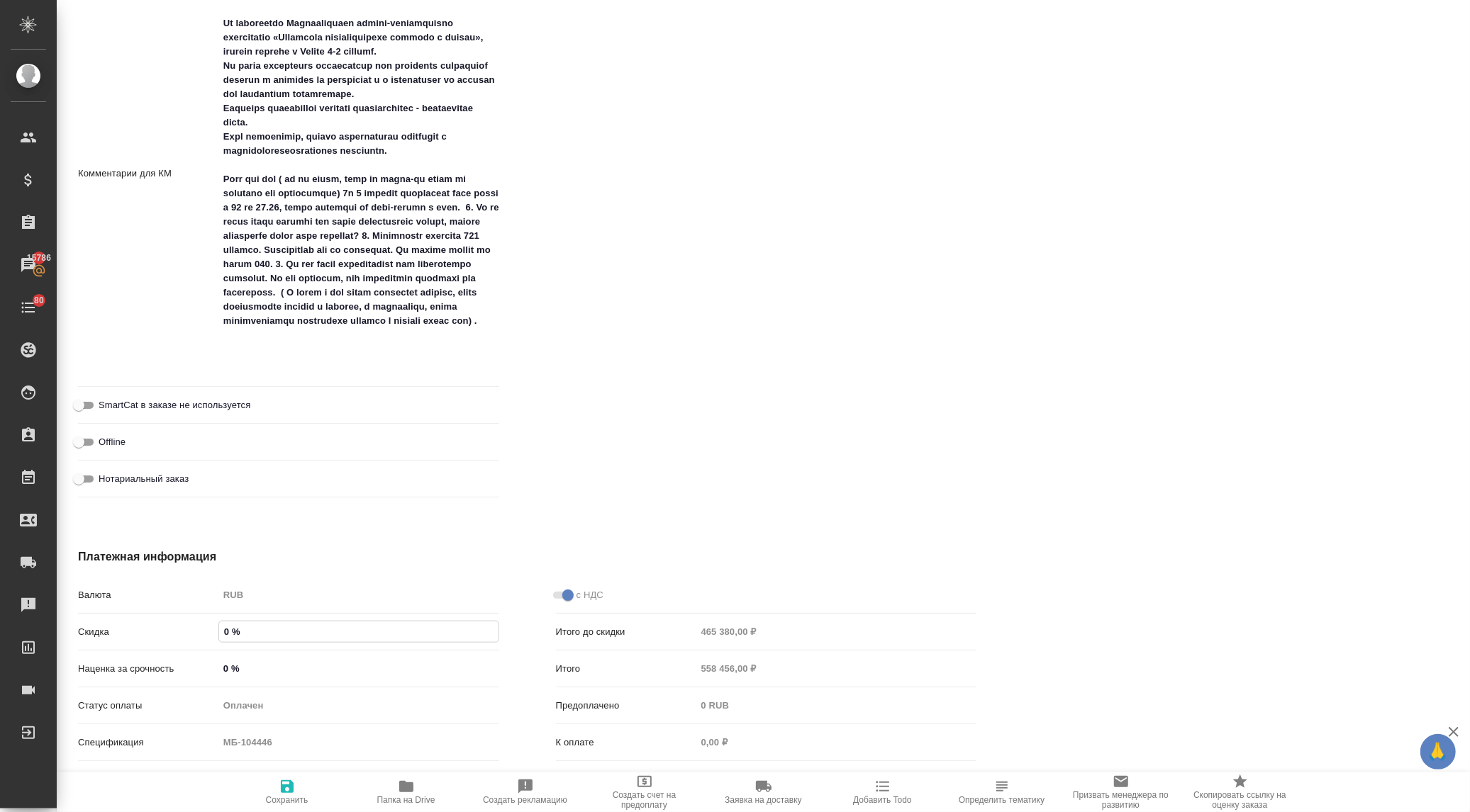
type input "1 %"
type textarea "x"
type input "10 %"
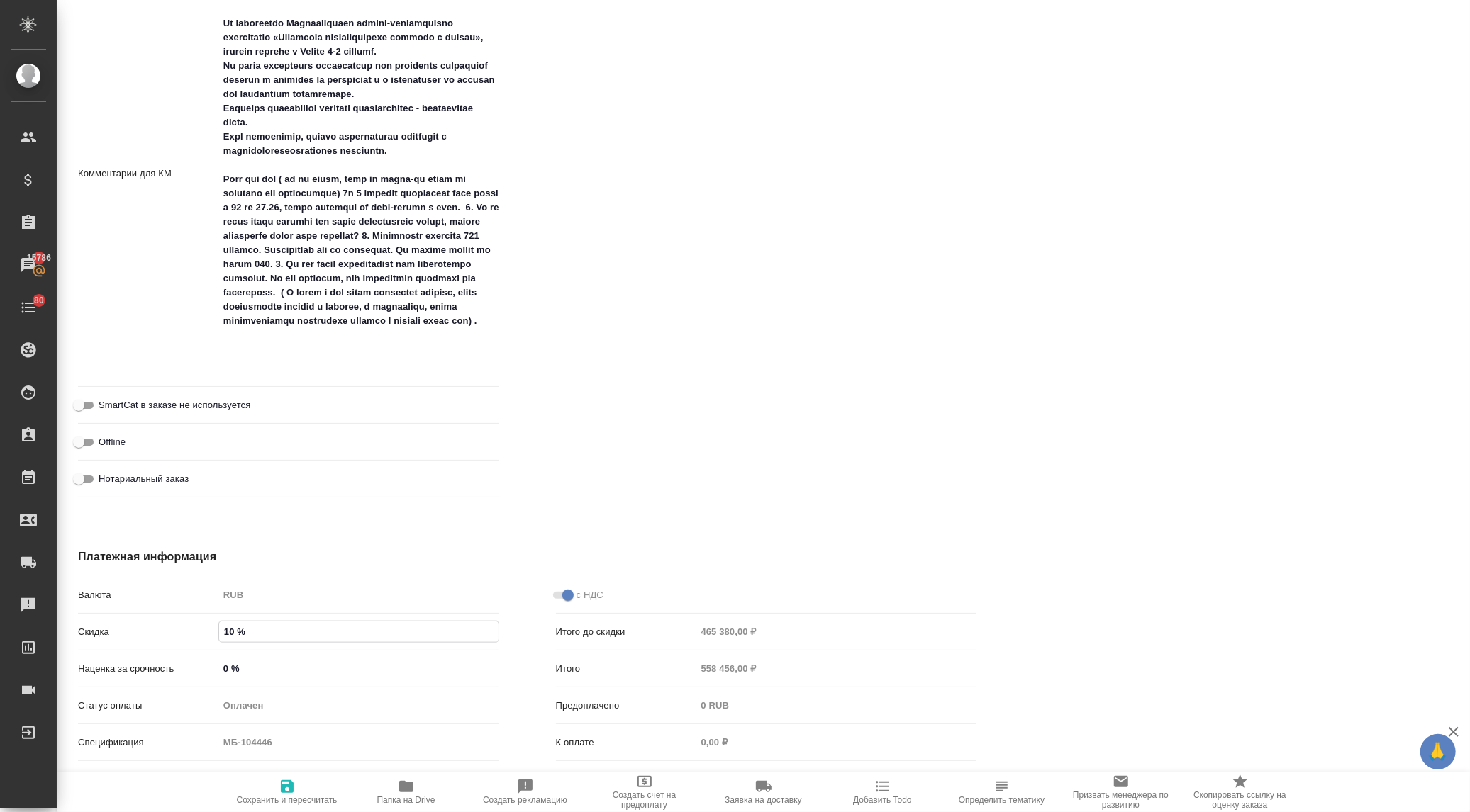
type textarea "x"
type input "10 %"
click at [284, 791] on icon "button" at bounding box center [287, 786] width 12 height 12
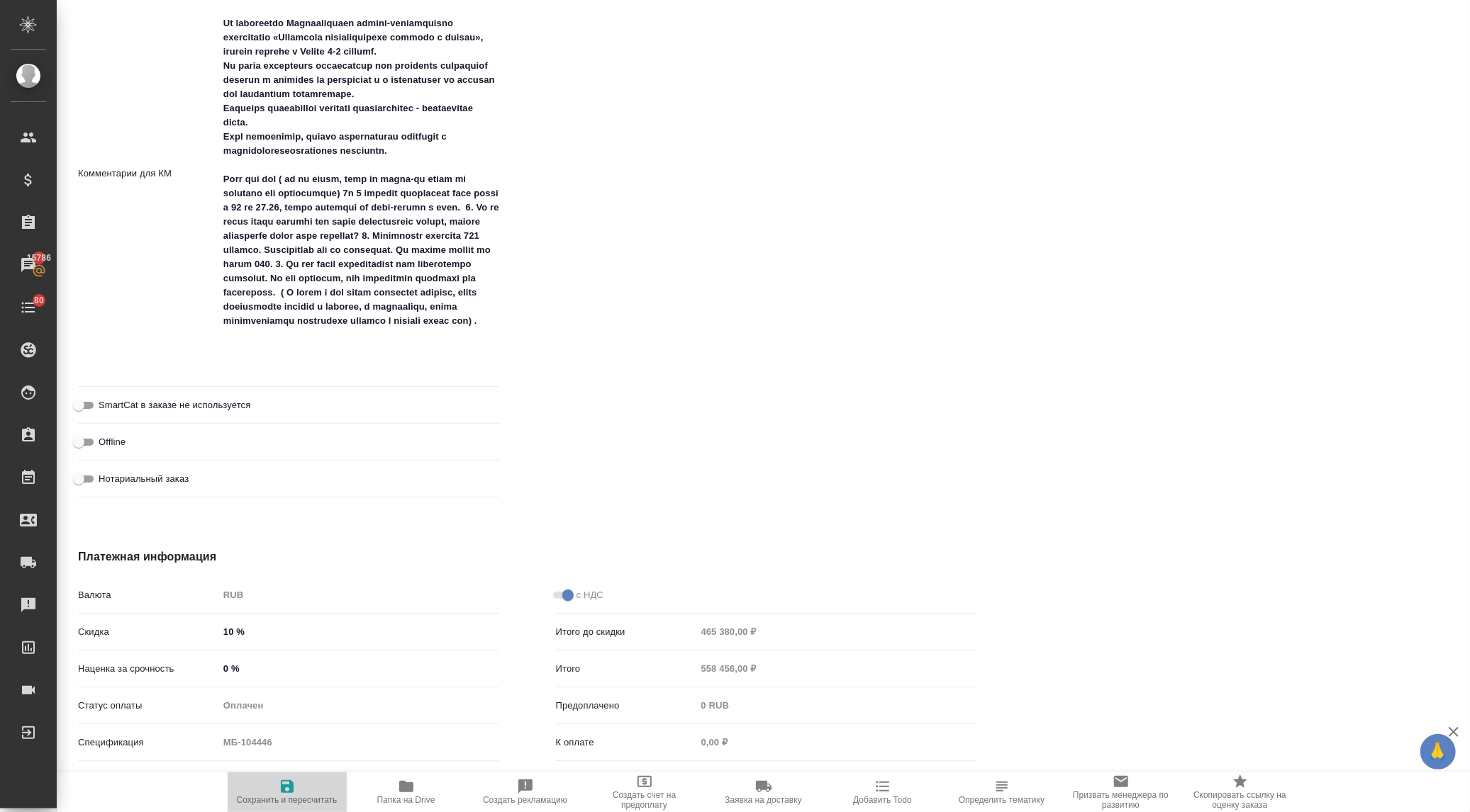
type textarea "x"
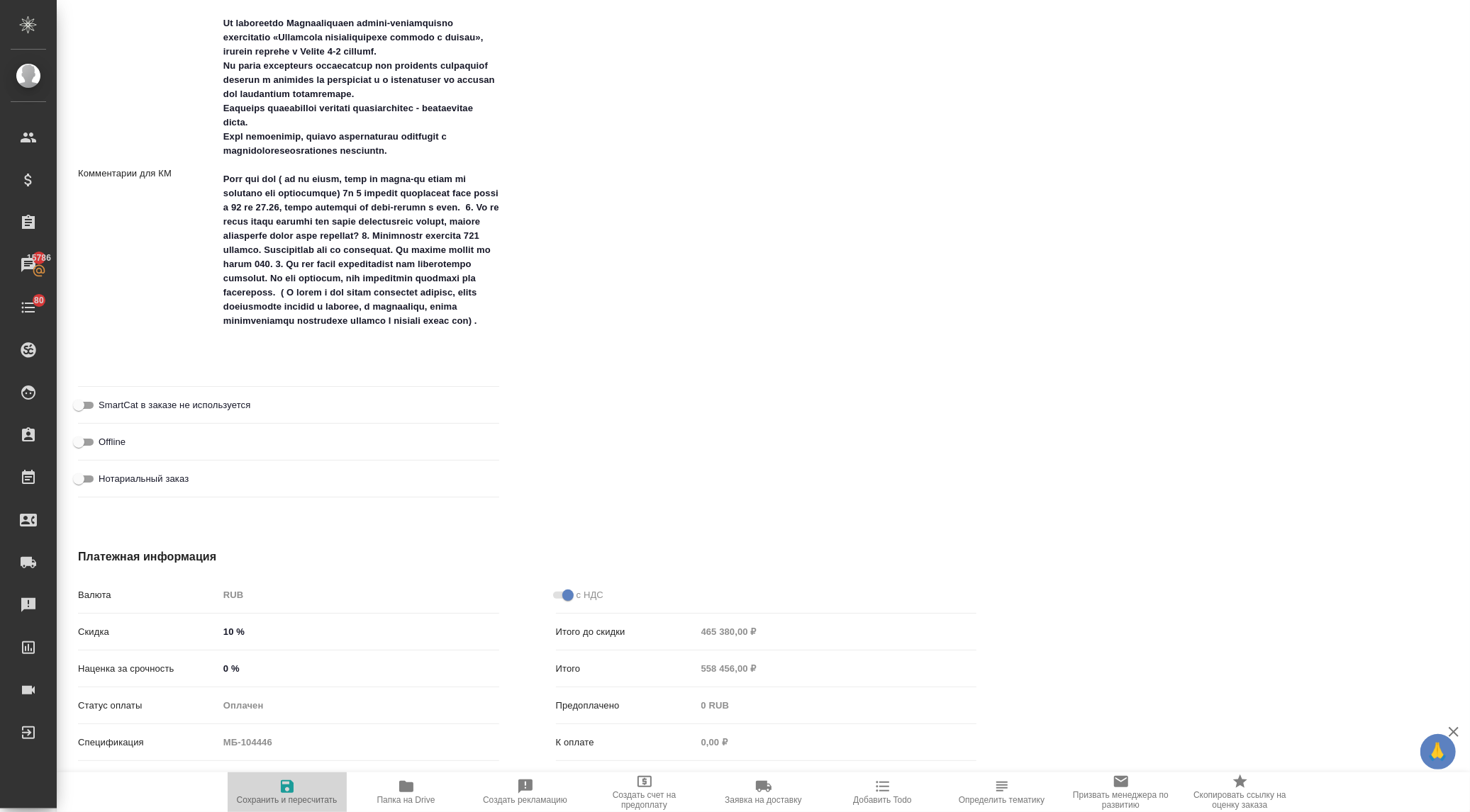
type textarea "x"
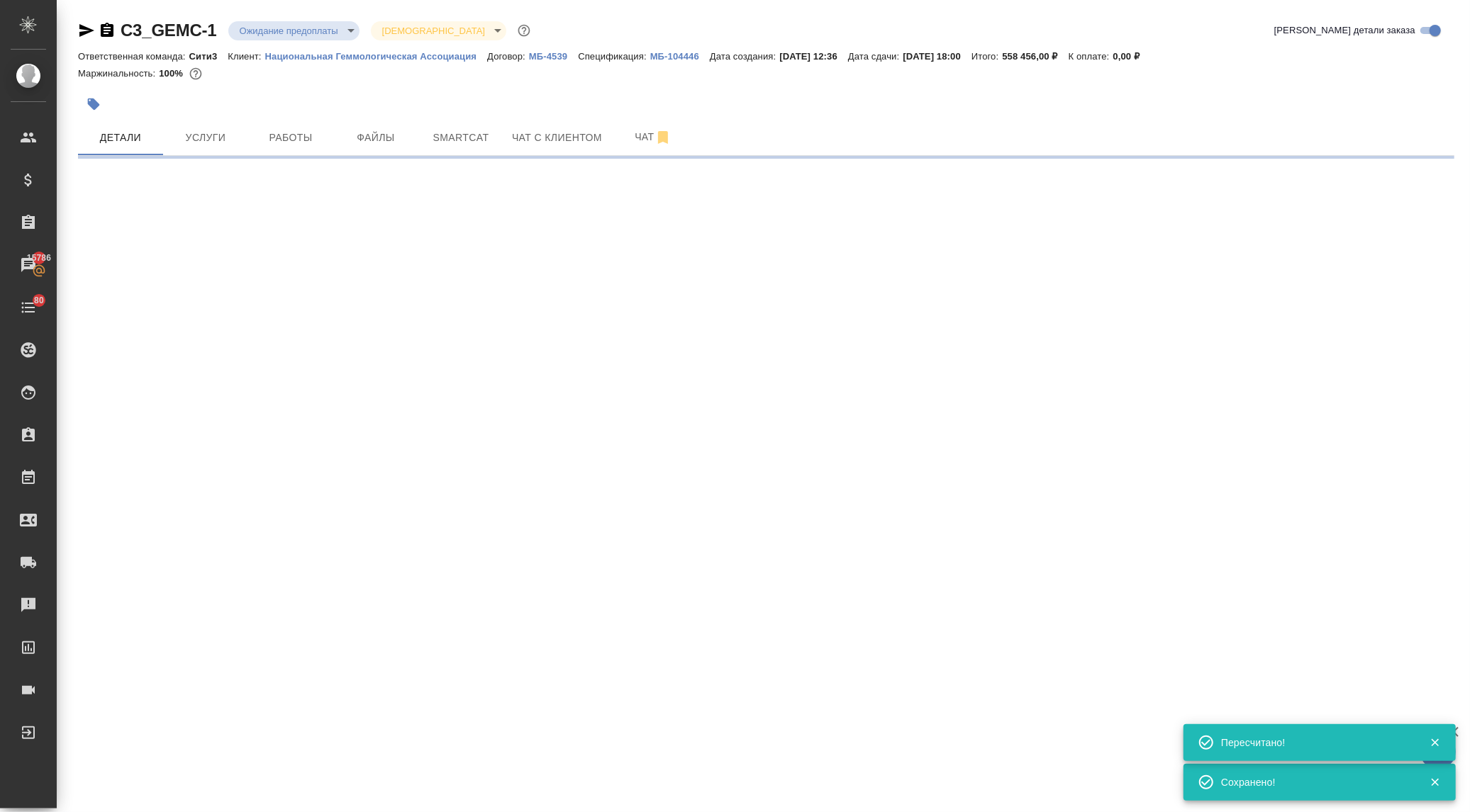
select select "RU"
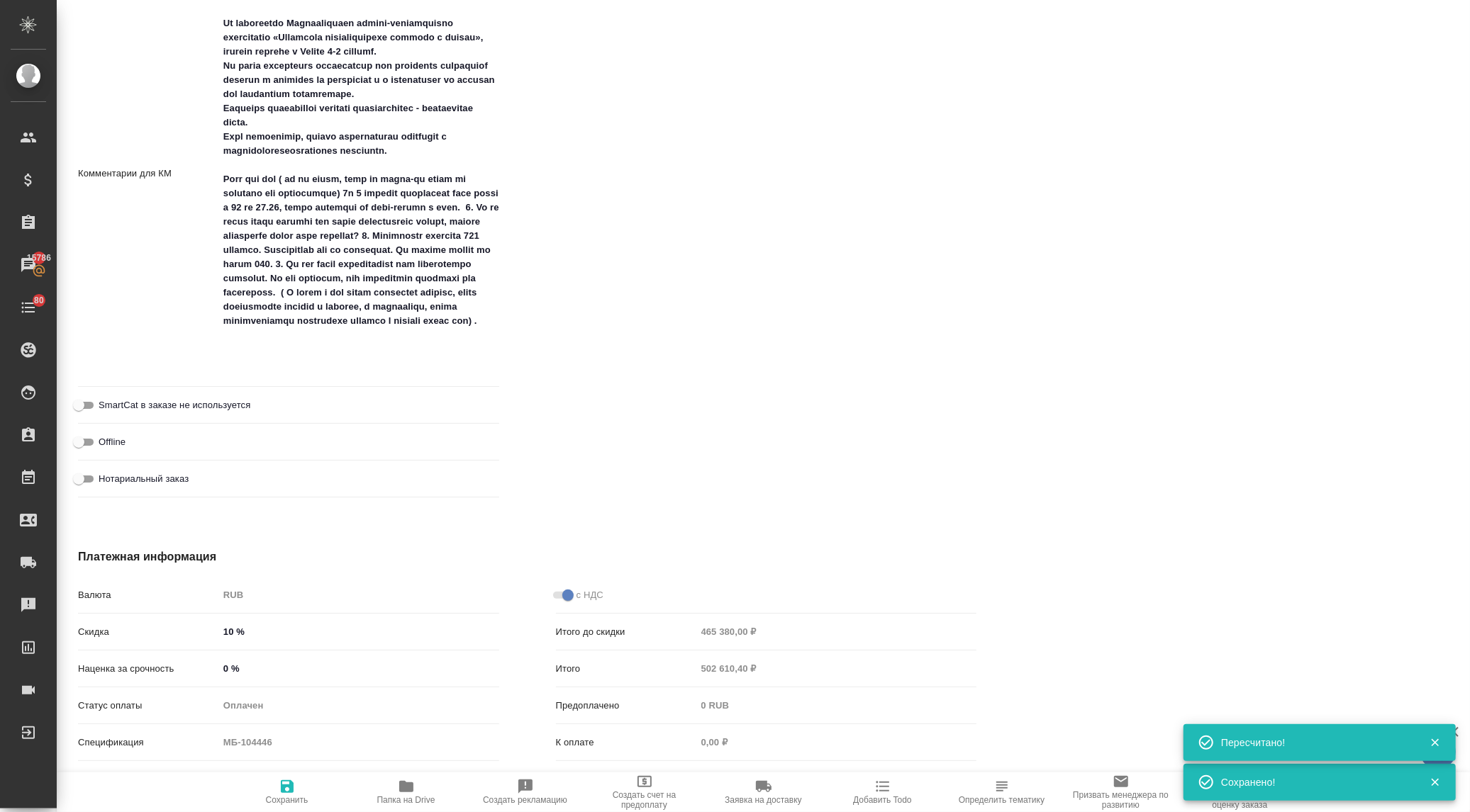
type textarea "x"
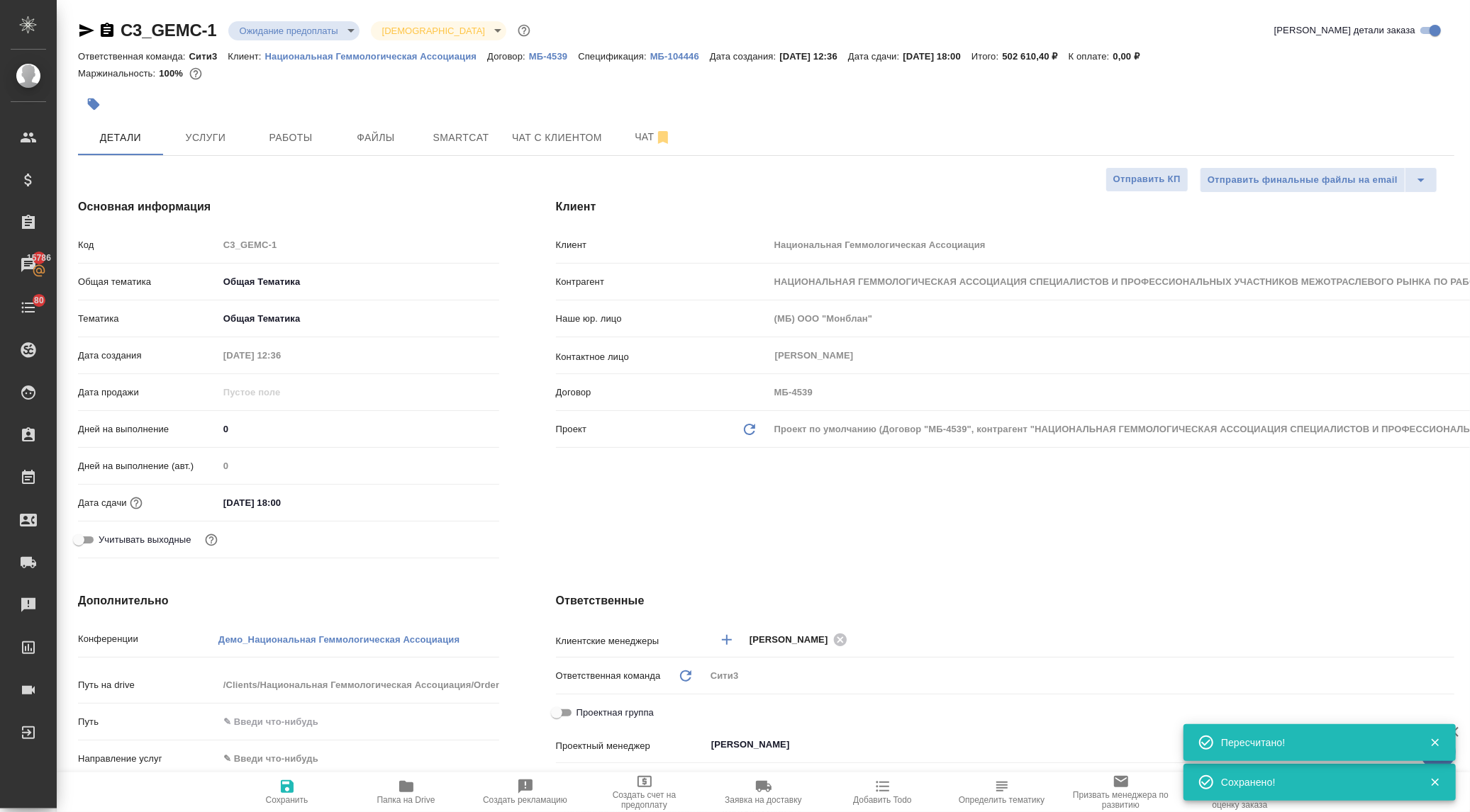
type textarea "x"
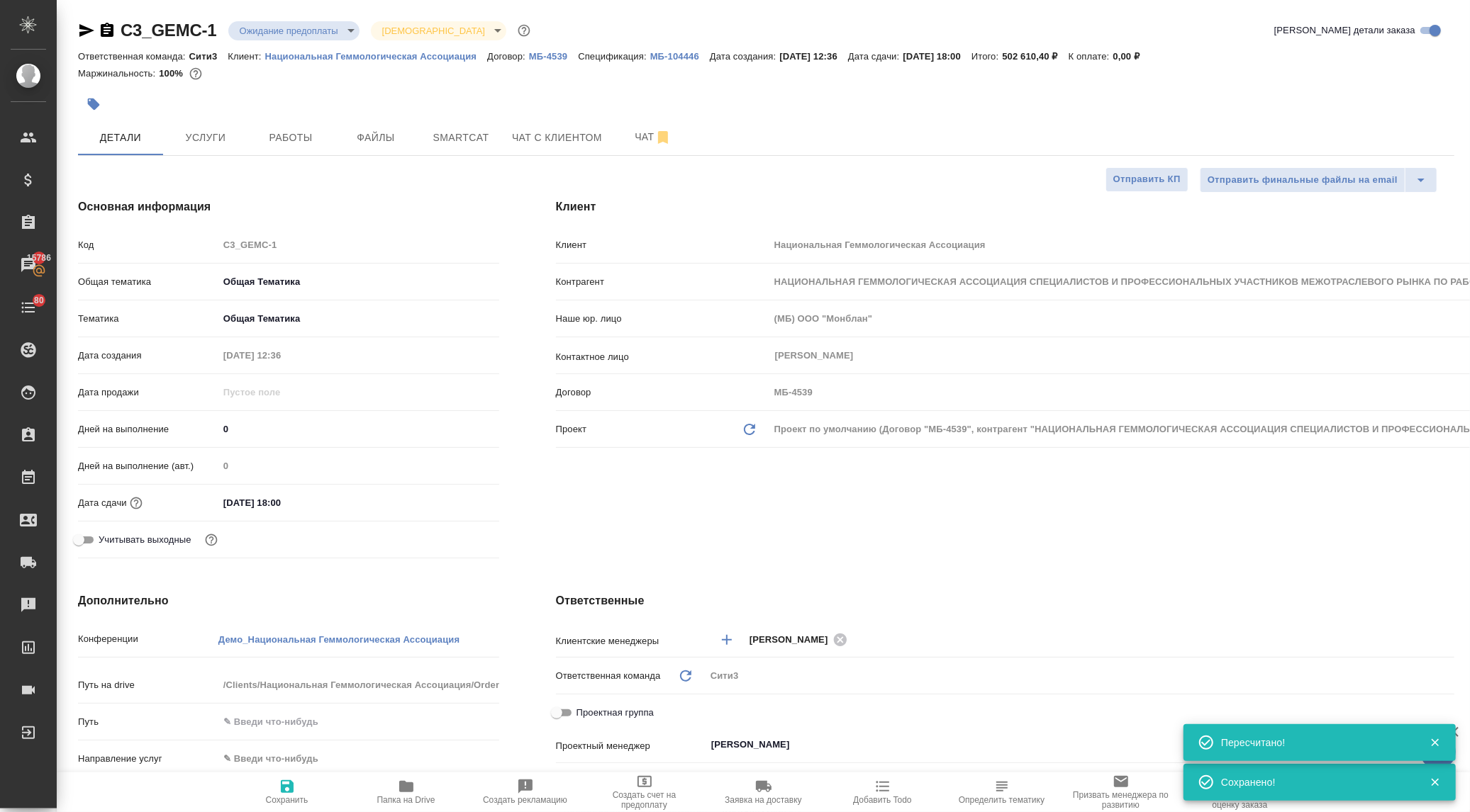
type textarea "x"
click at [557, 130] on span "Чат с клиентом" at bounding box center [557, 138] width 90 height 18
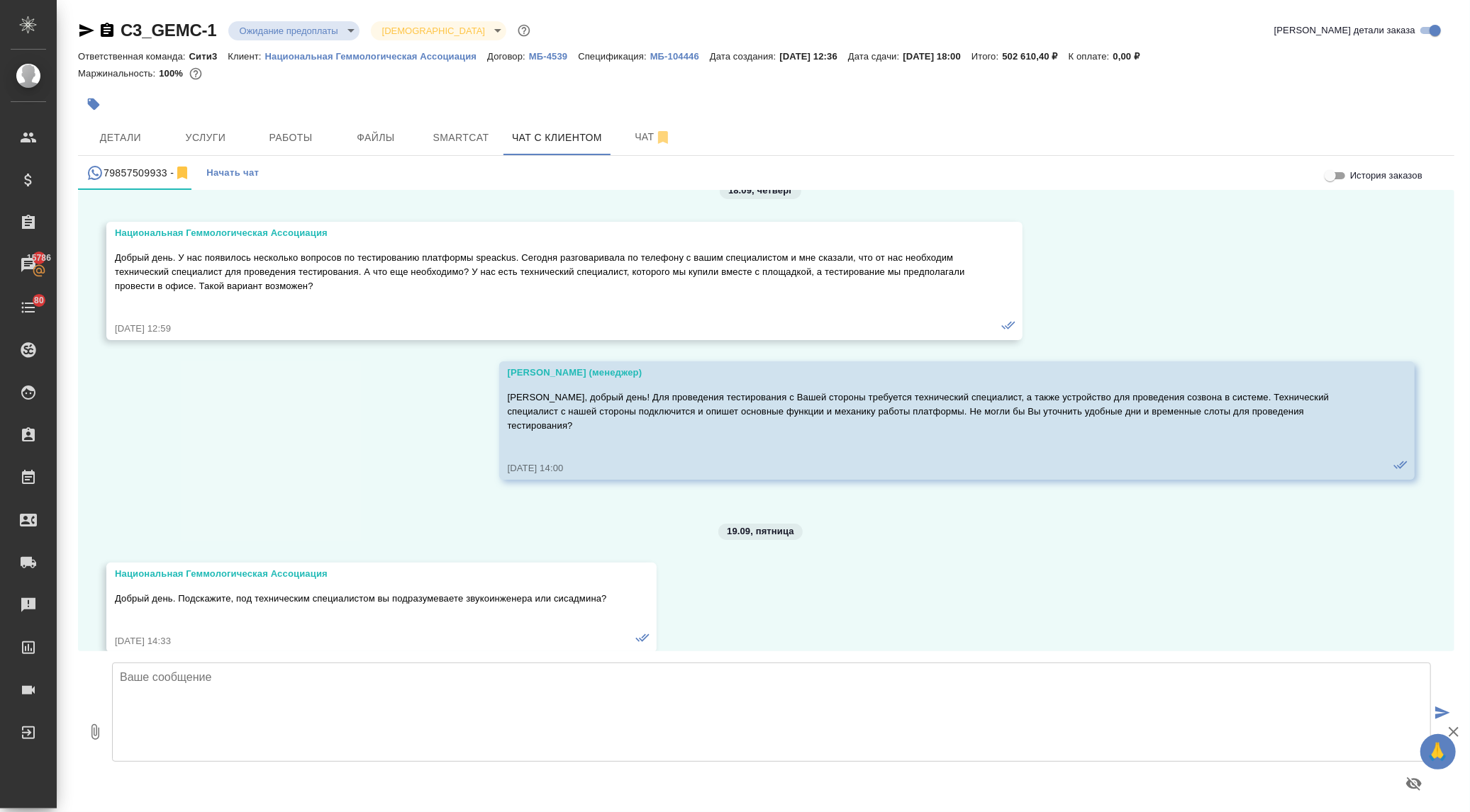
scroll to position [3611, 0]
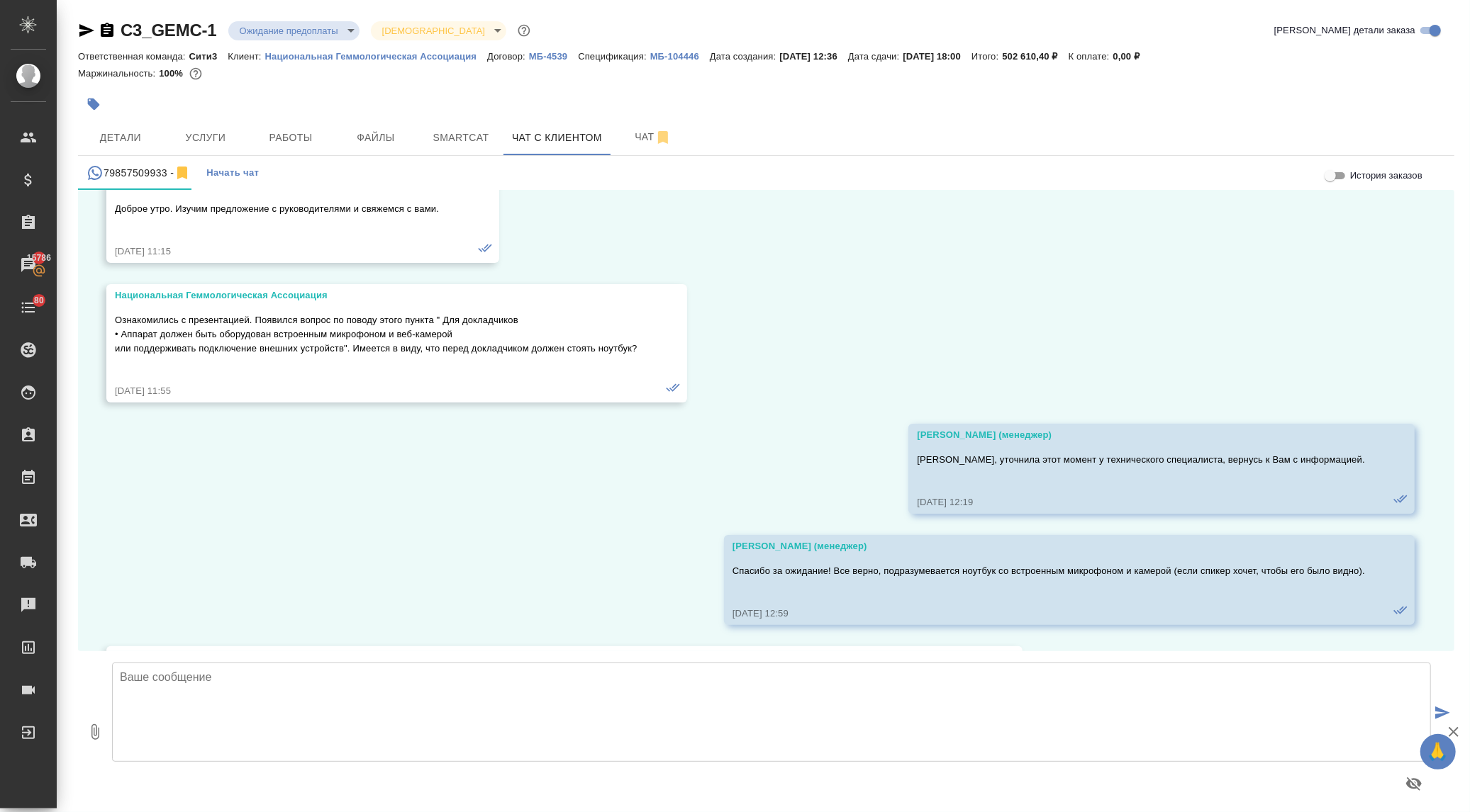
scroll to position [1837, 0]
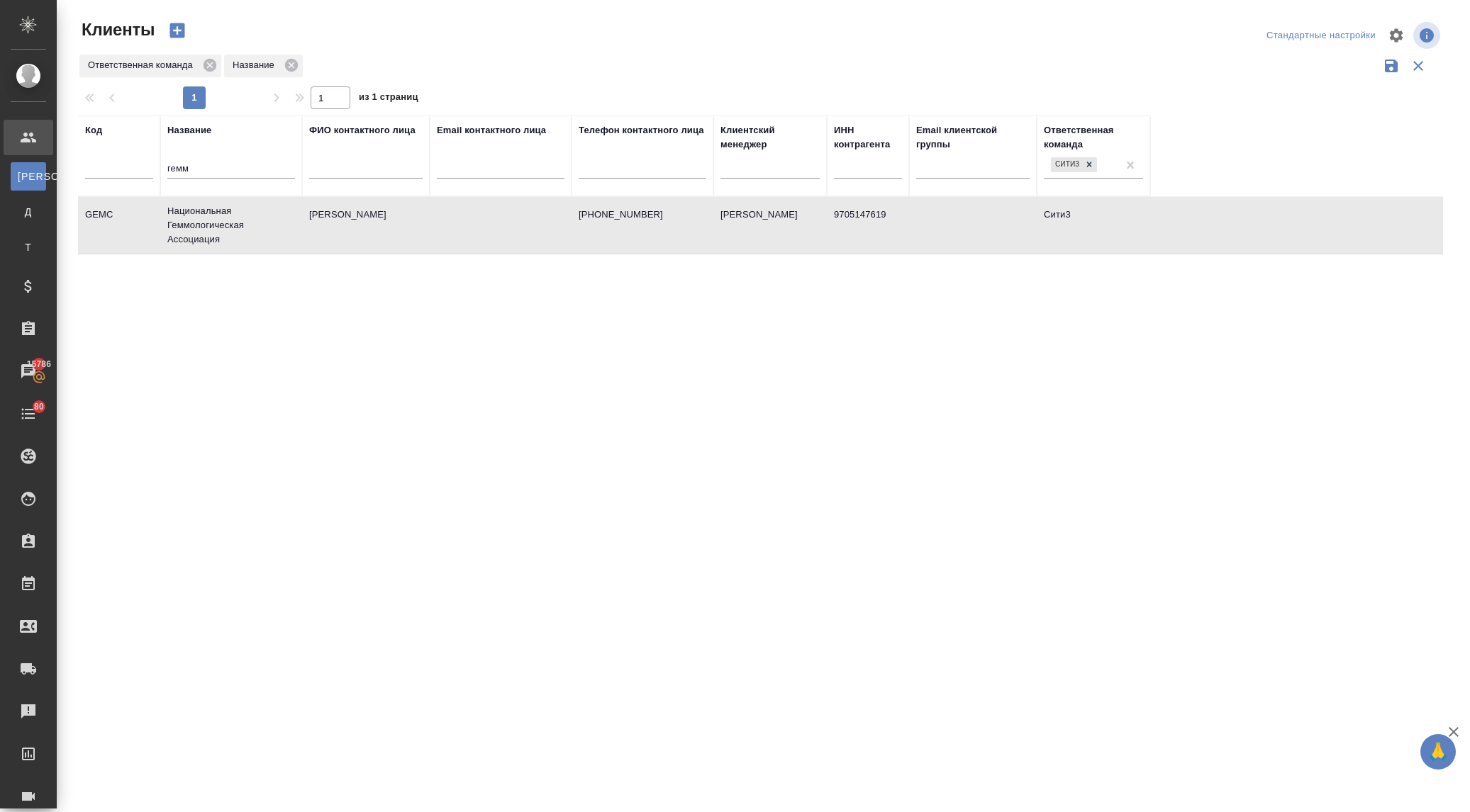
select select "RU"
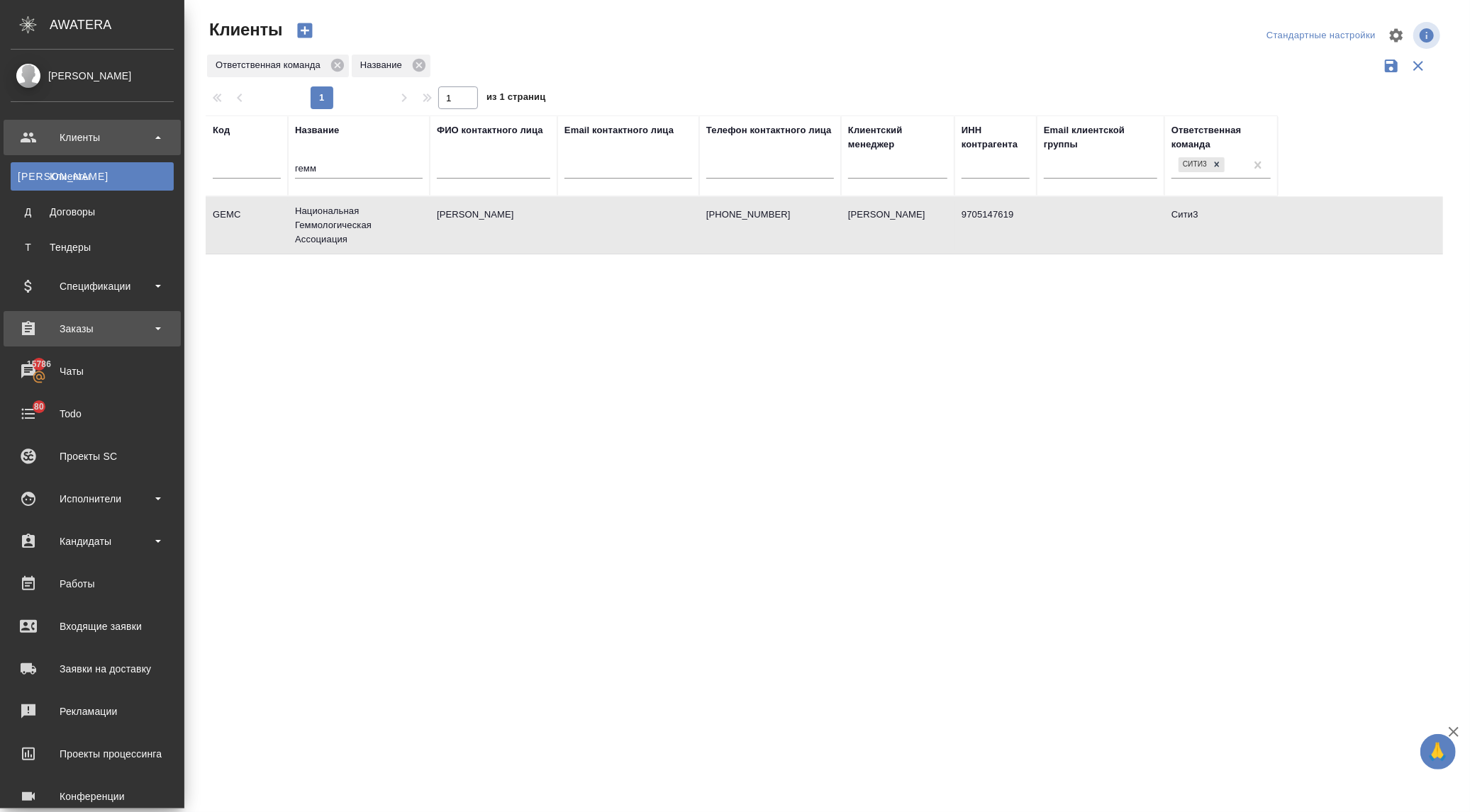
click at [50, 322] on div "Заказы" at bounding box center [92, 329] width 163 height 21
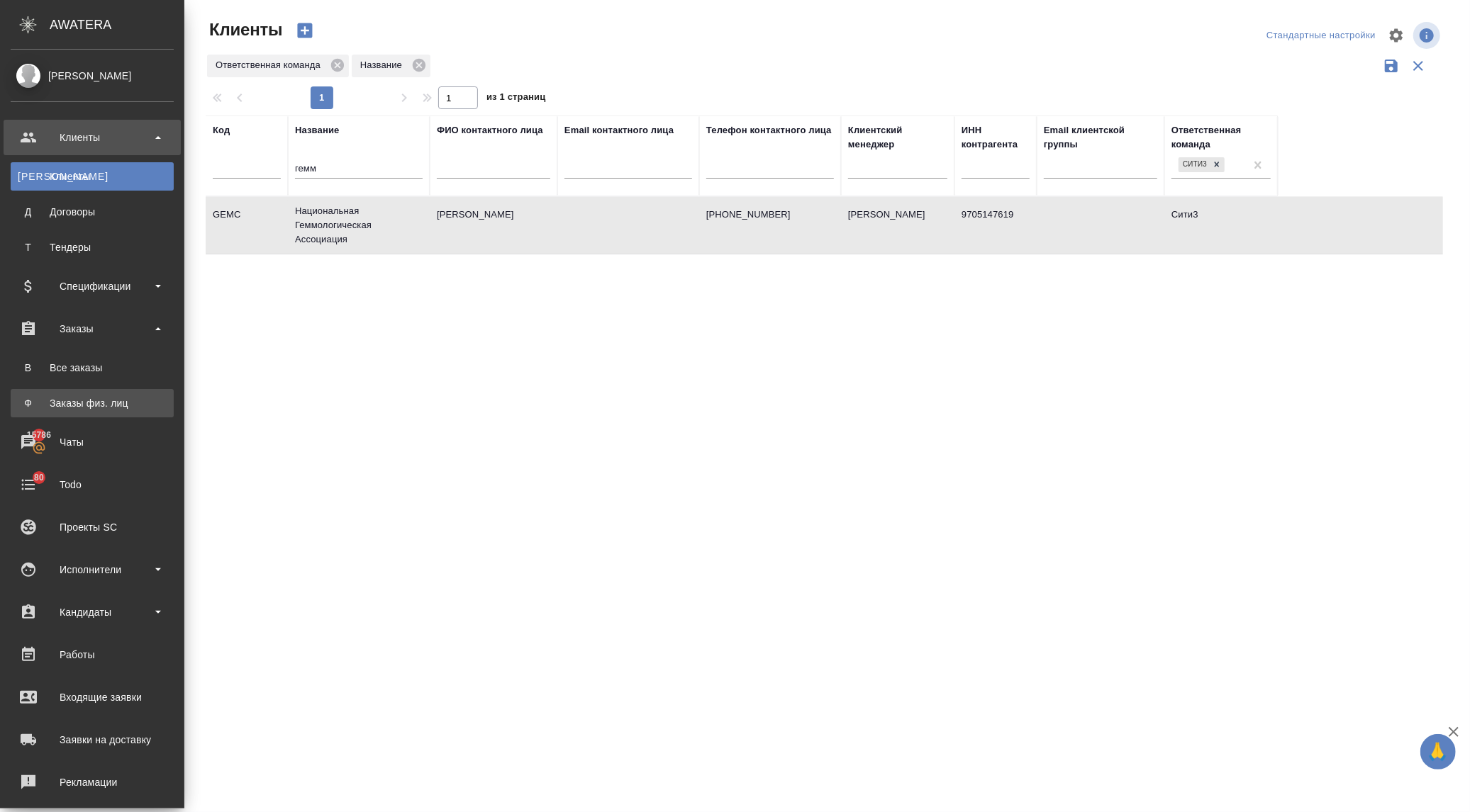
click at [92, 406] on div "Заказы физ. лиц" at bounding box center [92, 403] width 149 height 14
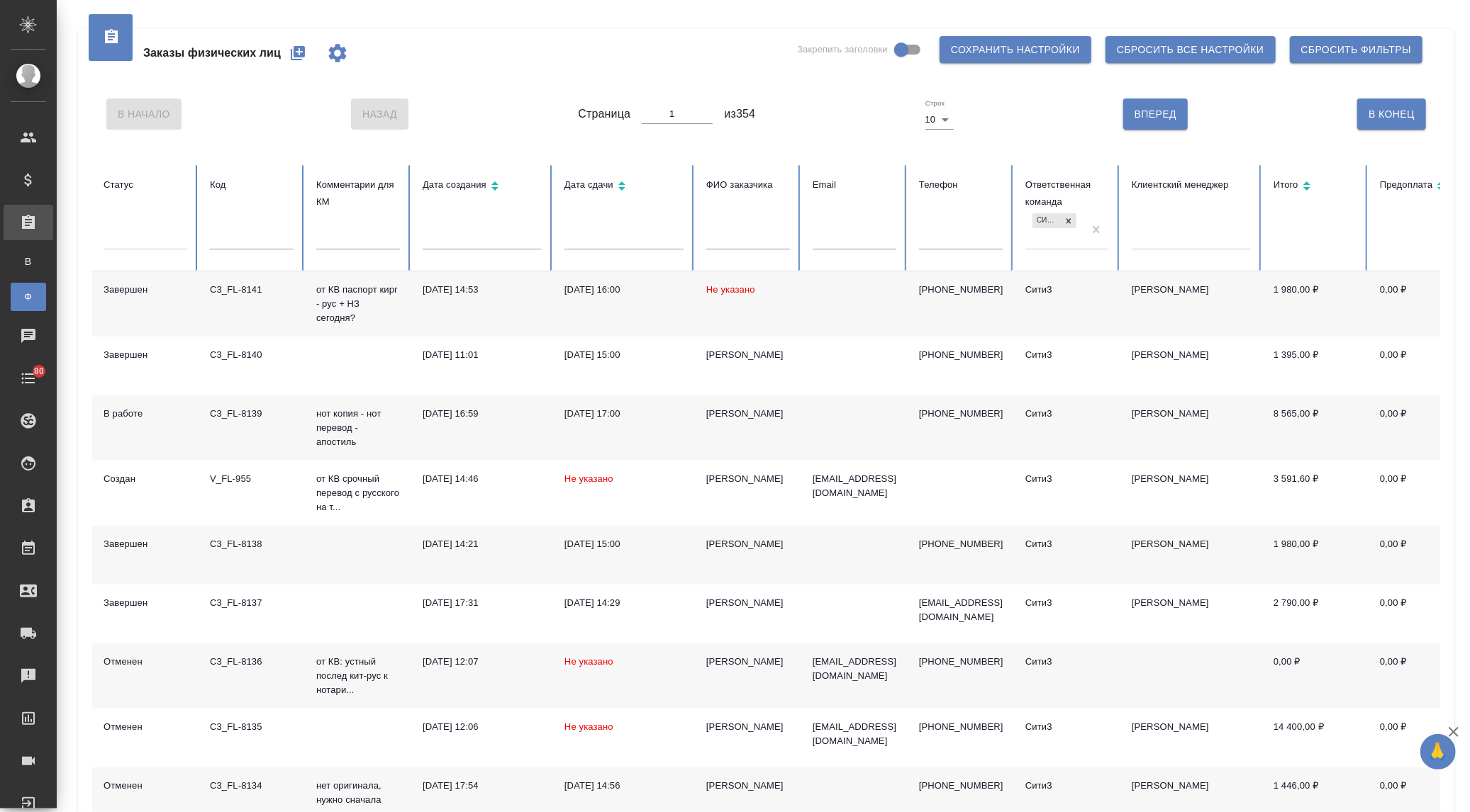
click at [228, 244] on input "text" at bounding box center [251, 240] width 83 height 20
paste input "BAB_FL-16593"
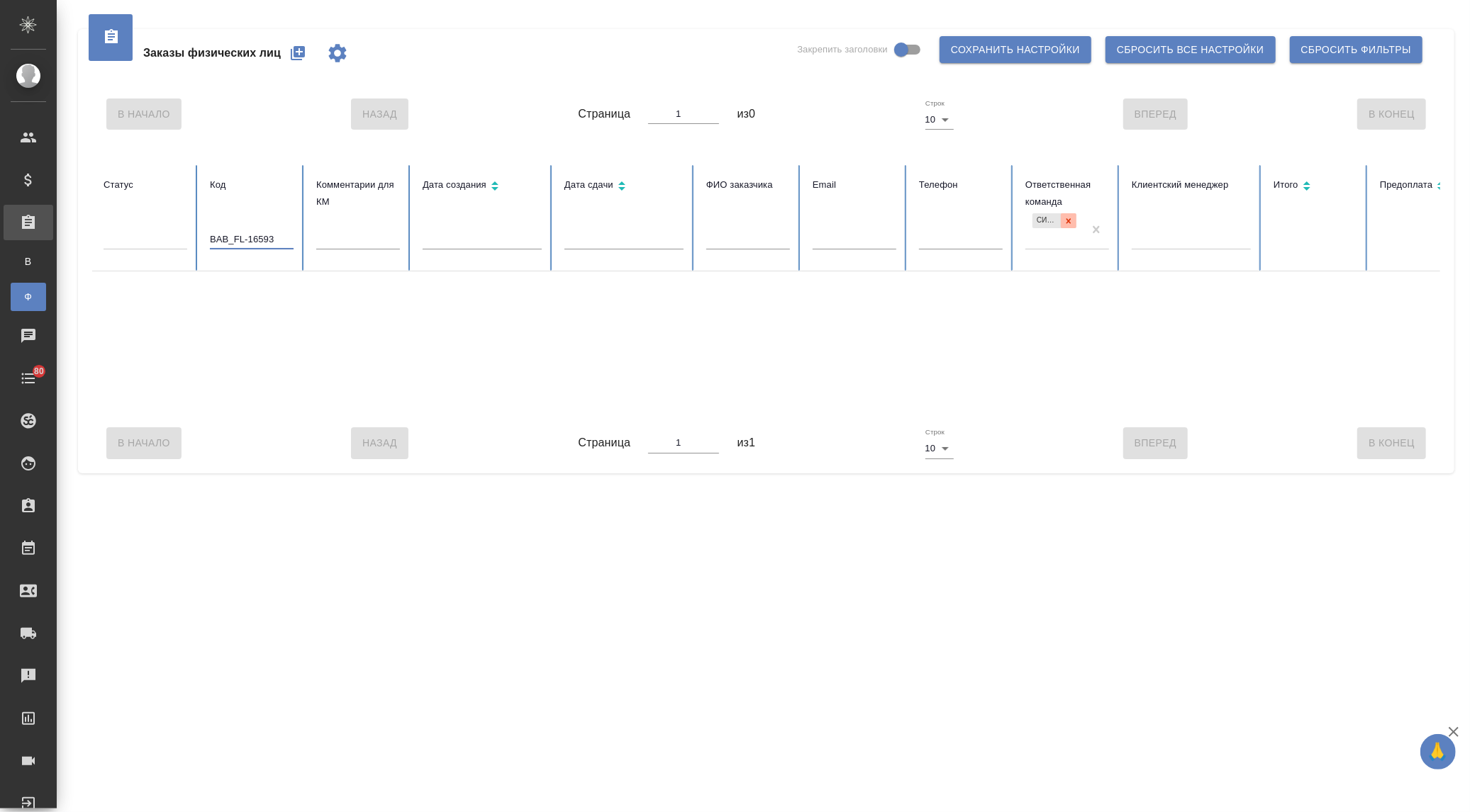
click at [1066, 218] on icon at bounding box center [1068, 221] width 10 height 10
type input "BAB_FL-16593"
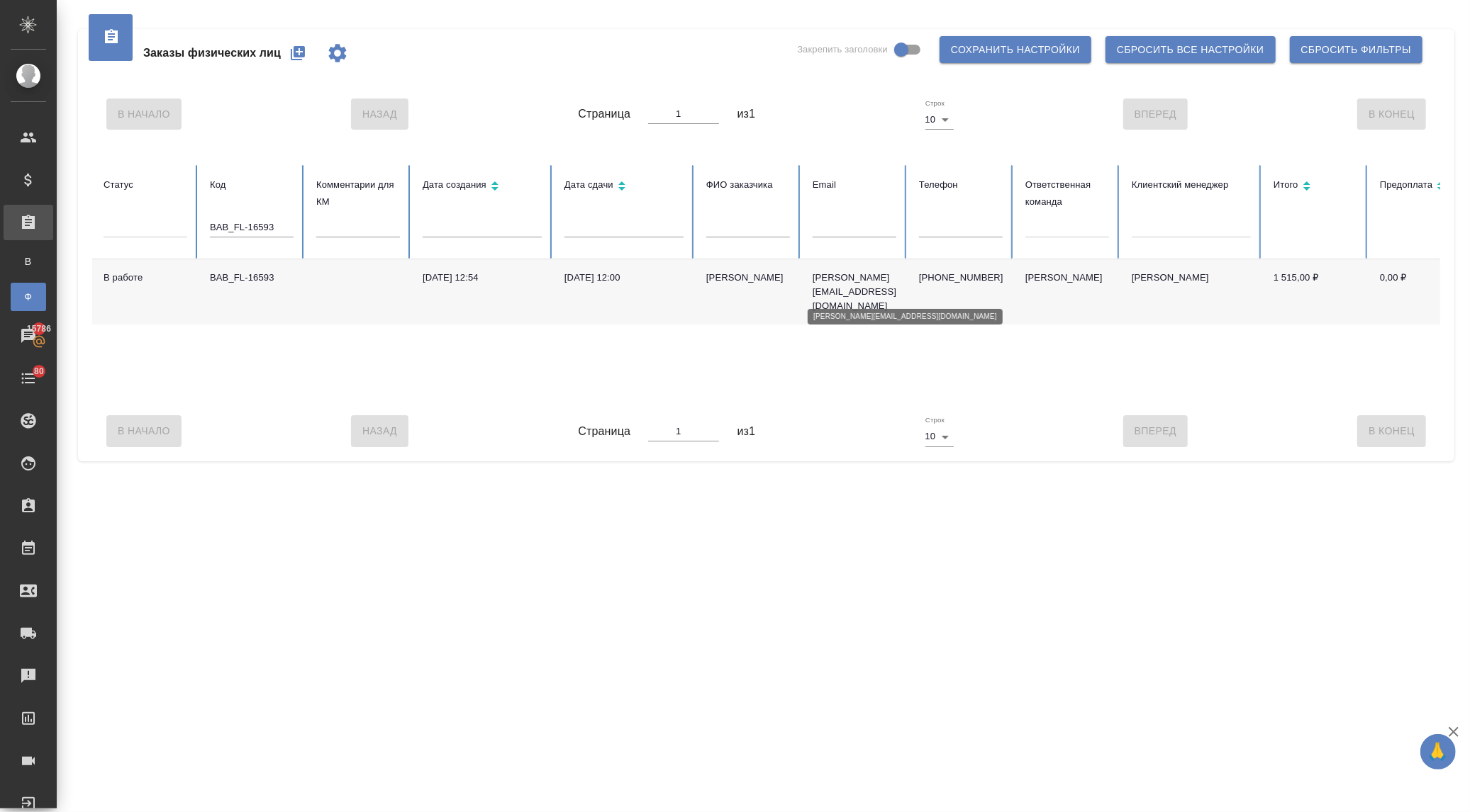
click at [823, 284] on p "[PERSON_NAME][EMAIL_ADDRESS][DOMAIN_NAME]" at bounding box center [854, 292] width 83 height 43
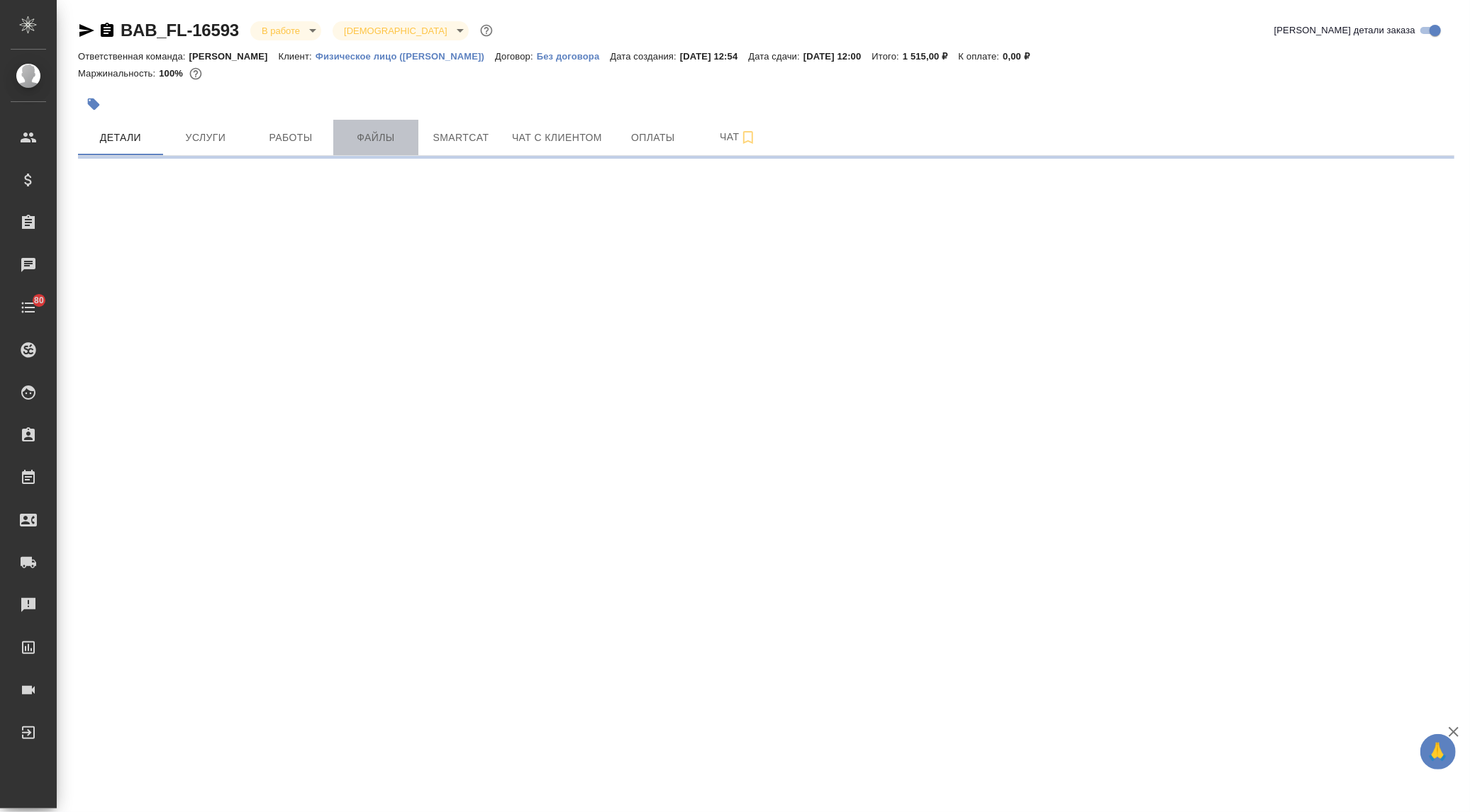
click at [384, 143] on span "Файлы" at bounding box center [375, 138] width 68 height 18
click at [362, 138] on span "Файлы" at bounding box center [375, 138] width 68 height 18
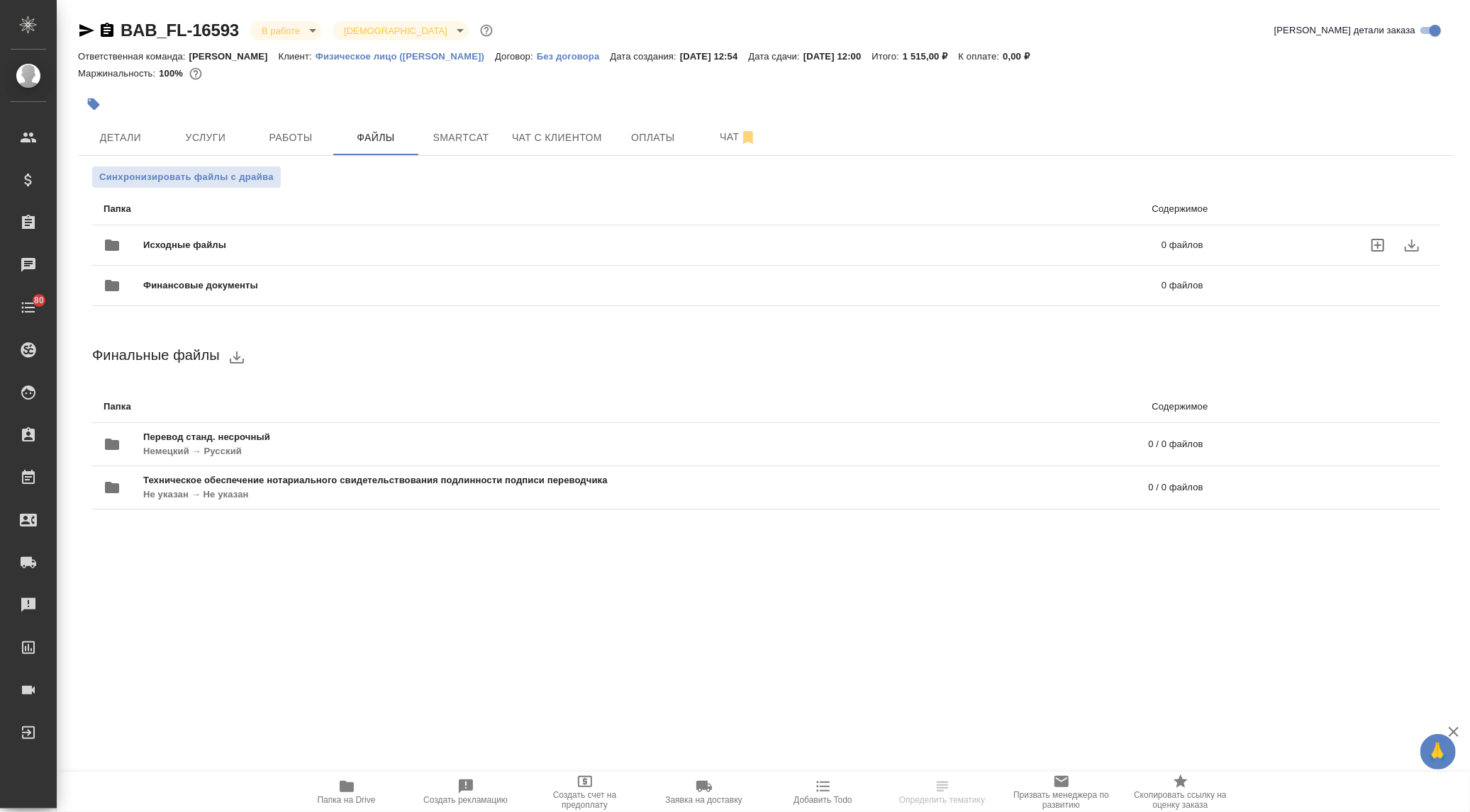
click at [264, 228] on div "Исходные файлы 0 файлов" at bounding box center [653, 245] width 1100 height 34
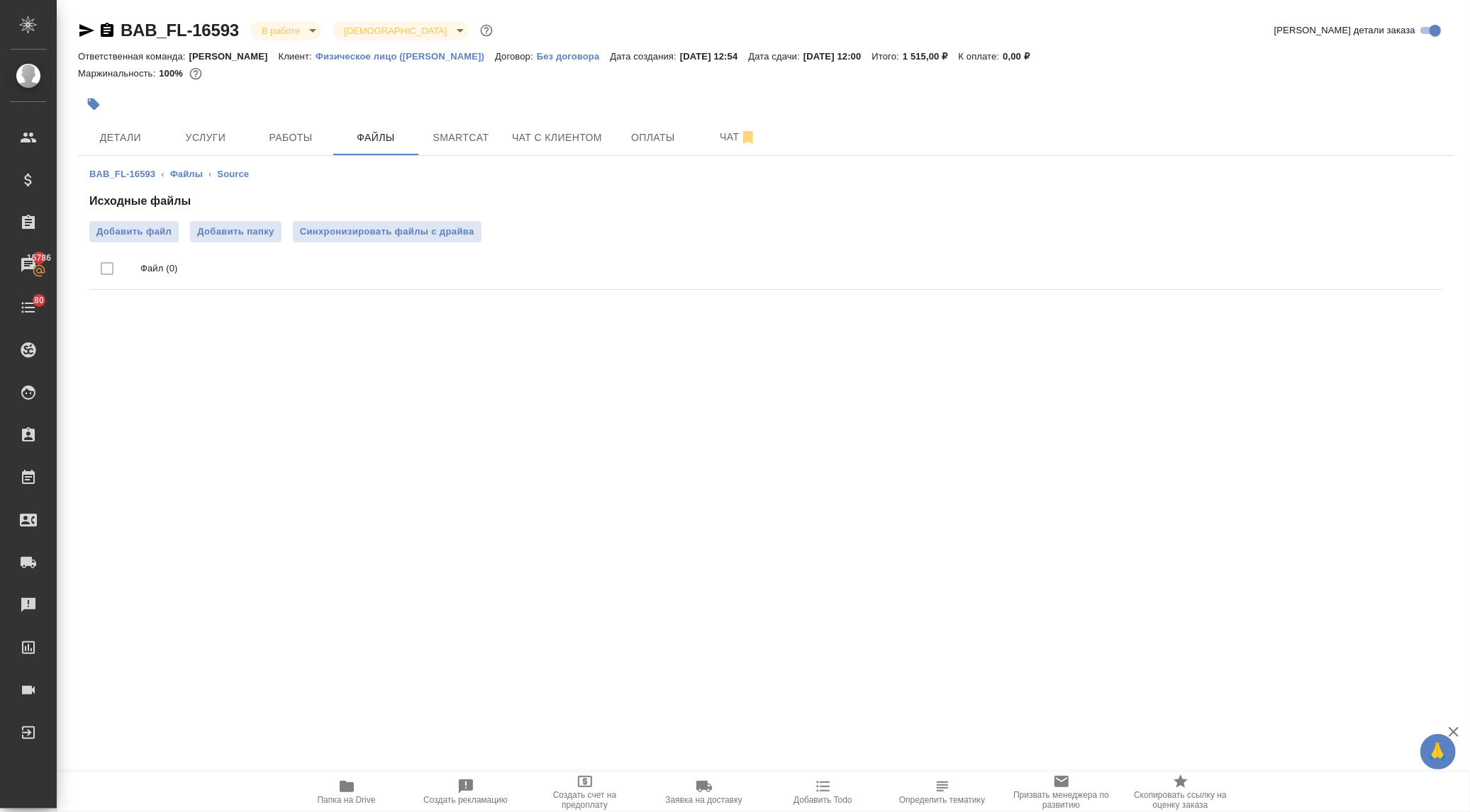
click at [132, 215] on div "Исходные файлы Добавить файл Добавить папку Синхронизировать файлы с драйва Фай…" at bounding box center [766, 244] width 1354 height 103
click at [138, 231] on span "Добавить файл" at bounding box center [134, 232] width 75 height 14
click at [0, 0] on input "Добавить файл" at bounding box center [0, 0] width 0 height 0
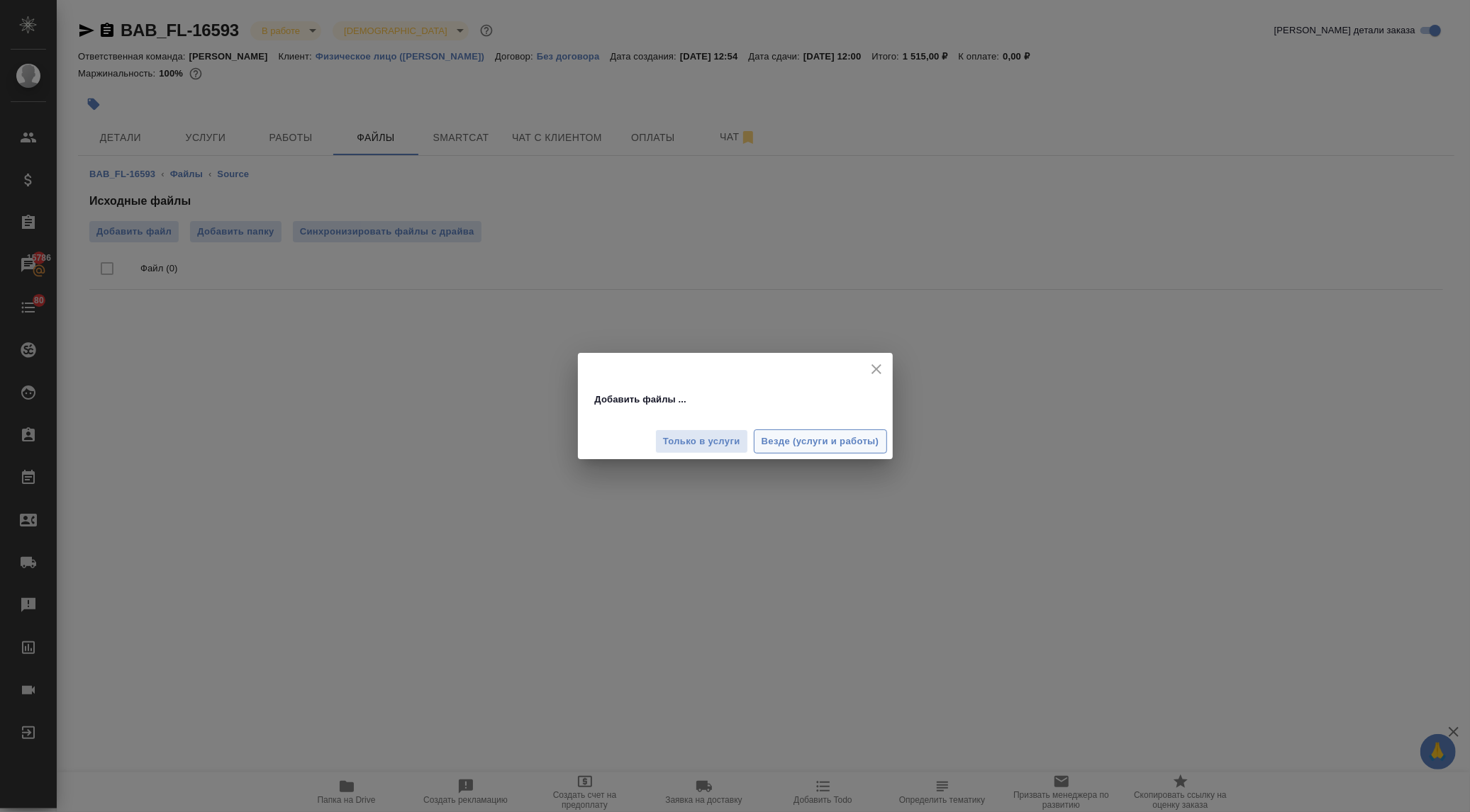
click at [795, 439] on span "Везде (услуги и работы)" at bounding box center [820, 442] width 118 height 16
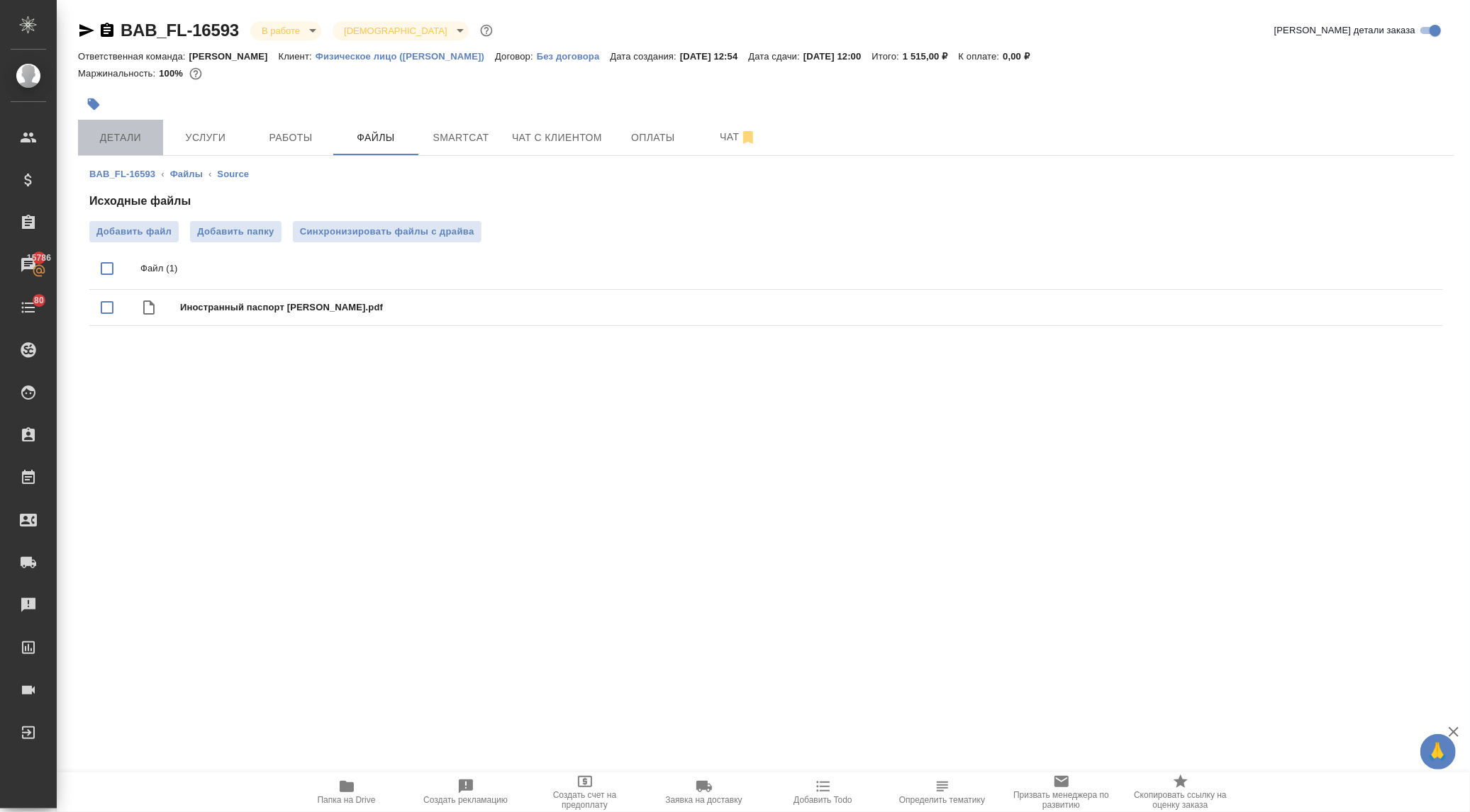
click at [115, 143] on span "Детали" at bounding box center [120, 138] width 68 height 18
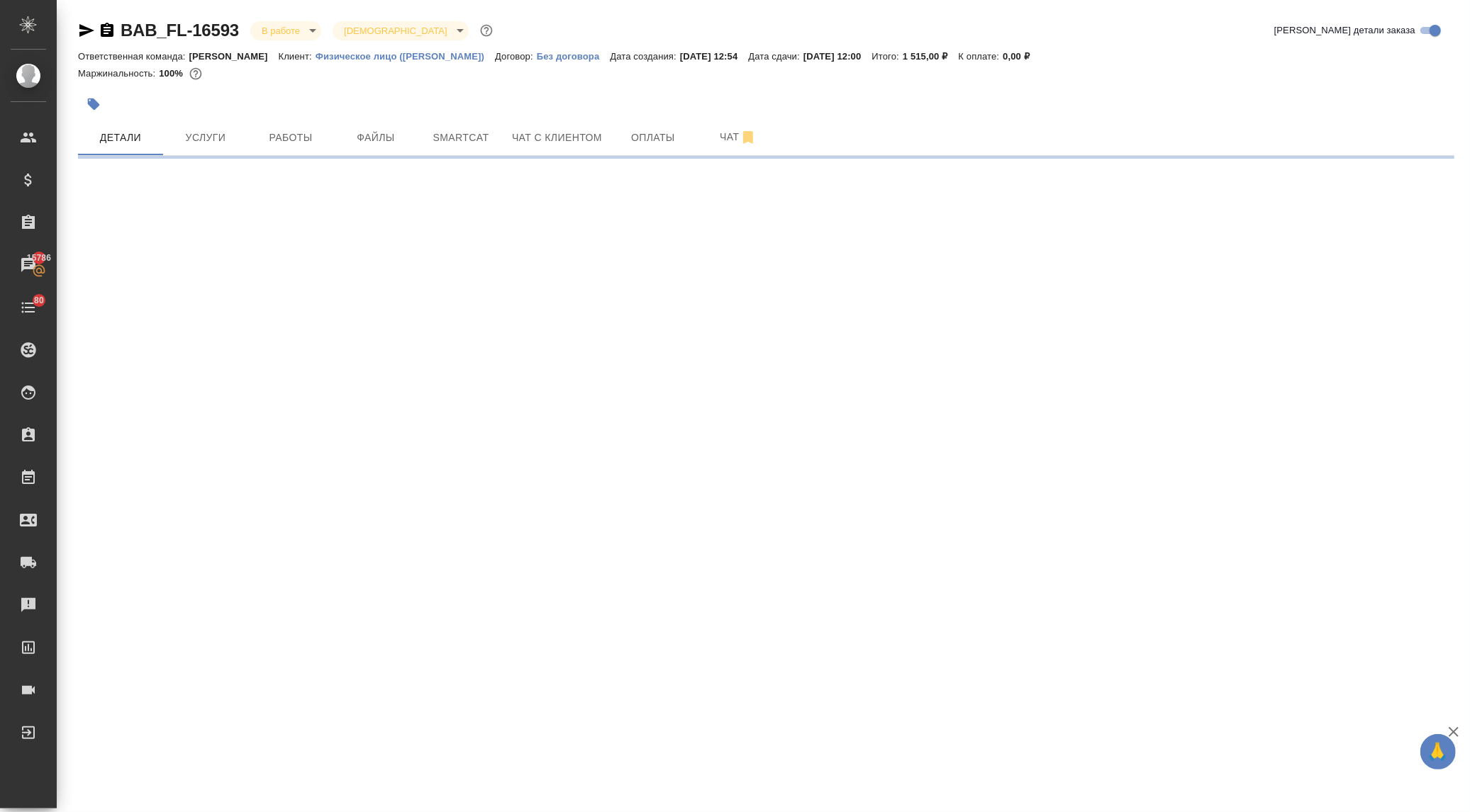
select select "RU"
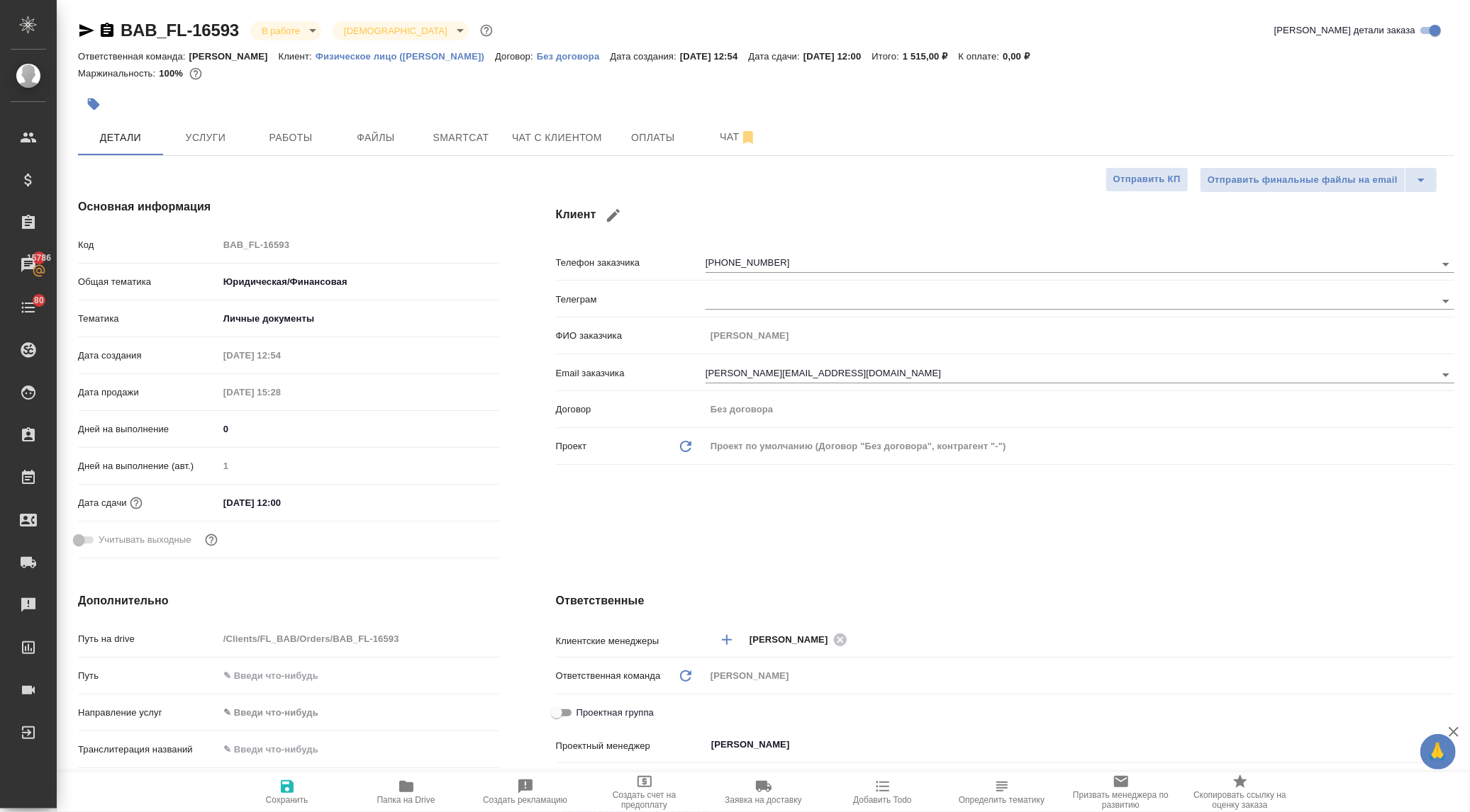
type textarea "x"
click at [349, 133] on span "Файлы" at bounding box center [375, 138] width 68 height 18
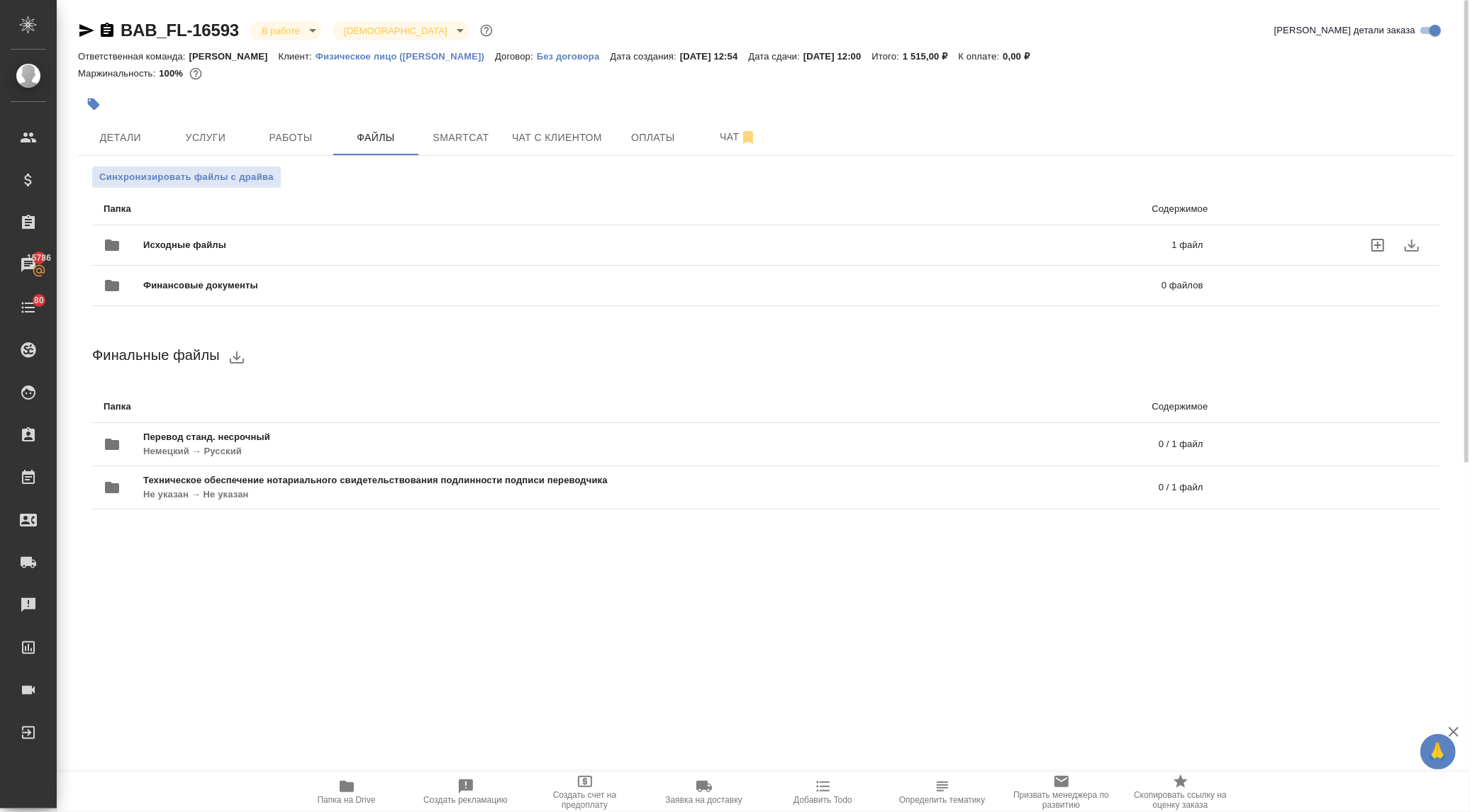
click at [152, 249] on span "Исходные файлы" at bounding box center [421, 245] width 556 height 14
